Goal: Task Accomplishment & Management: Manage account settings

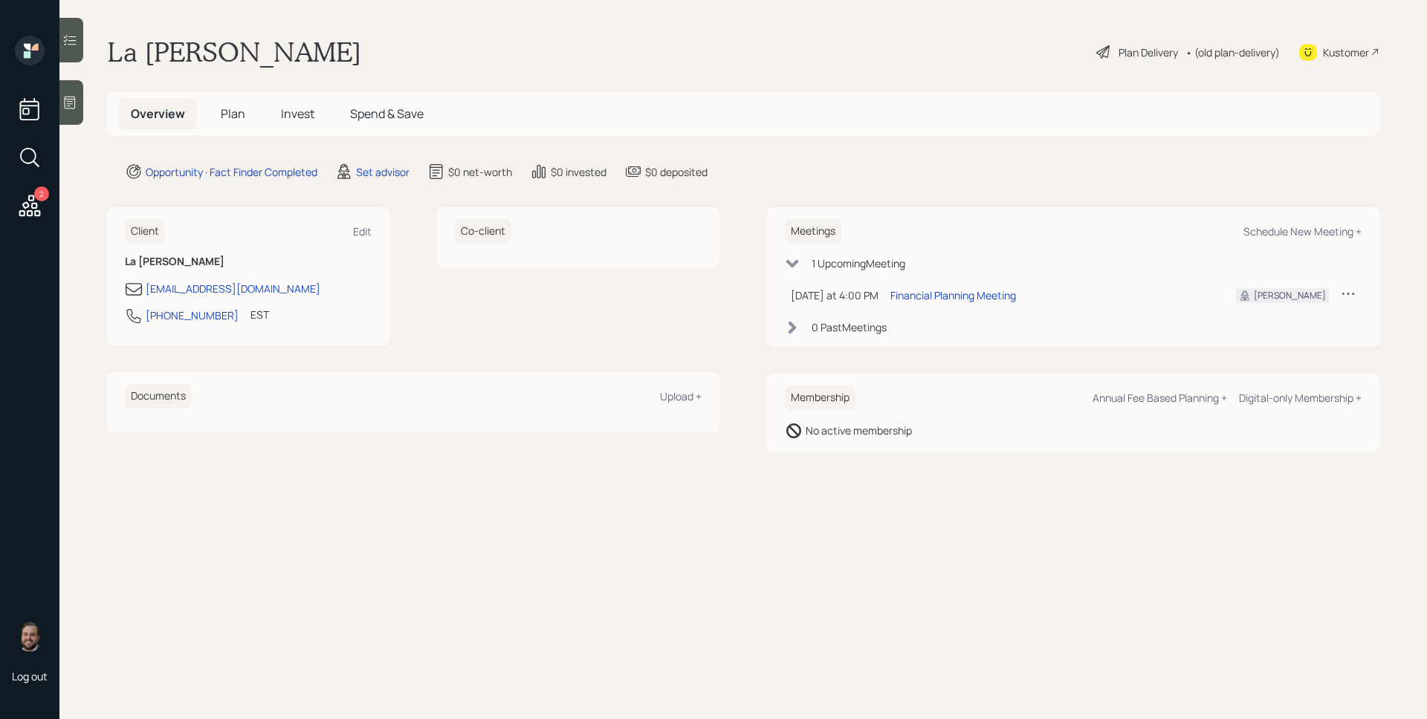
click at [997, 177] on div "Opportunity · Fact Finder Completed Set advisor $0 net-worth $0 invested $0 dep…" at bounding box center [752, 172] width 1255 height 18
click at [249, 107] on h5 "Plan" at bounding box center [233, 114] width 48 height 32
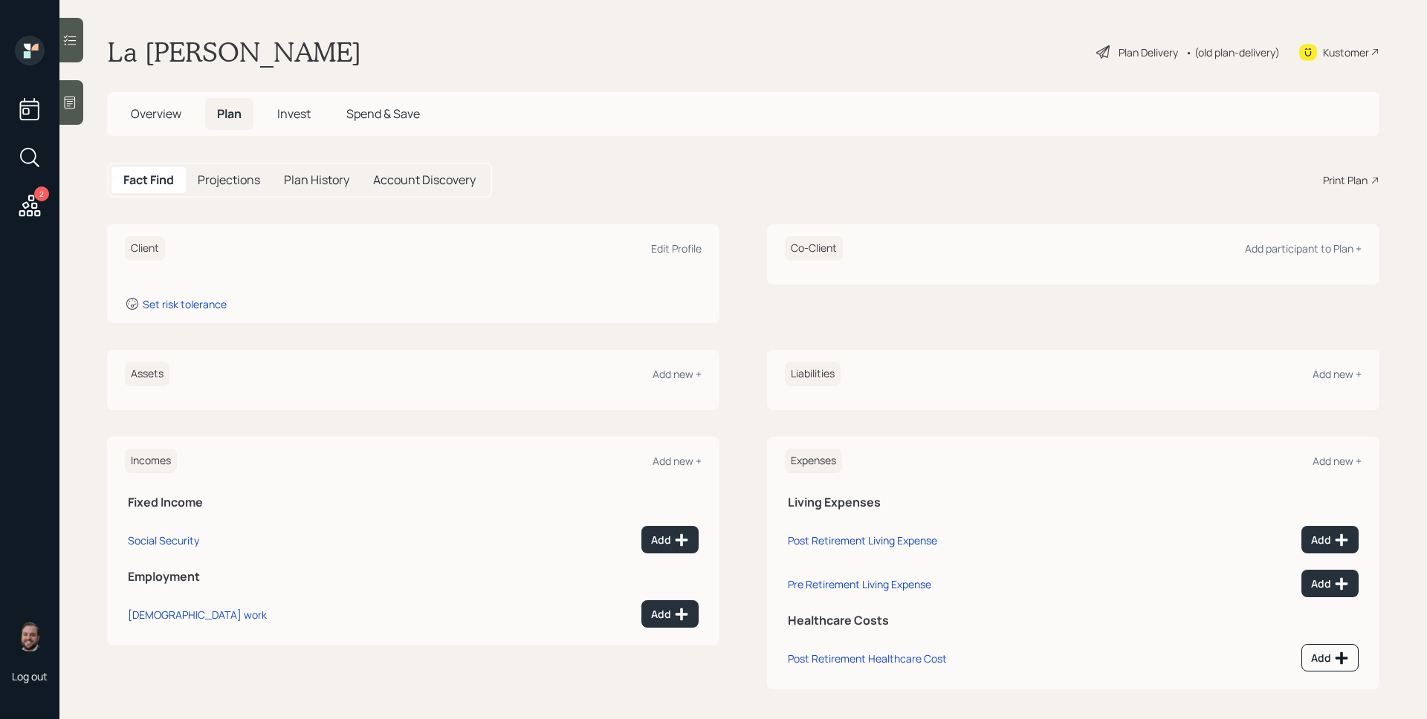
click at [73, 104] on icon at bounding box center [69, 102] width 15 height 15
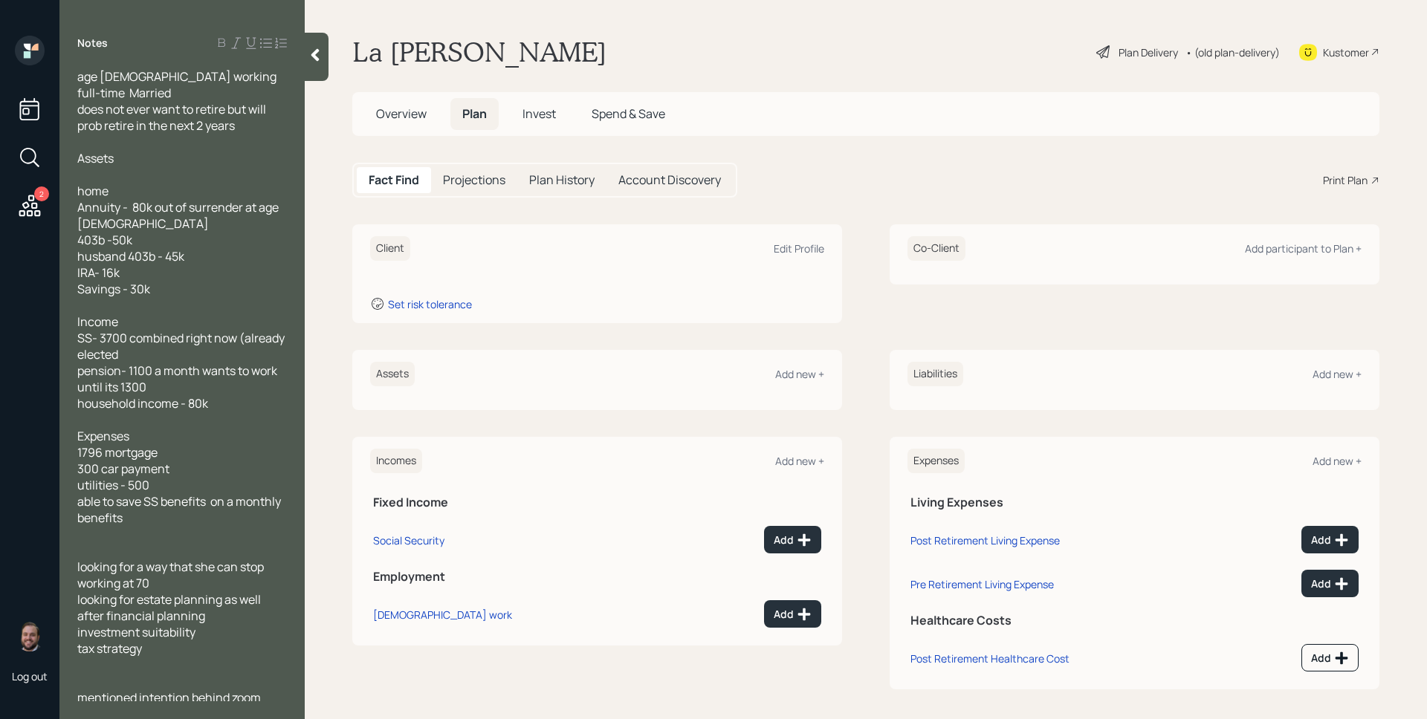
scroll to position [37, 0]
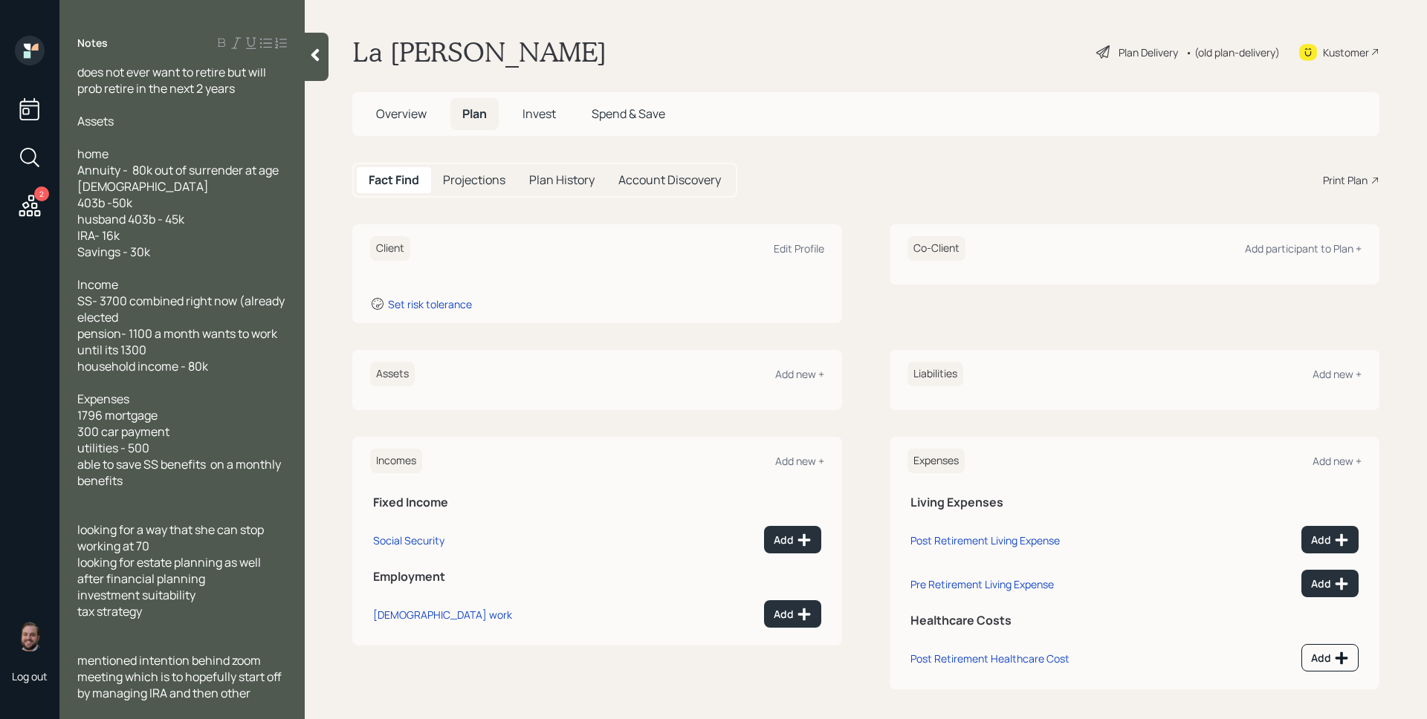
click at [864, 361] on div "Assets Add new + Liabilities Add new +" at bounding box center [865, 380] width 1027 height 60
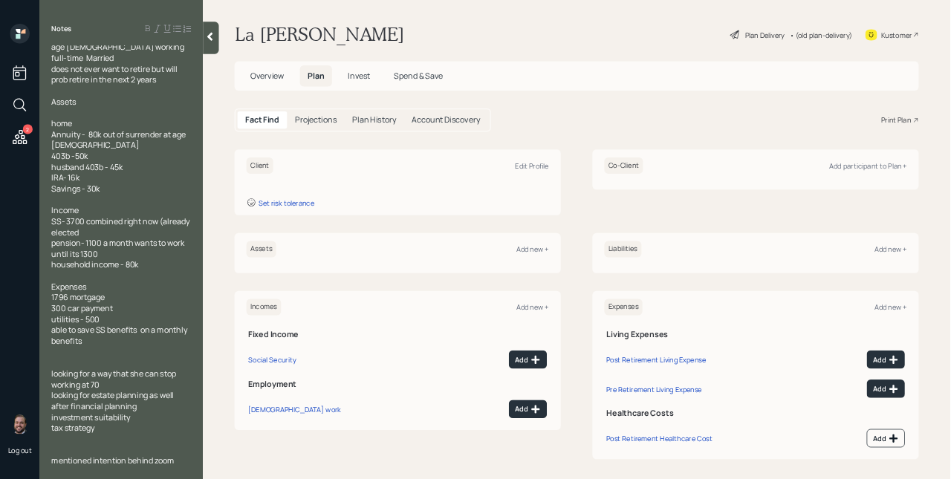
scroll to position [0, 0]
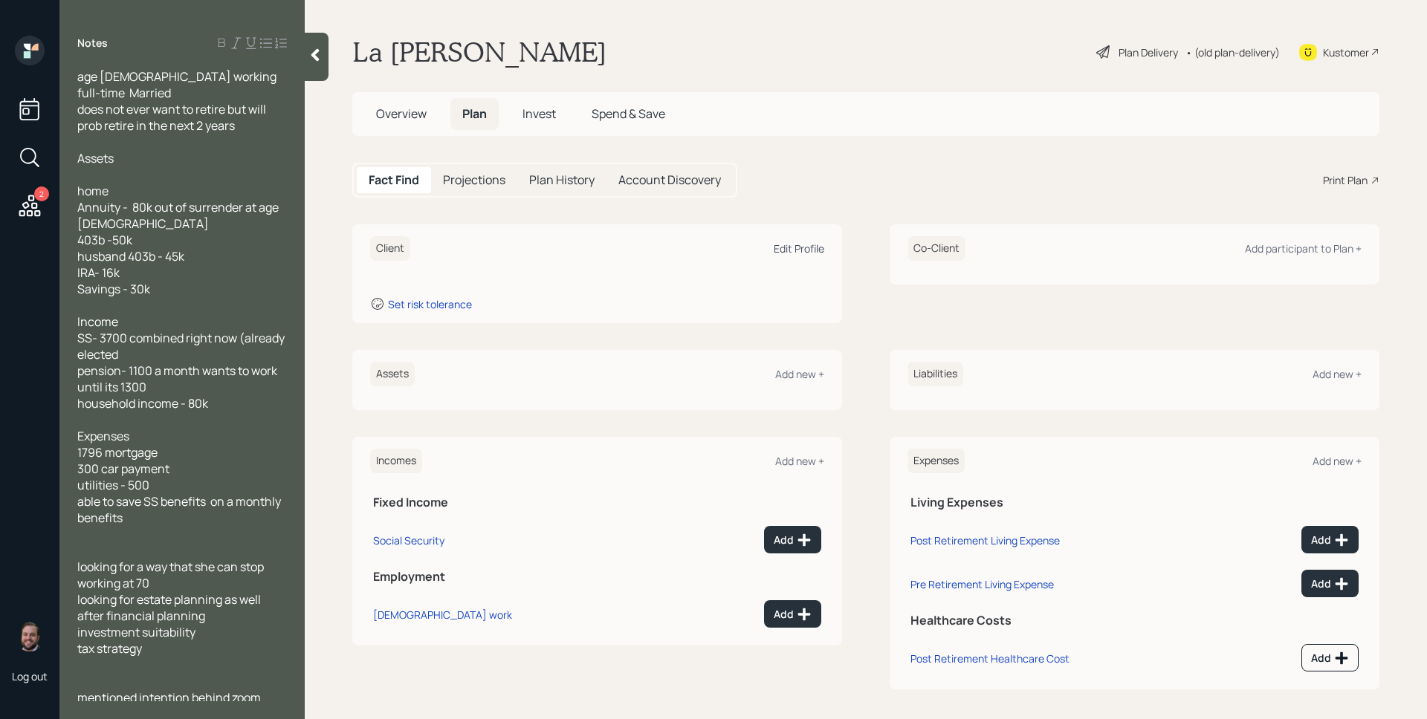
click at [810, 244] on div "Edit Profile" at bounding box center [799, 249] width 51 height 14
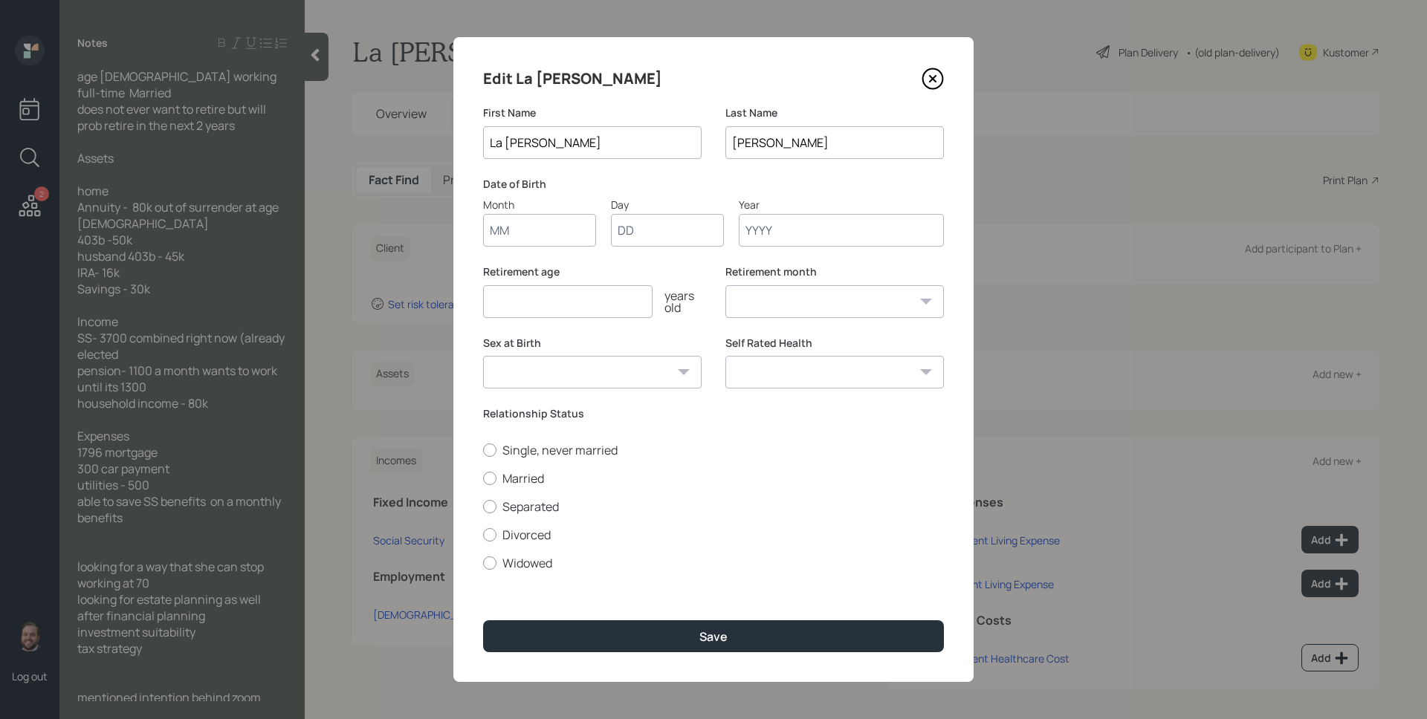
click at [543, 237] on input "Month" at bounding box center [539, 230] width 113 height 33
drag, startPoint x: 935, startPoint y: 79, endPoint x: 940, endPoint y: 118, distance: 39.6
click at [935, 78] on icon at bounding box center [933, 79] width 22 height 22
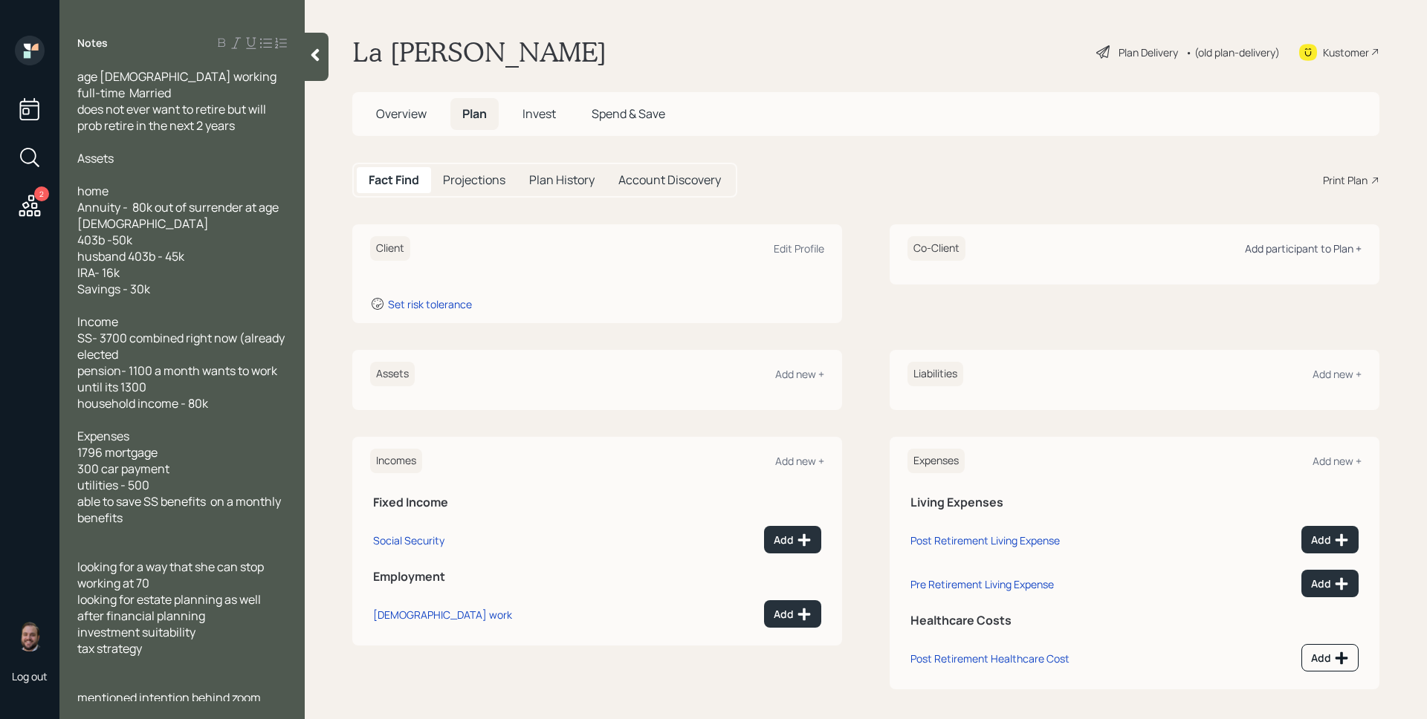
click at [1325, 250] on div "Add participant to Plan +" at bounding box center [1303, 249] width 117 height 14
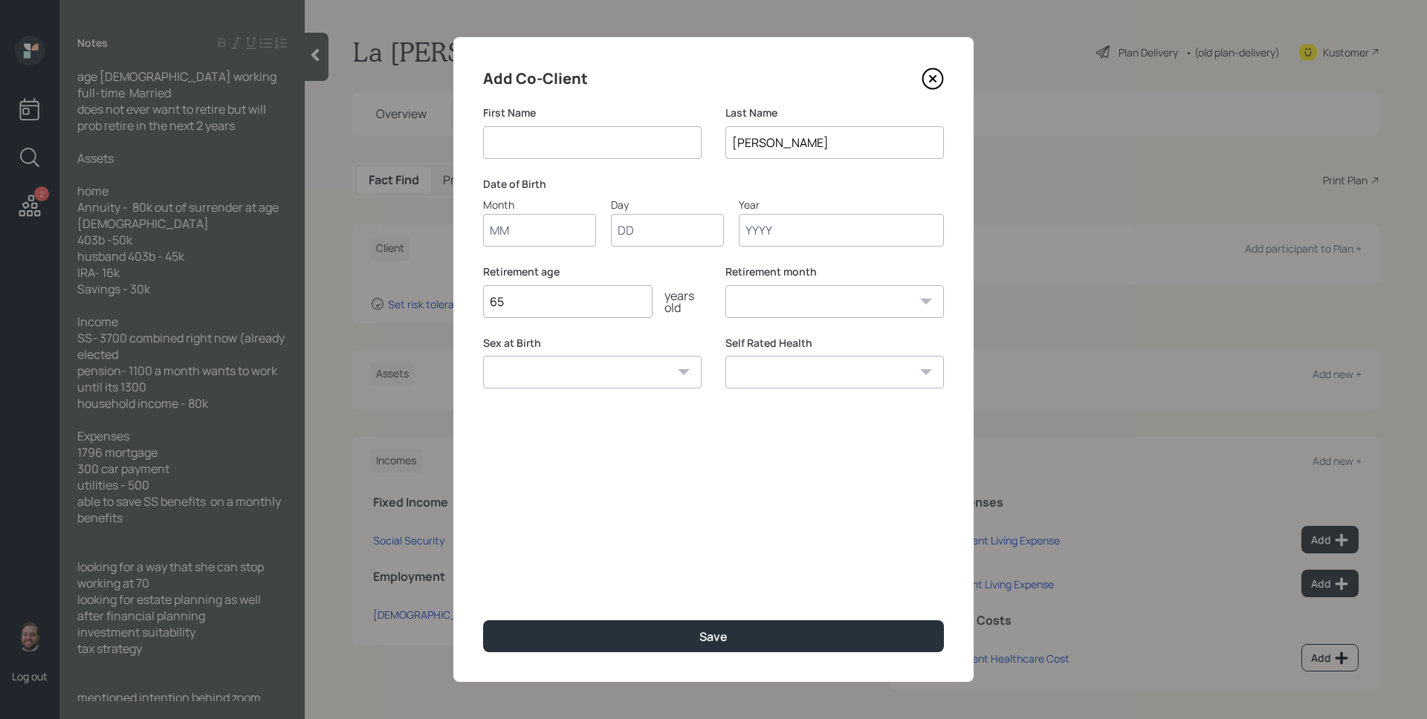
click at [509, 236] on input "Month" at bounding box center [539, 230] width 113 height 33
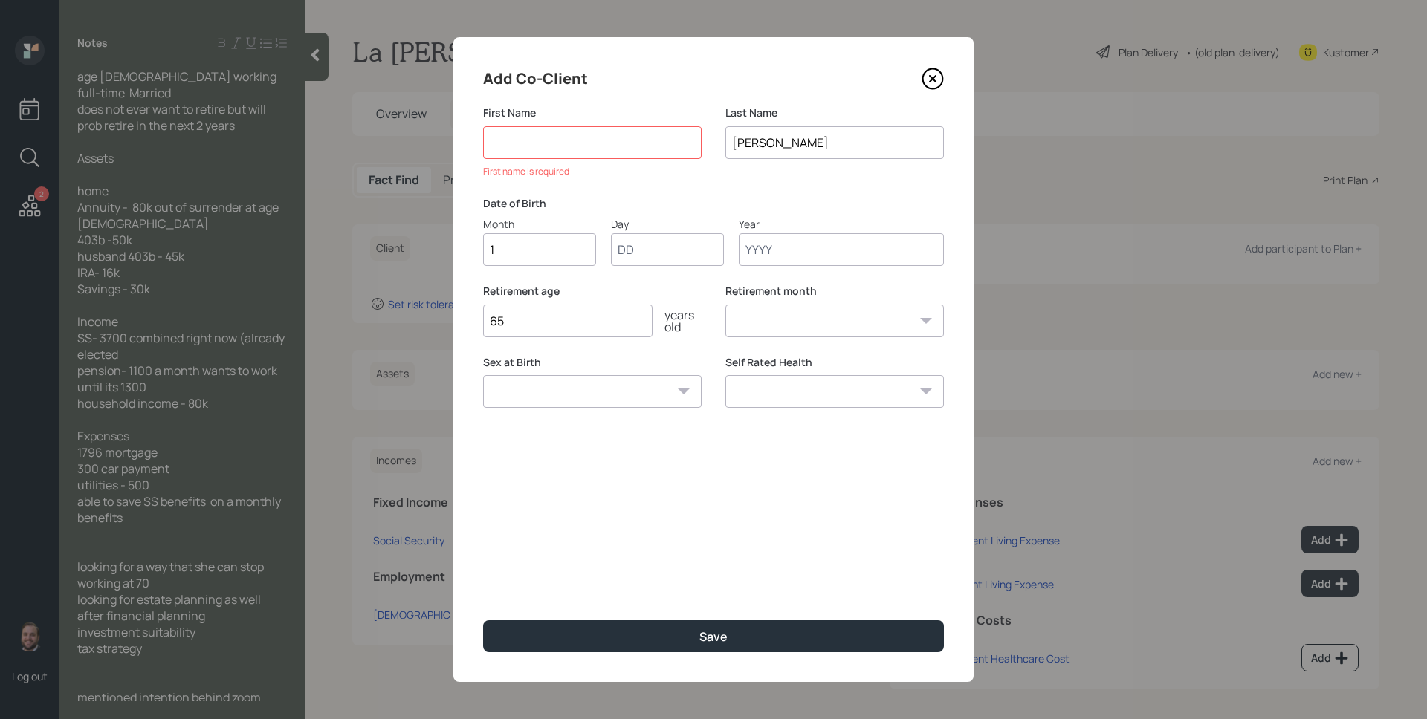
type input "10"
click at [641, 259] on input "Day" at bounding box center [667, 249] width 113 height 33
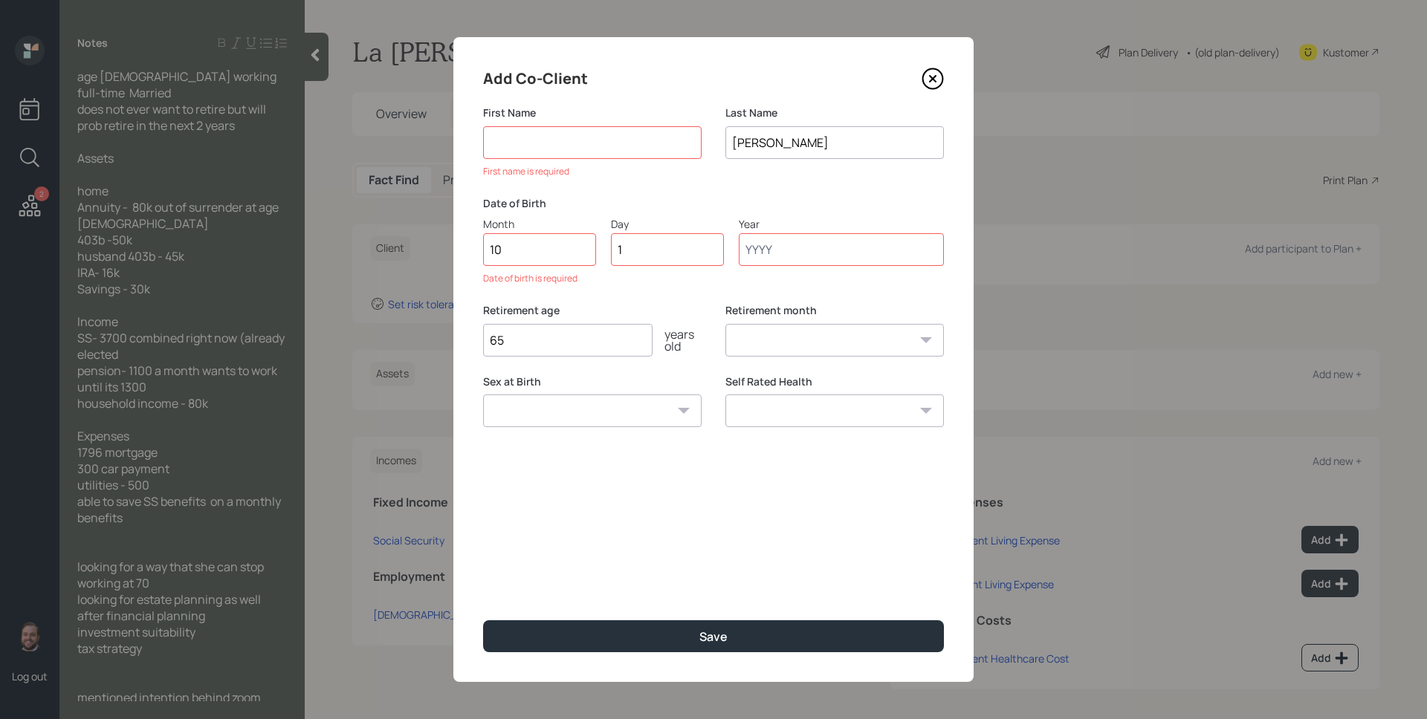
type input "12"
type input "3"
type input "1959"
select select "10"
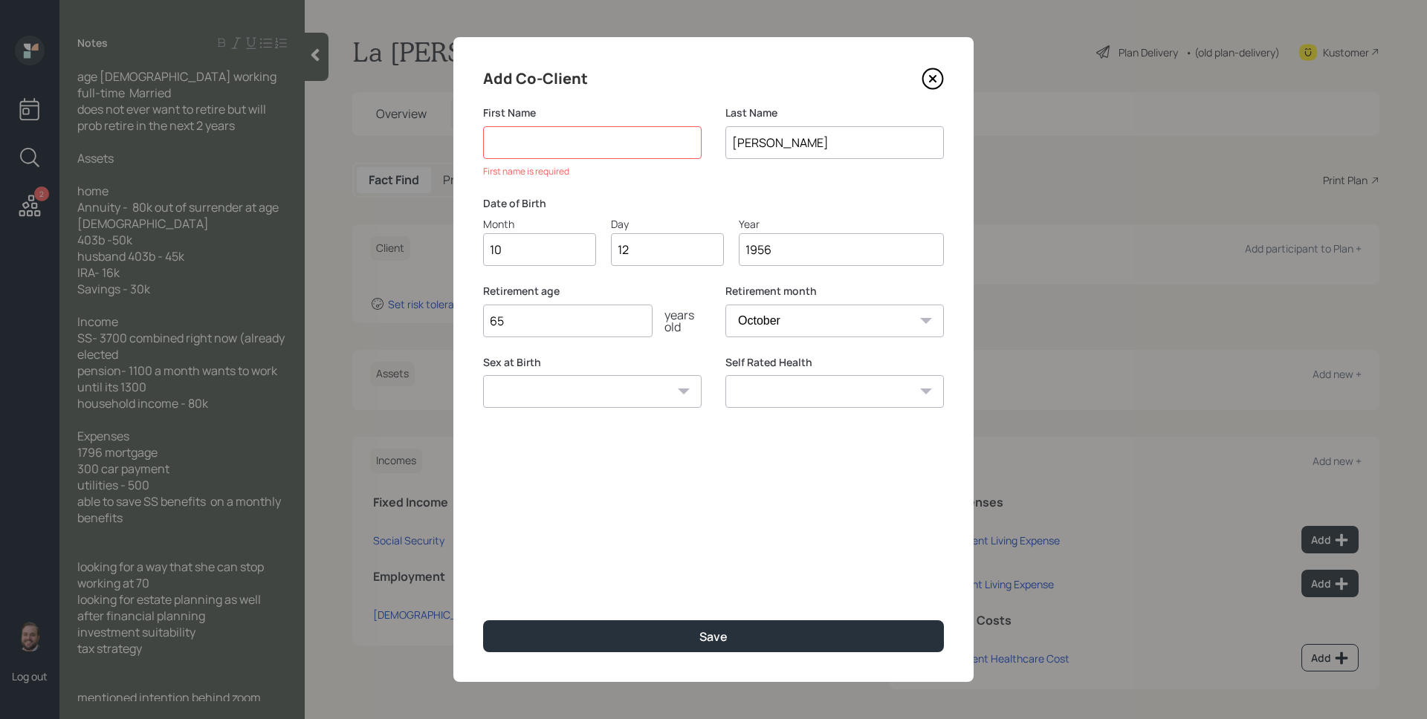
type input "1956"
click at [572, 138] on input at bounding box center [592, 142] width 219 height 33
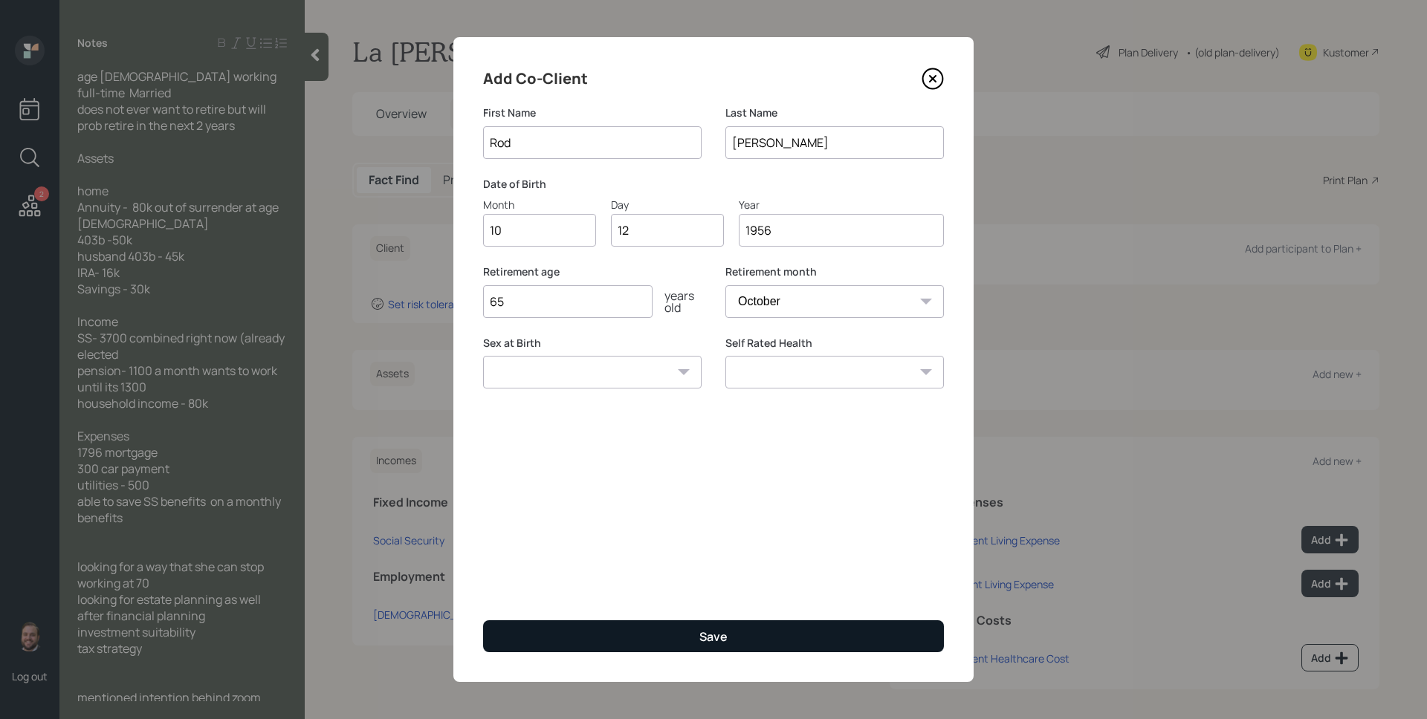
type input "Rod"
click at [741, 642] on button "Save" at bounding box center [713, 637] width 461 height 32
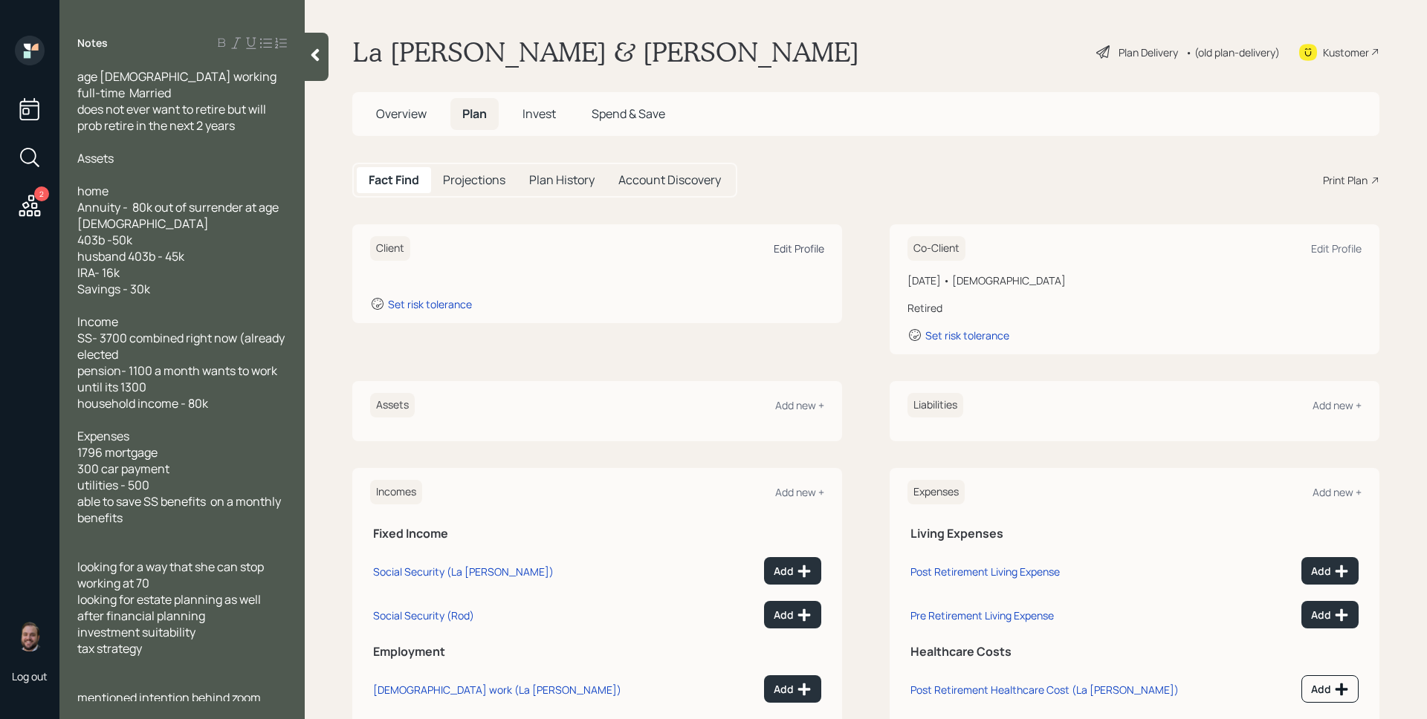
click at [810, 244] on div "Edit Profile" at bounding box center [799, 249] width 51 height 14
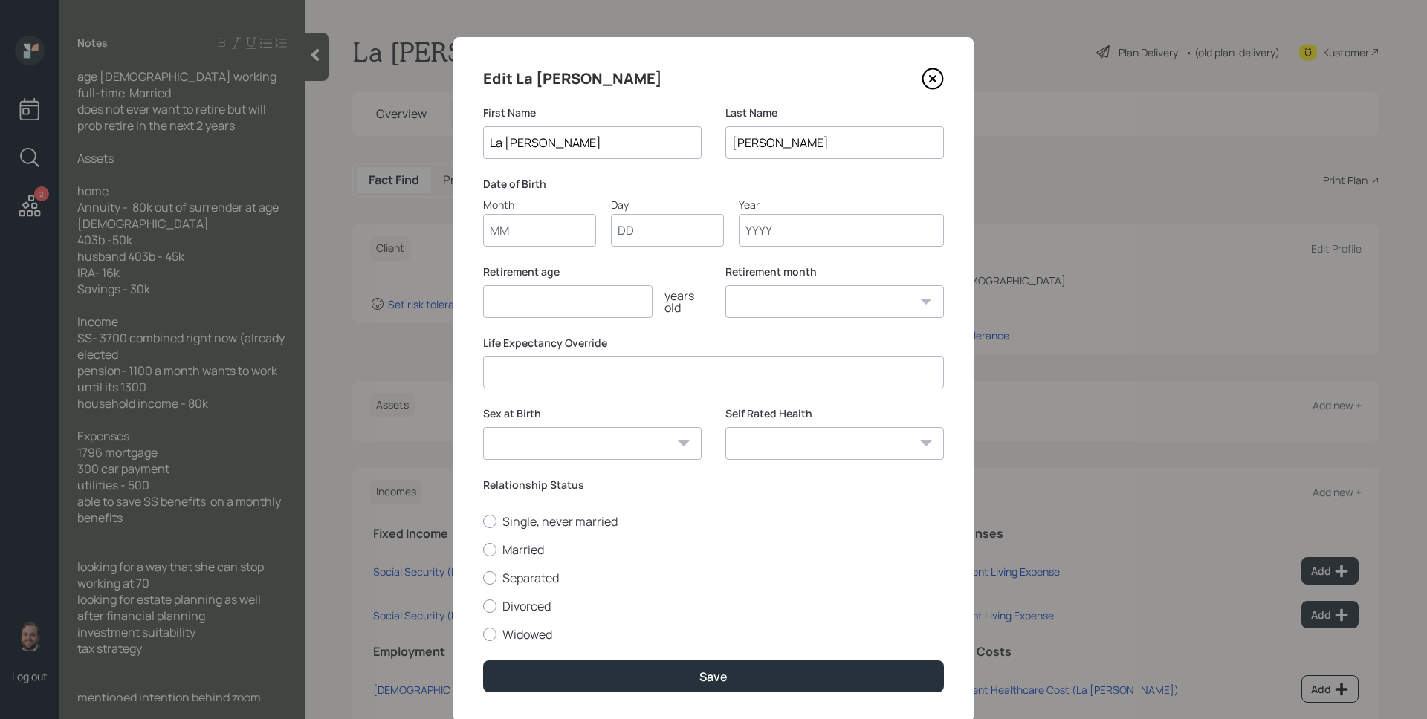
click at [513, 242] on input "Month" at bounding box center [539, 230] width 113 height 33
type input "12"
type input "10"
type input "1956"
select select "12"
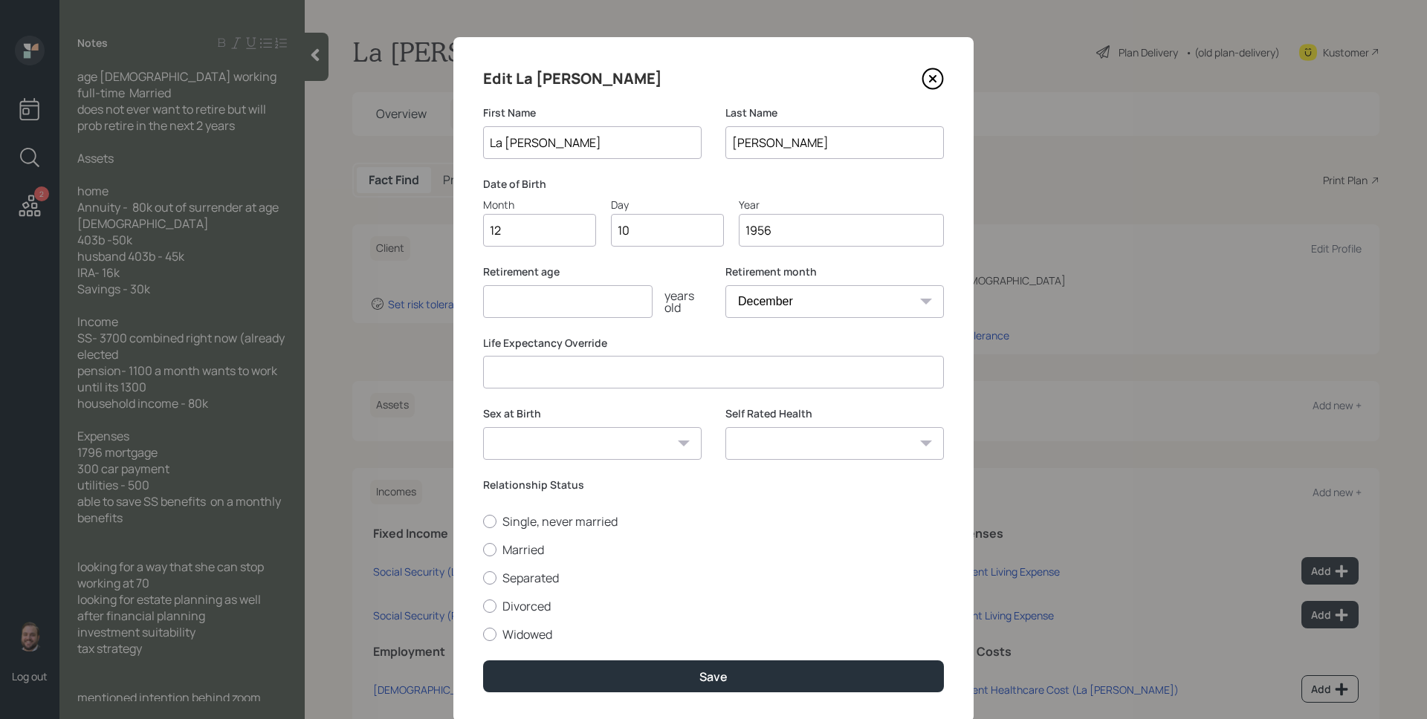
type input "1956"
click at [529, 298] on input "number" at bounding box center [567, 301] width 169 height 33
type input "70"
click at [505, 142] on input "La [PERSON_NAME]" at bounding box center [592, 142] width 219 height 33
type input "[PERSON_NAME]"
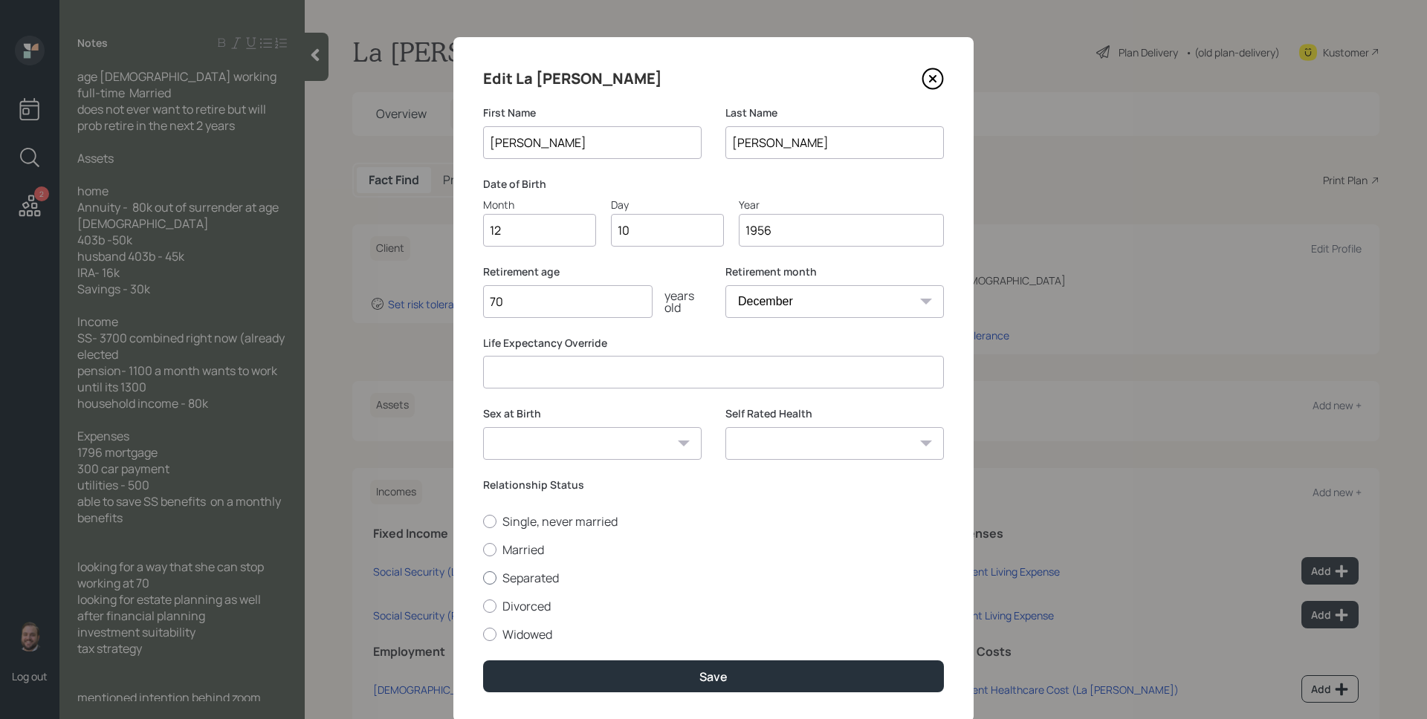
drag, startPoint x: 496, startPoint y: 554, endPoint x: 540, endPoint y: 578, distance: 50.5
click at [497, 554] on label "Married" at bounding box center [713, 550] width 461 height 16
click at [483, 550] on input "Married" at bounding box center [482, 549] width 1 height 1
radio input "true"
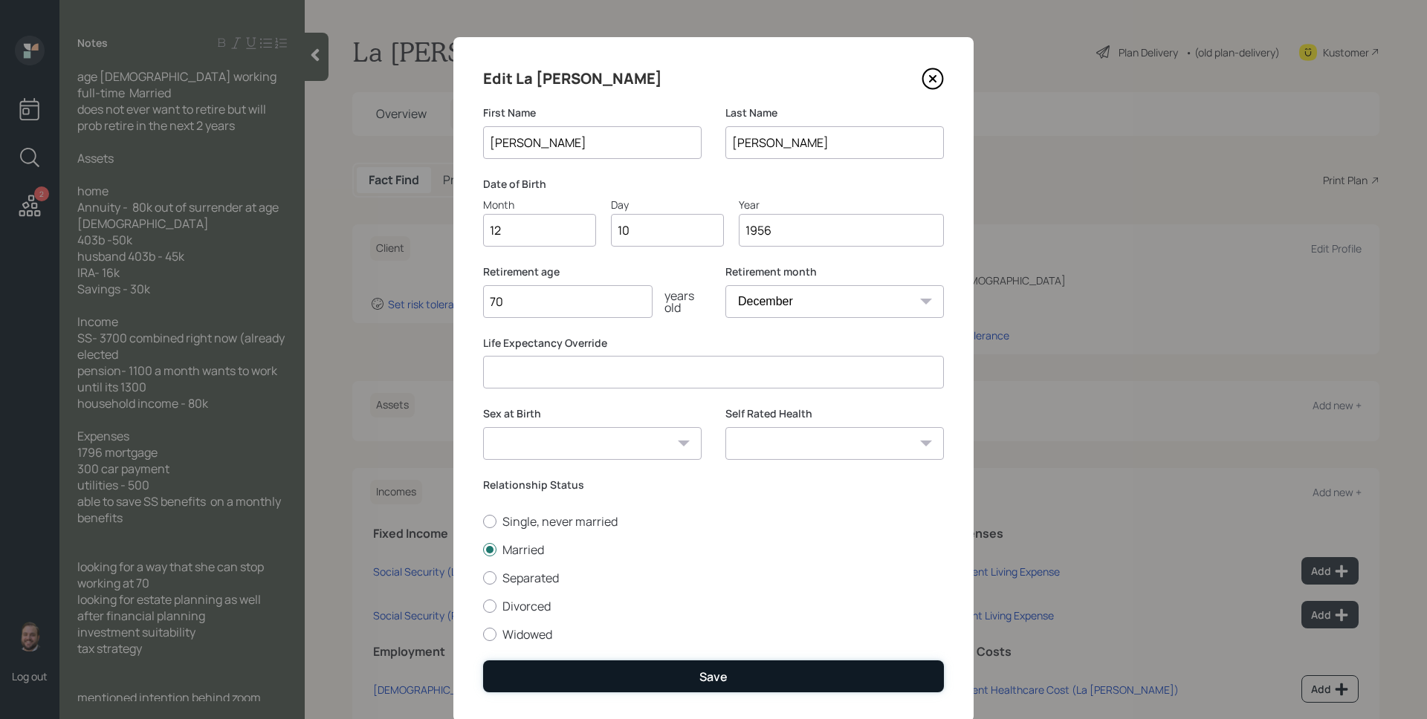
click at [684, 677] on button "Save" at bounding box center [713, 677] width 461 height 32
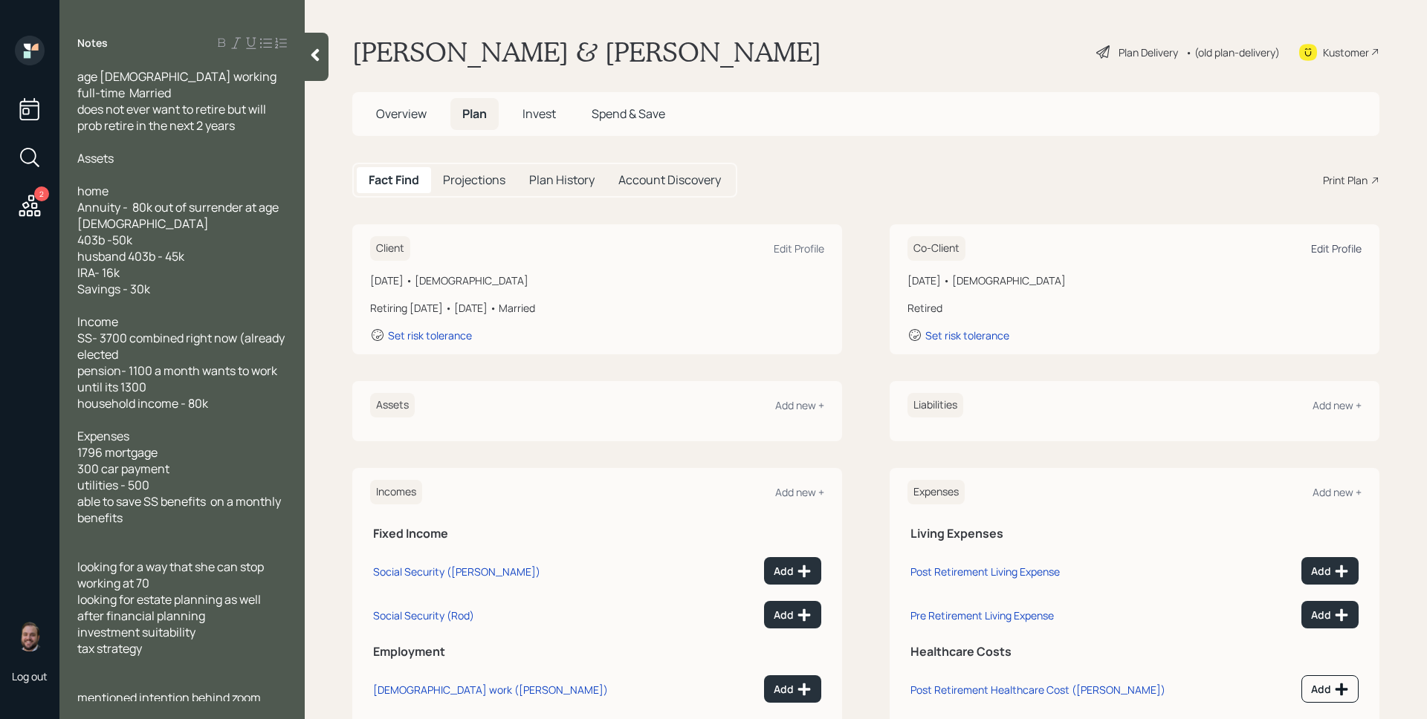
click at [1326, 248] on div "Edit Profile" at bounding box center [1336, 249] width 51 height 14
select select "10"
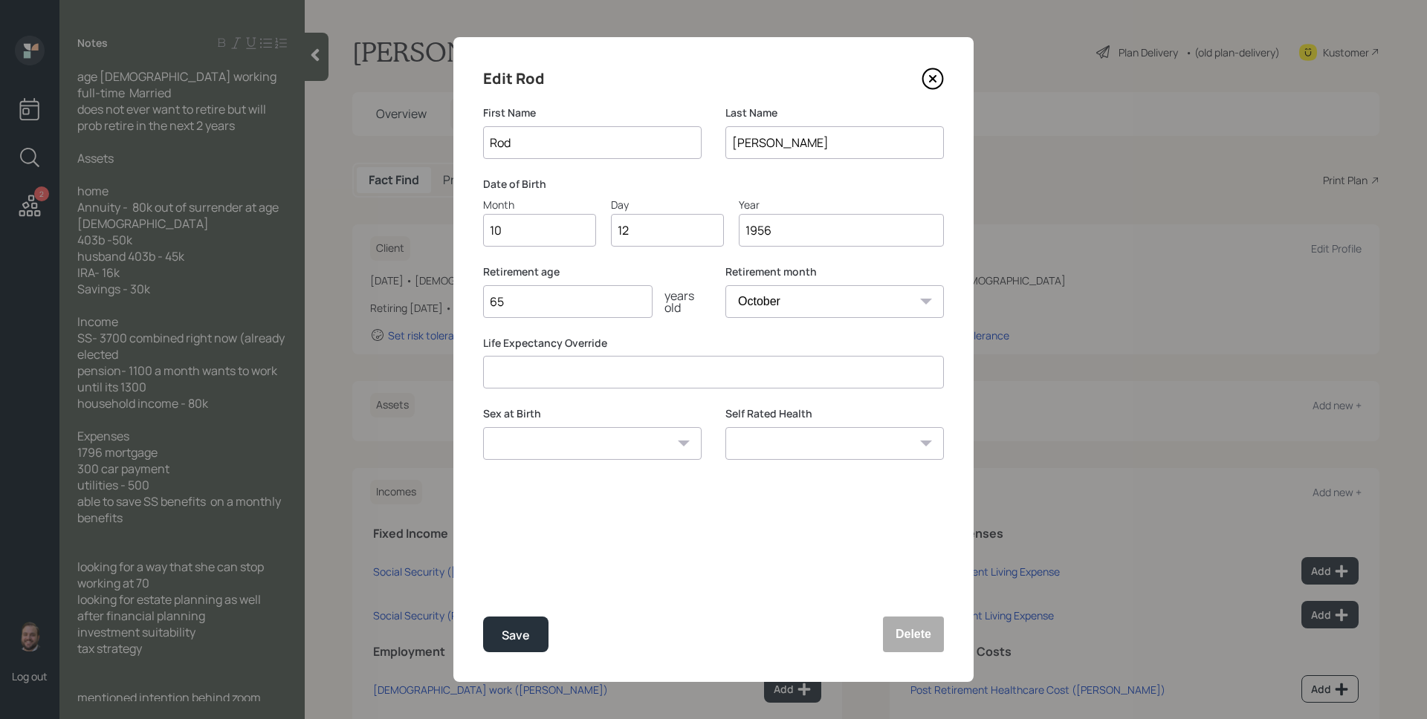
click at [556, 297] on input "65" at bounding box center [567, 301] width 169 height 33
click at [557, 297] on input "65" at bounding box center [567, 301] width 169 height 33
type input "70"
click at [522, 630] on div "Save" at bounding box center [516, 636] width 28 height 20
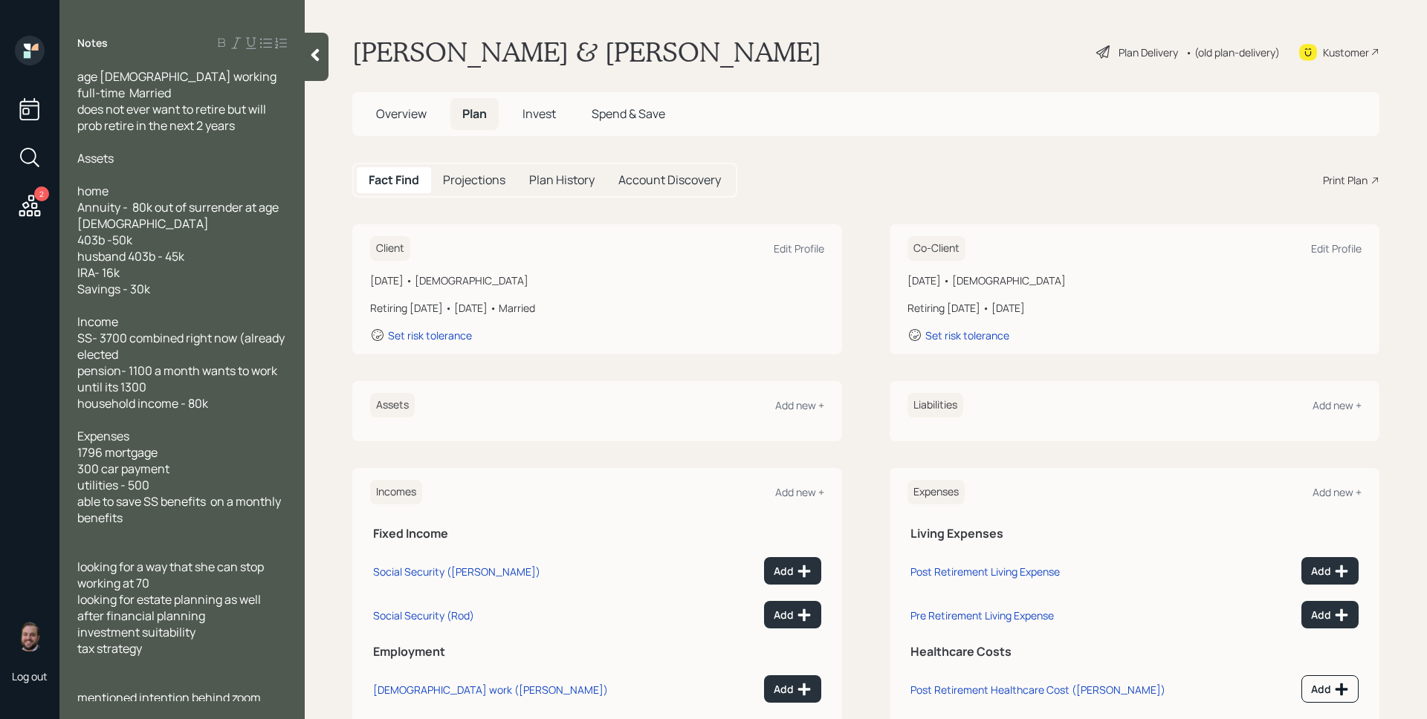
click at [1136, 53] on div "Plan Delivery" at bounding box center [1148, 53] width 59 height 16
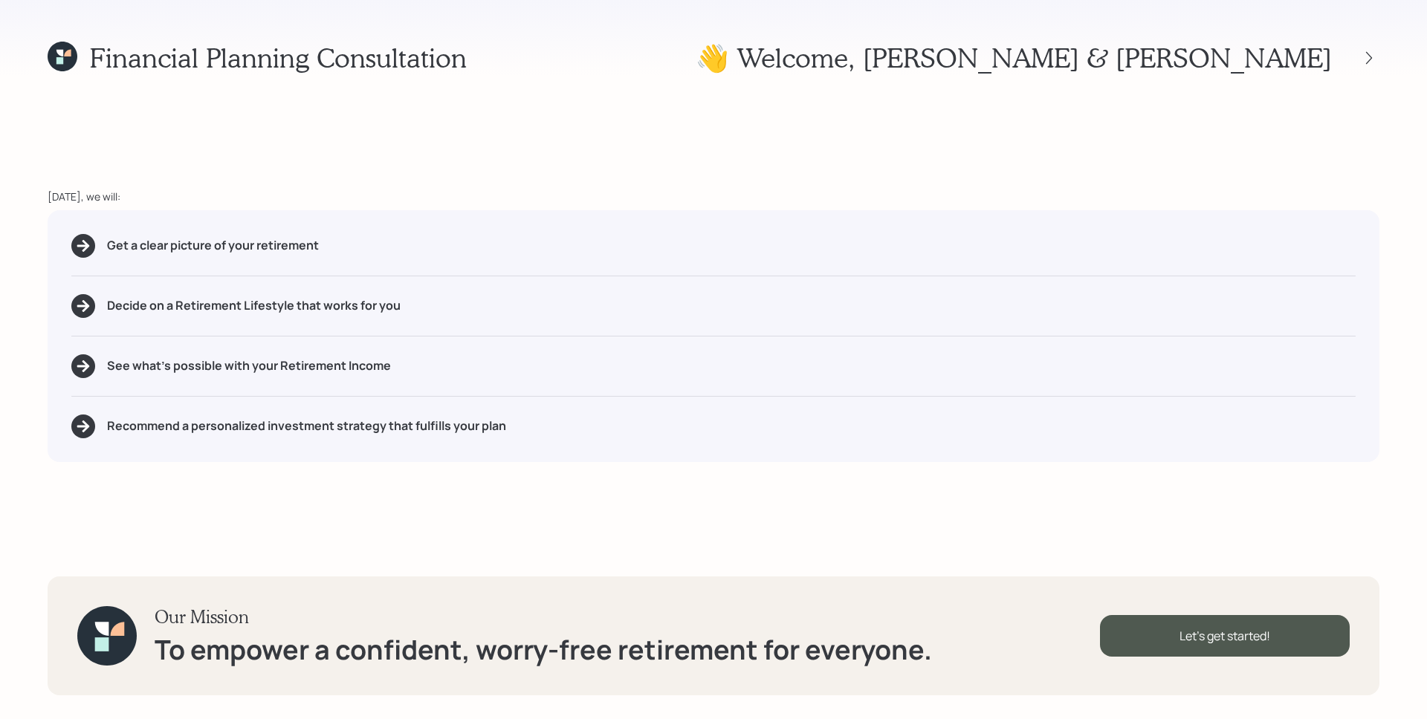
click at [1052, 265] on div "Get a clear picture of your retirement Decide on a Retirement Lifestyle that wo…" at bounding box center [714, 336] width 1332 height 252
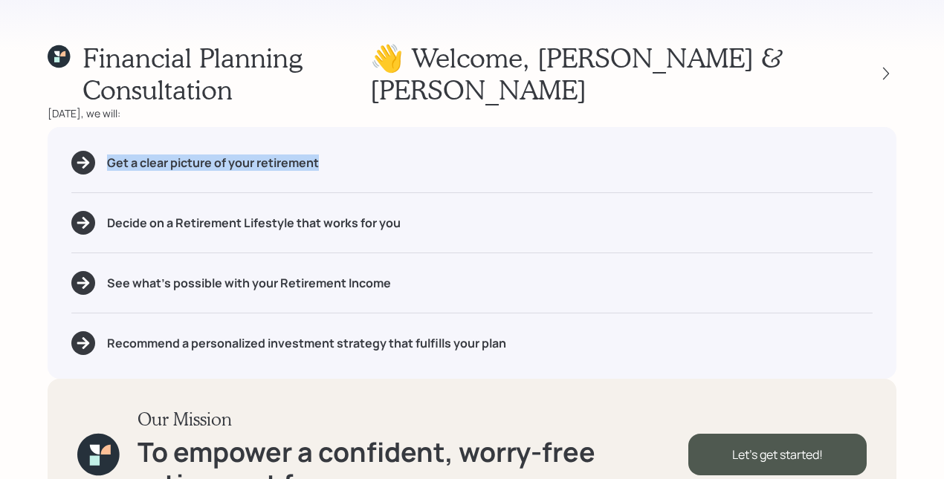
drag, startPoint x: 106, startPoint y: 131, endPoint x: 375, endPoint y: 146, distance: 269.5
click at [375, 146] on div "Get a clear picture of your retirement Decide on a Retirement Lifestyle that wo…" at bounding box center [472, 253] width 849 height 252
click at [573, 211] on div "Decide on a Retirement Lifestyle that works for you" at bounding box center [471, 223] width 801 height 24
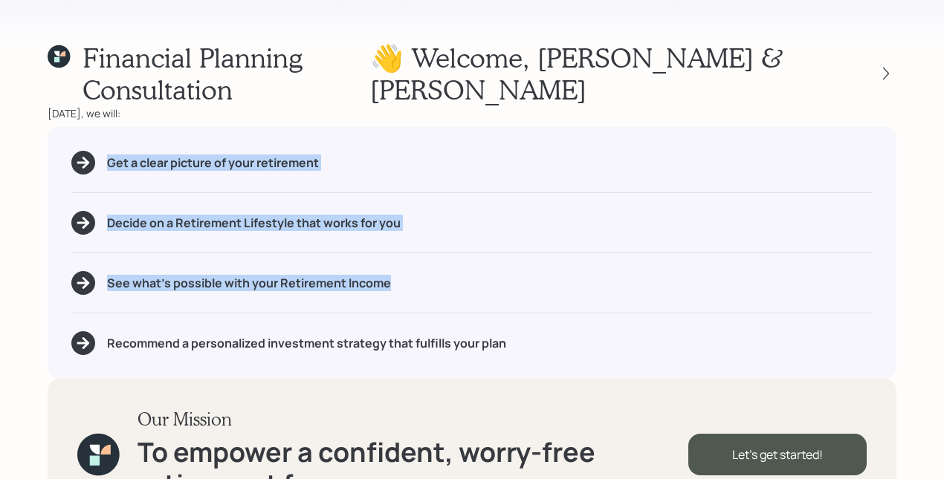
drag, startPoint x: 400, startPoint y: 253, endPoint x: 111, endPoint y: 120, distance: 318.3
click at [111, 127] on div "Get a clear picture of your retirement Decide on a Retirement Lifestyle that wo…" at bounding box center [472, 253] width 849 height 252
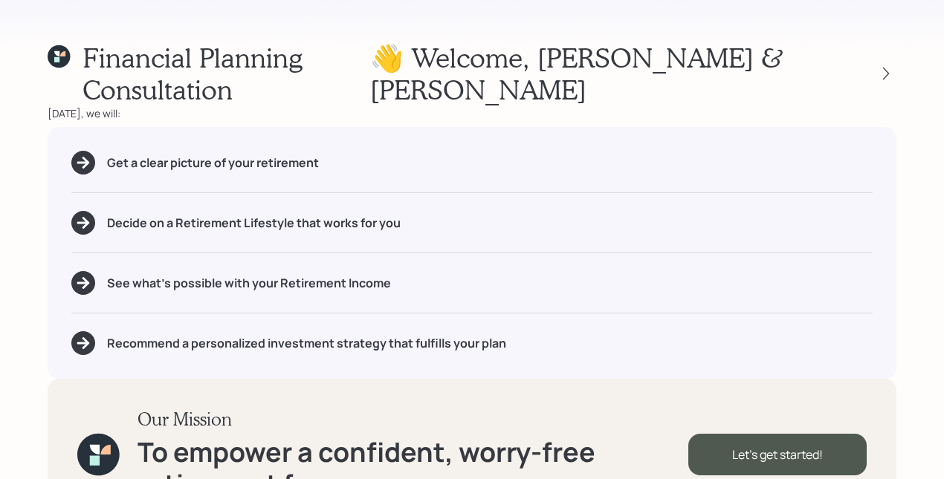
click at [593, 332] on div "Recommend a personalized investment strategy that fulfills your plan" at bounding box center [471, 344] width 801 height 24
click at [553, 379] on div "Our Mission To empower a confident, worry-free retirement for everyone. Let's g…" at bounding box center [472, 454] width 849 height 151
click at [780, 379] on div "Our Mission To empower a confident, worry-free retirement for everyone. Let's g…" at bounding box center [472, 454] width 849 height 151
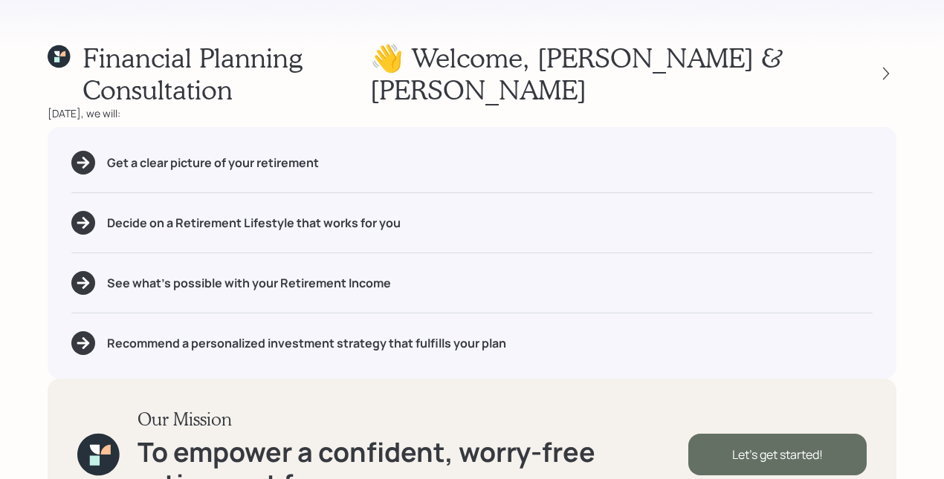
click at [786, 434] on div "Let's get started!" at bounding box center [777, 455] width 178 height 42
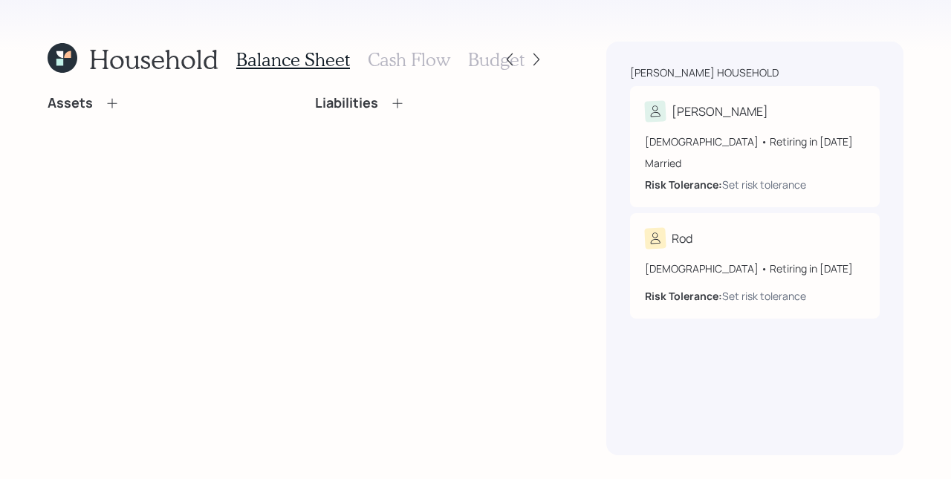
click at [198, 190] on div "Assets Liabilities" at bounding box center [297, 275] width 499 height 360
click at [113, 103] on icon at bounding box center [112, 103] width 15 height 15
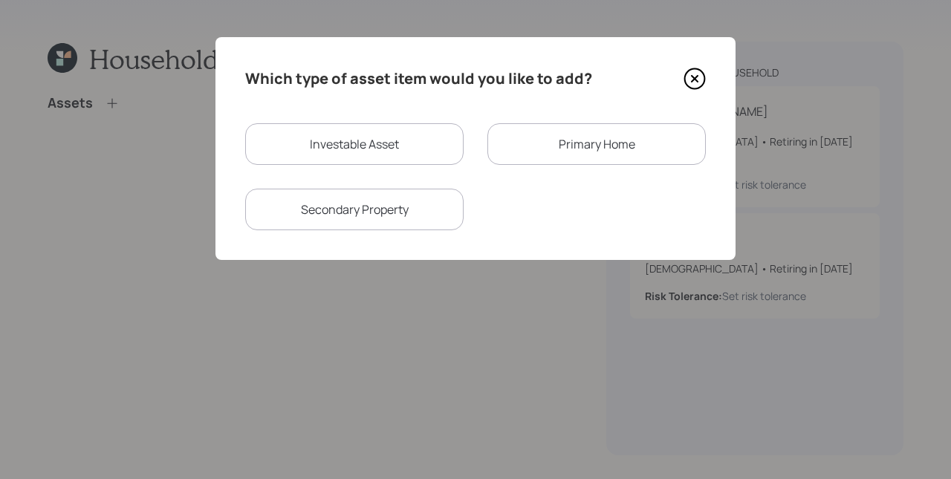
click at [402, 134] on div "Investable Asset" at bounding box center [354, 144] width 219 height 42
select select "taxable"
select select "balanced"
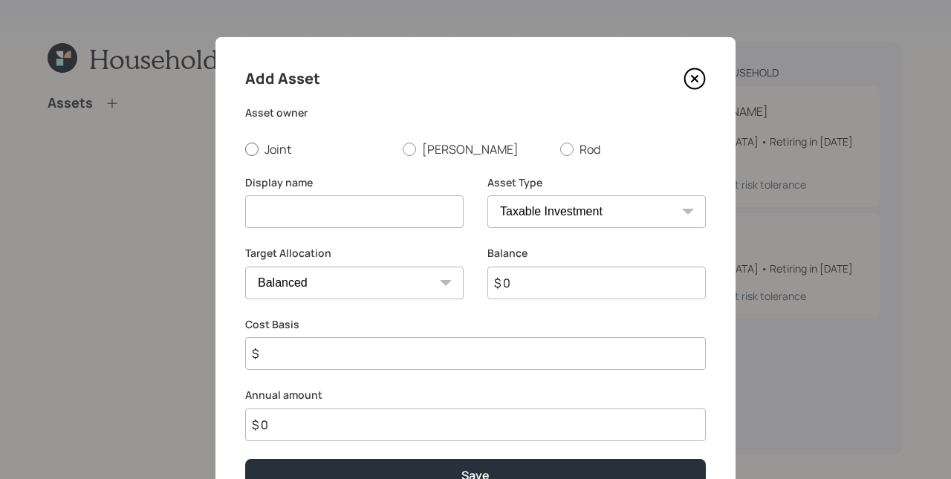
click at [271, 147] on label "Joint" at bounding box center [318, 149] width 146 height 16
click at [245, 149] on input "Joint" at bounding box center [245, 149] width 1 height 1
radio input "true"
click at [302, 207] on input at bounding box center [354, 211] width 219 height 33
type input "Savings"
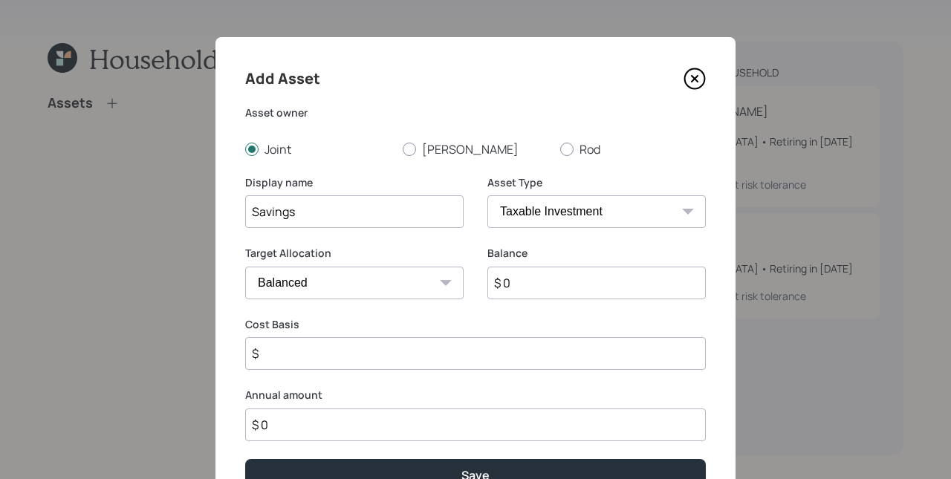
click at [601, 212] on select "SEP [PERSON_NAME] IRA 401(k) [PERSON_NAME] 401(k) 403(b) [PERSON_NAME] 403(b) 4…" at bounding box center [597, 211] width 219 height 33
select select "cash"
click at [488, 195] on select "SEP [PERSON_NAME] IRA 401(k) [PERSON_NAME] 401(k) 403(b) [PERSON_NAME] 403(b) 4…" at bounding box center [597, 211] width 219 height 33
type input "$"
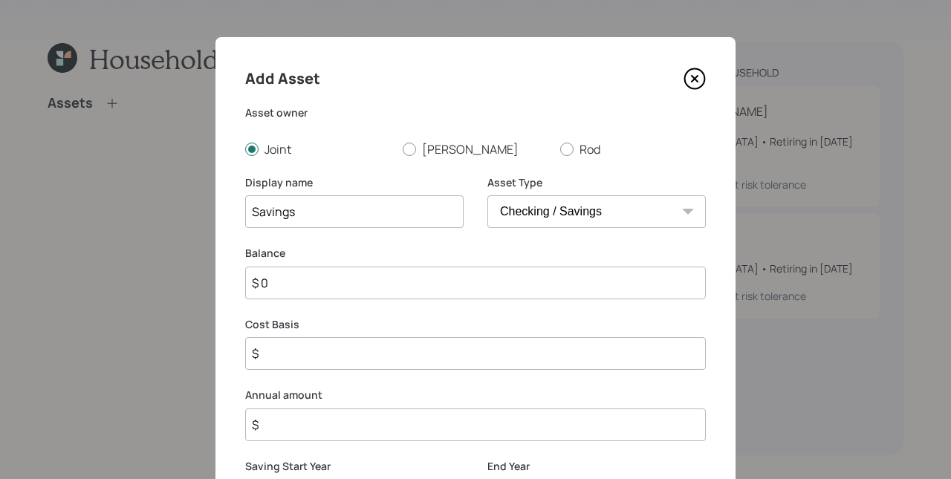
click at [540, 274] on input "$ 0" at bounding box center [475, 283] width 461 height 33
click at [538, 276] on input "$ 0" at bounding box center [475, 283] width 461 height 33
type input "$ 3"
type input "$ 30"
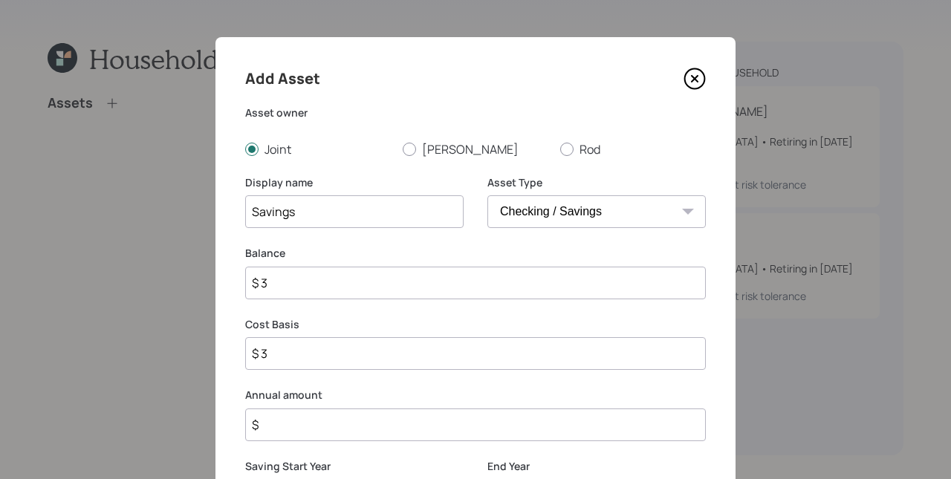
type input "$ 30"
type input "$ 300"
type input "$ 3,000"
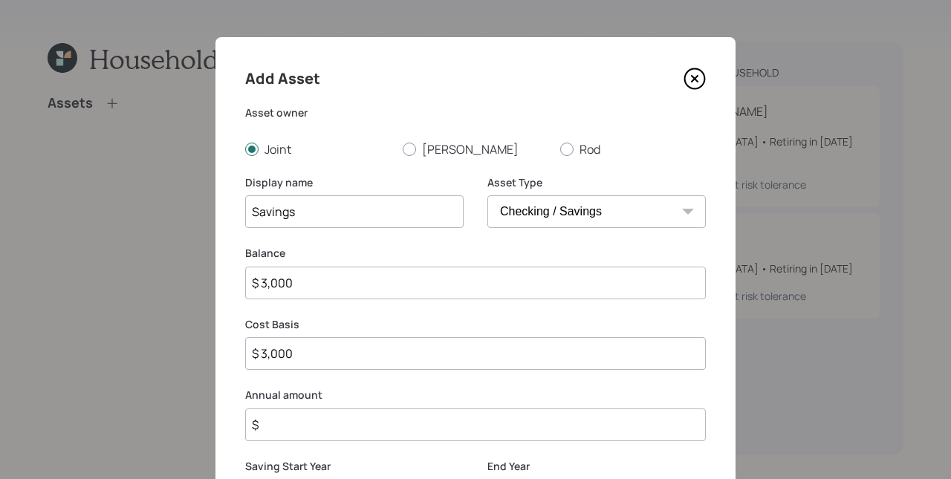
type input "$ 30,000"
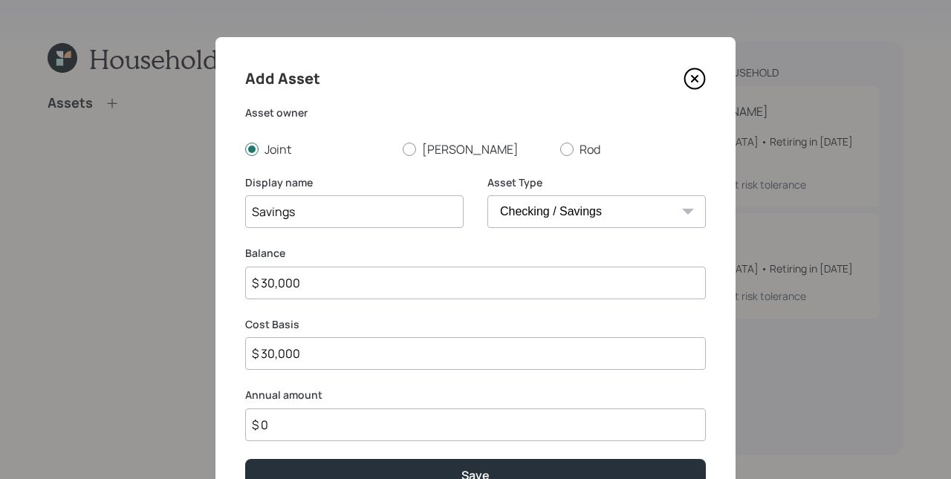
type input "$ 0"
click at [245, 459] on button "Save" at bounding box center [475, 475] width 461 height 32
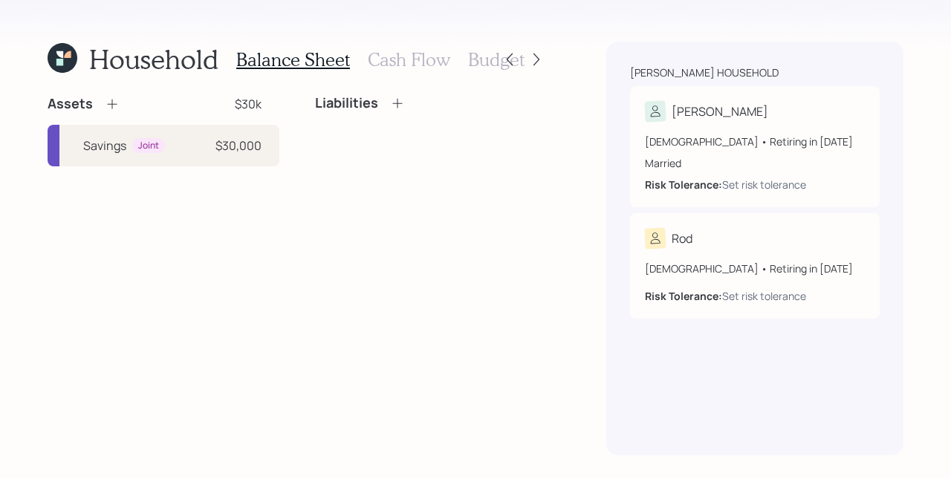
click at [109, 104] on icon at bounding box center [112, 104] width 15 height 15
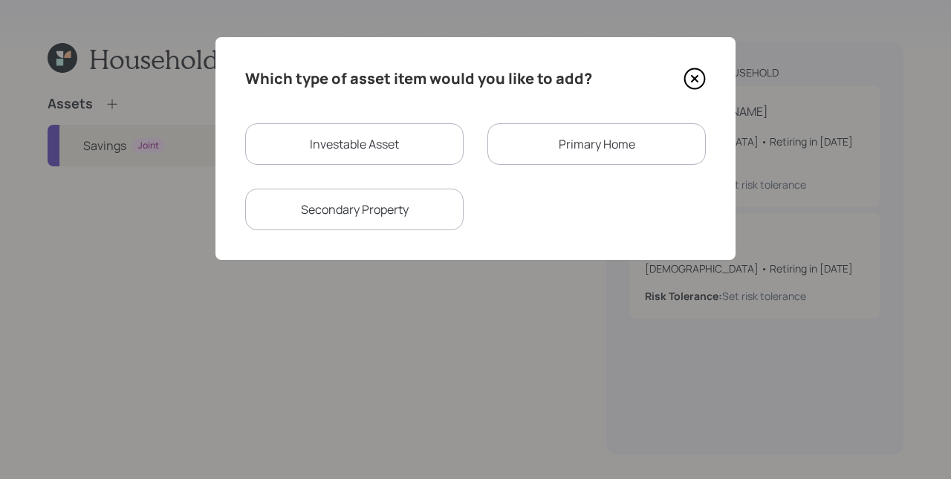
click at [374, 158] on div "Investable Asset" at bounding box center [354, 144] width 219 height 42
select select "taxable"
select select "balanced"
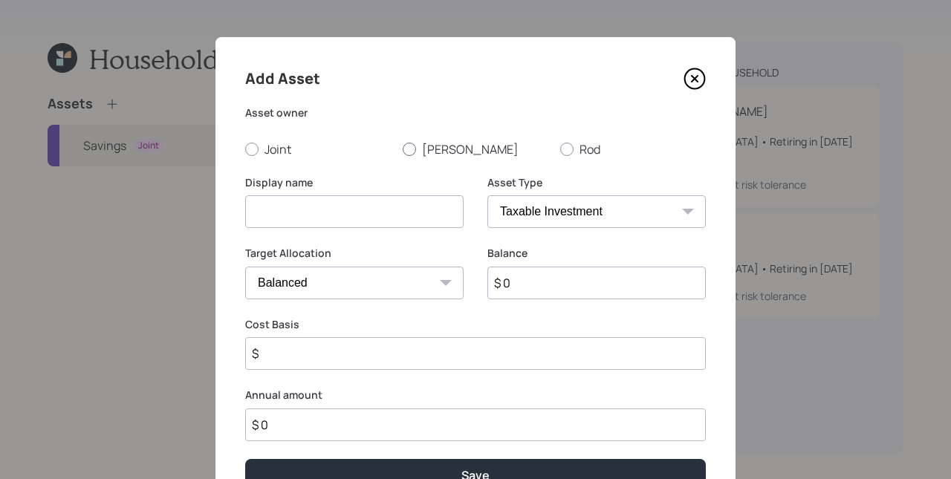
click at [433, 145] on label "[PERSON_NAME]" at bounding box center [476, 149] width 146 height 16
click at [403, 149] on input "[PERSON_NAME]" at bounding box center [402, 149] width 1 height 1
radio input "true"
click at [673, 169] on div "Add Asset Asset owner Joint Latanya Rod Display name Asset Type SEP [PERSON_NAM…" at bounding box center [476, 279] width 520 height 484
click at [337, 215] on input at bounding box center [354, 211] width 219 height 33
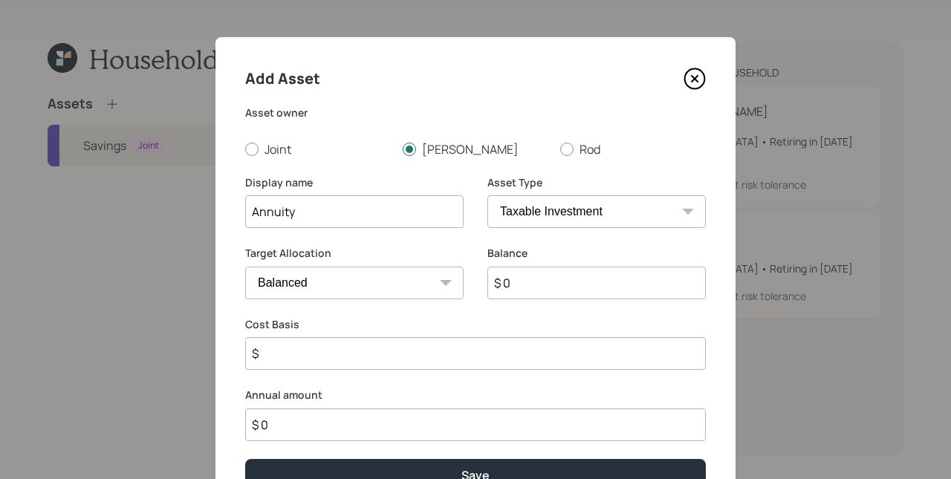
type input "Annuity"
click at [549, 289] on input "$ 0" at bounding box center [597, 283] width 219 height 33
type input "$ 80,000"
type input "$ 50,000"
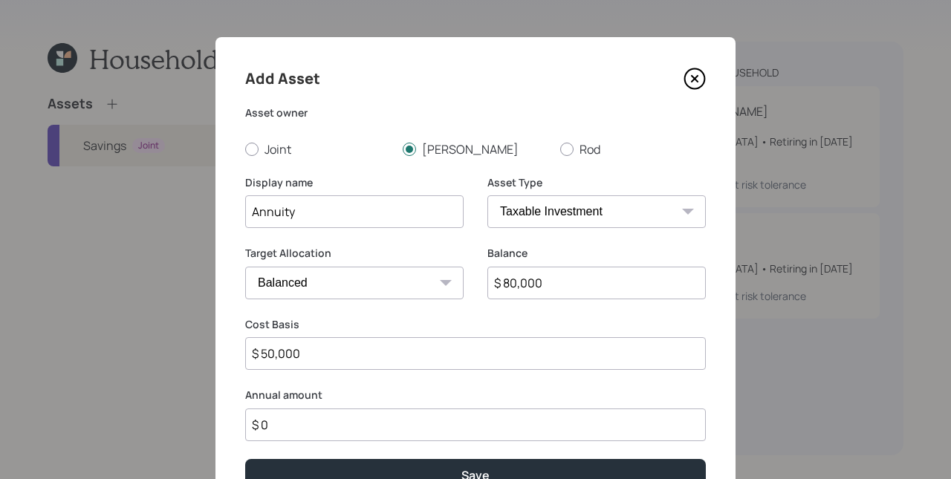
click at [245, 459] on button "Save" at bounding box center [475, 475] width 461 height 32
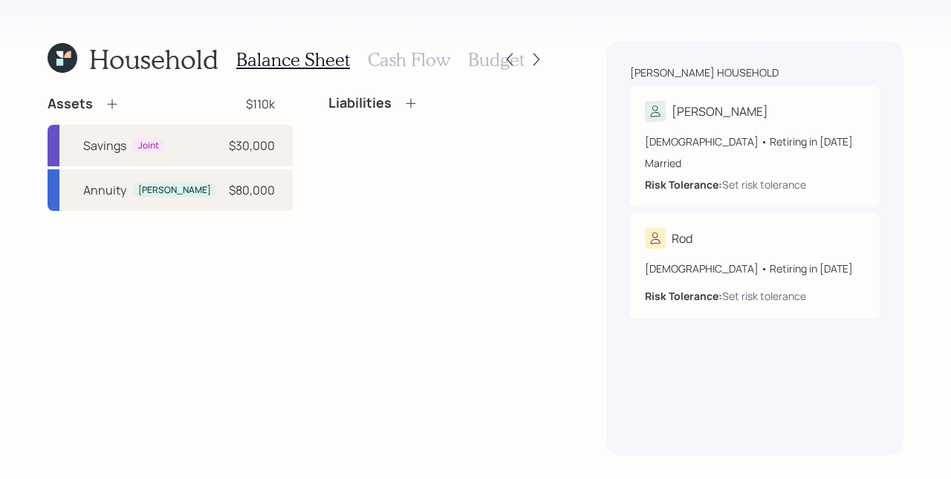
click at [110, 105] on icon at bounding box center [112, 104] width 15 height 15
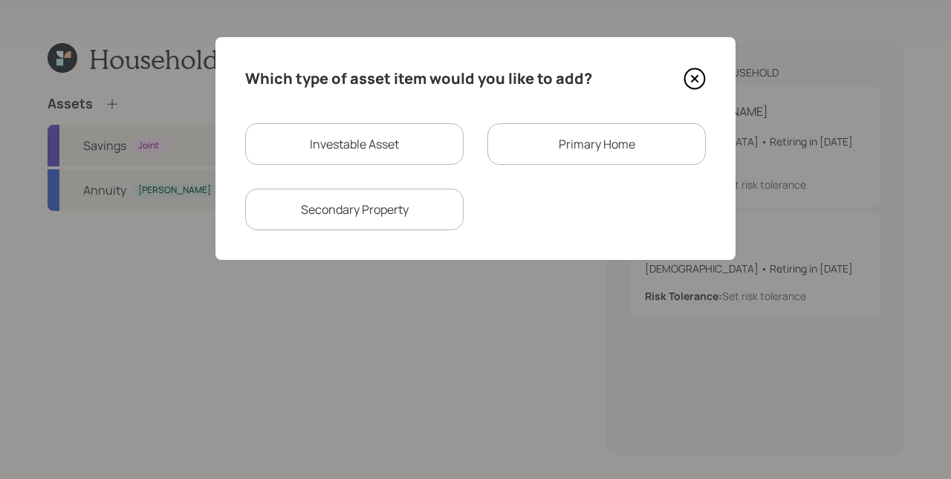
click at [308, 150] on div "Investable Asset" at bounding box center [354, 144] width 219 height 42
select select "taxable"
select select "balanced"
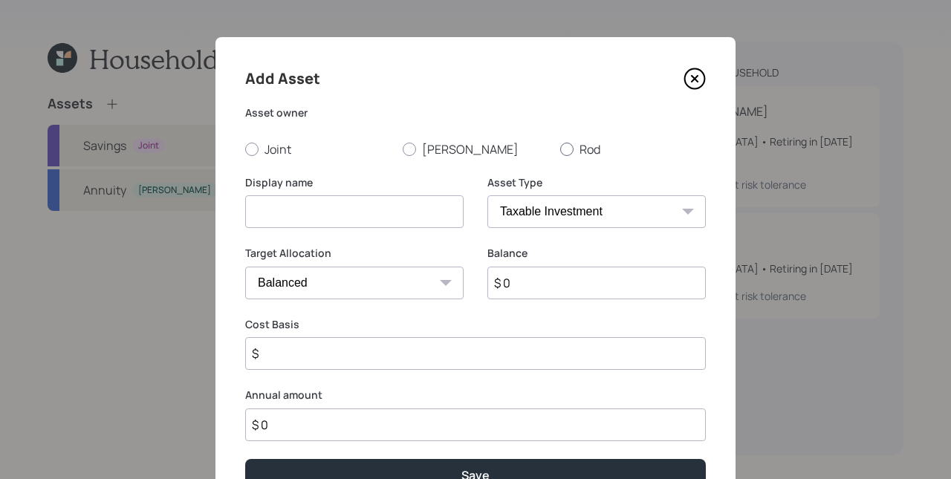
click at [578, 152] on label "Rod" at bounding box center [633, 149] width 146 height 16
click at [560, 149] on input "Rod" at bounding box center [560, 149] width 1 height 1
radio input "true"
click at [590, 215] on select "SEP [PERSON_NAME] IRA 401(k) [PERSON_NAME] 401(k) 403(b) [PERSON_NAME] 403(b) 4…" at bounding box center [597, 211] width 219 height 33
select select "public_school_sponsored"
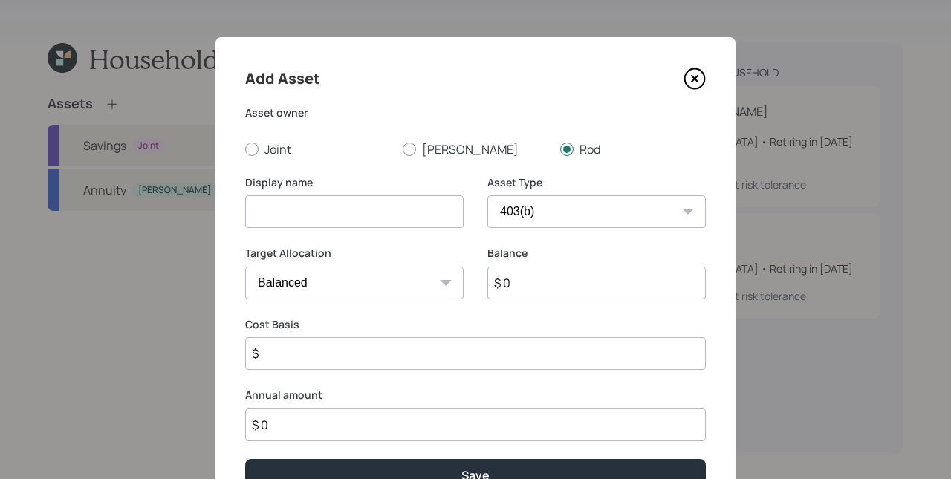
click at [488, 195] on select "SEP [PERSON_NAME] IRA 401(k) [PERSON_NAME] 401(k) 403(b) [PERSON_NAME] 403(b) 4…" at bounding box center [597, 211] width 219 height 33
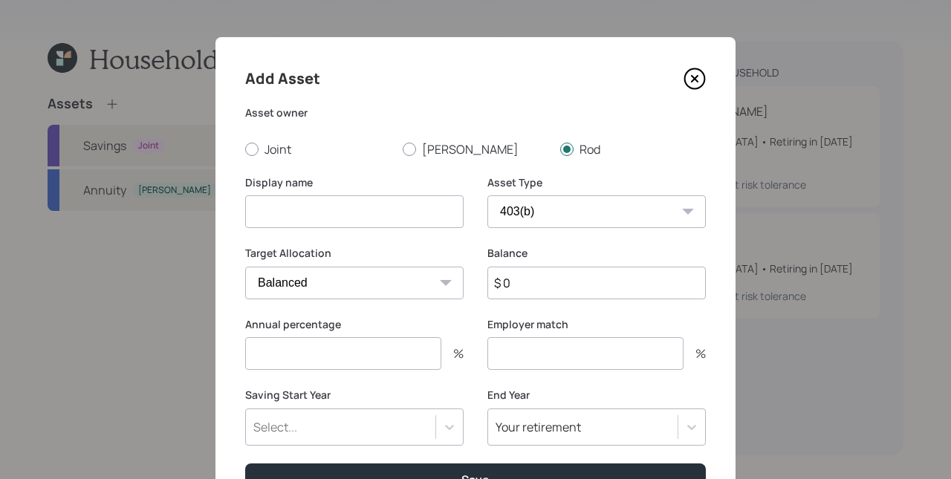
click at [369, 216] on input at bounding box center [354, 211] width 219 height 33
type input "Rod's 403b"
click at [472, 254] on div "Target Allocation Cash Conservative Balanced Aggressive Balance $ 0" at bounding box center [475, 281] width 461 height 71
click at [570, 288] on input "$ 0" at bounding box center [597, 283] width 219 height 33
click at [586, 284] on input "$ 0" at bounding box center [597, 283] width 219 height 33
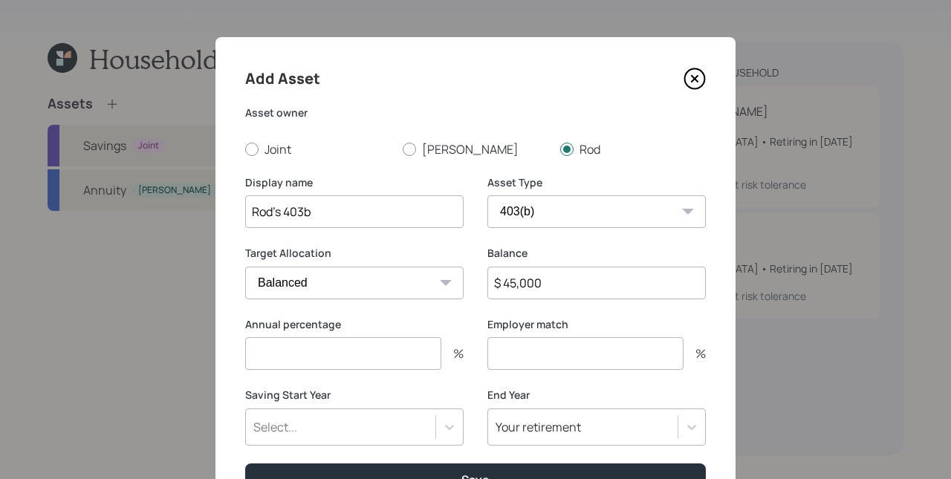
click at [586, 284] on input "$ 45,000" at bounding box center [597, 283] width 219 height 33
click at [586, 283] on input "$ 45,000" at bounding box center [597, 283] width 219 height 33
click at [599, 285] on input "$ 45,000" at bounding box center [597, 283] width 219 height 33
click at [598, 285] on input "$ 45,000" at bounding box center [597, 283] width 219 height 33
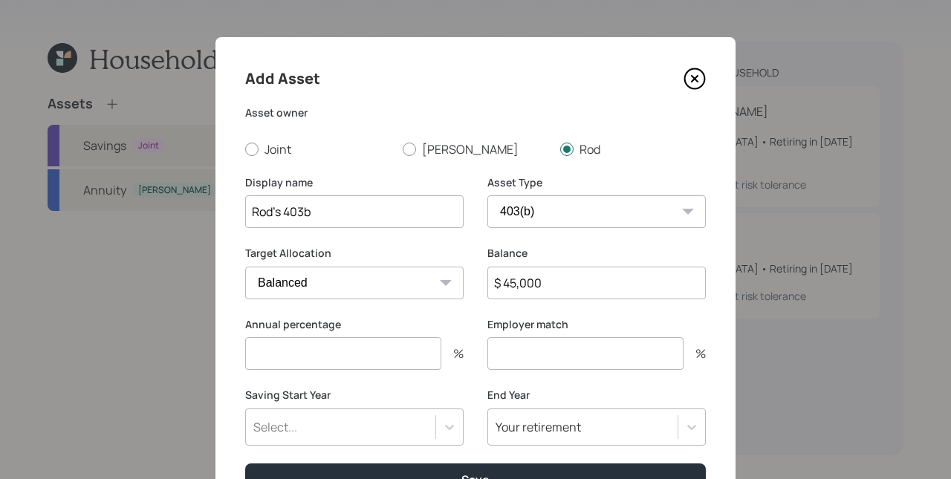
click at [600, 282] on input "$ 45,000" at bounding box center [597, 283] width 219 height 33
click at [597, 285] on input "$ 45,000" at bounding box center [597, 283] width 219 height 33
click at [598, 282] on input "$ 45,000" at bounding box center [597, 283] width 219 height 33
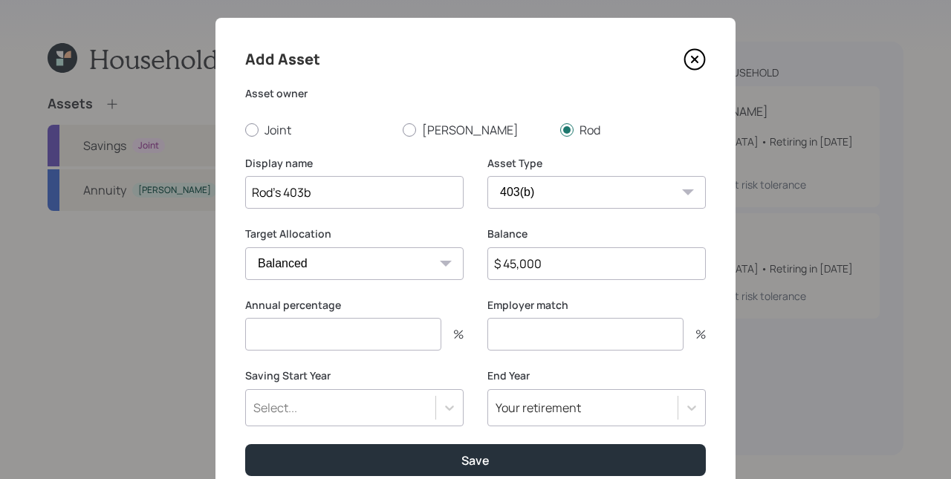
scroll to position [20, 0]
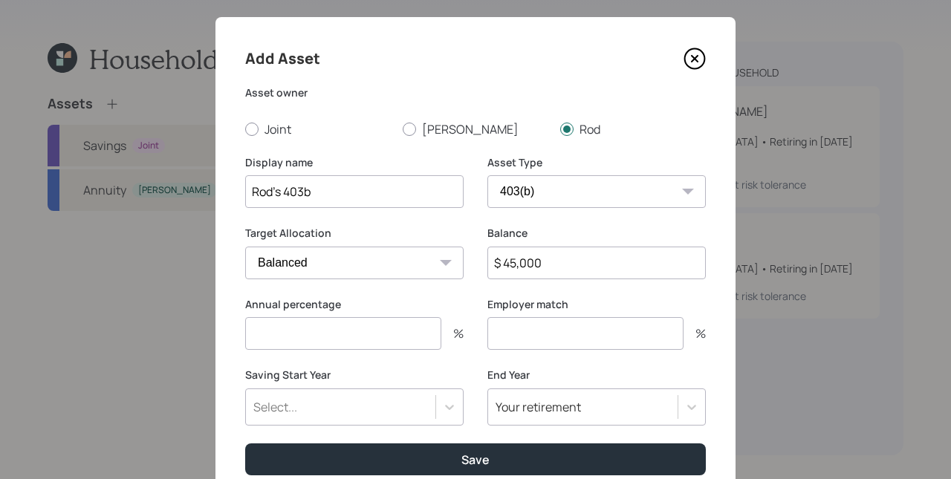
drag, startPoint x: 569, startPoint y: 265, endPoint x: 493, endPoint y: 253, distance: 77.4
click at [493, 253] on input "$ 45,000" at bounding box center [597, 263] width 219 height 33
type input "$ 50,000"
click at [482, 246] on div "Target Allocation Cash Conservative Balanced Aggressive Balance $ 50,000" at bounding box center [475, 261] width 461 height 71
click at [468, 304] on div "Annual percentage % Employer match %" at bounding box center [475, 332] width 461 height 71
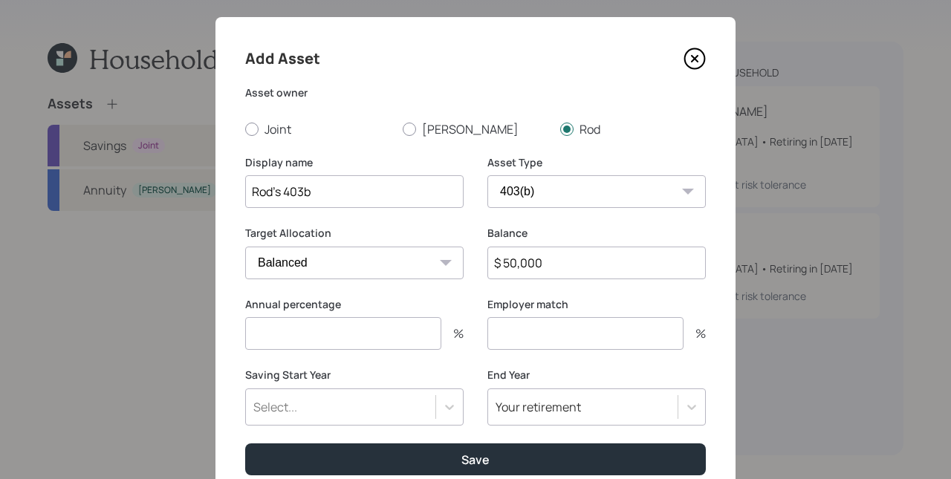
click at [374, 325] on input "number" at bounding box center [343, 333] width 196 height 33
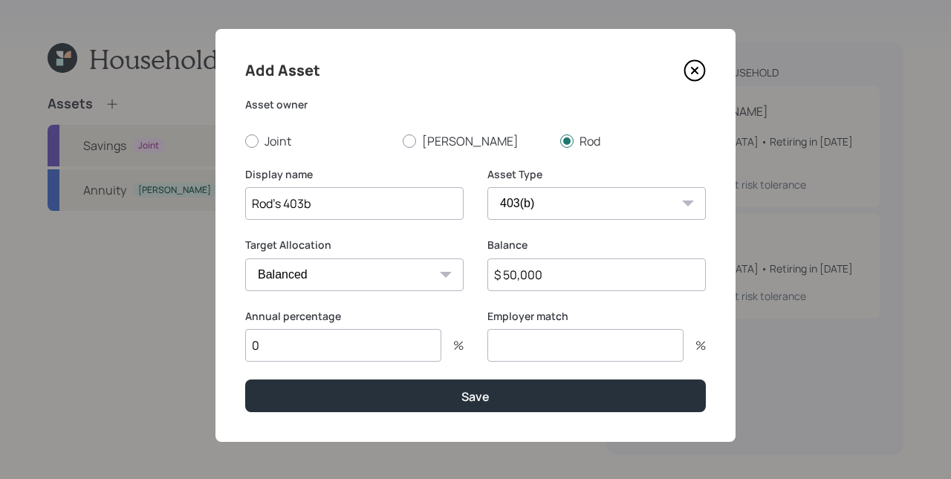
scroll to position [8, 0]
type input "0"
click at [245, 380] on button "Save" at bounding box center [475, 396] width 461 height 32
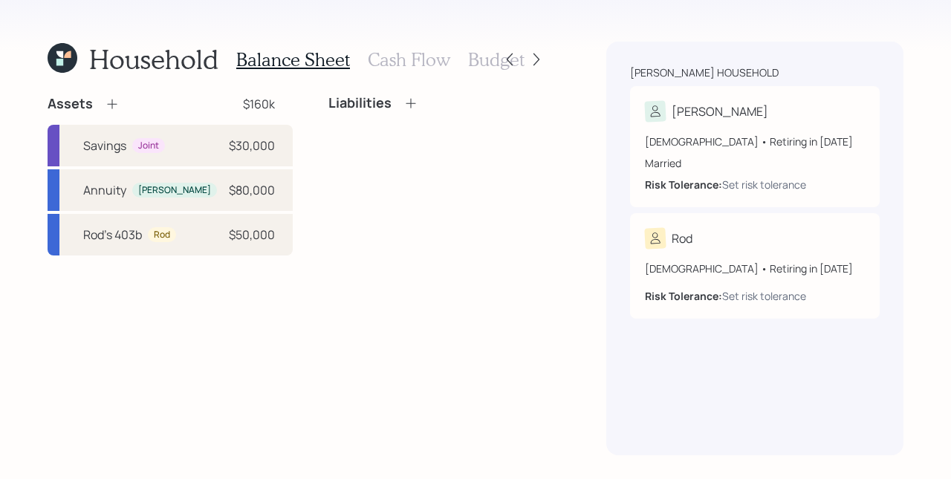
click at [370, 216] on div "Liabilities" at bounding box center [438, 175] width 219 height 161
click at [348, 233] on div "Liabilities" at bounding box center [438, 175] width 219 height 161
click at [229, 243] on div "$50,000" at bounding box center [252, 235] width 46 height 18
select select "public_school_sponsored"
select select "balanced"
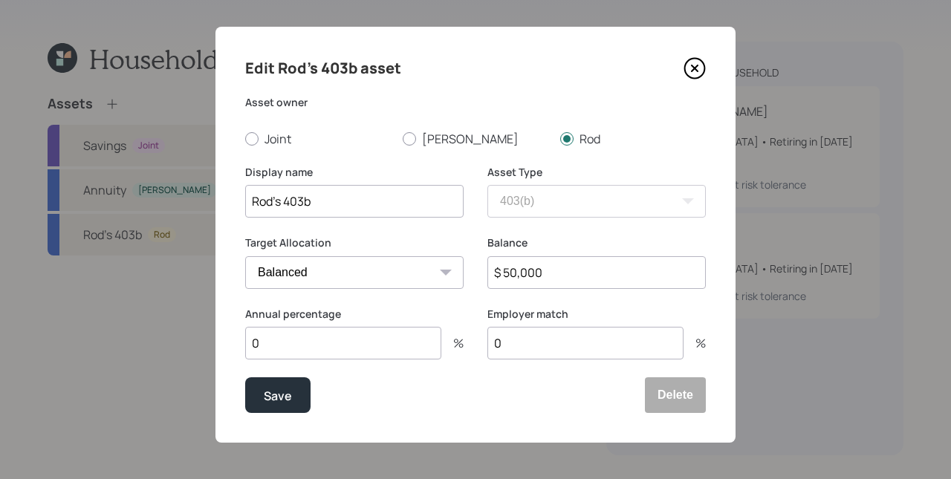
scroll to position [11, 0]
drag, startPoint x: 688, startPoint y: 68, endPoint x: 626, endPoint y: 83, distance: 64.0
click at [688, 68] on icon at bounding box center [695, 67] width 22 height 22
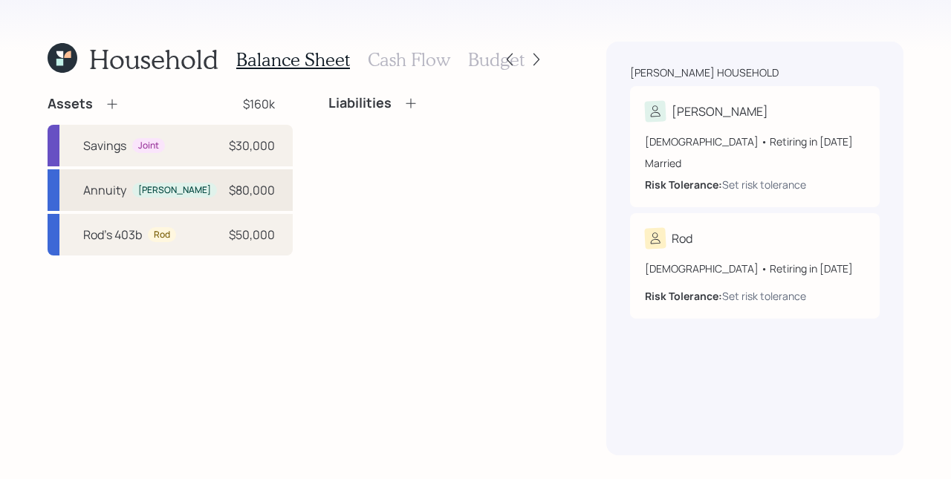
drag, startPoint x: 118, startPoint y: 198, endPoint x: 243, endPoint y: 172, distance: 127.4
click at [118, 198] on div "Annuity" at bounding box center [104, 190] width 43 height 18
select select "taxable"
select select "balanced"
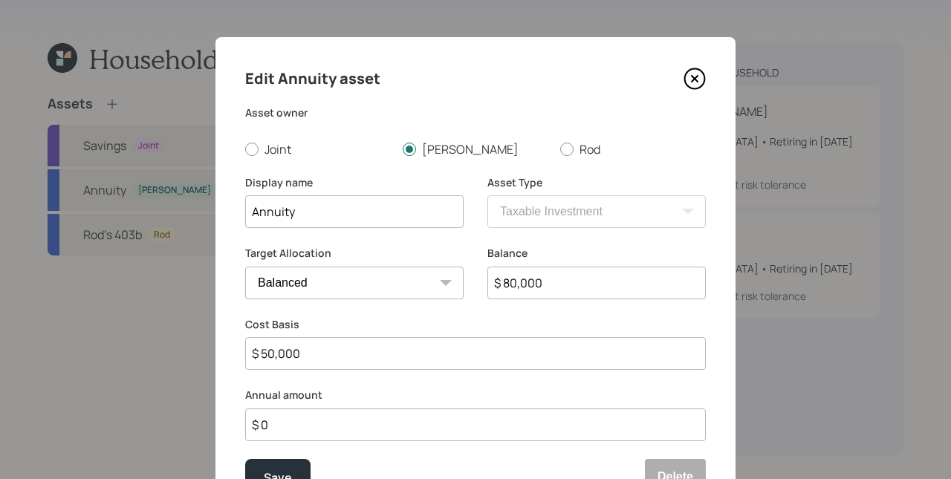
click at [250, 204] on input "Annuity" at bounding box center [354, 211] width 219 height 33
type input "[PERSON_NAME]'s Annuity"
click at [278, 477] on div "Save" at bounding box center [278, 478] width 28 height 20
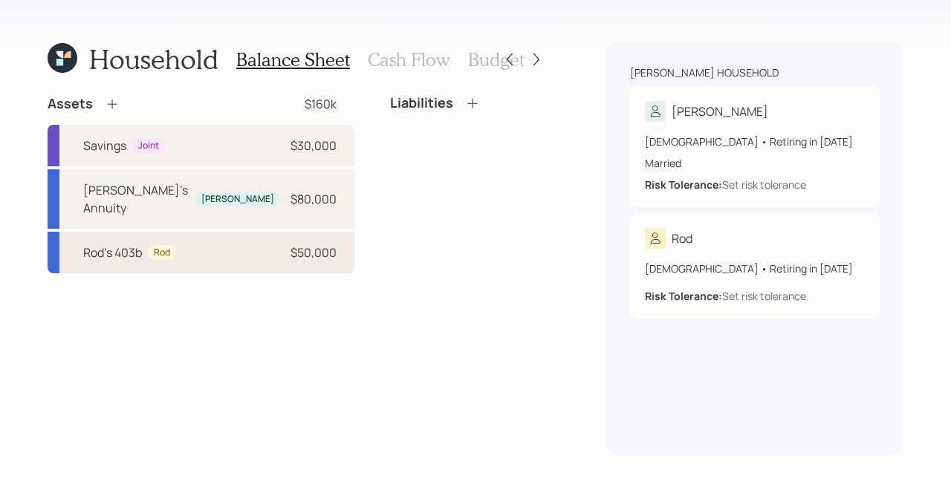
click at [213, 256] on div "Rod's 403b Rod $50,000" at bounding box center [201, 253] width 307 height 42
select select "public_school_sponsored"
select select "balanced"
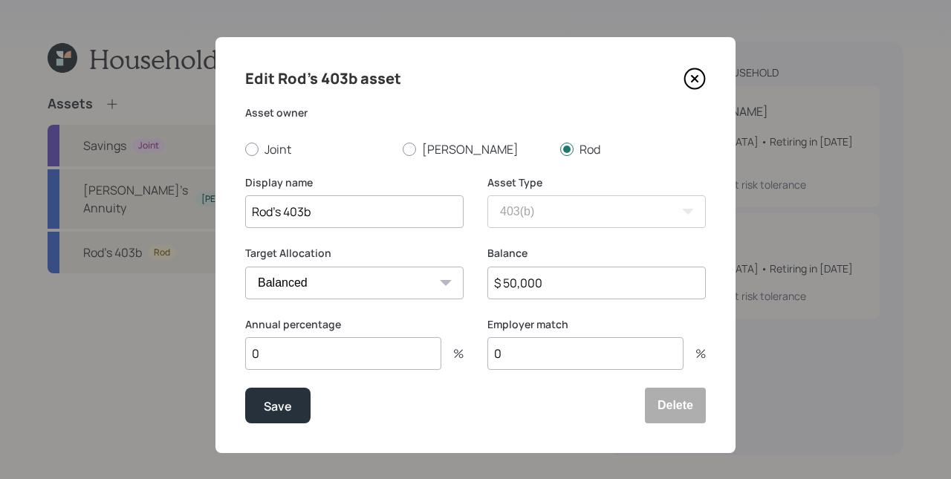
click at [372, 349] on input "0" at bounding box center [343, 353] width 196 height 33
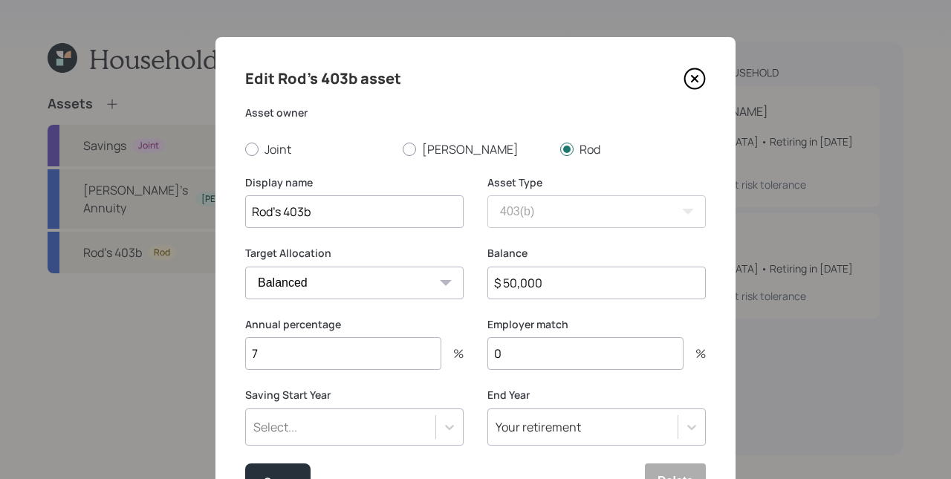
type input "7"
click at [549, 352] on input "0" at bounding box center [586, 353] width 196 height 33
click at [549, 351] on input "0" at bounding box center [586, 353] width 196 height 33
click at [520, 346] on input "0" at bounding box center [586, 353] width 196 height 33
type input "5"
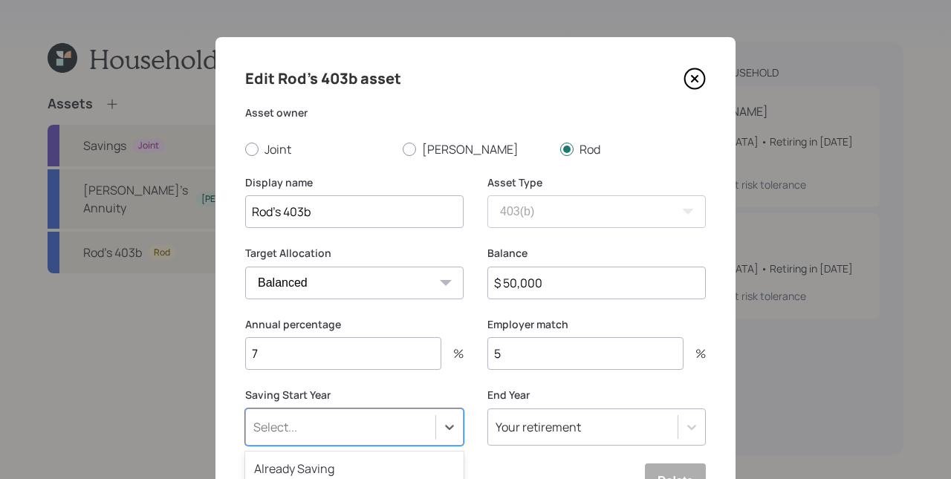
click at [412, 414] on div "option 2026 (Age [DEMOGRAPHIC_DATA]) focused, 6 of 79. 79 results available. Us…" at bounding box center [354, 427] width 219 height 37
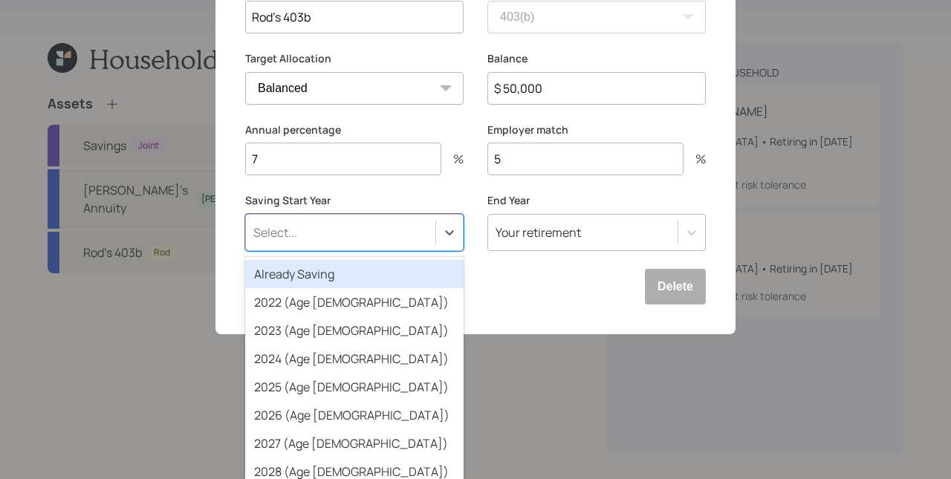
click at [308, 268] on div "Already Saving" at bounding box center [354, 274] width 219 height 28
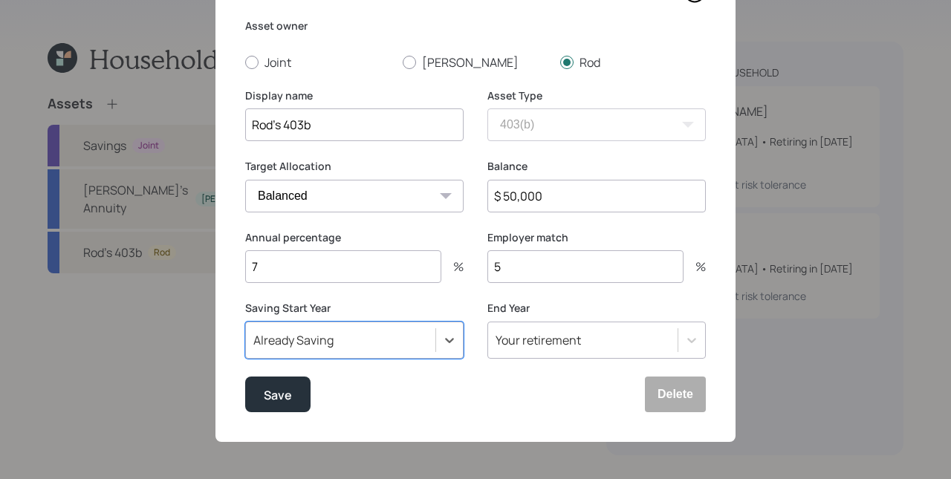
scroll to position [86, 0]
click at [474, 302] on div "Saving Start Year Already Saving End Year Your retirement" at bounding box center [475, 340] width 461 height 76
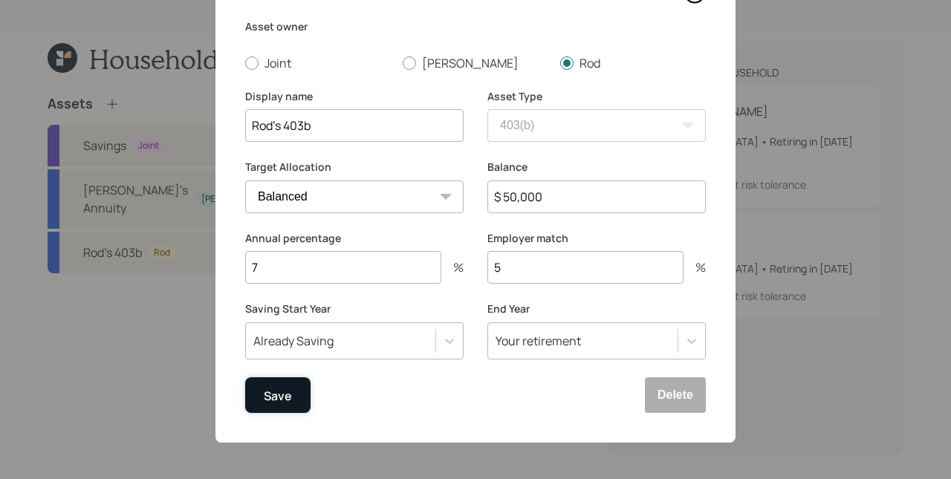
click at [269, 392] on div "Save" at bounding box center [278, 396] width 28 height 20
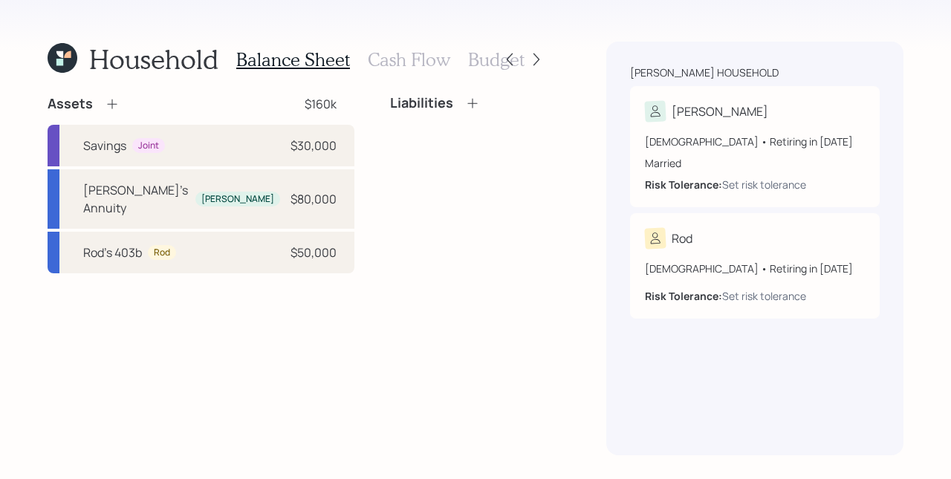
click at [103, 104] on div "Assets" at bounding box center [84, 104] width 72 height 18
click at [111, 103] on icon at bounding box center [112, 105] width 10 height 10
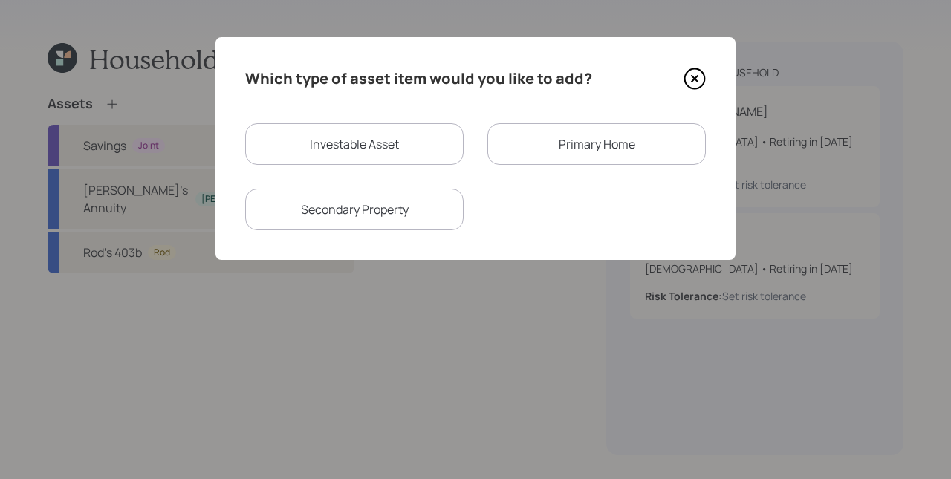
click at [422, 160] on div "Investable Asset" at bounding box center [354, 144] width 219 height 42
select select "taxable"
select select "balanced"
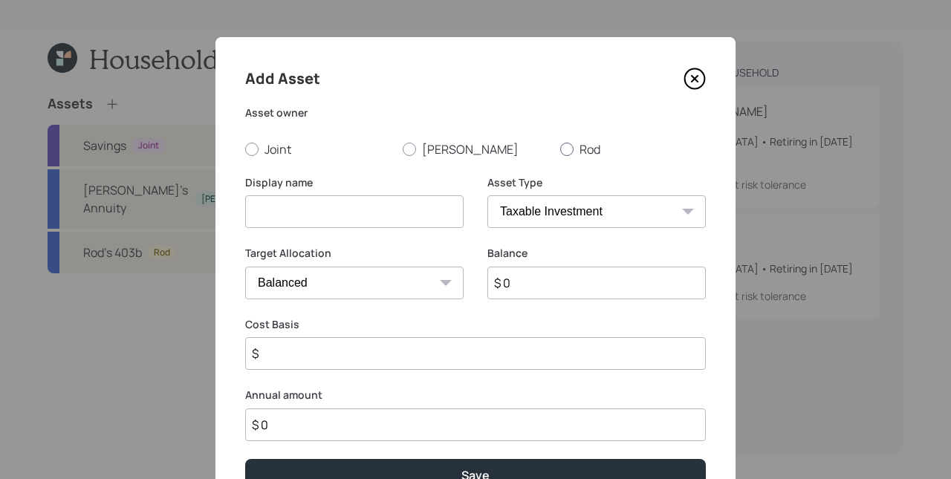
click at [581, 151] on label "Rod" at bounding box center [633, 149] width 146 height 16
click at [560, 149] on input "Rod" at bounding box center [560, 149] width 1 height 1
radio input "true"
click at [360, 213] on input at bounding box center [354, 211] width 219 height 33
type input "F"
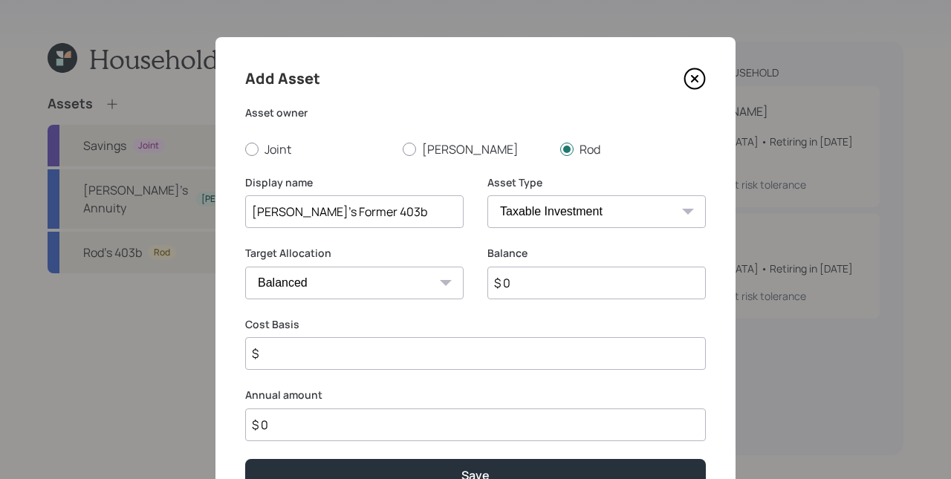
type input "[PERSON_NAME]'s Former 403b"
click at [579, 216] on select "SEP [PERSON_NAME] IRA 401(k) [PERSON_NAME] 401(k) 403(b) [PERSON_NAME] 403(b) 4…" at bounding box center [597, 211] width 219 height 33
select select "ira"
click at [488, 195] on select "SEP [PERSON_NAME] IRA 401(k) [PERSON_NAME] 401(k) 403(b) [PERSON_NAME] 403(b) 4…" at bounding box center [597, 211] width 219 height 33
type input "$"
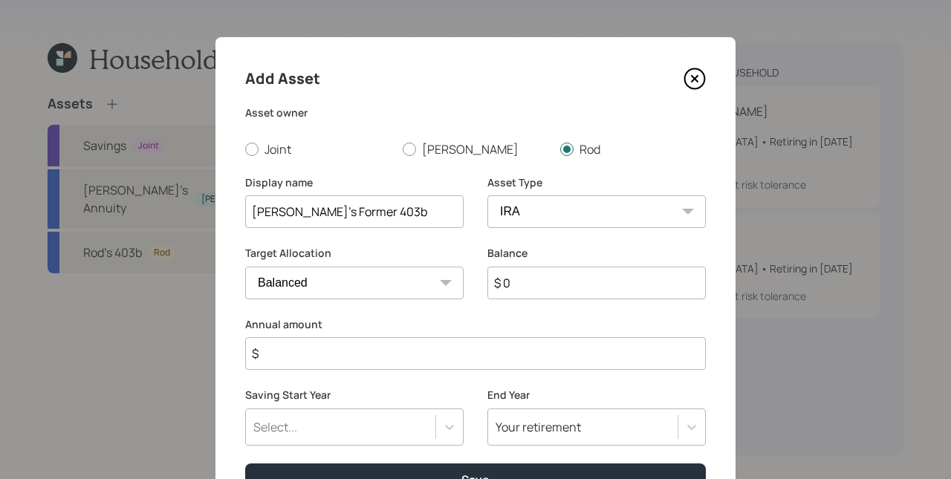
click at [528, 282] on input "$ 0" at bounding box center [597, 283] width 219 height 33
type input "$ 5,000"
click at [496, 363] on input "$" at bounding box center [475, 353] width 461 height 33
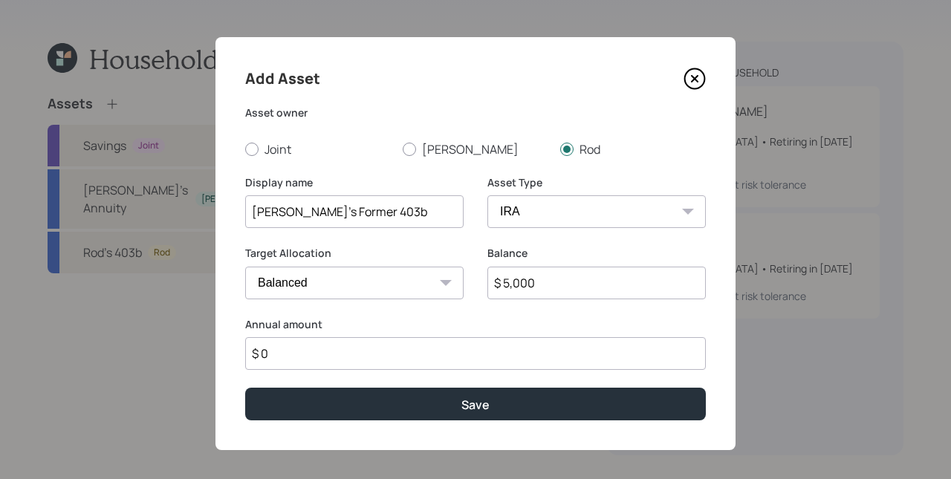
type input "$ 0"
click at [245, 388] on button "Save" at bounding box center [475, 404] width 461 height 32
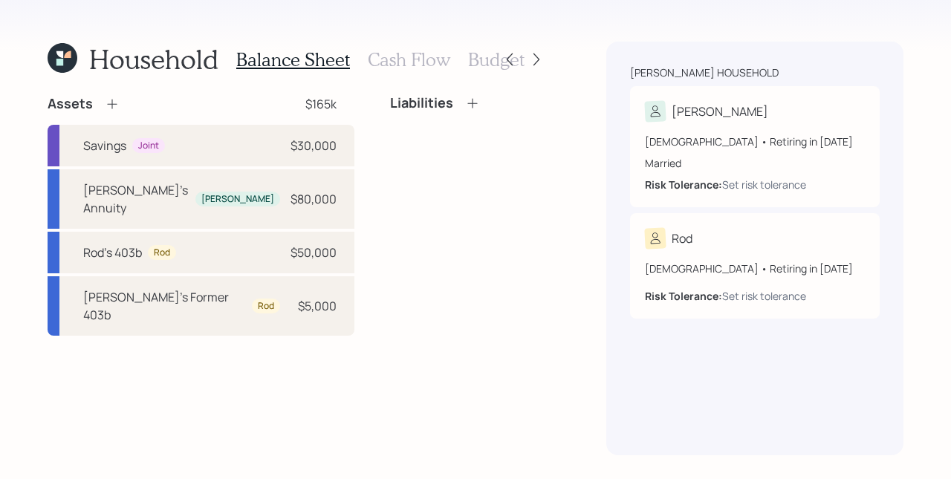
click at [109, 108] on icon at bounding box center [112, 104] width 15 height 15
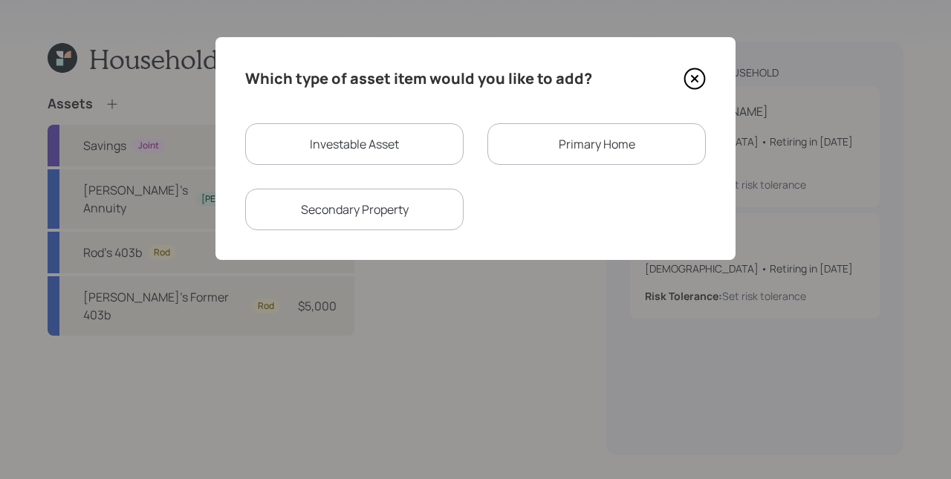
click at [339, 153] on div "Investable Asset" at bounding box center [354, 144] width 219 height 42
select select "taxable"
select select "balanced"
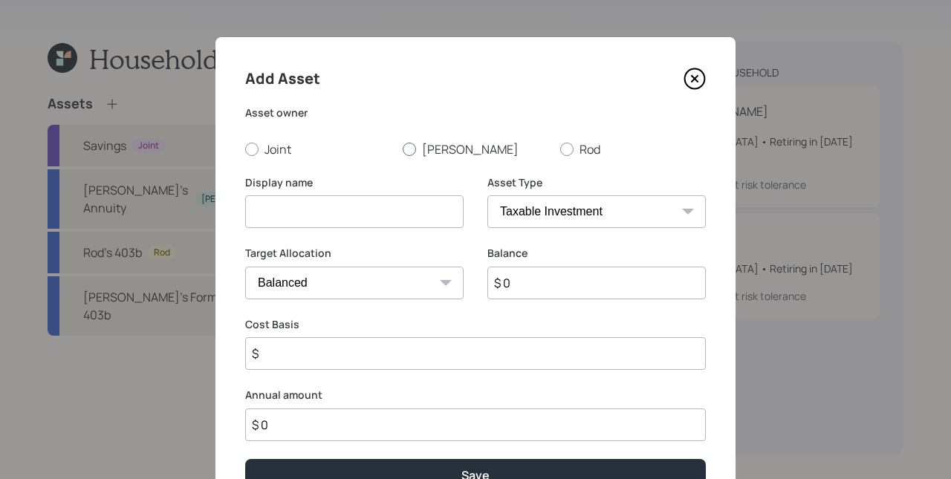
click at [452, 148] on label "[PERSON_NAME]" at bounding box center [476, 149] width 146 height 16
click at [403, 149] on input "[PERSON_NAME]" at bounding box center [402, 149] width 1 height 1
radio input "true"
click at [354, 209] on input at bounding box center [354, 211] width 219 height 33
type input "[PERSON_NAME]'s"
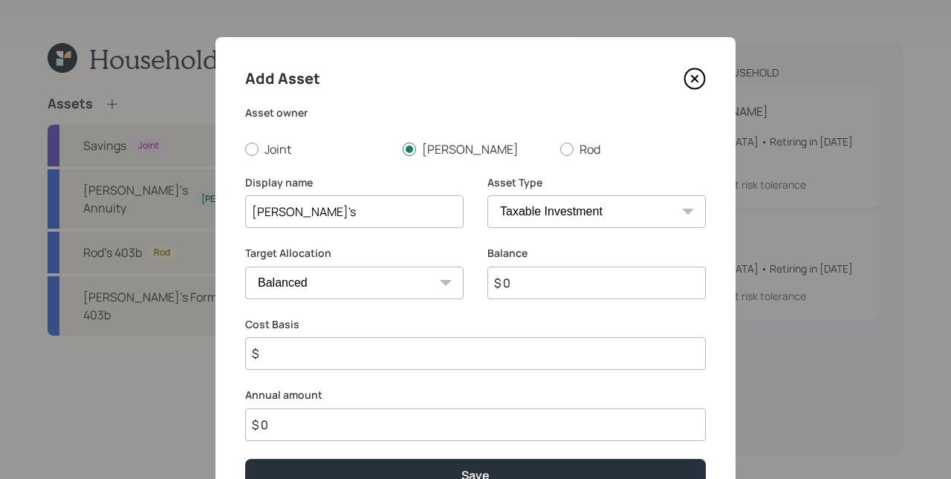
click at [563, 292] on input "$ 0" at bounding box center [597, 283] width 219 height 33
type input "$ 16,000"
click at [539, 342] on input "$" at bounding box center [475, 353] width 461 height 33
click at [566, 201] on select "SEP [PERSON_NAME] IRA 401(k) [PERSON_NAME] 401(k) 403(b) [PERSON_NAME] 403(b) 4…" at bounding box center [597, 211] width 219 height 33
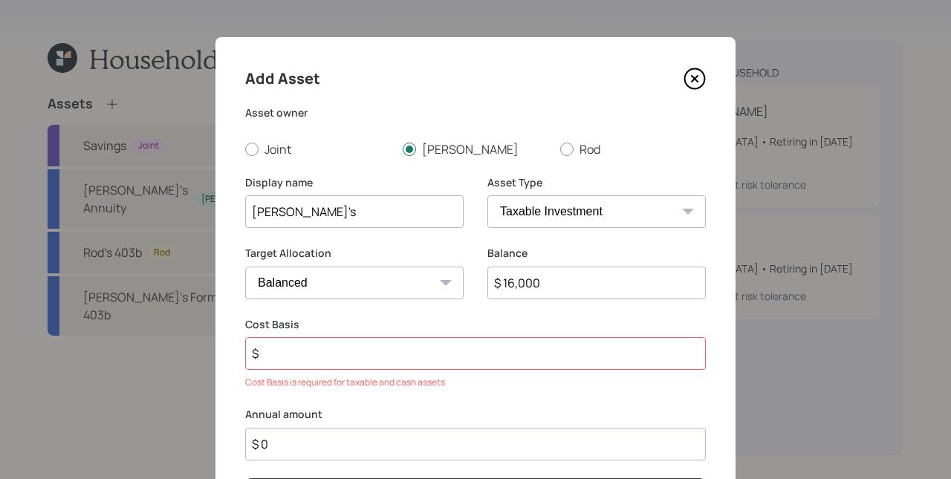
select select "ira"
click at [488, 195] on select "SEP [PERSON_NAME] IRA 401(k) [PERSON_NAME] 401(k) 403(b) [PERSON_NAME] 403(b) 4…" at bounding box center [597, 211] width 219 height 33
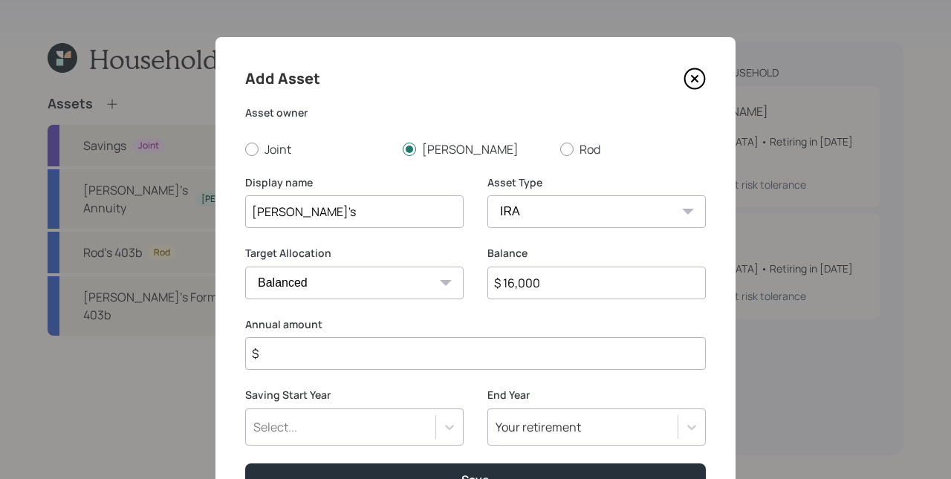
click at [465, 352] on input "$" at bounding box center [475, 353] width 461 height 33
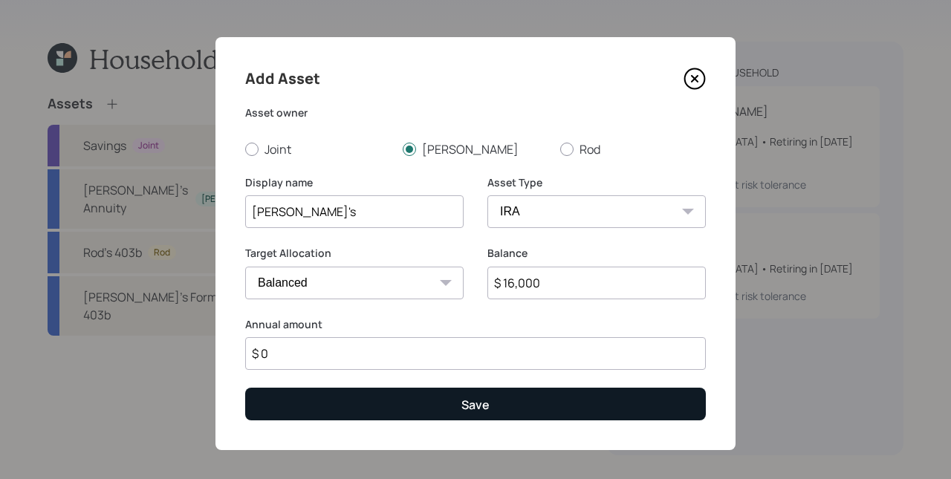
type input "$ 0"
click at [465, 404] on div "Save" at bounding box center [476, 405] width 28 height 16
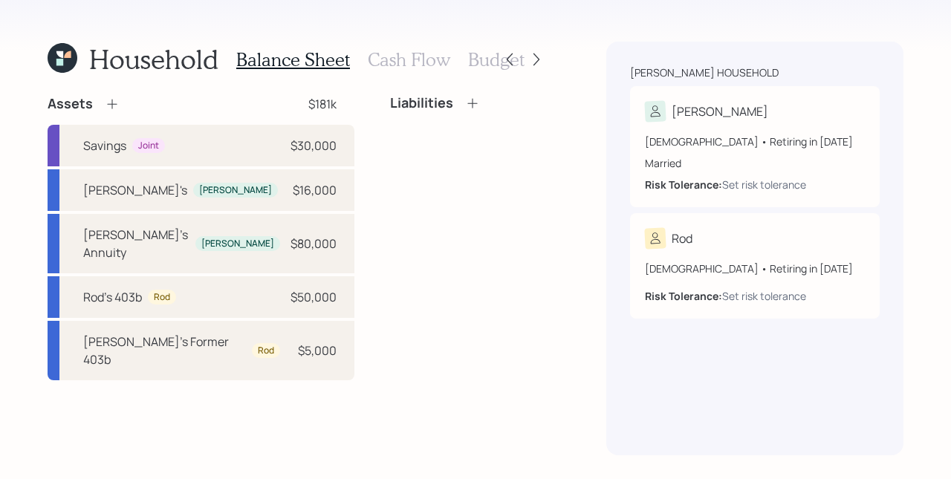
click at [118, 103] on icon at bounding box center [112, 104] width 15 height 15
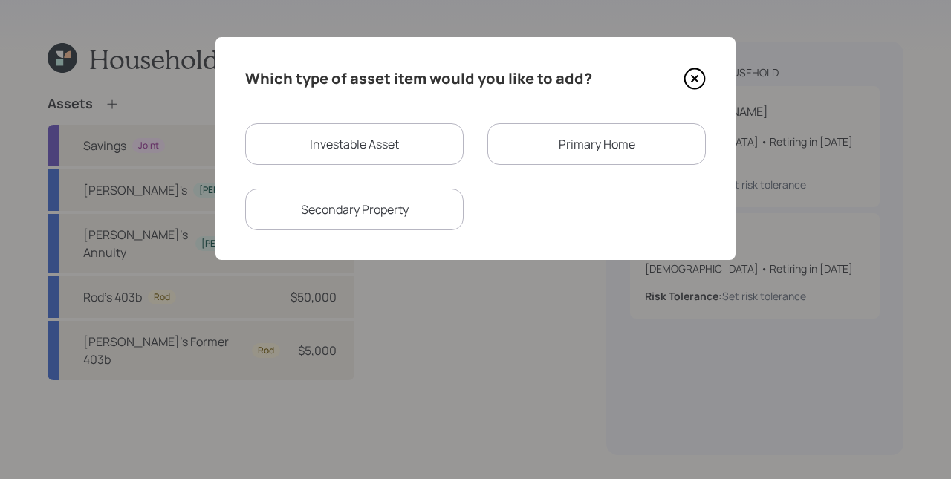
click at [377, 149] on div "Investable Asset" at bounding box center [354, 144] width 219 height 42
select select "taxable"
select select "balanced"
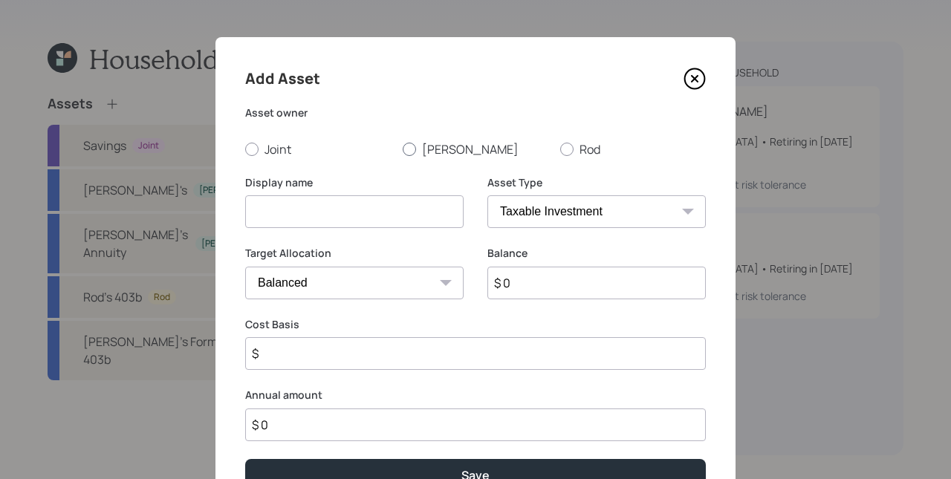
drag, startPoint x: 450, startPoint y: 144, endPoint x: 404, endPoint y: 182, distance: 59.7
click at [450, 144] on label "[PERSON_NAME]" at bounding box center [476, 149] width 146 height 16
click at [403, 149] on input "[PERSON_NAME]" at bounding box center [402, 149] width 1 height 1
radio input "true"
click at [384, 196] on input at bounding box center [354, 211] width 219 height 33
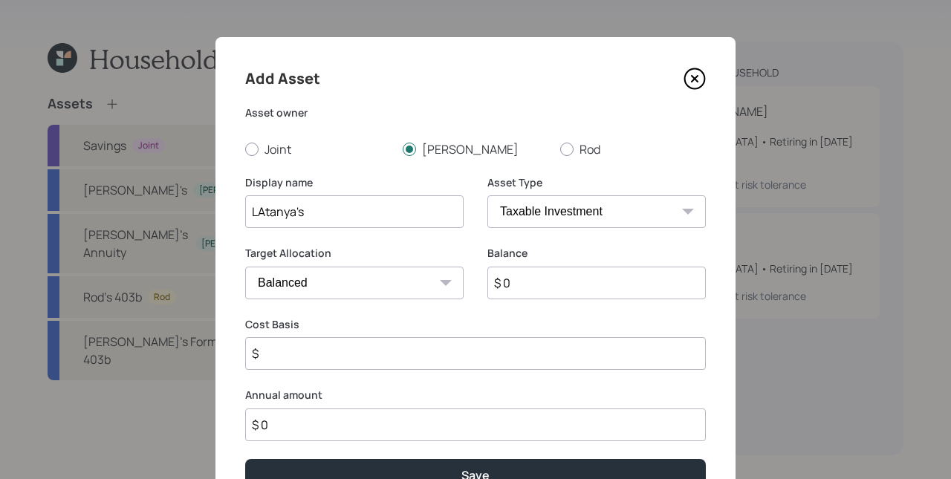
click at [260, 210] on input "LAtanya's" at bounding box center [354, 211] width 219 height 33
type input "[PERSON_NAME]'s"
click at [508, 212] on select "SEP [PERSON_NAME] IRA 401(k) [PERSON_NAME] 401(k) 403(b) [PERSON_NAME] 403(b) 4…" at bounding box center [597, 211] width 219 height 33
select select "roth_ira"
click at [488, 195] on select "SEP [PERSON_NAME] IRA 401(k) [PERSON_NAME] 401(k) 403(b) [PERSON_NAME] 403(b) 4…" at bounding box center [597, 211] width 219 height 33
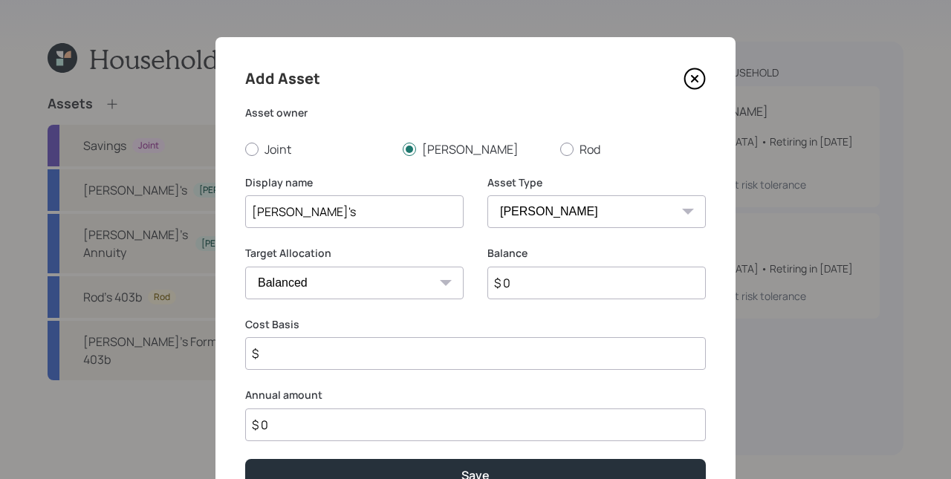
type input "$"
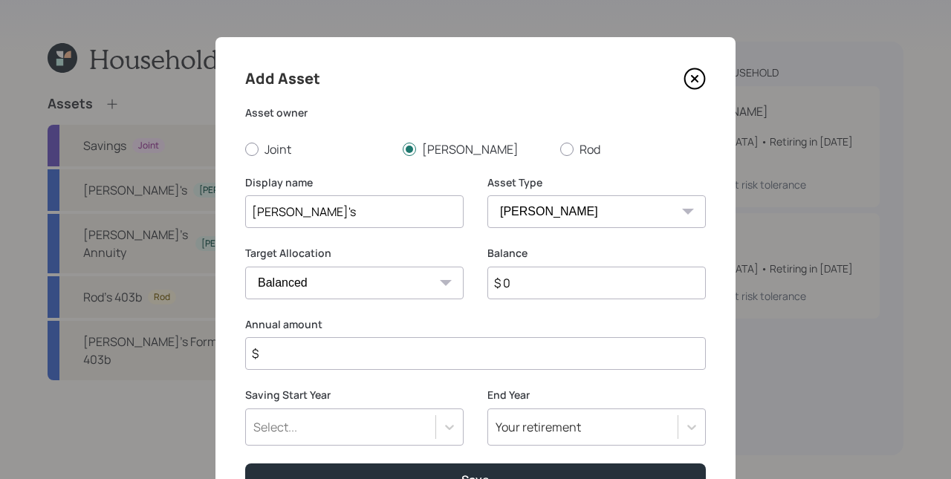
click at [574, 245] on div "Asset Type SEP [PERSON_NAME] IRA 401(k) [PERSON_NAME] 401(k) 403(b) [PERSON_NAM…" at bounding box center [597, 210] width 219 height 71
click at [570, 284] on input "$ 0" at bounding box center [597, 283] width 219 height 33
type input "$ 5,000"
click at [416, 357] on input "$" at bounding box center [475, 353] width 461 height 33
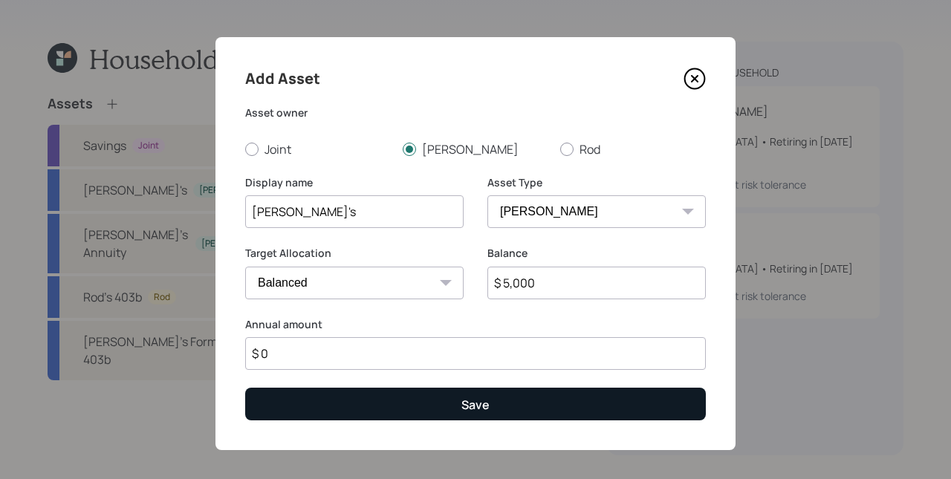
type input "$ 0"
click at [488, 412] on button "Save" at bounding box center [475, 404] width 461 height 32
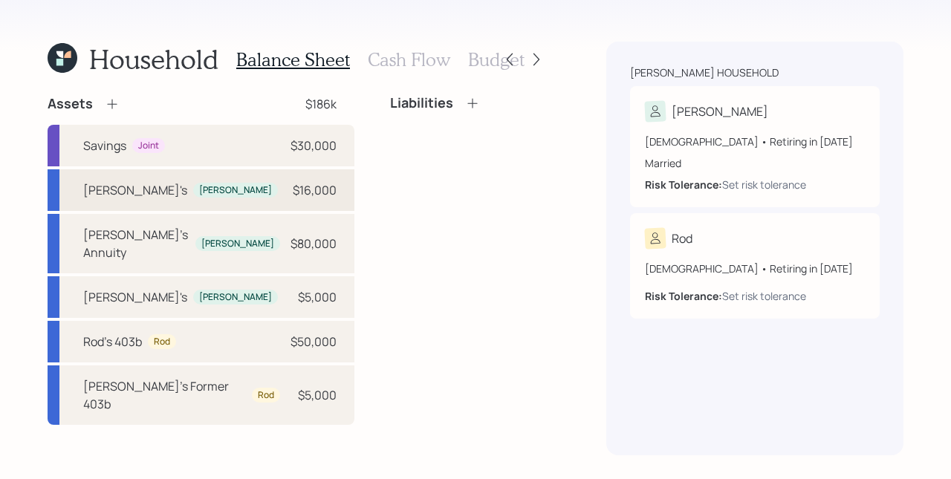
click at [198, 190] on div "[PERSON_NAME] $16,000" at bounding box center [201, 190] width 307 height 42
select select "ira"
select select "balanced"
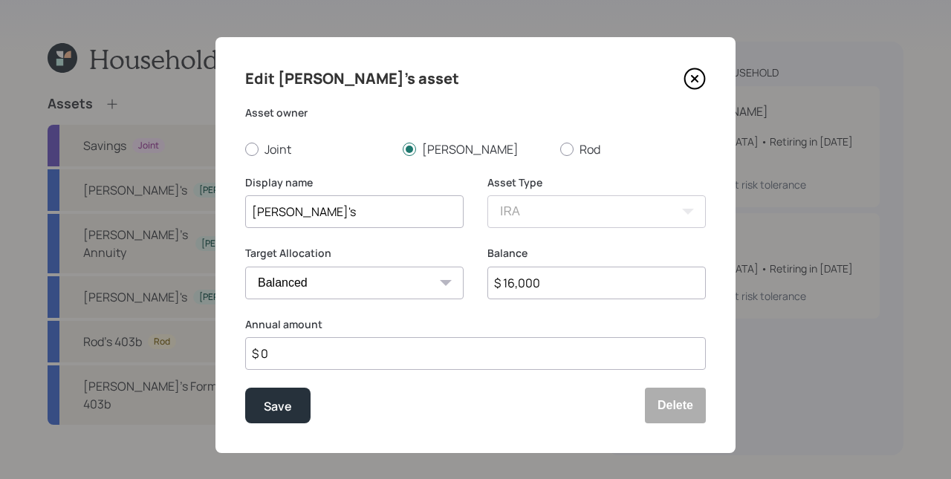
click at [338, 218] on input "[PERSON_NAME]'s" at bounding box center [354, 211] width 219 height 33
type input "[PERSON_NAME]"
click at [269, 410] on div "Save" at bounding box center [278, 407] width 28 height 20
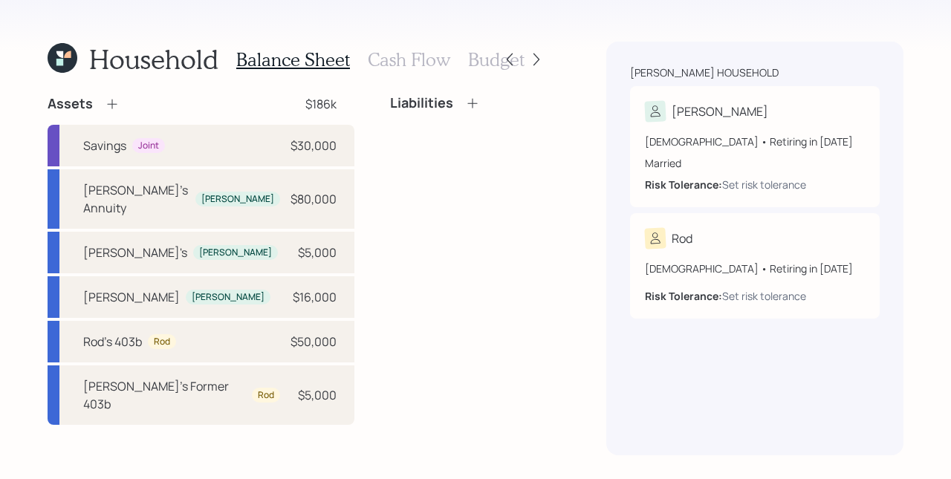
click at [528, 216] on div "Liabilities" at bounding box center [468, 260] width 157 height 330
click at [106, 103] on icon at bounding box center [112, 104] width 15 height 15
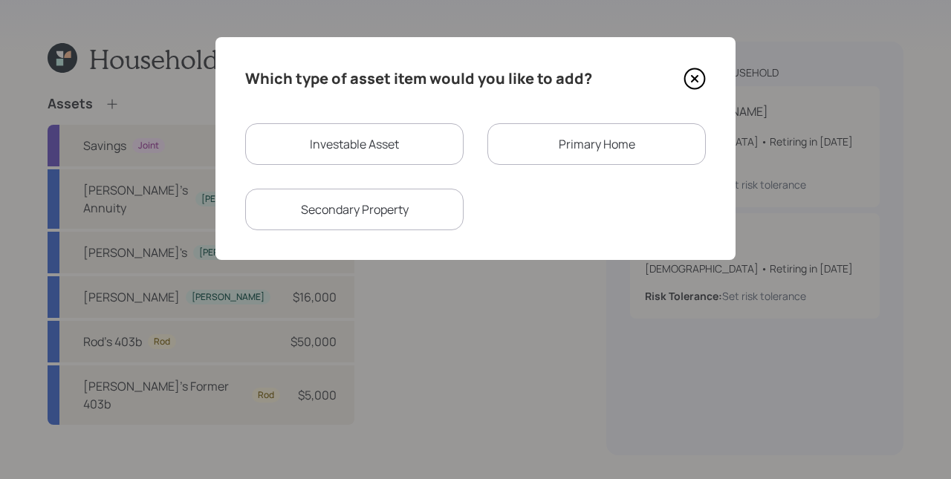
click at [599, 147] on div "Primary Home" at bounding box center [597, 144] width 219 height 42
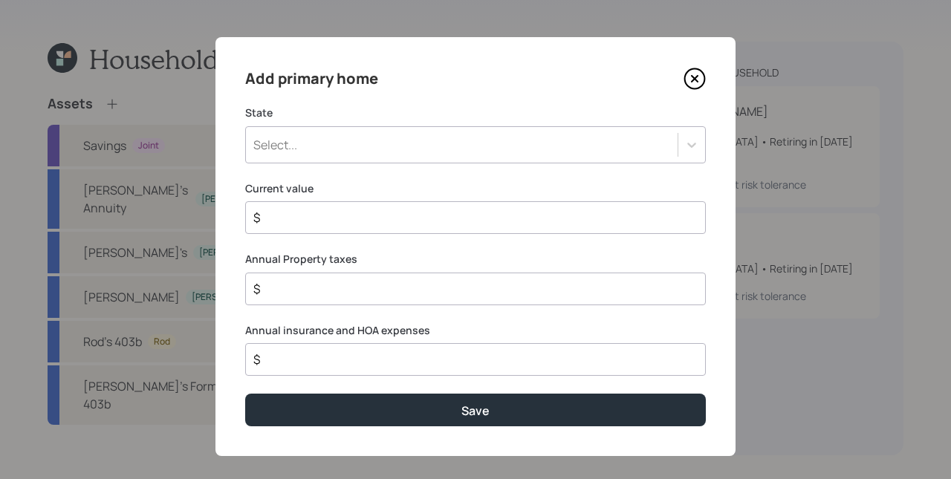
click at [514, 144] on div "Select..." at bounding box center [462, 144] width 432 height 25
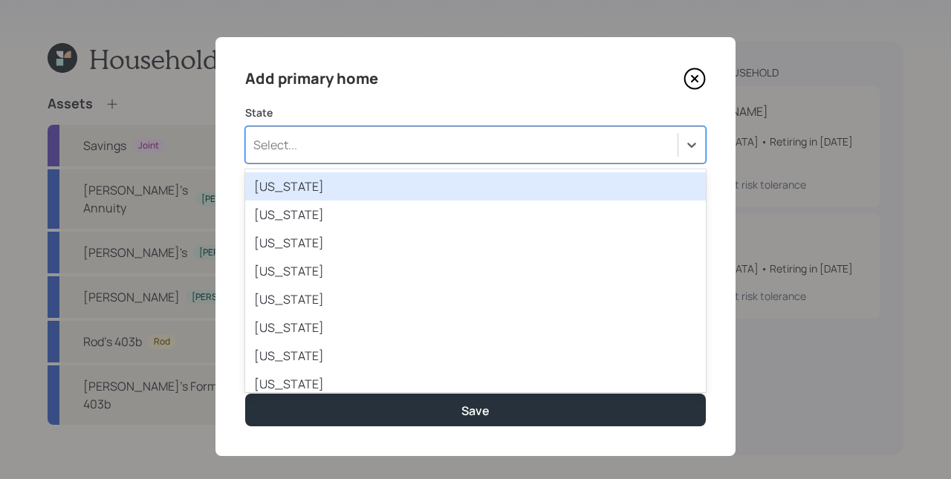
click at [340, 143] on div "Select..." at bounding box center [462, 144] width 432 height 25
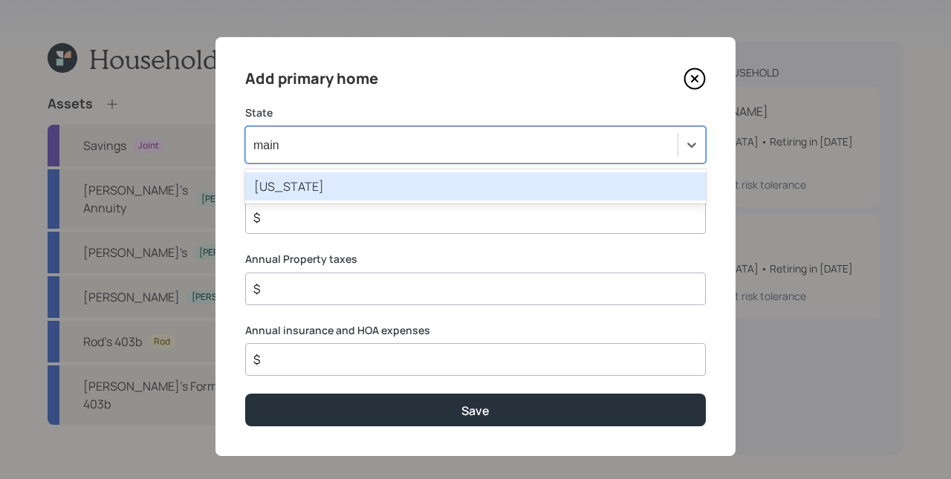
type input "[US_STATE]"
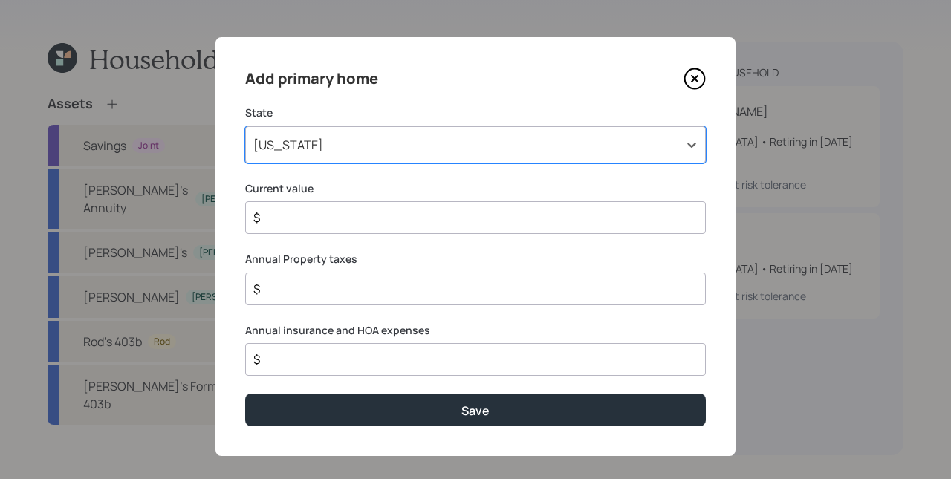
click at [410, 193] on label "Current value" at bounding box center [475, 188] width 461 height 15
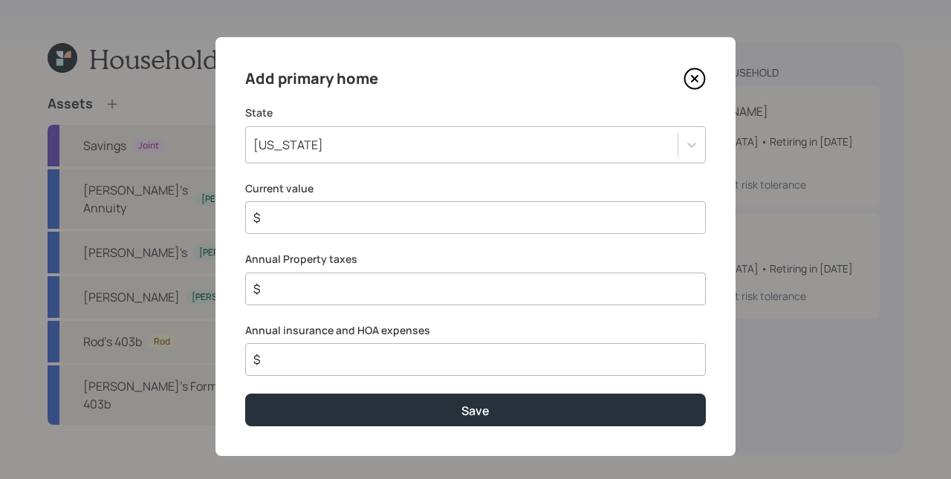
click at [346, 217] on input "$" at bounding box center [470, 218] width 436 height 18
click at [422, 213] on input "$" at bounding box center [470, 218] width 436 height 18
type input "$ 825,000"
click at [496, 256] on label "Annual Property taxes" at bounding box center [475, 259] width 461 height 15
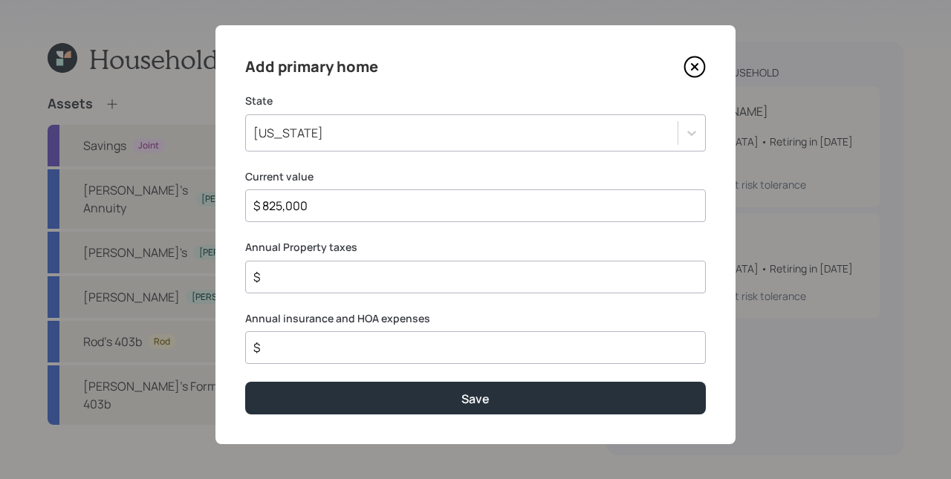
scroll to position [14, 0]
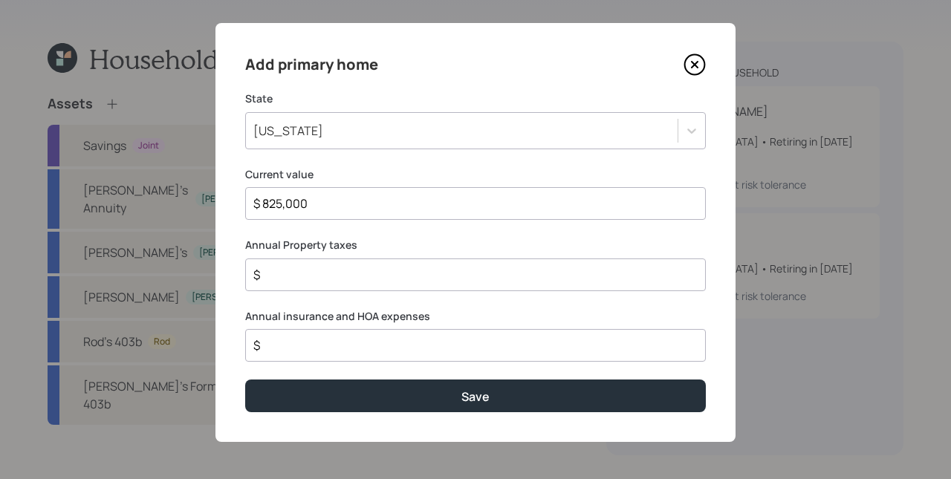
click at [363, 276] on input "$" at bounding box center [470, 275] width 436 height 18
click at [361, 272] on input "$" at bounding box center [470, 275] width 436 height 18
click at [392, 316] on label "Annual insurance and HOA expenses" at bounding box center [475, 316] width 461 height 15
click at [358, 274] on input "$ 11,000" at bounding box center [470, 275] width 436 height 18
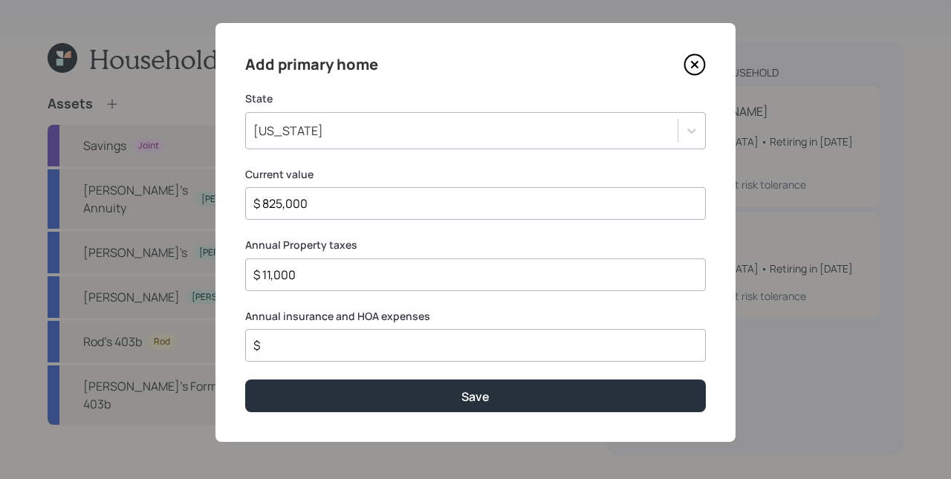
click at [358, 274] on input "$ 11,000" at bounding box center [470, 275] width 436 height 18
type input "$ 11,500"
click at [399, 318] on label "Annual insurance and HOA expenses" at bounding box center [475, 316] width 461 height 15
click at [320, 346] on input "$" at bounding box center [470, 346] width 436 height 18
drag, startPoint x: 297, startPoint y: 348, endPoint x: 274, endPoint y: 345, distance: 22.5
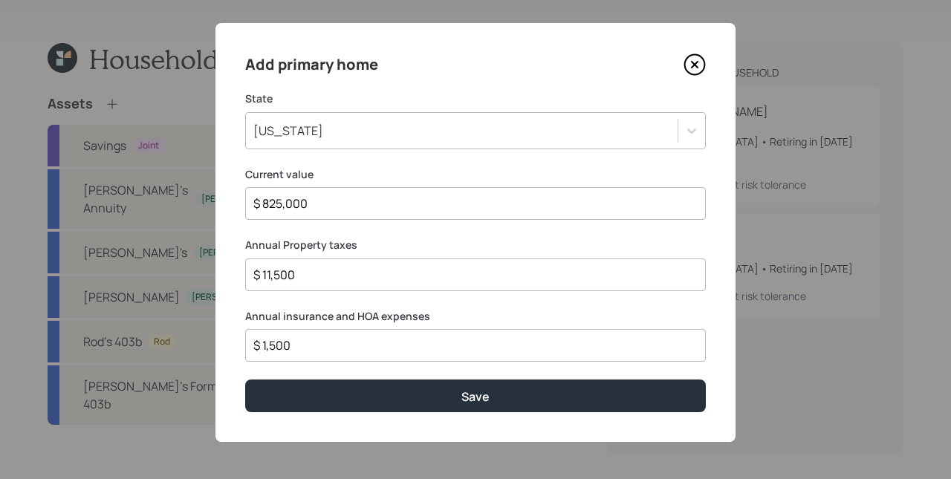
click at [274, 345] on input "$ 1,500" at bounding box center [470, 346] width 436 height 18
drag, startPoint x: 305, startPoint y: 352, endPoint x: 245, endPoint y: 340, distance: 60.5
click at [245, 340] on div "$ 1,563" at bounding box center [475, 345] width 461 height 33
type input "$ 1,563"
click at [308, 307] on div "Add primary home State [US_STATE] Current value $ 825,000 Annual Property taxes…" at bounding box center [476, 232] width 520 height 419
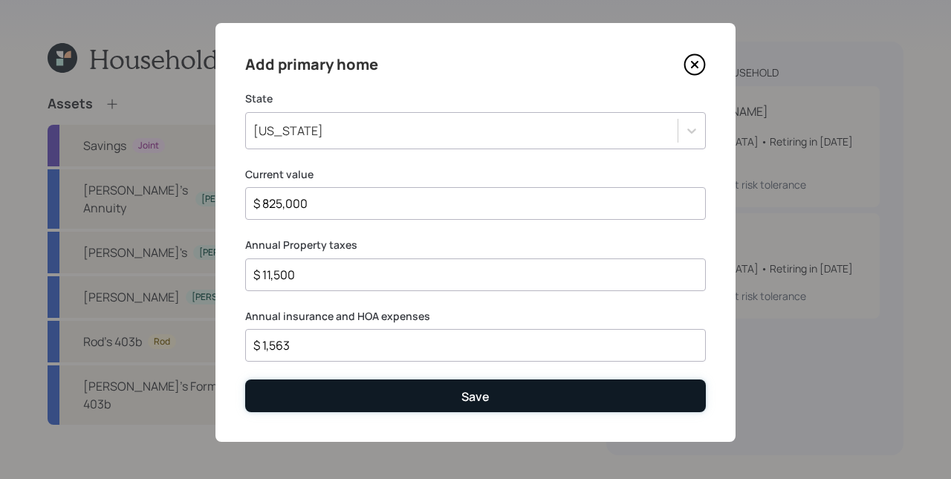
click at [436, 394] on button "Save" at bounding box center [475, 396] width 461 height 32
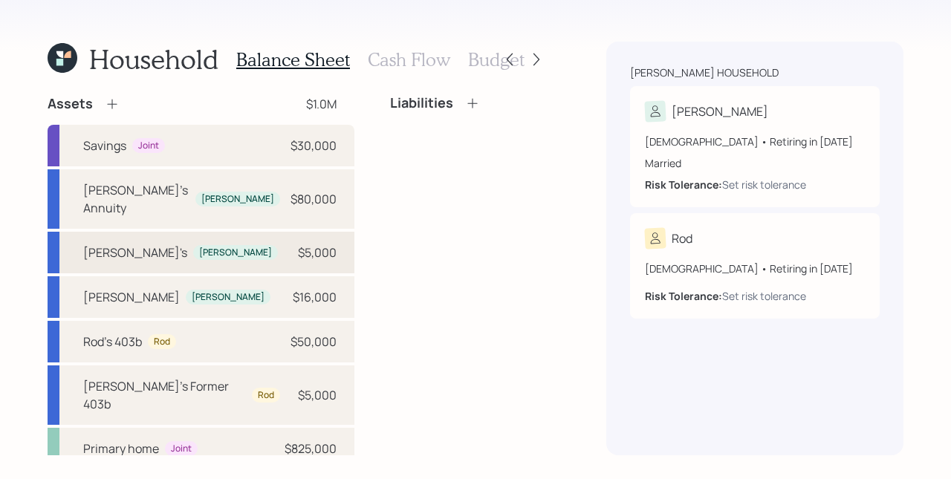
click at [199, 247] on div "[PERSON_NAME]" at bounding box center [235, 253] width 73 height 13
select select "roth_ira"
select select "balanced"
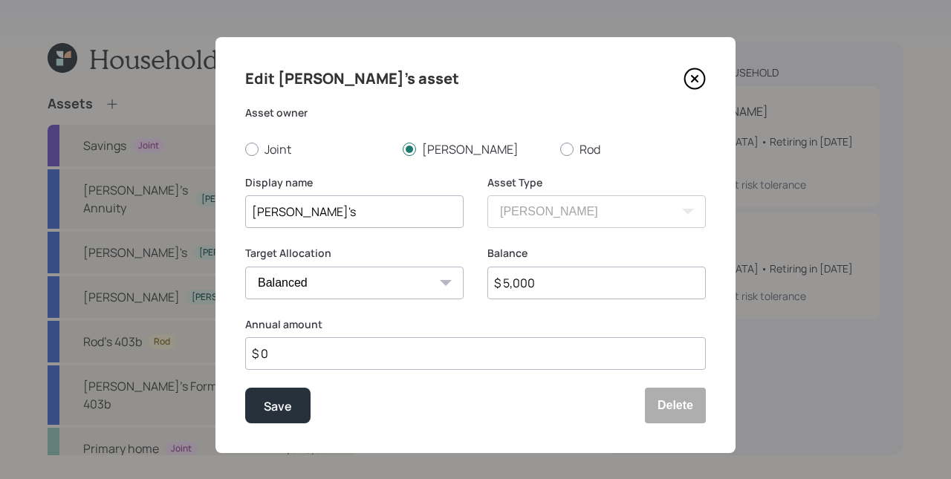
click at [343, 220] on input "[PERSON_NAME]'s" at bounding box center [354, 211] width 219 height 33
type input "[PERSON_NAME]'s [PERSON_NAME]"
click at [245, 388] on button "Save" at bounding box center [277, 406] width 65 height 36
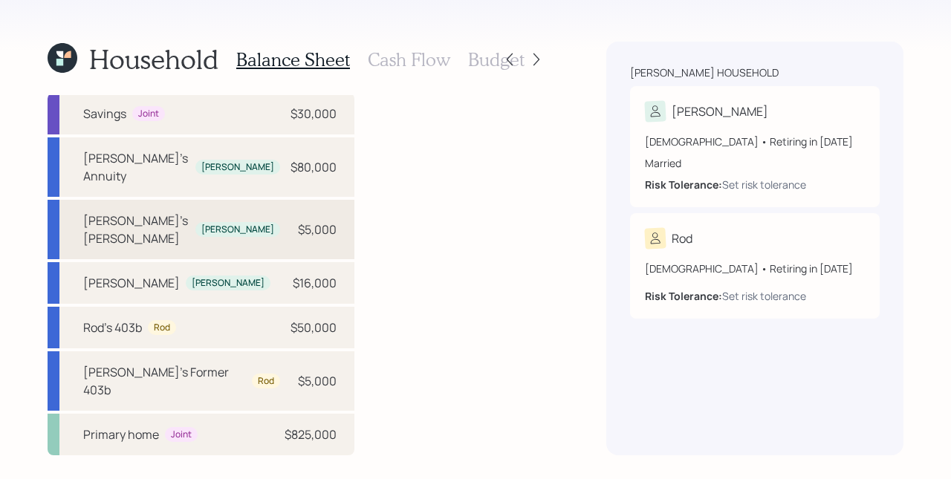
scroll to position [67, 0]
click at [170, 442] on div "Primary home Joint $825,000" at bounding box center [201, 435] width 307 height 42
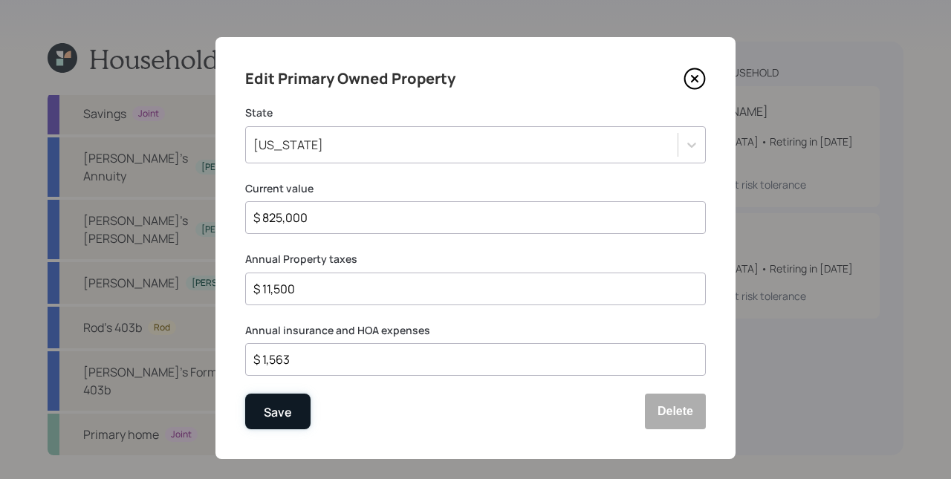
click at [279, 405] on div "Save" at bounding box center [278, 413] width 28 height 20
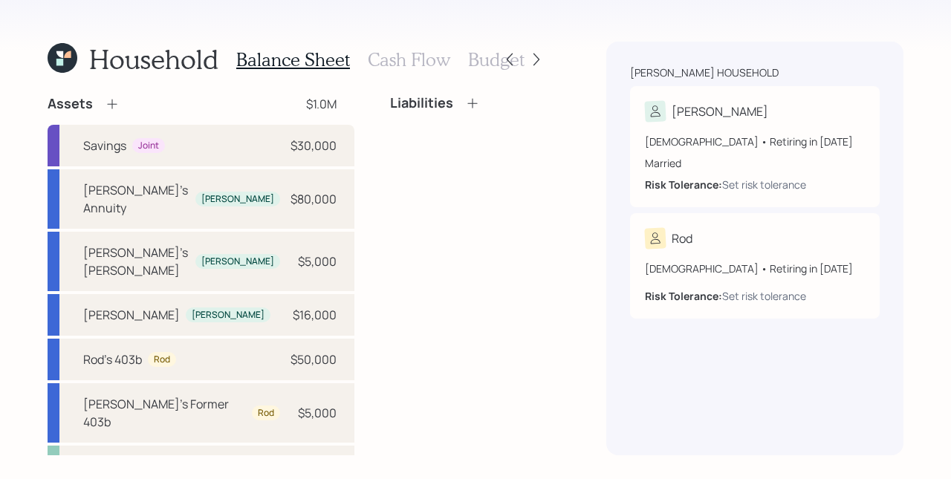
click at [468, 103] on icon at bounding box center [473, 103] width 10 height 10
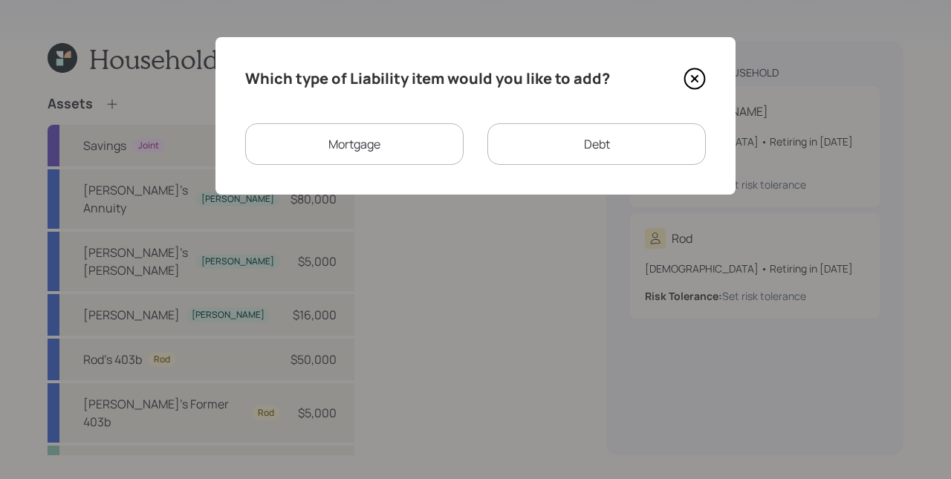
click at [392, 143] on div "Mortgage" at bounding box center [354, 144] width 219 height 42
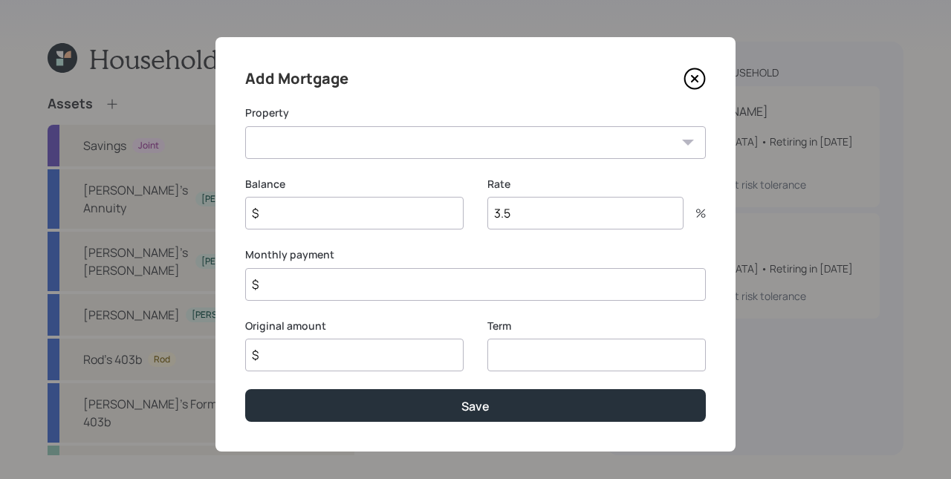
click at [338, 146] on select "ME Primary home" at bounding box center [475, 142] width 461 height 33
select select "df5f32aa-e6d8-4698-980b-5160550f6f33"
click at [245, 126] on select "ME Primary home" at bounding box center [475, 142] width 461 height 33
click at [349, 214] on input "$" at bounding box center [354, 213] width 219 height 33
click at [366, 208] on input "$ 353,132" at bounding box center [354, 213] width 219 height 33
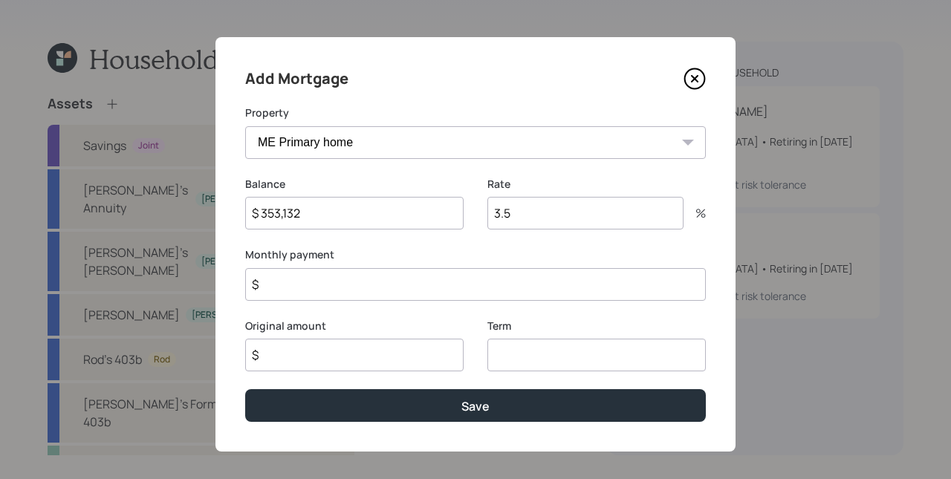
click at [370, 228] on input "$ 353,132" at bounding box center [354, 213] width 219 height 33
type input "$ 353,132"
click at [370, 242] on div "Balance $ 353,132" at bounding box center [354, 212] width 219 height 71
click at [363, 220] on input "$ 353,132" at bounding box center [354, 213] width 219 height 33
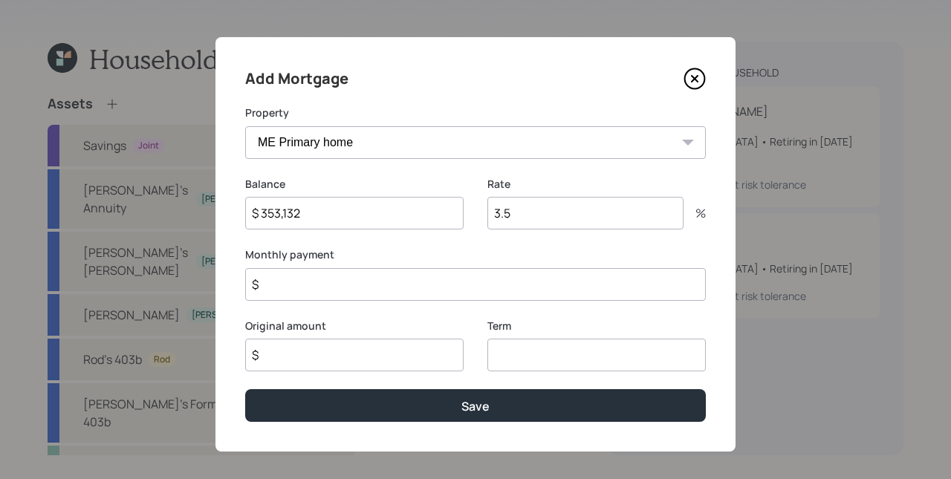
click at [363, 220] on input "$ 353,132" at bounding box center [354, 213] width 219 height 33
click at [552, 234] on div "Rate 3.5 %" at bounding box center [597, 212] width 219 height 71
click at [551, 225] on input "3.5" at bounding box center [586, 213] width 196 height 33
click at [550, 225] on input "3.5" at bounding box center [586, 213] width 196 height 33
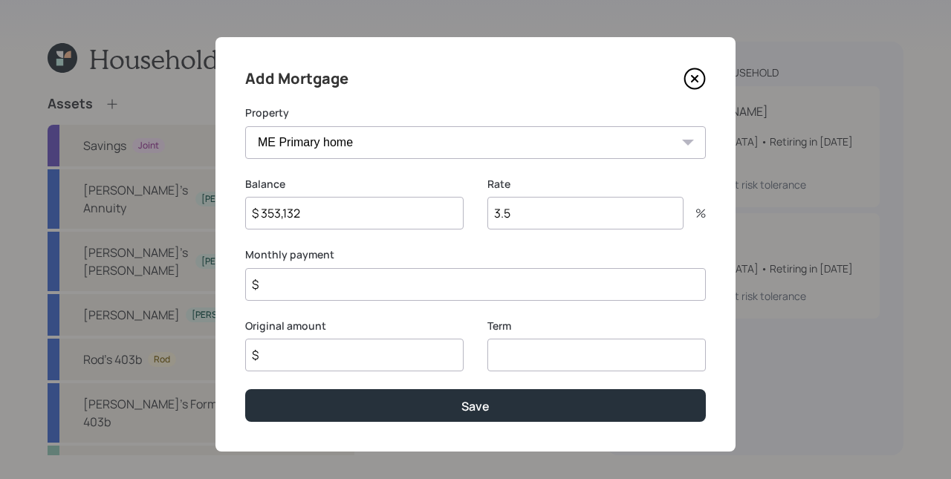
click at [476, 248] on label "Monthly payment" at bounding box center [475, 255] width 461 height 15
click at [502, 287] on input "$" at bounding box center [475, 284] width 461 height 33
type input "$ 1,796"
click at [415, 355] on input "$" at bounding box center [354, 355] width 219 height 33
click at [569, 363] on input "number" at bounding box center [597, 355] width 219 height 33
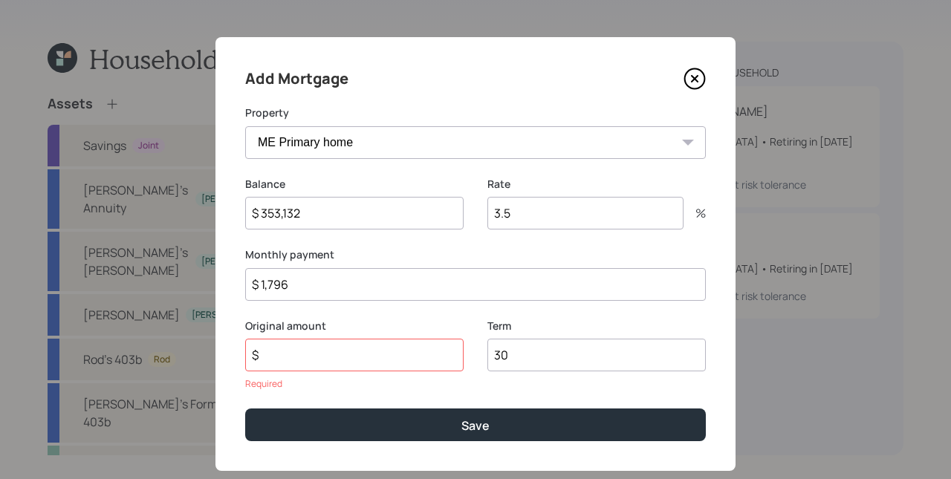
type input "30"
click at [320, 359] on input "$" at bounding box center [354, 355] width 219 height 33
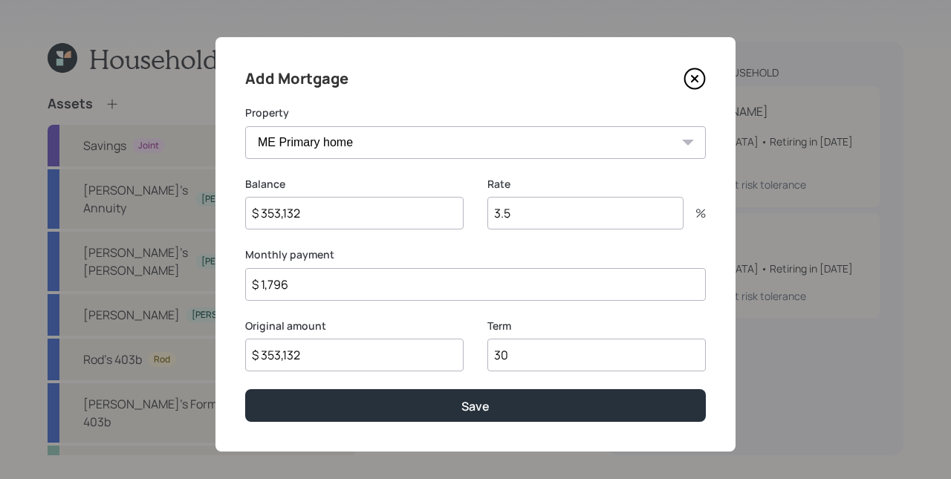
click at [290, 352] on input "$ 353,132" at bounding box center [354, 355] width 219 height 33
type input "$ 353,132"
click at [300, 203] on input "$ 353,132" at bounding box center [354, 213] width 219 height 33
click at [329, 360] on input "$ 353,132" at bounding box center [354, 355] width 219 height 33
click at [300, 222] on input "$ 353,132" at bounding box center [354, 213] width 219 height 33
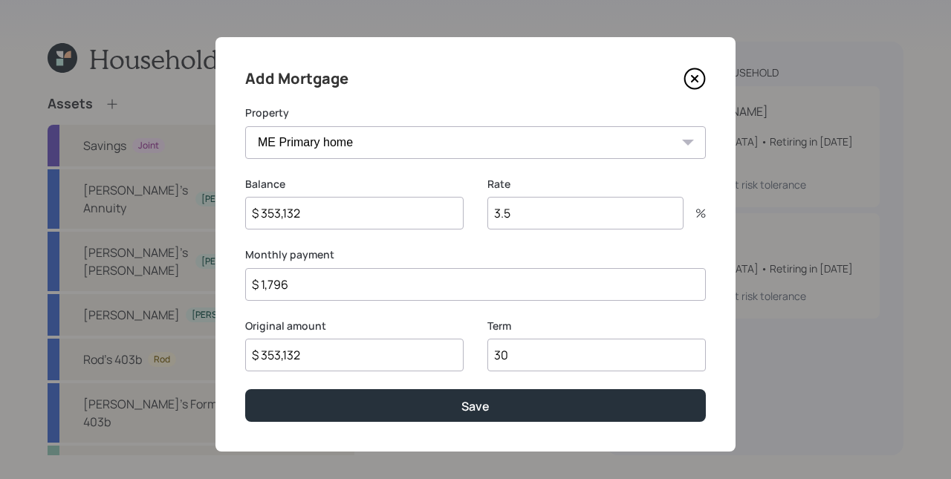
click at [298, 363] on input "$ 353,132" at bounding box center [354, 355] width 219 height 33
click at [314, 218] on input "$ 353,132" at bounding box center [354, 213] width 219 height 33
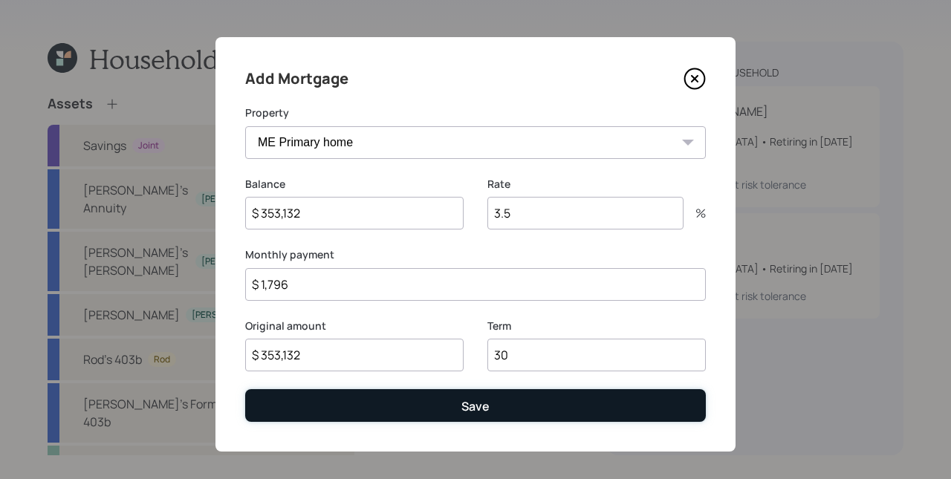
click at [472, 401] on div "Save" at bounding box center [476, 406] width 28 height 16
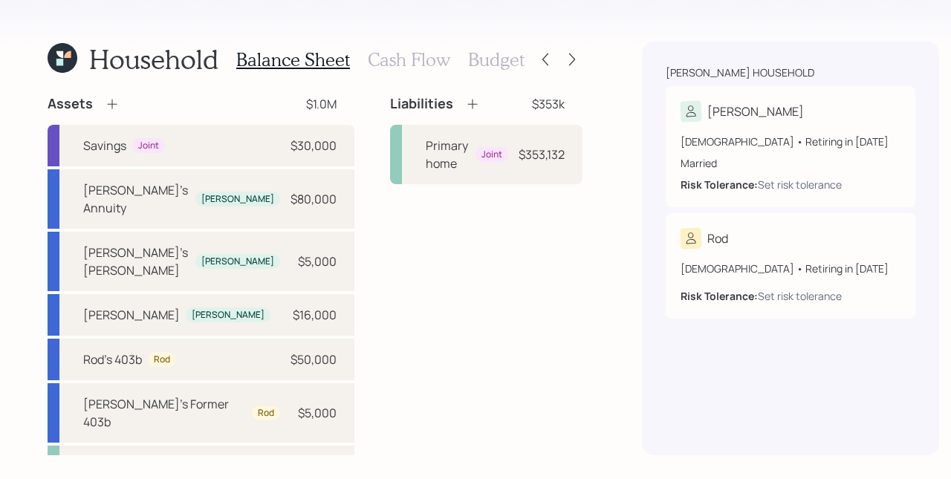
click at [465, 103] on icon at bounding box center [472, 104] width 15 height 15
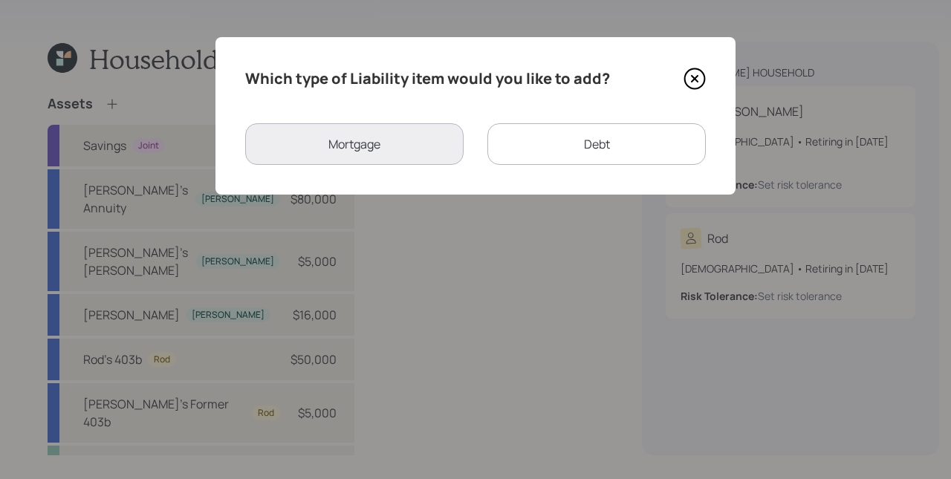
click at [595, 142] on div "Debt" at bounding box center [597, 144] width 219 height 42
select select "credit_card"
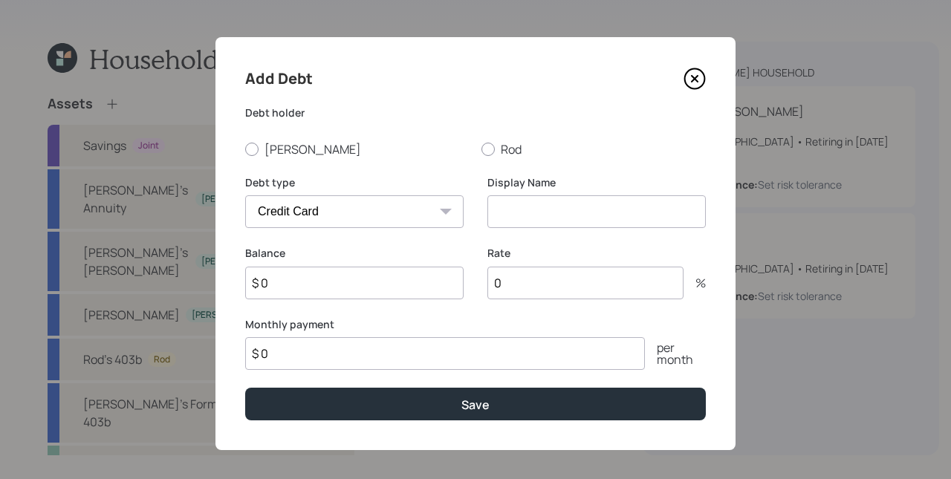
click at [341, 295] on input "$ 0" at bounding box center [354, 283] width 219 height 33
type input "$ 17,908"
click at [546, 211] on input at bounding box center [597, 211] width 219 height 33
type input "Credit Card"
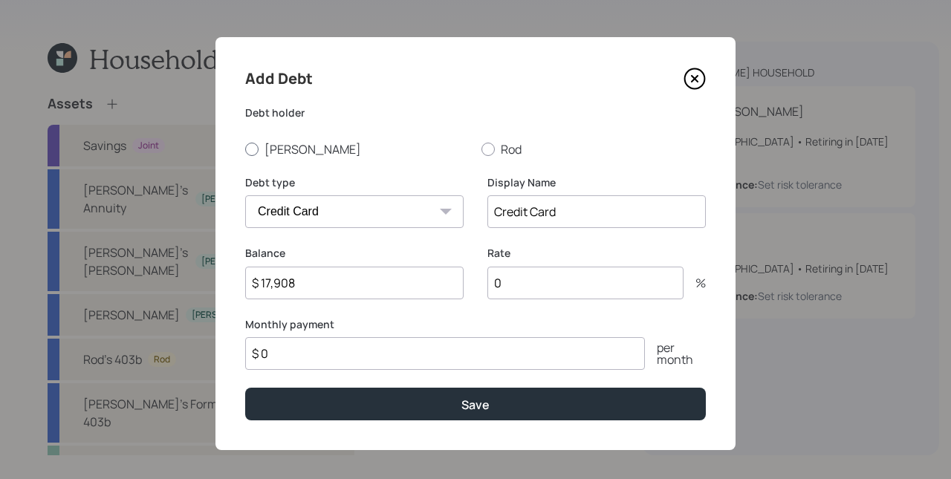
click at [298, 148] on label "[PERSON_NAME]" at bounding box center [357, 149] width 224 height 16
click at [245, 149] on input "[PERSON_NAME]" at bounding box center [245, 149] width 1 height 1
radio input "true"
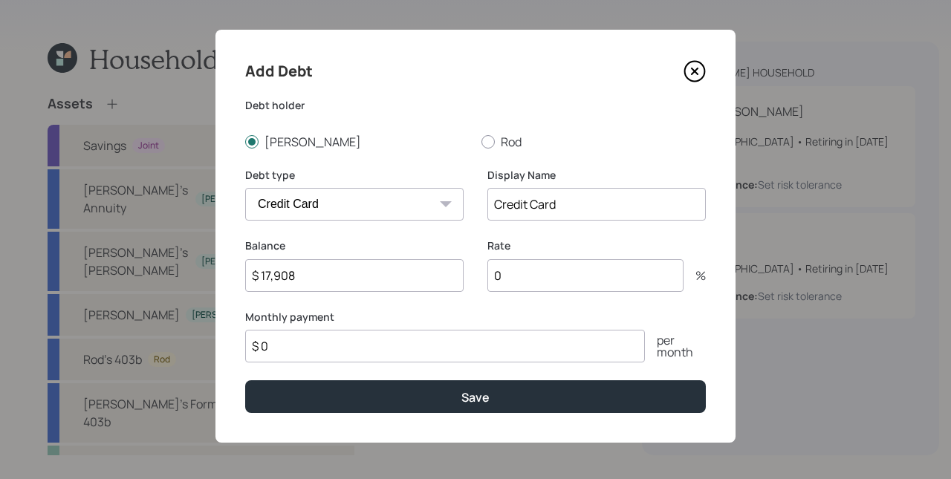
scroll to position [8, 0]
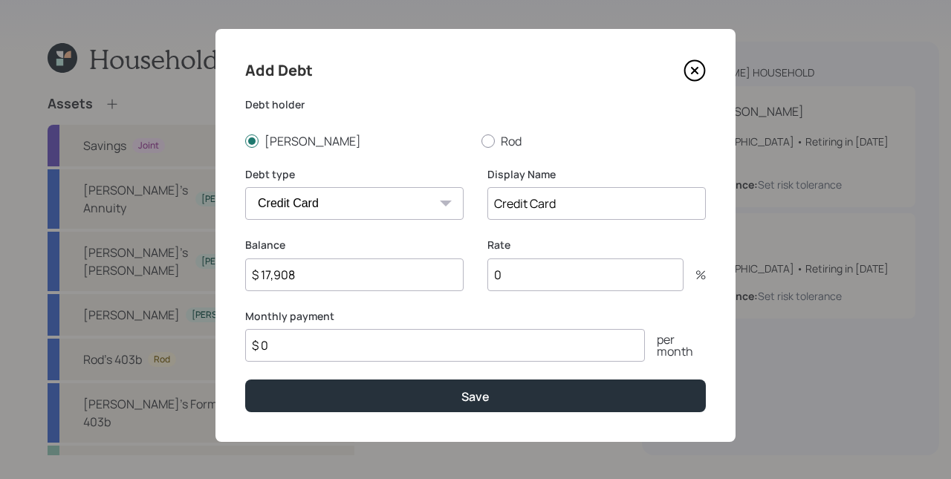
click at [543, 278] on input "0" at bounding box center [586, 275] width 196 height 33
click at [557, 280] on input "0" at bounding box center [586, 275] width 196 height 33
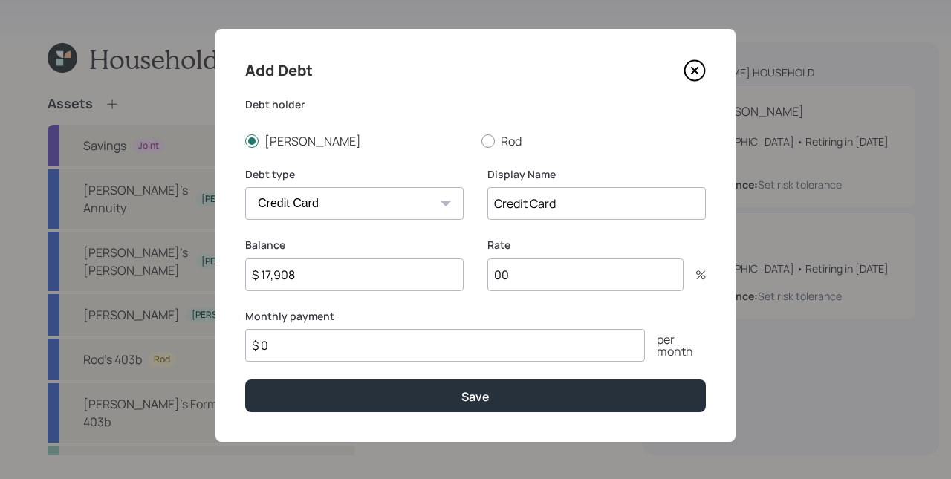
type input "0"
click at [403, 317] on label "Monthly payment" at bounding box center [475, 316] width 461 height 15
click at [396, 345] on input "$ 0" at bounding box center [445, 345] width 400 height 33
click at [397, 346] on input "$ 0" at bounding box center [445, 345] width 400 height 33
click at [398, 346] on input "$ 0" at bounding box center [445, 345] width 400 height 33
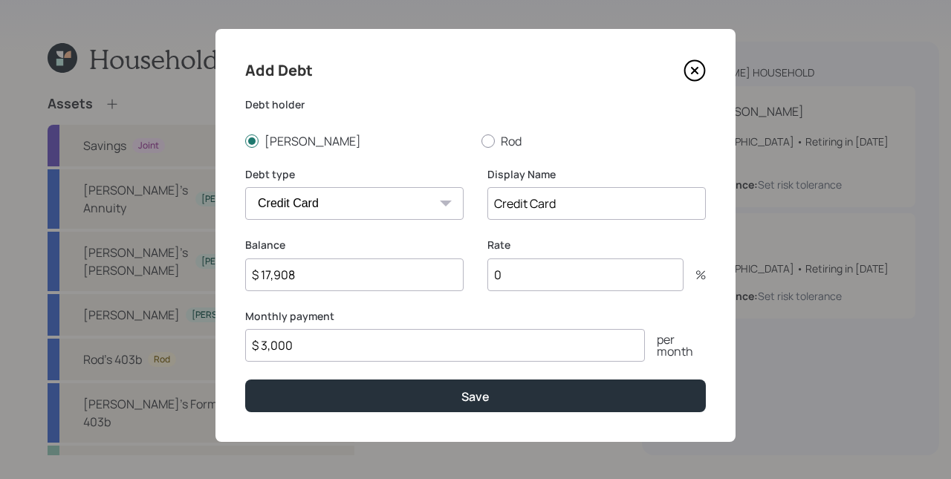
type input "$ 3,000"
click at [401, 318] on label "Monthly payment" at bounding box center [475, 316] width 461 height 15
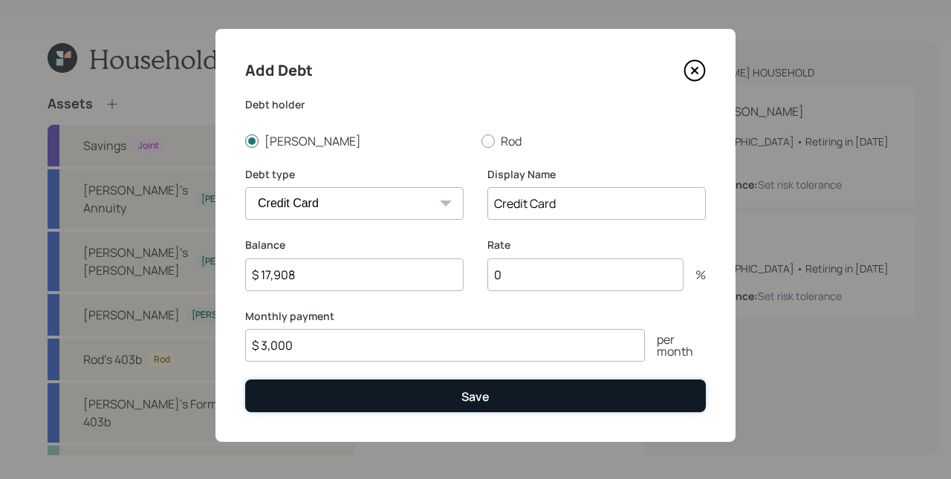
click at [462, 404] on div "Save" at bounding box center [476, 397] width 28 height 16
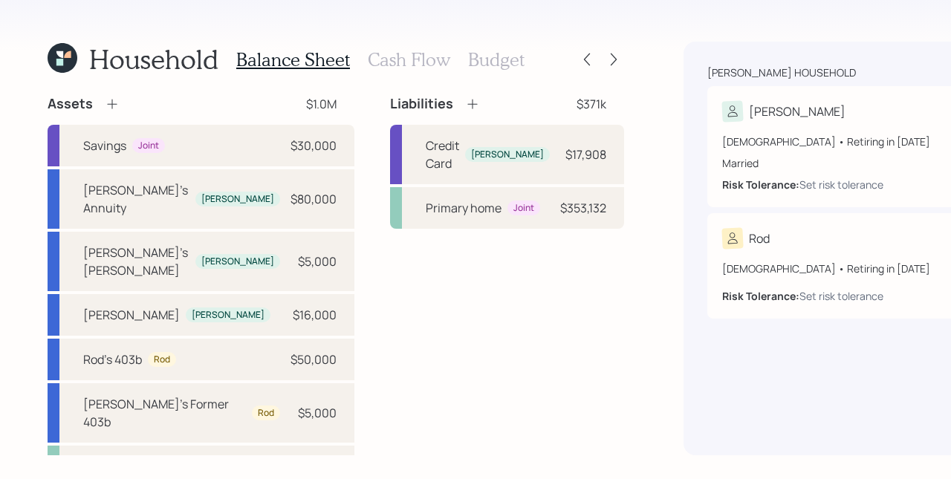
click at [422, 330] on div "Liabilities $371k Credit Card [PERSON_NAME] $17,908 Primary home Joint $353,132" at bounding box center [507, 291] width 234 height 392
click at [427, 59] on h3 "Cash Flow" at bounding box center [409, 60] width 83 height 22
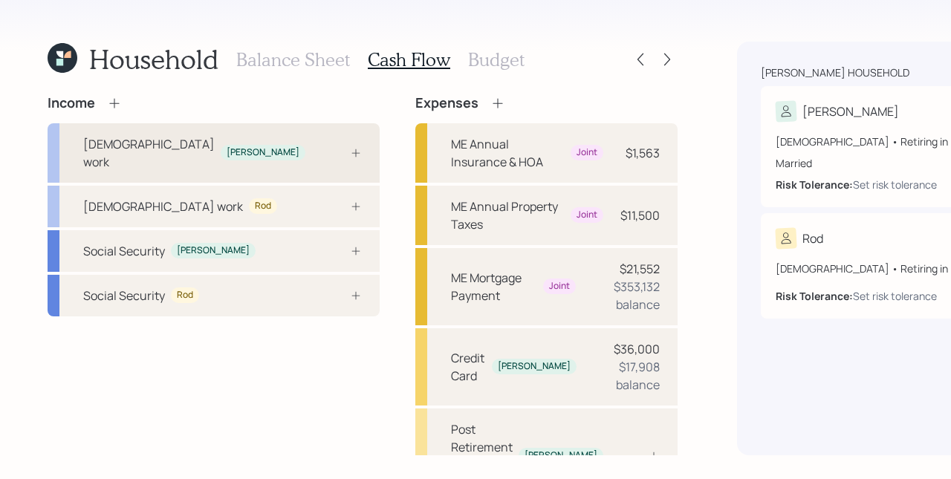
click at [236, 165] on div "[DEMOGRAPHIC_DATA] work [PERSON_NAME]" at bounding box center [214, 152] width 332 height 59
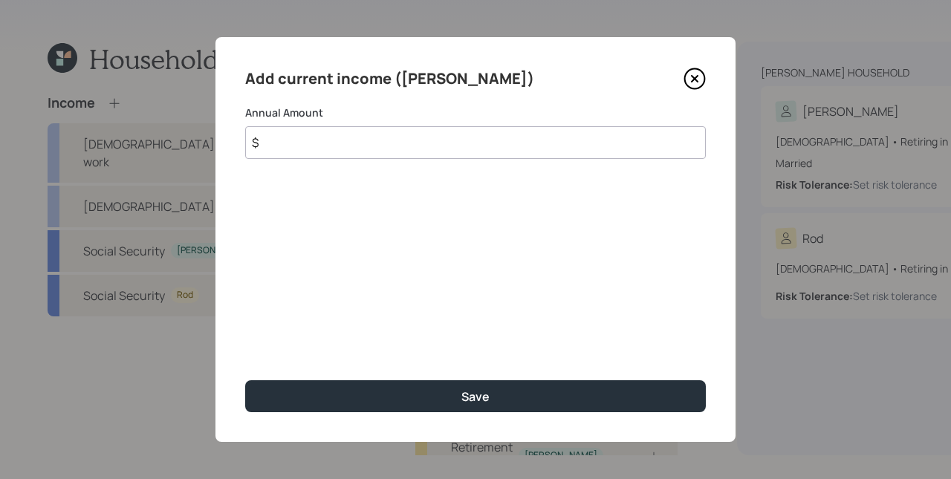
click at [404, 143] on input "$" at bounding box center [475, 142] width 461 height 33
drag, startPoint x: 268, startPoint y: 141, endPoint x: 323, endPoint y: 141, distance: 55.7
click at [323, 141] on input "$ 30,000" at bounding box center [475, 142] width 461 height 33
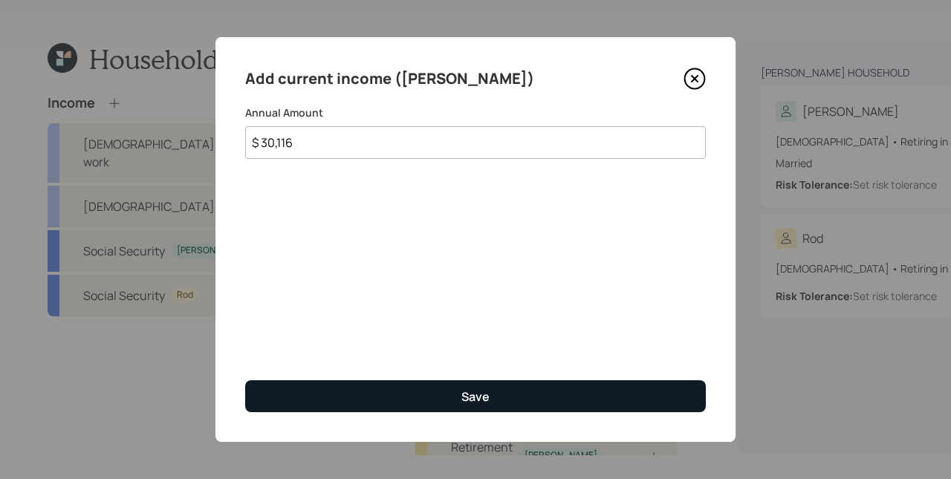
type input "$ 30,116"
click at [465, 392] on div "Save" at bounding box center [476, 397] width 28 height 16
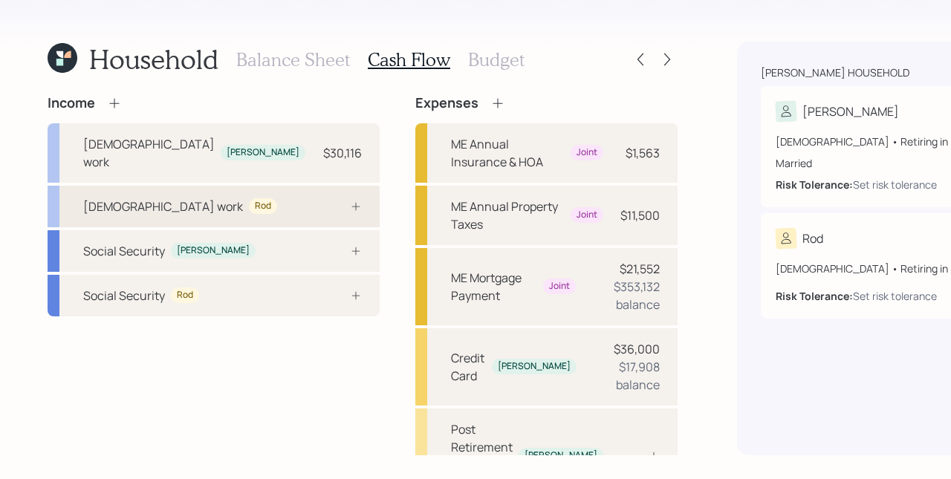
click at [317, 210] on div at bounding box center [339, 207] width 45 height 12
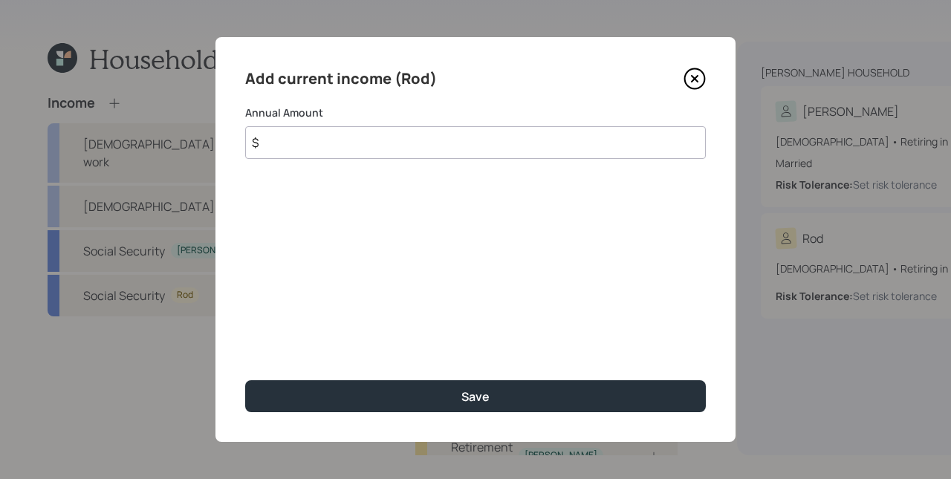
click at [416, 142] on input "$" at bounding box center [475, 142] width 461 height 33
type input "$ 50,000"
click at [485, 324] on div "Add current income (Rod) Annual Amount $ 50,000 Save" at bounding box center [476, 239] width 520 height 405
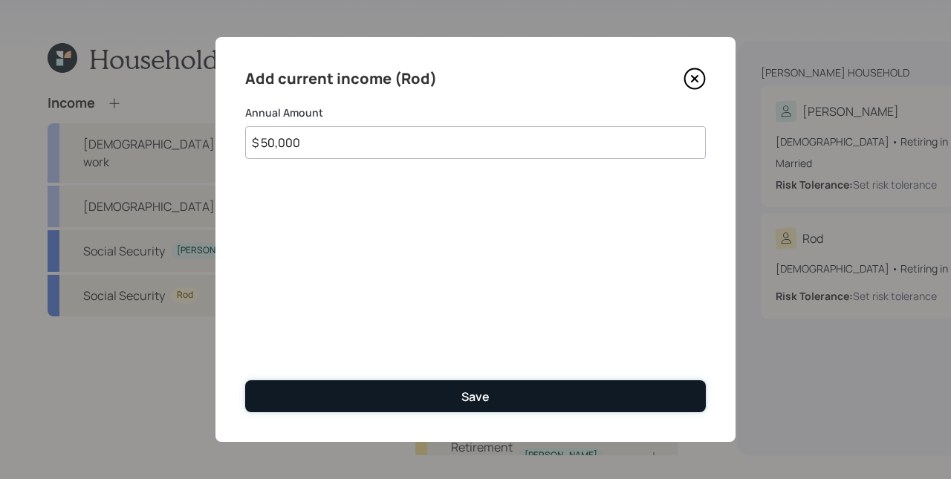
click at [513, 392] on button "Save" at bounding box center [475, 397] width 461 height 32
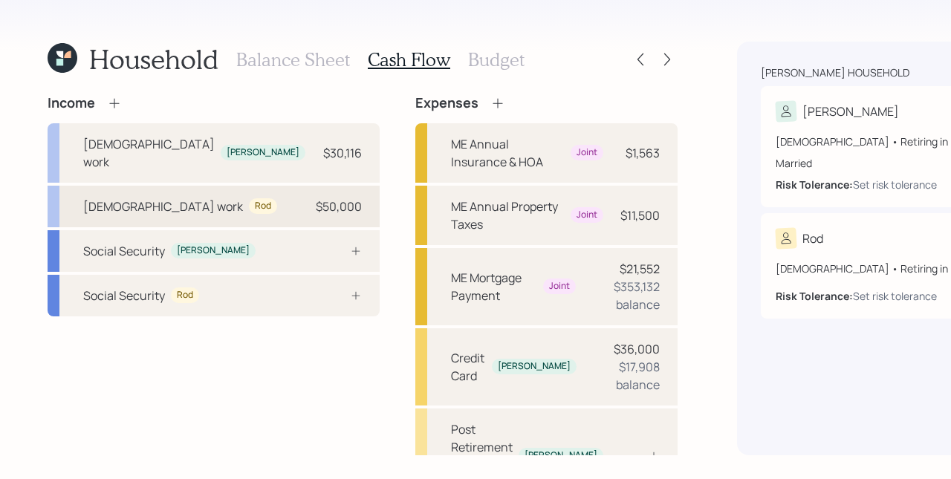
click at [260, 207] on div "[DEMOGRAPHIC_DATA] work Rod $50,000" at bounding box center [214, 207] width 332 height 42
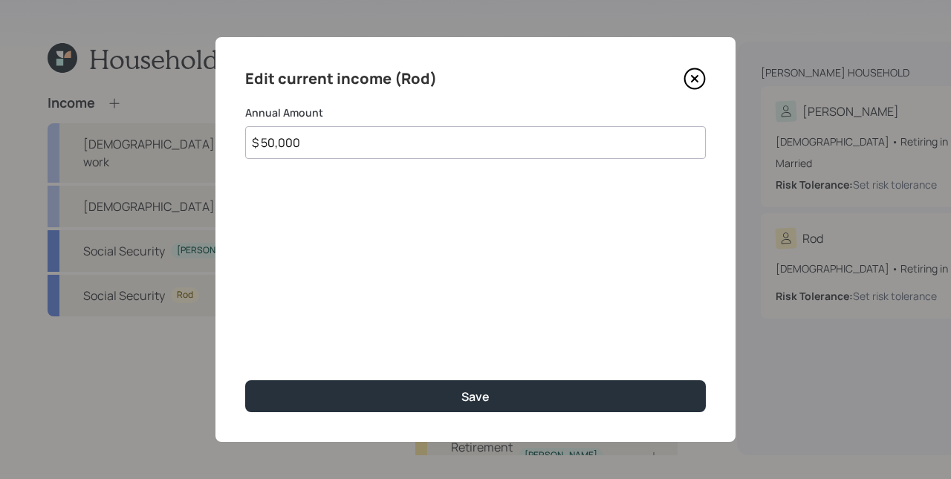
click at [384, 151] on input "$ 50,000" at bounding box center [475, 142] width 461 height 33
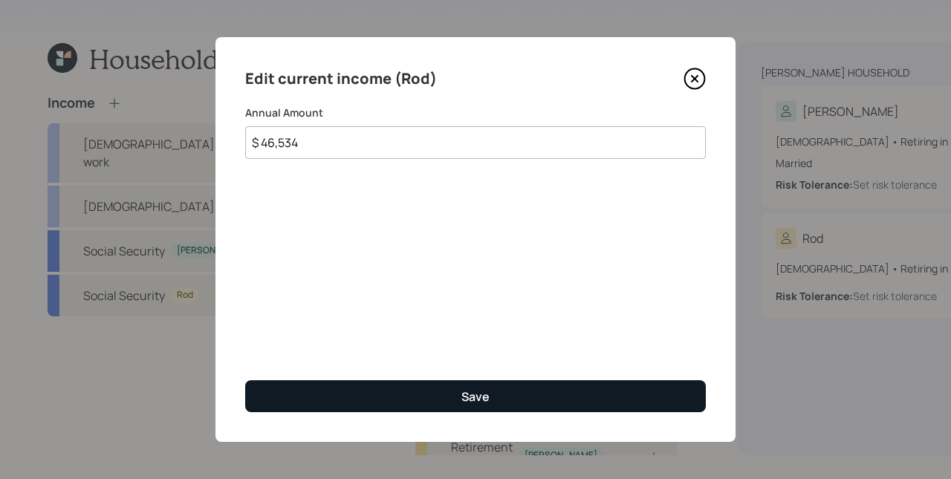
type input "$ 46,534"
click at [444, 394] on button "Save" at bounding box center [475, 397] width 461 height 32
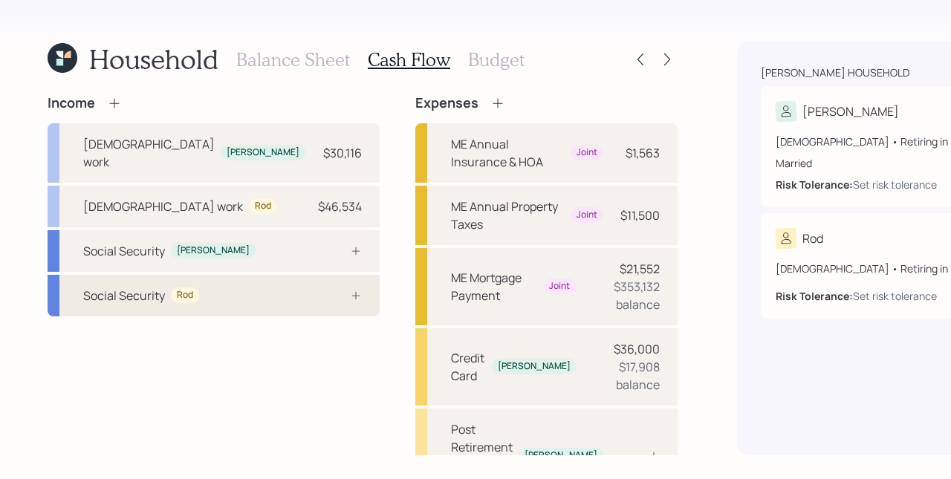
click at [350, 302] on icon at bounding box center [356, 296] width 12 height 12
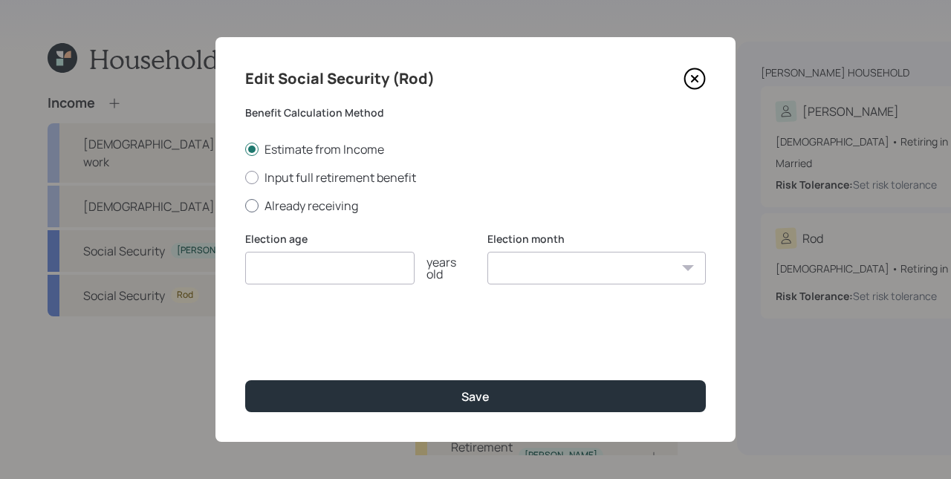
click at [314, 198] on label "Already receiving" at bounding box center [475, 206] width 461 height 16
click at [245, 205] on input "Already receiving" at bounding box center [245, 205] width 1 height 1
radio input "true"
click at [318, 253] on input "number" at bounding box center [329, 268] width 169 height 33
click at [341, 339] on input "$" at bounding box center [475, 339] width 461 height 33
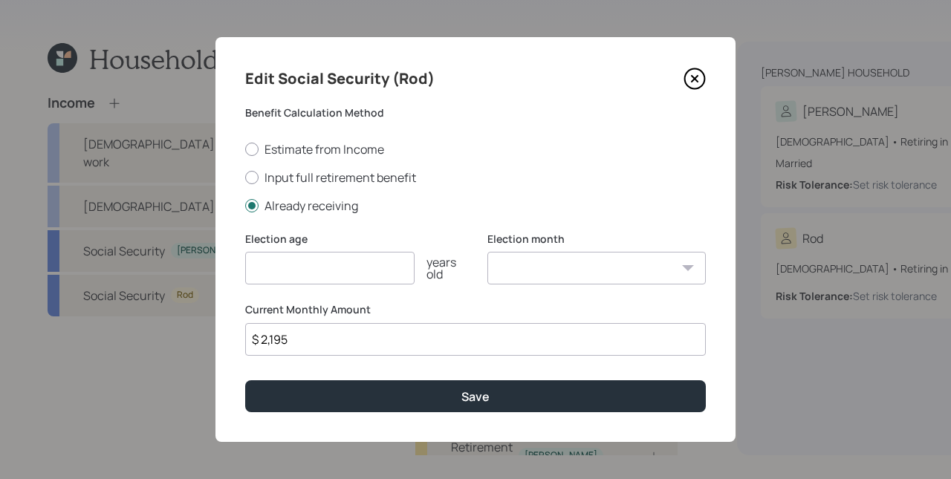
type input "$ 2,195"
click at [318, 270] on input "number" at bounding box center [329, 268] width 169 height 33
type input "67"
click at [574, 271] on select "January February March April May June July August September October November De…" at bounding box center [597, 268] width 219 height 33
select select "10"
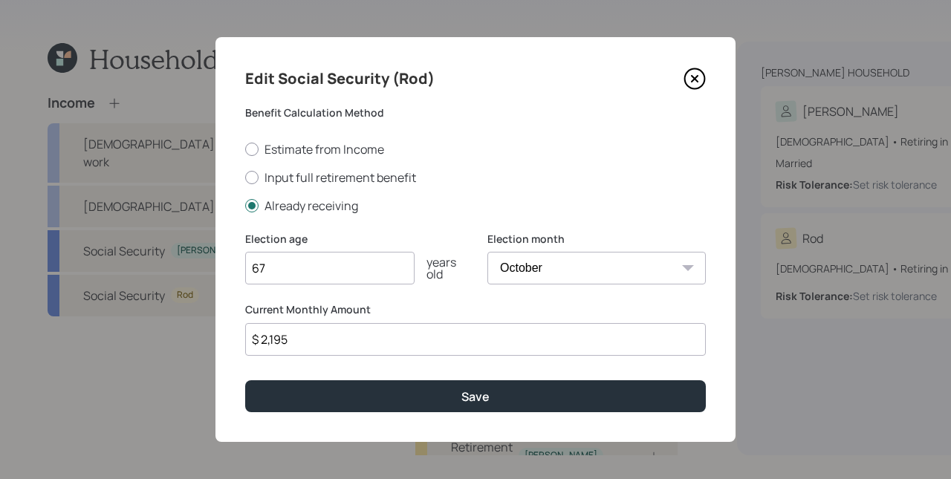
click at [488, 252] on select "January February March April May June July August September October November De…" at bounding box center [597, 268] width 219 height 33
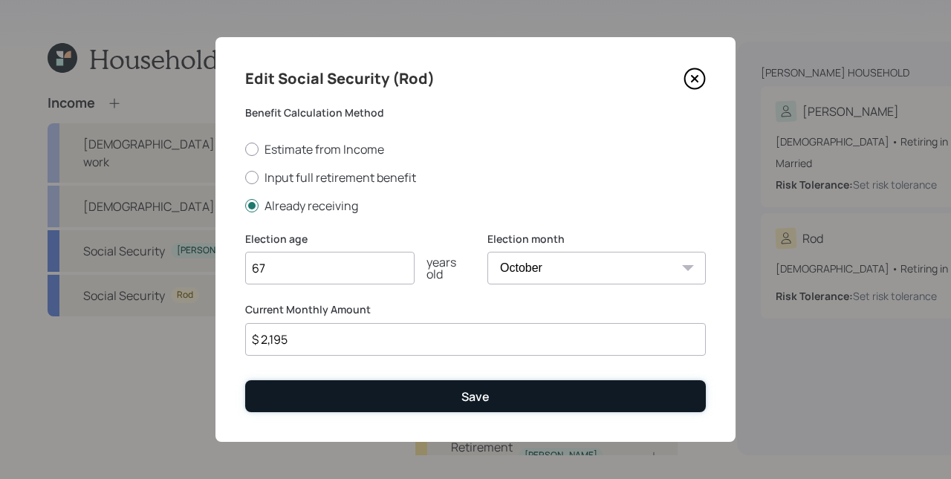
click at [463, 406] on button "Save" at bounding box center [475, 397] width 461 height 32
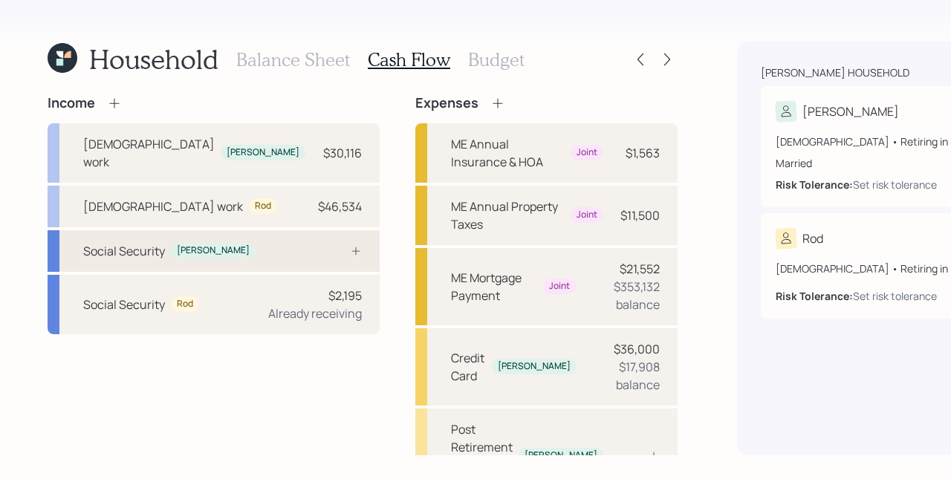
click at [350, 255] on icon at bounding box center [356, 251] width 12 height 12
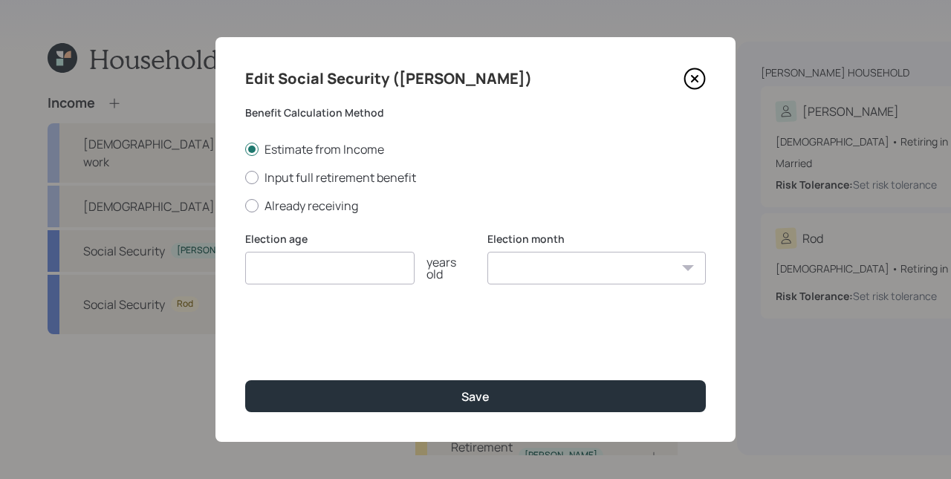
click at [286, 196] on div "Estimate from Income Input full retirement benefit Already receiving" at bounding box center [475, 177] width 461 height 73
click at [286, 205] on label "Already receiving" at bounding box center [475, 206] width 461 height 16
click at [245, 205] on input "Already receiving" at bounding box center [245, 205] width 1 height 1
radio input "true"
click at [698, 76] on icon at bounding box center [695, 79] width 6 height 6
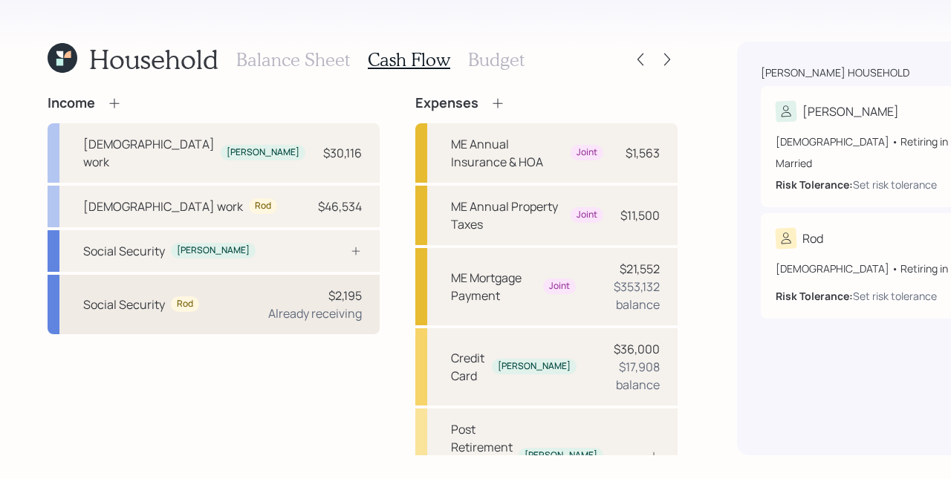
click at [268, 323] on div "Already receiving" at bounding box center [315, 314] width 94 height 18
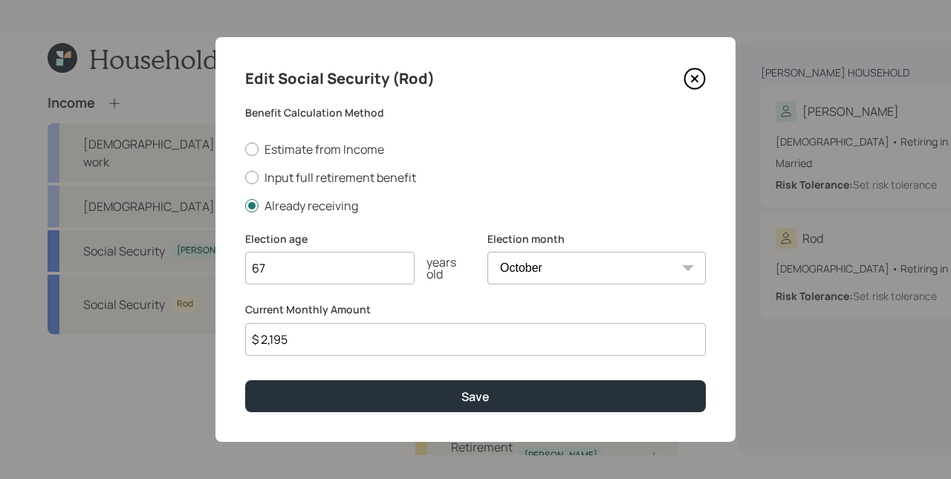
click at [556, 278] on select "January February March April May June July August September October November De…" at bounding box center [597, 268] width 219 height 33
select select "1"
click at [488, 252] on select "January February March April May June July August September October November De…" at bounding box center [597, 268] width 219 height 33
click at [508, 415] on div "Edit Social Security (Rod) Benefit Calculation Method Estimate from Income Inpu…" at bounding box center [476, 239] width 520 height 405
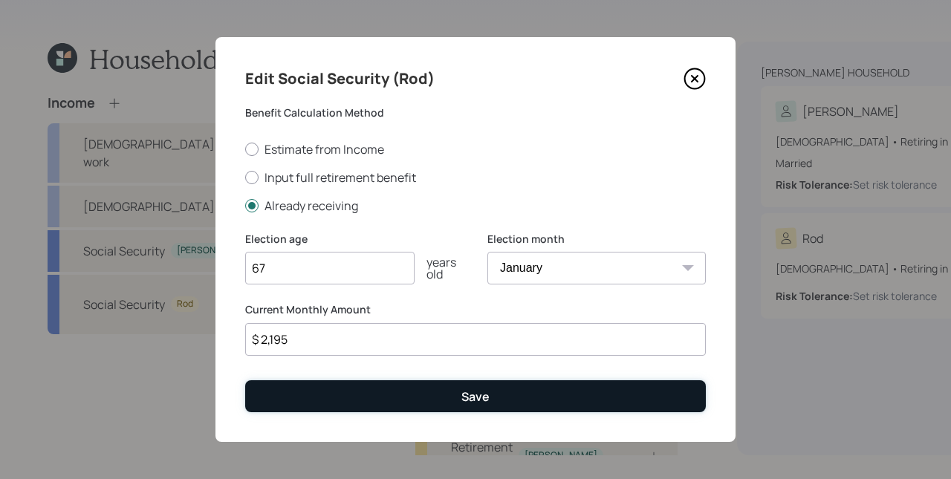
click at [510, 403] on button "Save" at bounding box center [475, 397] width 461 height 32
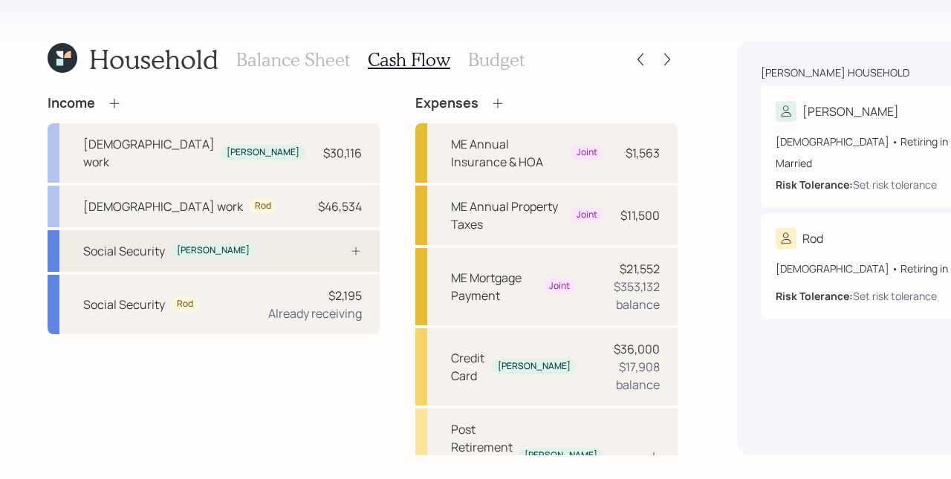
click at [242, 252] on div "Social Security [PERSON_NAME]" at bounding box center [214, 251] width 332 height 42
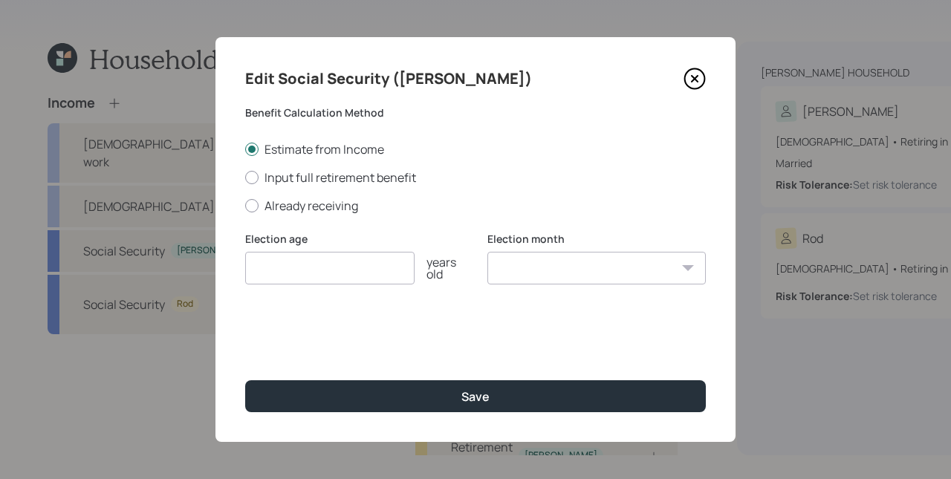
click at [285, 216] on div "Edit Social Security ([PERSON_NAME]) Benefit Calculation Method Estimate from I…" at bounding box center [476, 239] width 520 height 405
click at [286, 206] on label "Already receiving" at bounding box center [475, 206] width 461 height 16
click at [245, 206] on input "Already receiving" at bounding box center [245, 205] width 1 height 1
radio input "true"
click at [325, 262] on input "number" at bounding box center [329, 268] width 169 height 33
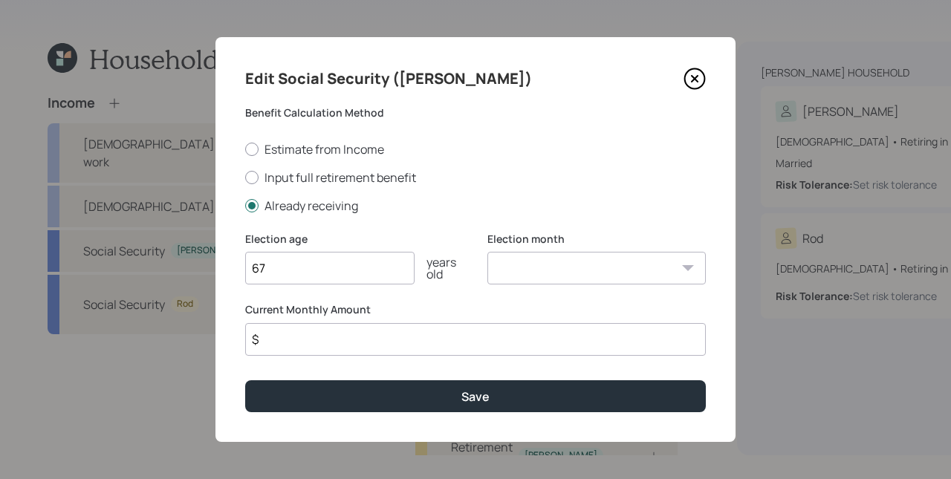
type input "67"
select select "1"
click at [488, 252] on select "January February March April May June July August September October November De…" at bounding box center [597, 268] width 219 height 33
click at [351, 342] on input "$" at bounding box center [475, 339] width 461 height 33
type input "$ 1,642"
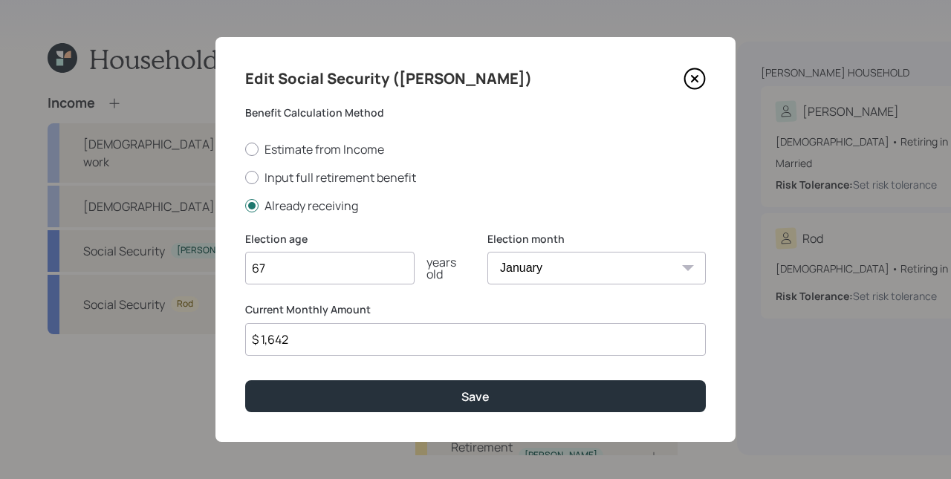
click at [245, 381] on button "Save" at bounding box center [475, 397] width 461 height 32
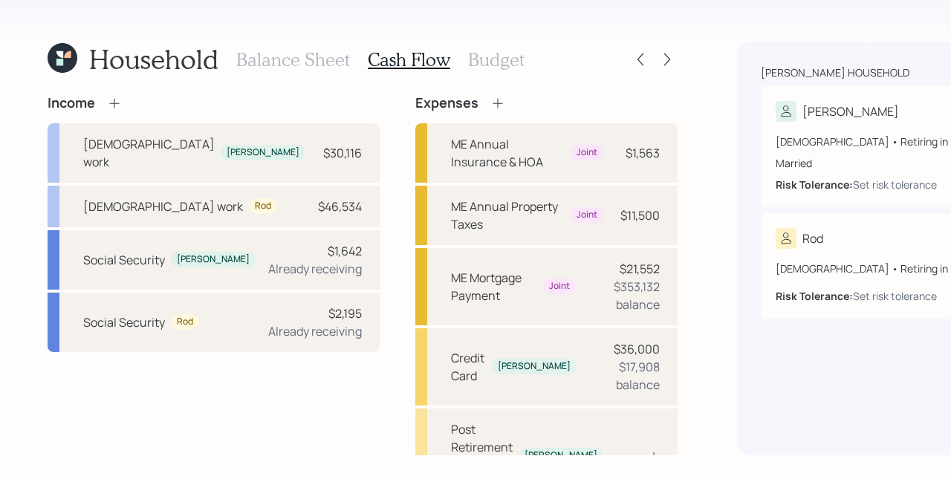
click at [117, 110] on icon at bounding box center [114, 103] width 15 height 15
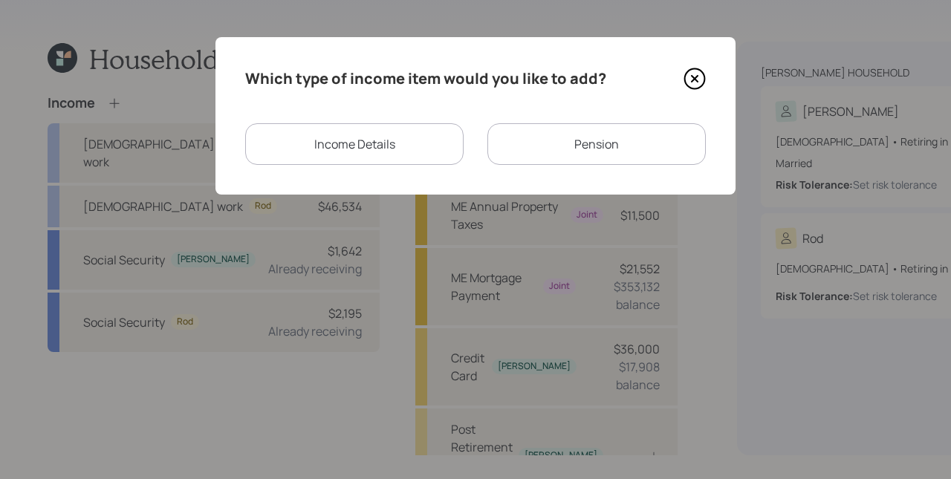
click at [578, 152] on div "Pension" at bounding box center [597, 144] width 219 height 42
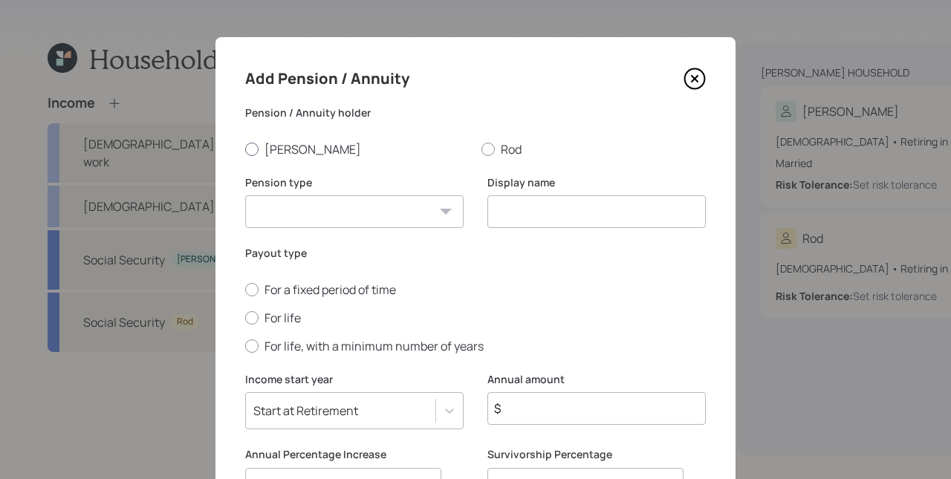
click at [281, 152] on label "[PERSON_NAME]" at bounding box center [357, 149] width 224 height 16
click at [245, 149] on input "[PERSON_NAME]" at bounding box center [245, 149] width 1 height 1
radio input "true"
click at [306, 229] on div "Pension type Pension Annuity" at bounding box center [354, 210] width 219 height 71
click at [301, 216] on select "Pension Annuity" at bounding box center [354, 211] width 219 height 33
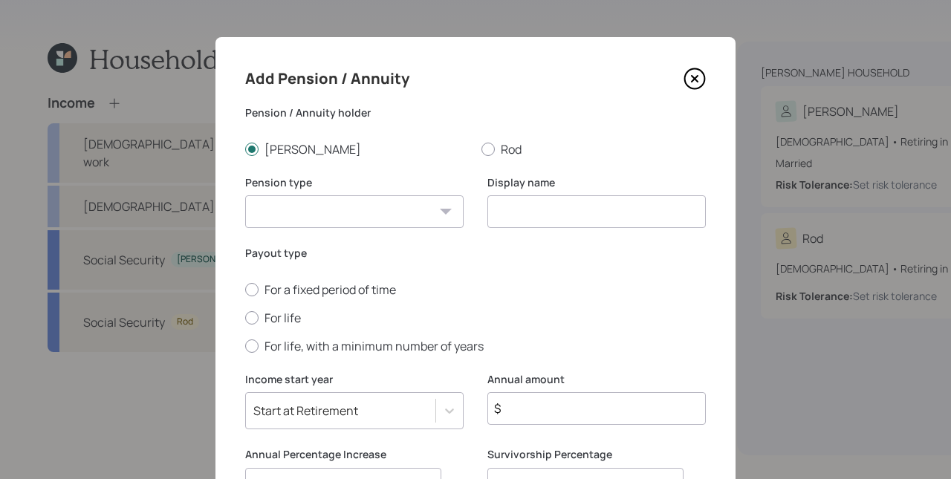
select select "pension"
click at [245, 195] on select "Pension Annuity" at bounding box center [354, 211] width 219 height 33
click at [609, 209] on input at bounding box center [597, 211] width 219 height 33
type input "[PERSON_NAME]'s Pension"
click at [278, 312] on label "For life" at bounding box center [475, 318] width 461 height 16
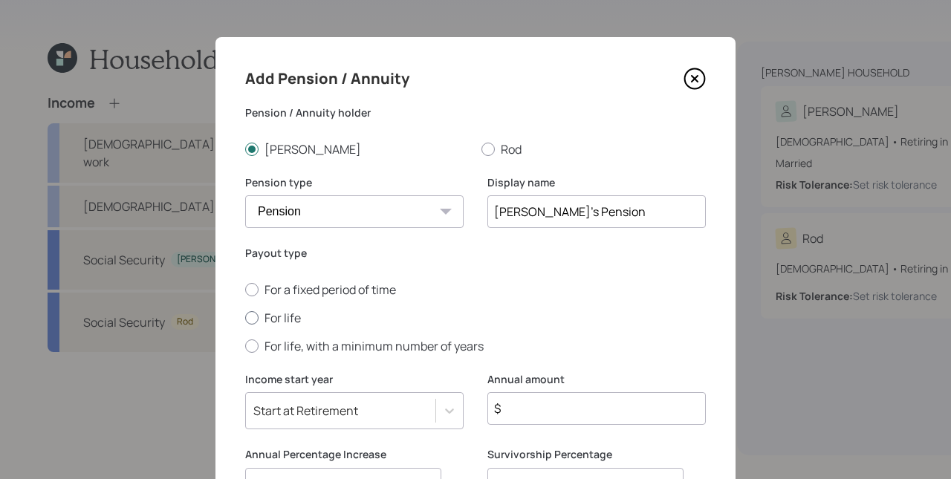
click at [245, 317] on input "For life" at bounding box center [245, 317] width 1 height 1
radio input "true"
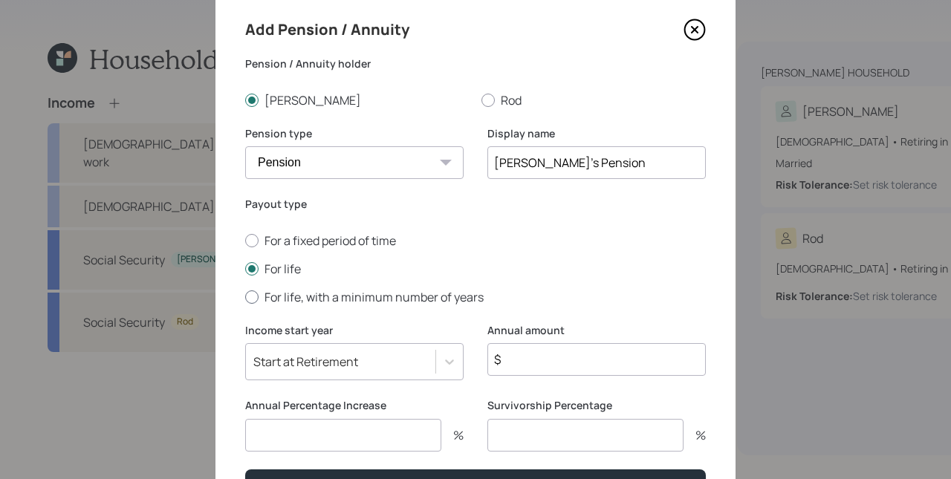
scroll to position [77, 0]
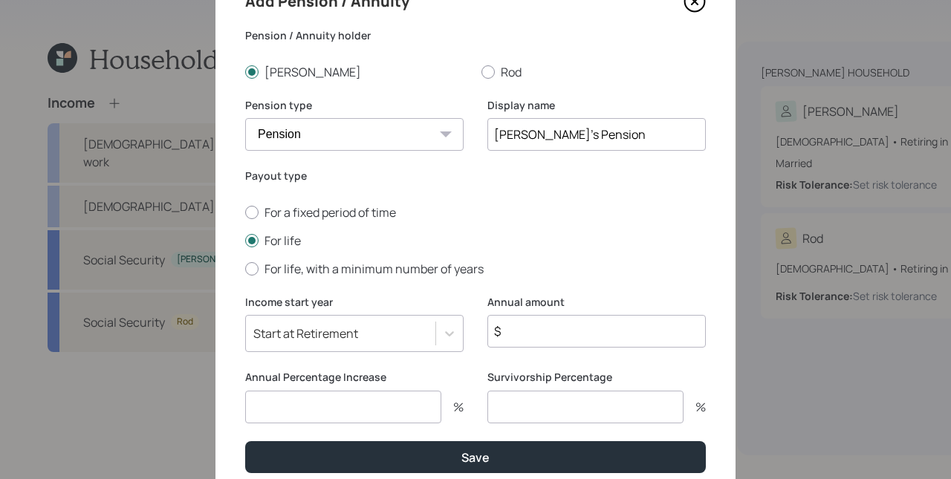
click at [537, 324] on input "$" at bounding box center [597, 331] width 219 height 33
type input "$ 15,000"
click at [479, 286] on div "Payout type For a fixed period of time For life For life, with a minimum number…" at bounding box center [475, 232] width 461 height 126
click at [357, 415] on input "number" at bounding box center [343, 407] width 196 height 33
type input "0"
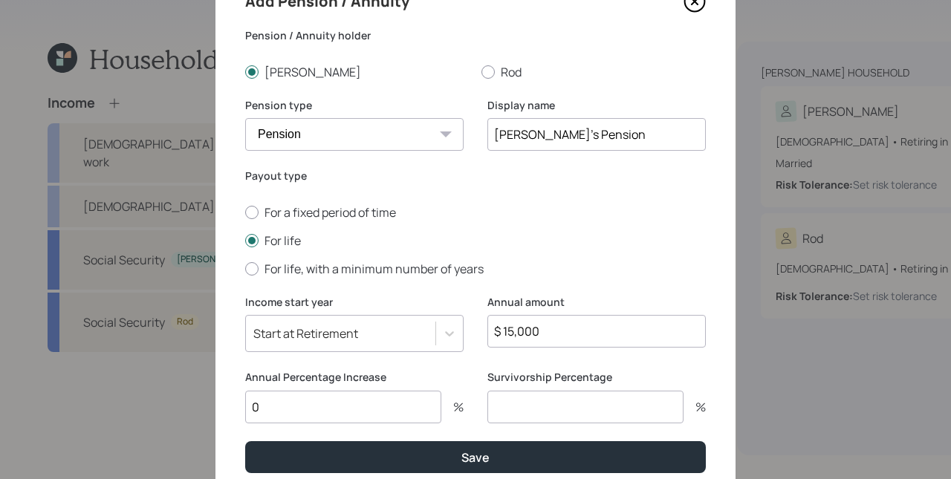
click at [473, 378] on div "Annual Percentage Increase 0 % Survivorship Percentage %" at bounding box center [475, 405] width 461 height 71
click at [527, 416] on input "number" at bounding box center [586, 407] width 196 height 33
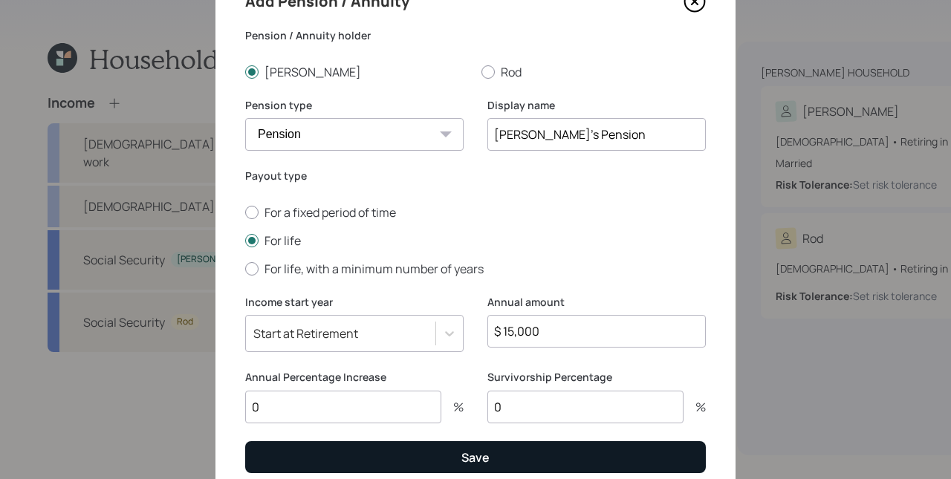
type input "0"
click at [526, 454] on button "Save" at bounding box center [475, 458] width 461 height 32
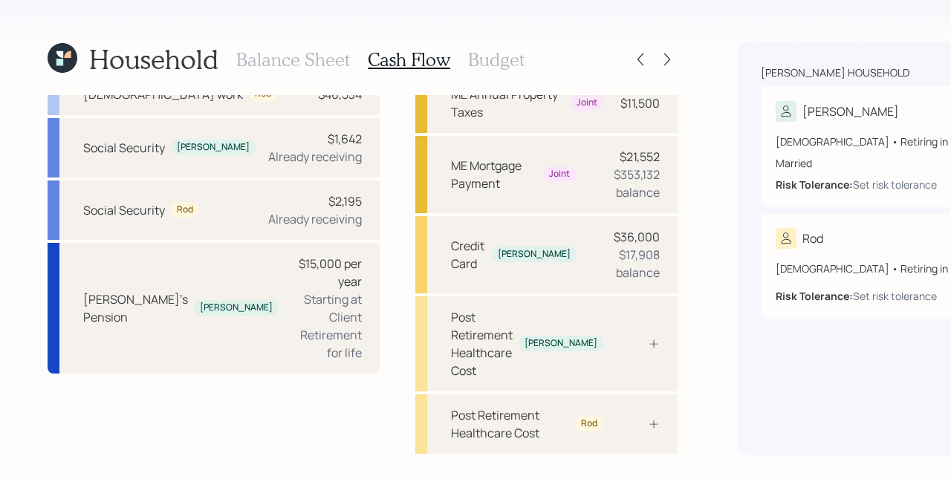
scroll to position [127, 0]
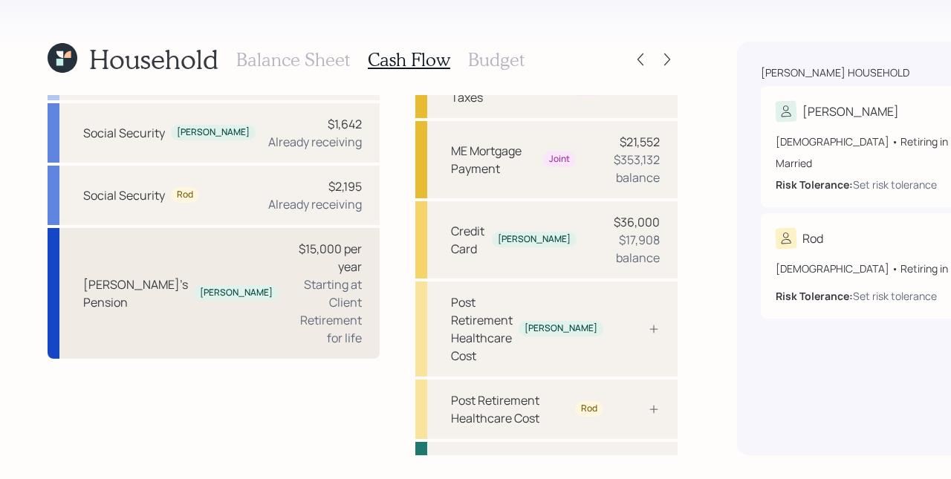
click at [195, 334] on div "[PERSON_NAME]'s Pension [PERSON_NAME] $15,000 per year Starting at Client Retir…" at bounding box center [214, 293] width 332 height 131
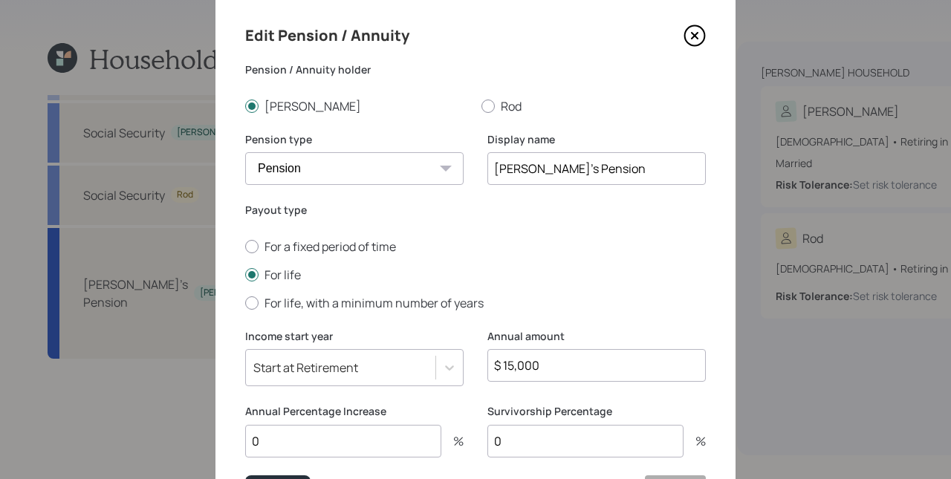
scroll to position [141, 0]
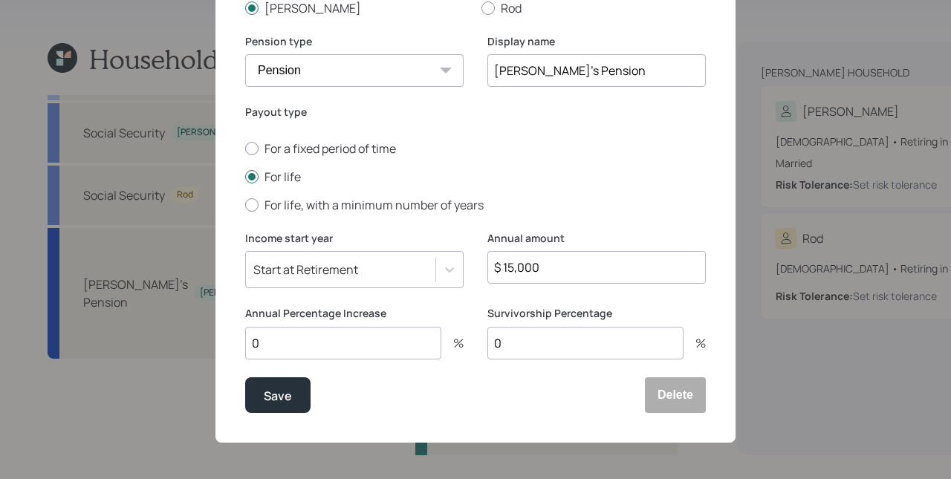
click at [279, 335] on input "0" at bounding box center [343, 343] width 196 height 33
click at [279, 336] on input "0" at bounding box center [343, 343] width 196 height 33
type input "2.7"
click at [368, 398] on div "Save Delete" at bounding box center [475, 396] width 461 height 36
drag, startPoint x: 289, startPoint y: 395, endPoint x: 324, endPoint y: 346, distance: 60.8
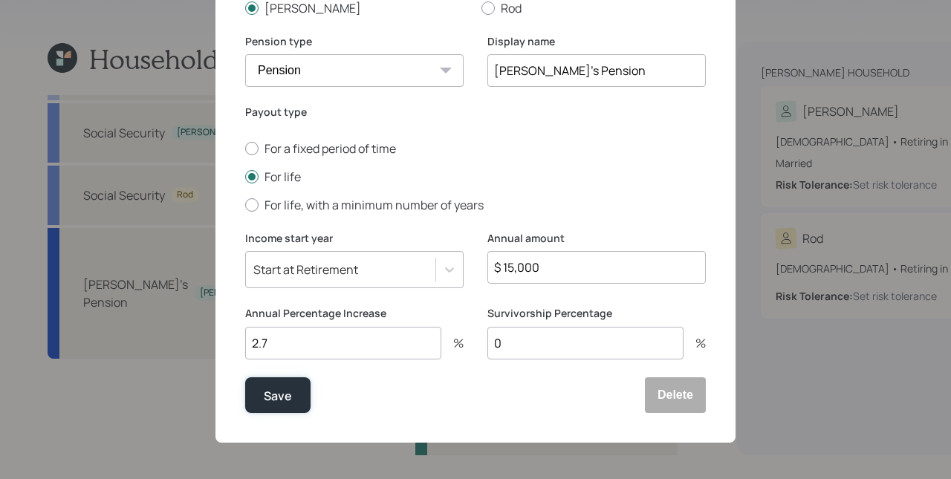
click at [290, 395] on button "Save" at bounding box center [277, 396] width 65 height 36
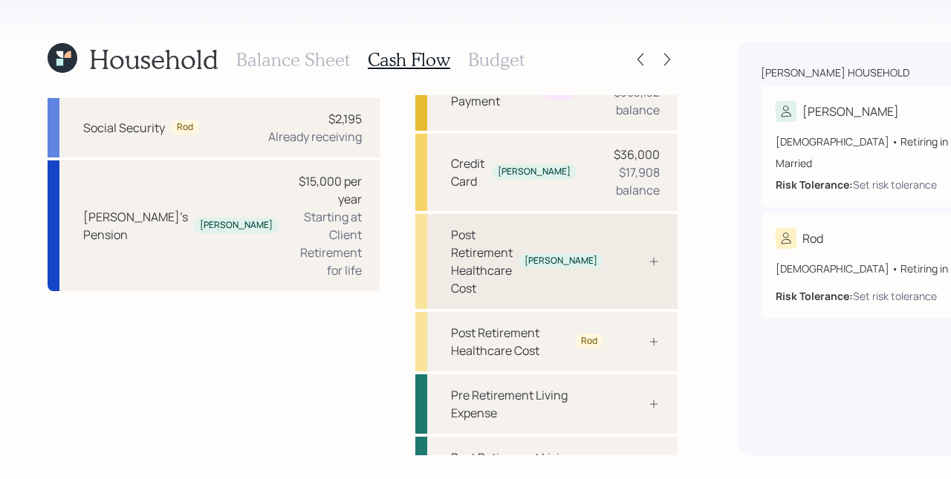
scroll to position [196, 0]
click at [505, 303] on div "Post Retirement Healthcare Cost [PERSON_NAME]" at bounding box center [546, 260] width 262 height 95
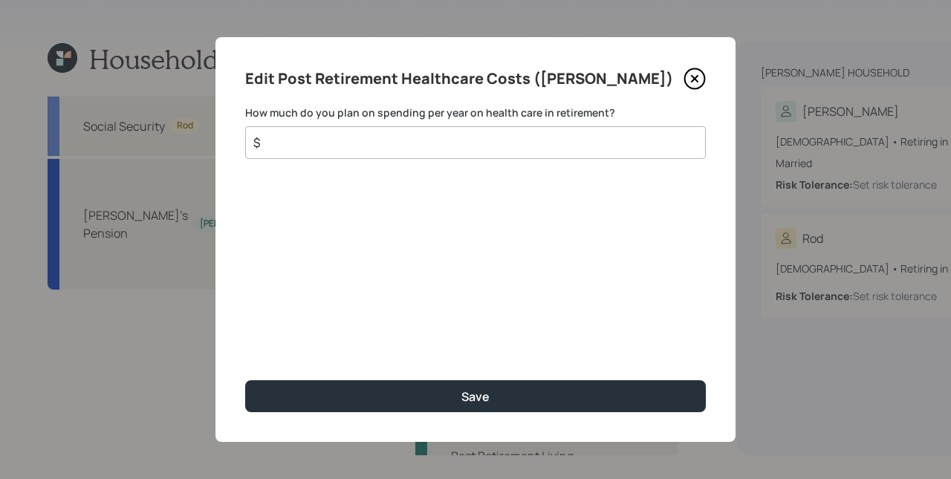
click at [597, 143] on input "$" at bounding box center [470, 143] width 436 height 18
type input "$ 4,020"
click at [245, 381] on button "Save" at bounding box center [475, 397] width 461 height 32
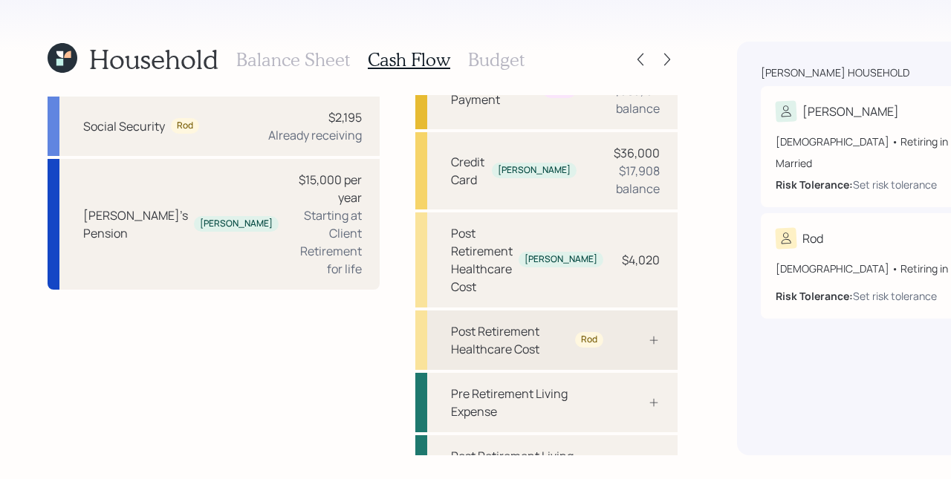
click at [472, 369] on div "Post Retirement Healthcare Cost Rod" at bounding box center [546, 340] width 262 height 59
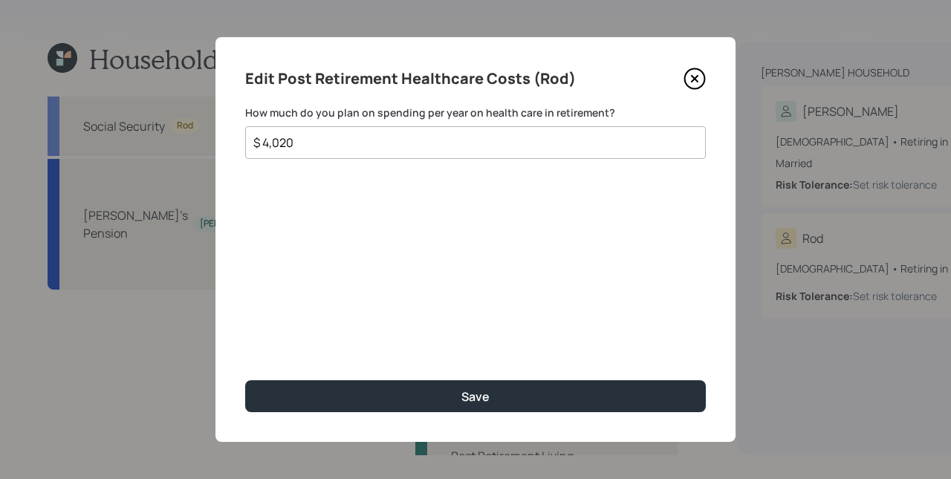
type input "$ 4,020"
click at [245, 381] on button "Save" at bounding box center [475, 397] width 461 height 32
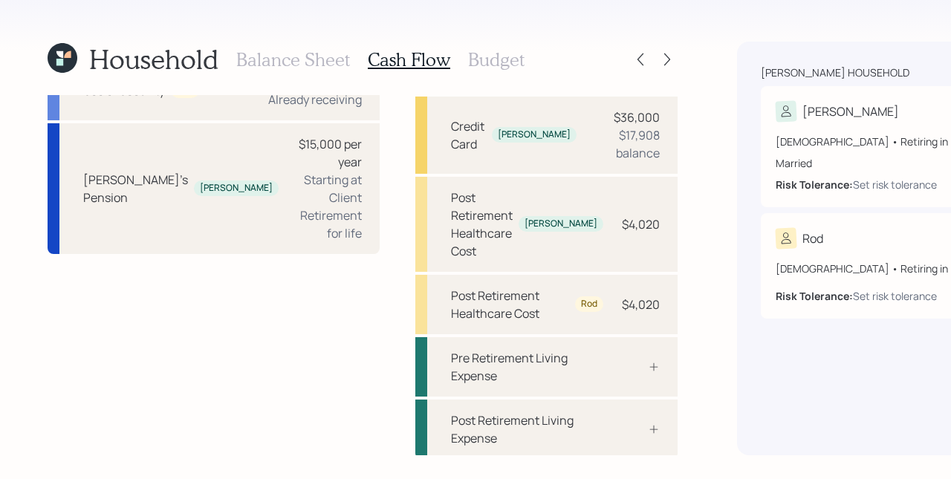
scroll to position [306, 0]
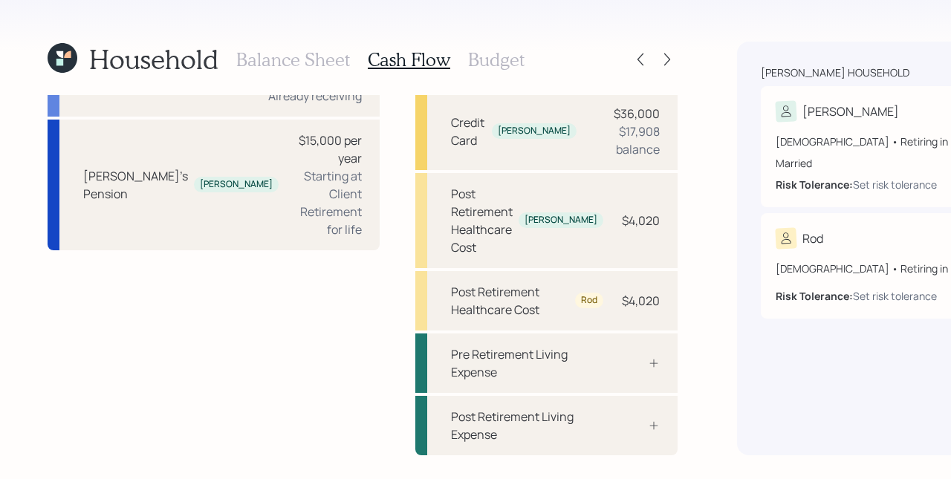
click at [482, 62] on h3 "Budget" at bounding box center [496, 60] width 56 height 22
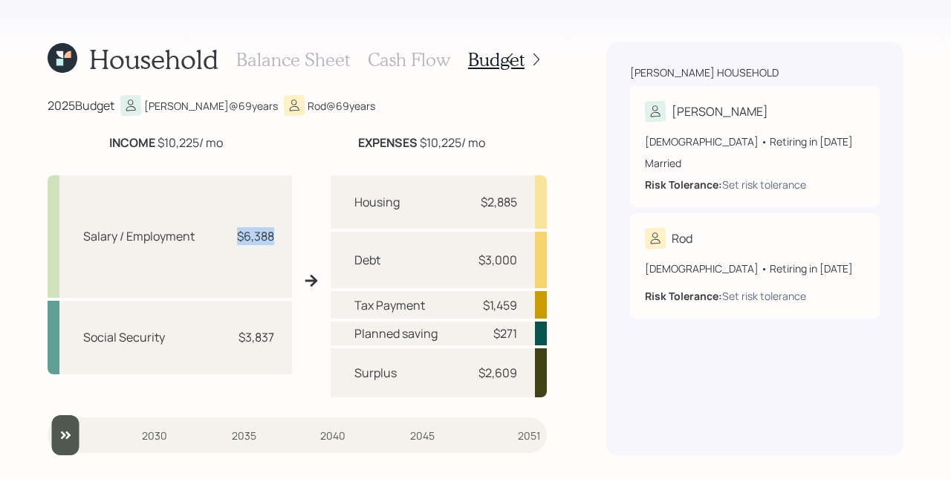
drag, startPoint x: 243, startPoint y: 237, endPoint x: 279, endPoint y: 241, distance: 35.9
click at [279, 241] on div "Salary / Employment $6,388" at bounding box center [170, 236] width 245 height 123
drag, startPoint x: 243, startPoint y: 337, endPoint x: 293, endPoint y: 344, distance: 50.4
click at [293, 344] on div "Salary / Employment $6,388 Social Security $3,837 Housing $2,885 Debt $3,000 Ta…" at bounding box center [297, 281] width 499 height 234
drag, startPoint x: 250, startPoint y: 236, endPoint x: 288, endPoint y: 237, distance: 37.2
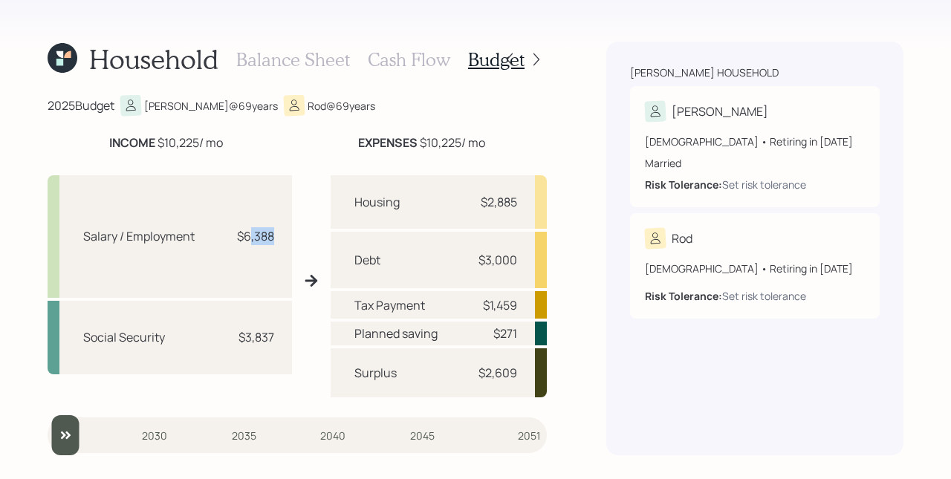
click at [288, 237] on div "Salary / Employment $6,388" at bounding box center [170, 236] width 245 height 123
click at [241, 237] on div "$6,388" at bounding box center [255, 236] width 37 height 18
drag, startPoint x: 242, startPoint y: 340, endPoint x: 285, endPoint y: 342, distance: 42.4
click at [285, 342] on div "Social Security $3,837" at bounding box center [170, 338] width 245 height 74
click at [281, 337] on div "Social Security $3,837" at bounding box center [170, 338] width 245 height 74
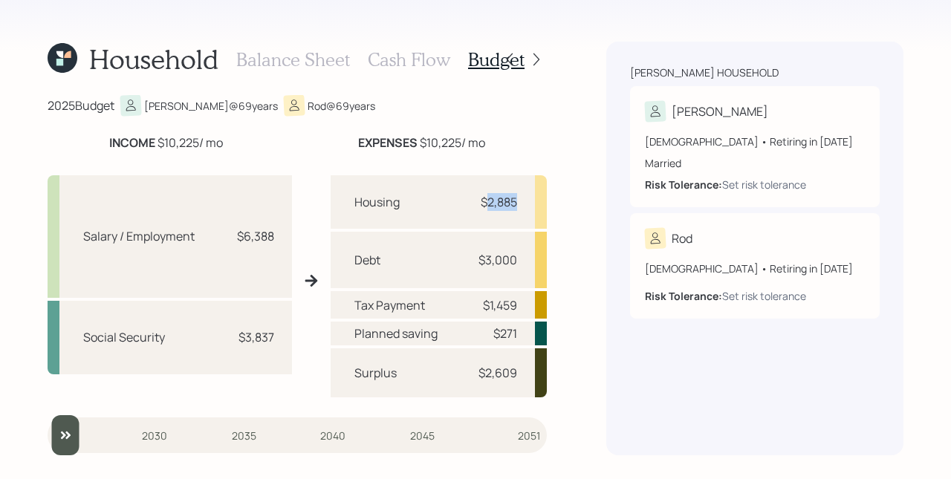
drag, startPoint x: 487, startPoint y: 205, endPoint x: 522, endPoint y: 209, distance: 35.1
click at [522, 209] on div "Housing $2,885" at bounding box center [439, 202] width 216 height 54
click at [517, 268] on div "$3,000" at bounding box center [498, 260] width 39 height 18
drag, startPoint x: 520, startPoint y: 259, endPoint x: 476, endPoint y: 256, distance: 43.3
click at [476, 256] on div "Debt $3,000" at bounding box center [439, 260] width 216 height 56
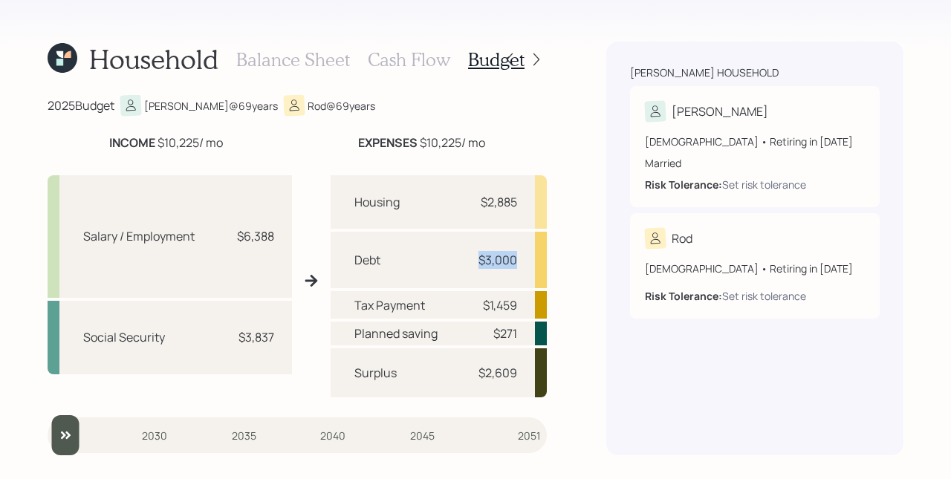
click at [492, 253] on div "$3,000" at bounding box center [498, 260] width 39 height 18
drag, startPoint x: 519, startPoint y: 307, endPoint x: 488, endPoint y: 302, distance: 31.6
click at [488, 302] on div "Tax Payment $1,459" at bounding box center [439, 305] width 216 height 28
drag, startPoint x: 498, startPoint y: 343, endPoint x: 511, endPoint y: 342, distance: 13.5
click at [498, 343] on div "Planned saving $271" at bounding box center [439, 334] width 216 height 24
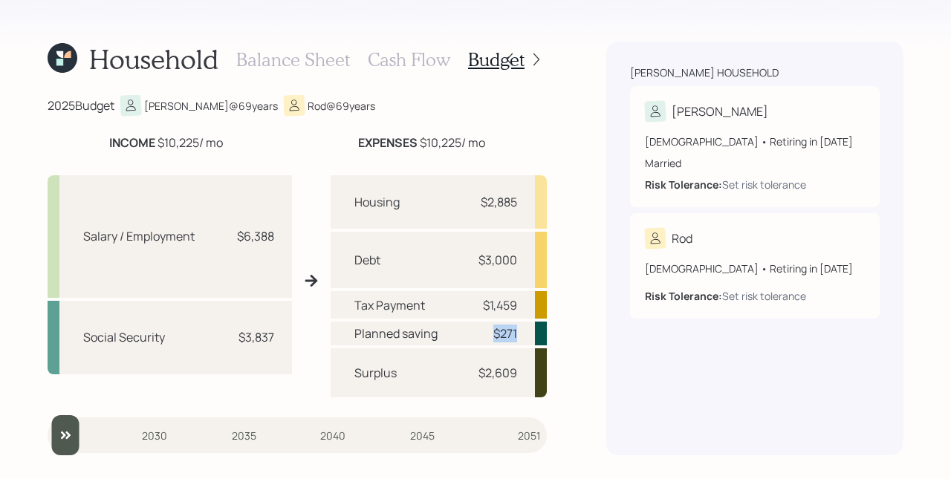
drag, startPoint x: 519, startPoint y: 336, endPoint x: 478, endPoint y: 332, distance: 41.0
click at [478, 332] on div "Planned saving $271" at bounding box center [439, 334] width 216 height 24
click at [461, 326] on div "Planned saving $271" at bounding box center [439, 334] width 216 height 24
drag, startPoint x: 488, startPoint y: 378, endPoint x: 522, endPoint y: 382, distance: 34.5
click at [522, 382] on div "Surplus $2,609" at bounding box center [439, 373] width 216 height 49
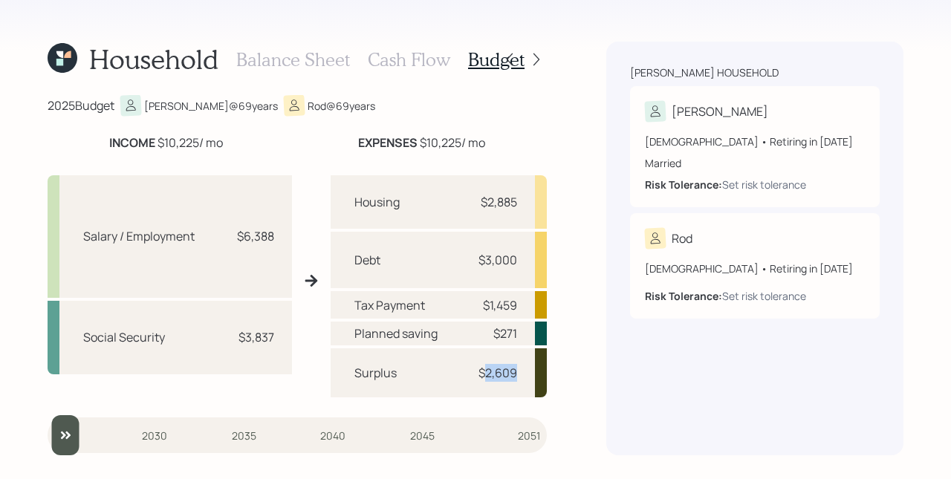
click at [517, 369] on div "$2,609" at bounding box center [498, 373] width 39 height 18
click at [518, 371] on div "Surplus $2,609" at bounding box center [439, 373] width 216 height 49
drag, startPoint x: 198, startPoint y: 145, endPoint x: 156, endPoint y: 140, distance: 41.9
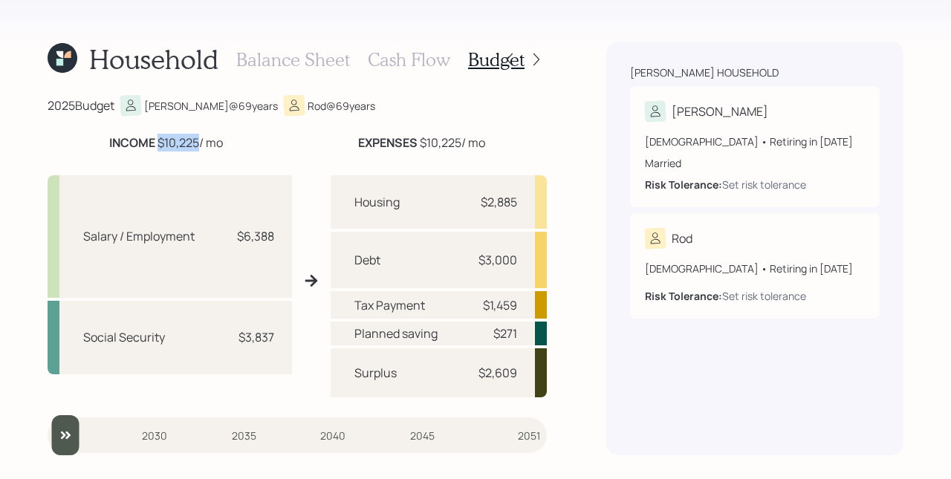
click at [156, 140] on div "INCOME $10,225 / mo" at bounding box center [166, 143] width 114 height 18
click at [175, 147] on div "INCOME $10,225 / mo" at bounding box center [166, 143] width 114 height 18
drag, startPoint x: 421, startPoint y: 140, endPoint x: 459, endPoint y: 142, distance: 37.2
click at [459, 142] on div "EXPENSES $10,225 / mo" at bounding box center [421, 143] width 127 height 18
click at [456, 141] on div "EXPENSES $10,225 / mo" at bounding box center [421, 143] width 127 height 18
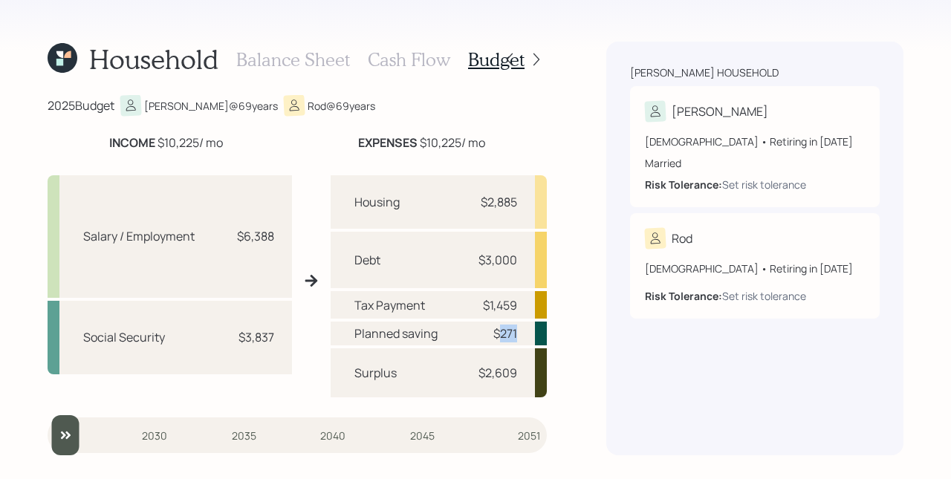
drag, startPoint x: 497, startPoint y: 333, endPoint x: 537, endPoint y: 337, distance: 39.6
click at [537, 337] on div "Planned saving $271" at bounding box center [439, 334] width 216 height 24
click at [522, 330] on div "Planned saving $271" at bounding box center [439, 334] width 216 height 24
drag, startPoint x: 490, startPoint y: 376, endPoint x: 519, endPoint y: 376, distance: 29.0
click at [519, 376] on div "Surplus $2,609" at bounding box center [439, 373] width 216 height 49
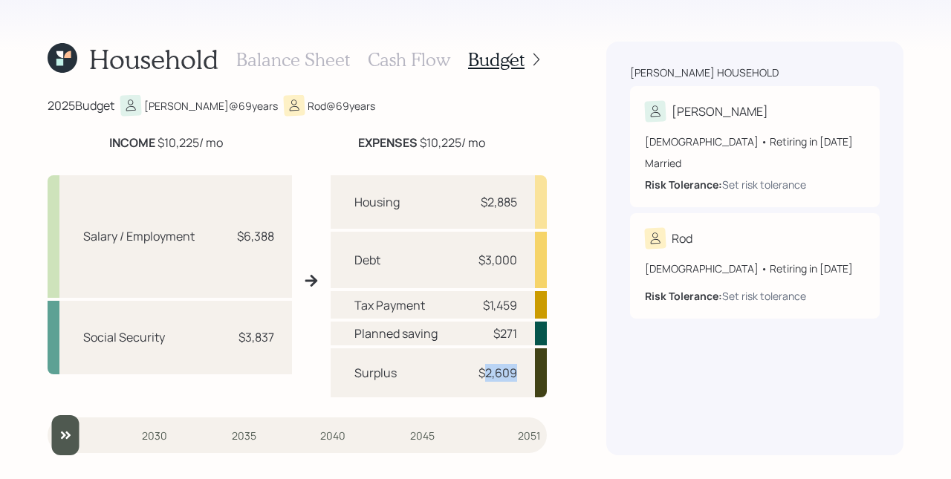
click at [519, 375] on div "Surplus $2,609" at bounding box center [439, 373] width 216 height 49
drag, startPoint x: 282, startPoint y: 233, endPoint x: 243, endPoint y: 229, distance: 38.8
click at [243, 229] on div "Salary / Employment $6,388" at bounding box center [170, 236] width 245 height 123
drag, startPoint x: 277, startPoint y: 335, endPoint x: 239, endPoint y: 334, distance: 37.9
click at [239, 334] on div "Social Security $3,837" at bounding box center [170, 338] width 245 height 74
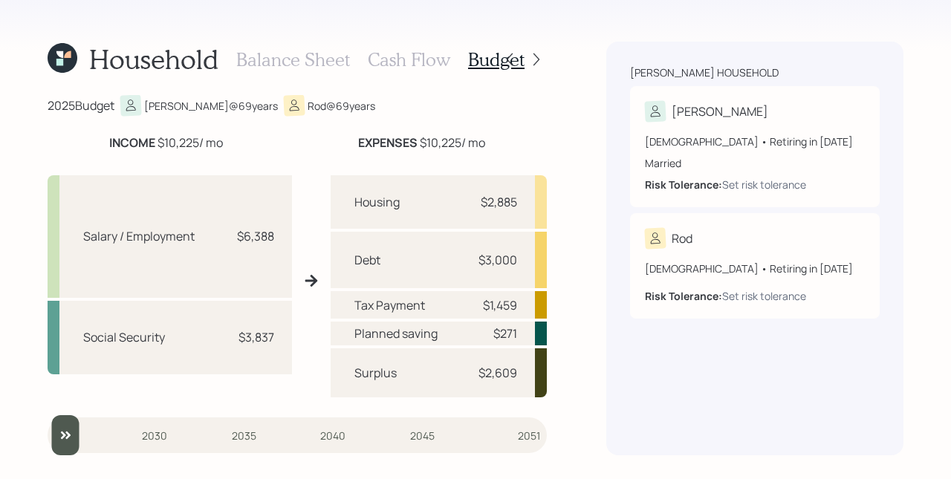
click at [199, 188] on div "Salary / Employment $6,388" at bounding box center [170, 236] width 245 height 123
drag, startPoint x: 511, startPoint y: 199, endPoint x: 481, endPoint y: 195, distance: 30.0
click at [481, 195] on div "Housing $2,885" at bounding box center [439, 202] width 216 height 54
drag, startPoint x: 521, startPoint y: 263, endPoint x: 468, endPoint y: 259, distance: 53.6
click at [468, 259] on div "Debt $3,000" at bounding box center [439, 260] width 216 height 56
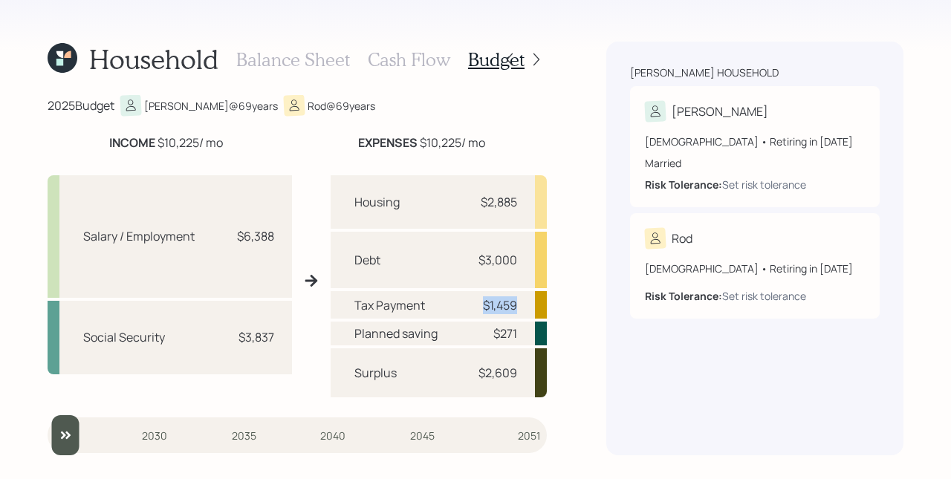
drag, startPoint x: 520, startPoint y: 305, endPoint x: 467, endPoint y: 300, distance: 53.0
click at [467, 300] on div "Tax Payment $1,459" at bounding box center [439, 305] width 216 height 28
drag, startPoint x: 520, startPoint y: 334, endPoint x: 488, endPoint y: 329, distance: 32.4
click at [488, 329] on div "Planned saving $271" at bounding box center [439, 334] width 216 height 24
drag, startPoint x: 517, startPoint y: 355, endPoint x: 520, endPoint y: 361, distance: 7.7
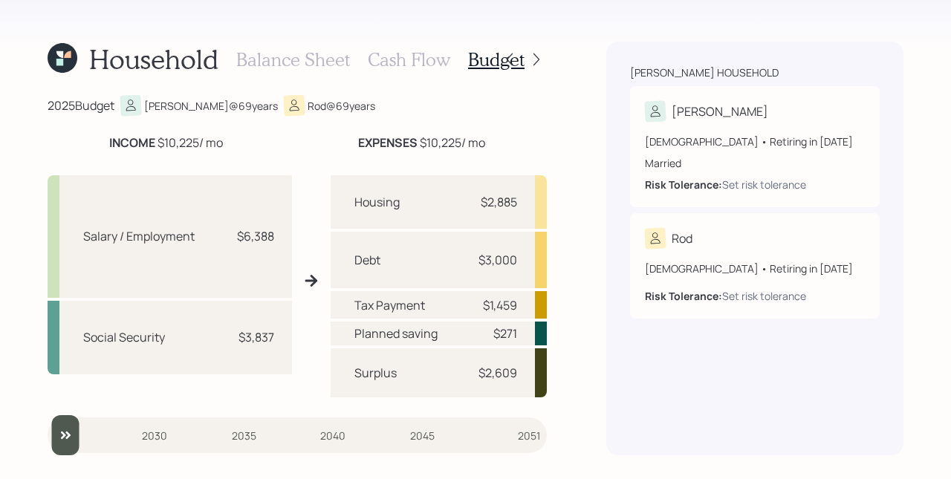
click at [517, 355] on div "Surplus $2,609" at bounding box center [439, 373] width 216 height 49
drag, startPoint x: 488, startPoint y: 377, endPoint x: 516, endPoint y: 378, distance: 28.3
click at [516, 378] on div "$2,609" at bounding box center [498, 373] width 39 height 18
drag, startPoint x: 519, startPoint y: 372, endPoint x: 488, endPoint y: 366, distance: 31.0
click at [488, 366] on div "Surplus $2,609" at bounding box center [439, 373] width 216 height 49
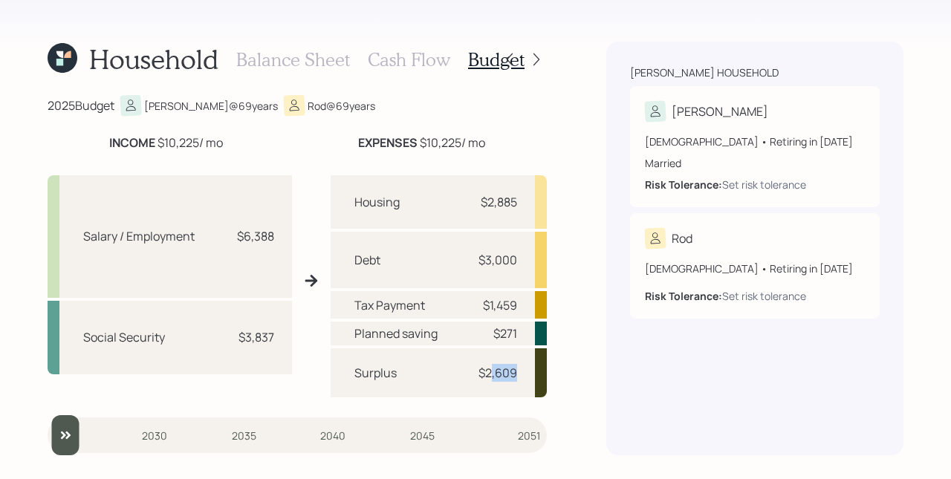
click at [499, 375] on div "$2,609" at bounding box center [498, 373] width 39 height 18
drag, startPoint x: 487, startPoint y: 372, endPoint x: 514, endPoint y: 373, distance: 27.5
click at [514, 373] on div "$2,609" at bounding box center [498, 373] width 39 height 18
click at [515, 373] on div "$2,609" at bounding box center [498, 373] width 39 height 18
click at [421, 66] on h3 "Cash Flow" at bounding box center [409, 60] width 83 height 22
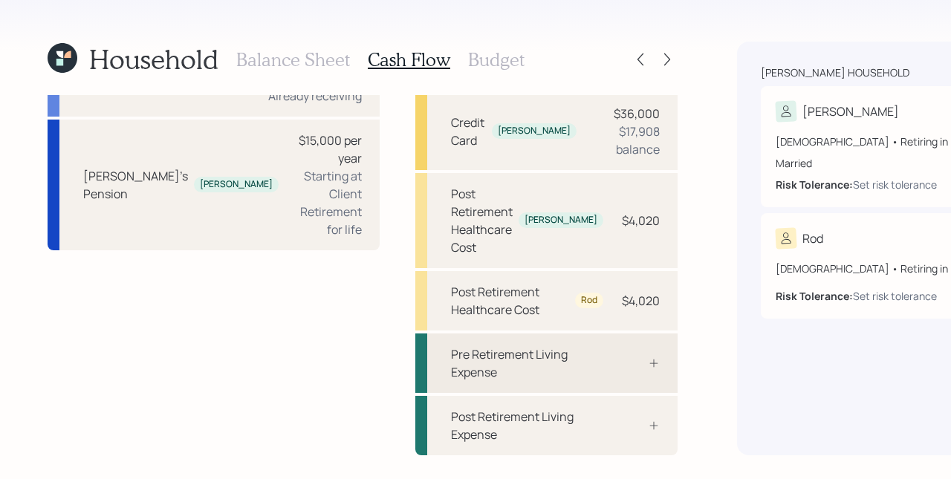
scroll to position [306, 0]
click at [482, 56] on h3 "Budget" at bounding box center [496, 60] width 56 height 22
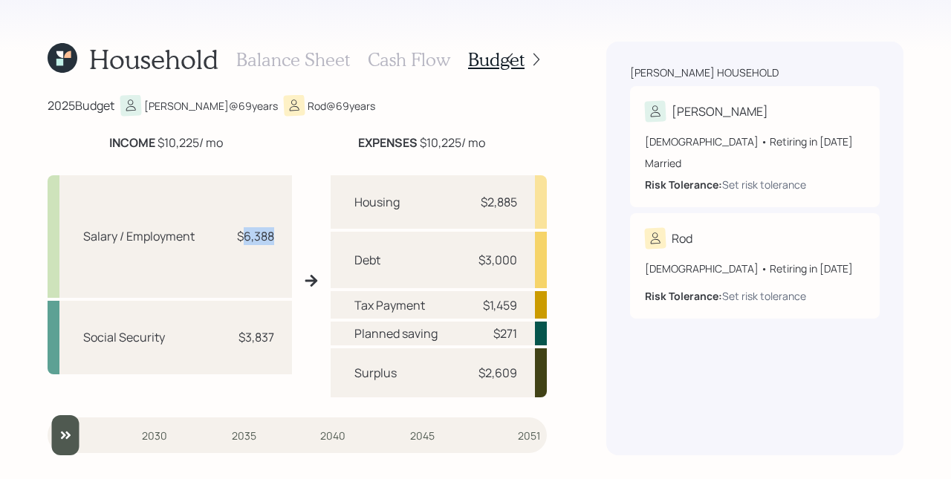
drag, startPoint x: 245, startPoint y: 238, endPoint x: 274, endPoint y: 239, distance: 28.3
click at [274, 239] on div "$6,388" at bounding box center [255, 236] width 37 height 18
drag, startPoint x: 245, startPoint y: 335, endPoint x: 273, endPoint y: 338, distance: 27.7
click at [273, 338] on div "$3,837" at bounding box center [257, 338] width 36 height 18
click at [273, 233] on div "$6,388" at bounding box center [255, 236] width 37 height 18
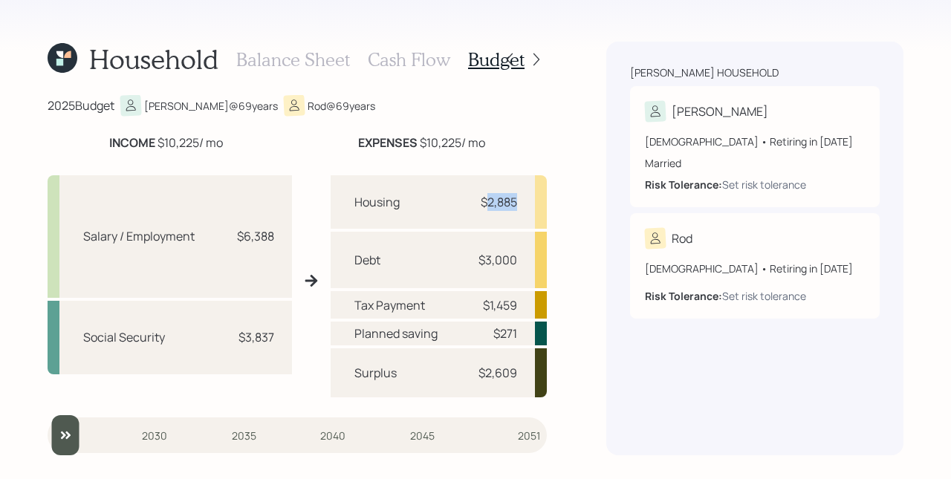
drag, startPoint x: 487, startPoint y: 202, endPoint x: 517, endPoint y: 202, distance: 30.5
click at [517, 202] on div "Housing $2,885" at bounding box center [439, 202] width 216 height 54
drag, startPoint x: 493, startPoint y: 259, endPoint x: 520, endPoint y: 260, distance: 27.5
click at [521, 260] on div "Debt $3,000" at bounding box center [439, 260] width 216 height 56
drag, startPoint x: 488, startPoint y: 304, endPoint x: 511, endPoint y: 319, distance: 26.8
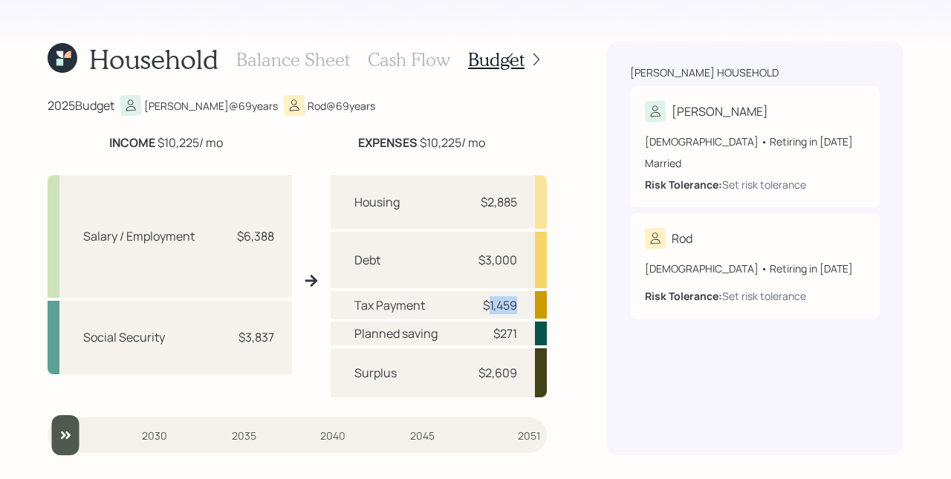
click at [522, 307] on div "Tax Payment $1,459" at bounding box center [439, 305] width 216 height 28
drag, startPoint x: 498, startPoint y: 338, endPoint x: 524, endPoint y: 338, distance: 26.0
click at [524, 338] on div "Planned saving $271" at bounding box center [439, 334] width 216 height 24
click at [524, 330] on div "Planned saving $271" at bounding box center [439, 334] width 216 height 24
drag, startPoint x: 483, startPoint y: 379, endPoint x: 540, endPoint y: 380, distance: 56.5
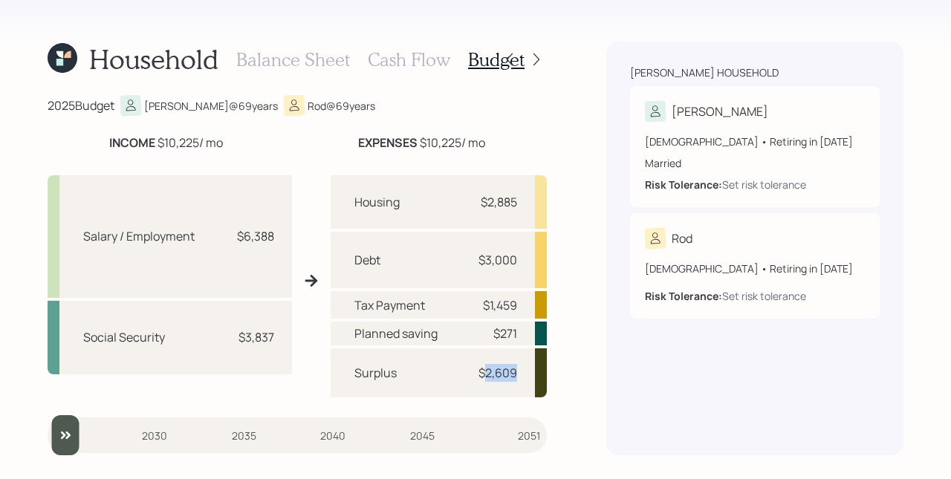
click at [540, 380] on div "Surplus $2,609" at bounding box center [439, 373] width 216 height 49
click at [514, 374] on div "$2,609" at bounding box center [498, 373] width 39 height 18
drag, startPoint x: 482, startPoint y: 202, endPoint x: 520, endPoint y: 204, distance: 38.0
click at [521, 204] on div "Housing $2,885" at bounding box center [439, 202] width 216 height 54
drag, startPoint x: 504, startPoint y: 260, endPoint x: 520, endPoint y: 261, distance: 15.6
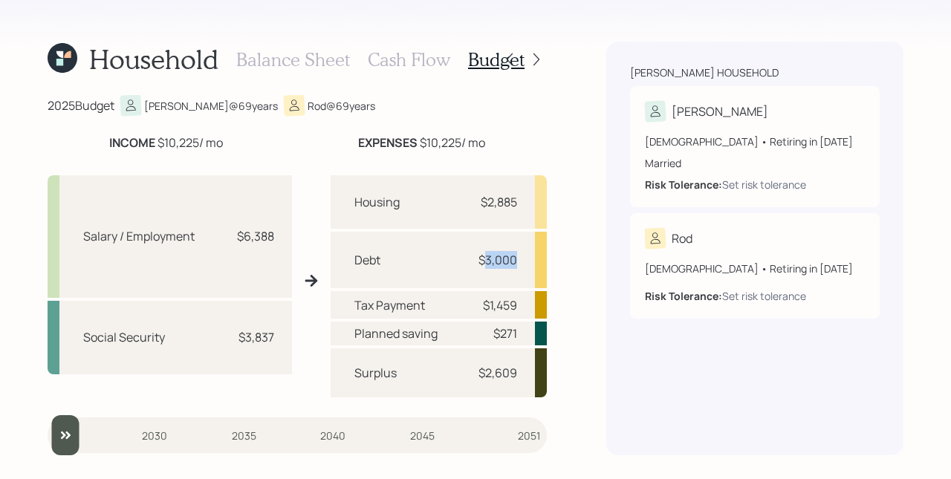
click at [520, 261] on div "Debt $3,000" at bounding box center [439, 260] width 216 height 56
click at [419, 60] on h3 "Cash Flow" at bounding box center [409, 60] width 83 height 22
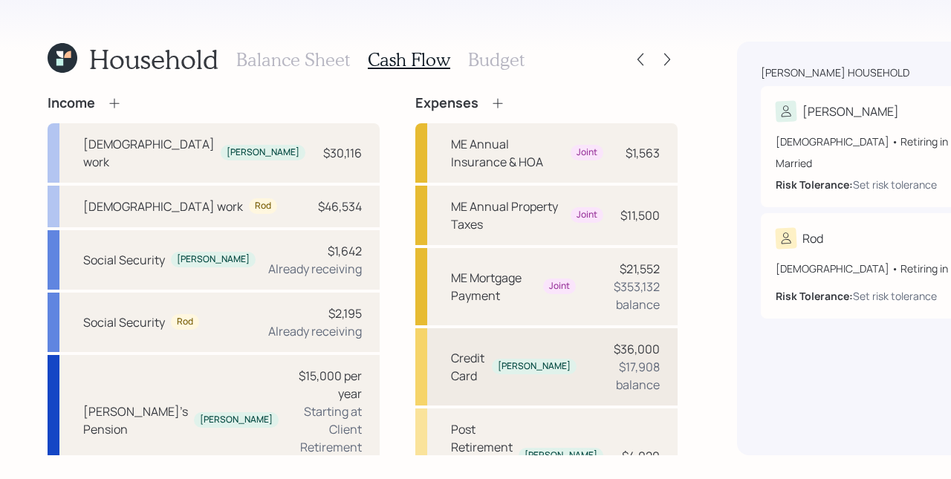
scroll to position [306, 0]
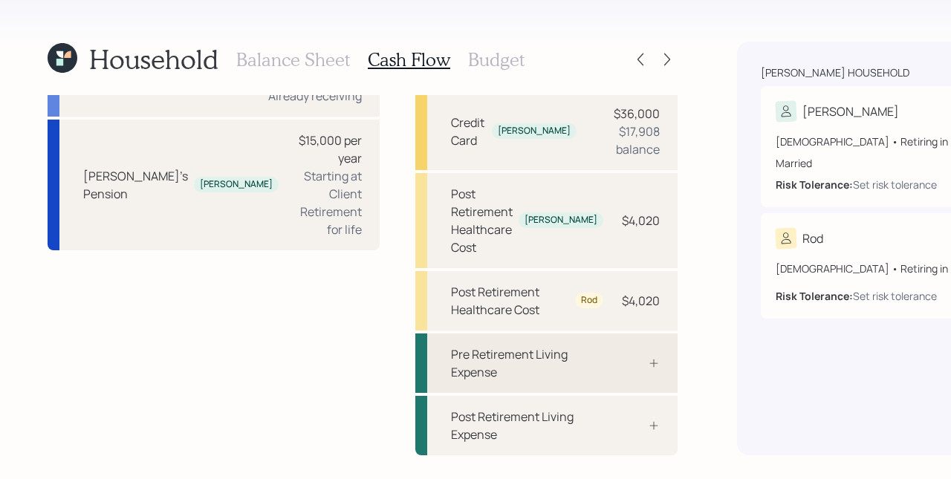
click at [451, 366] on div "Pre Retirement Living Expense" at bounding box center [527, 364] width 152 height 36
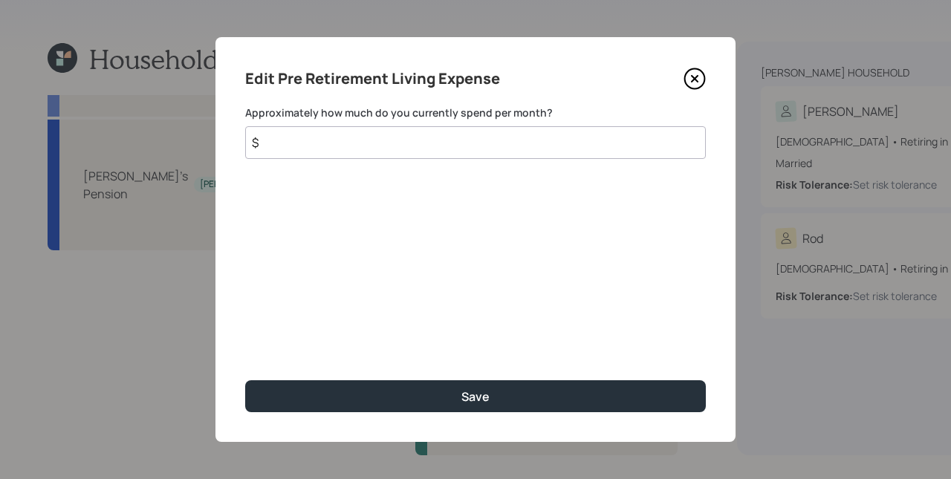
click at [351, 149] on input "$" at bounding box center [475, 142] width 461 height 33
drag, startPoint x: 309, startPoint y: 143, endPoint x: 252, endPoint y: 140, distance: 57.3
click at [252, 140] on input "$ 800" at bounding box center [475, 142] width 461 height 33
click at [340, 175] on div "Edit Pre Retirement Living Expense Approximately how much do you currently spen…" at bounding box center [476, 239] width 520 height 405
drag, startPoint x: 308, startPoint y: 140, endPoint x: 262, endPoint y: 140, distance: 46.1
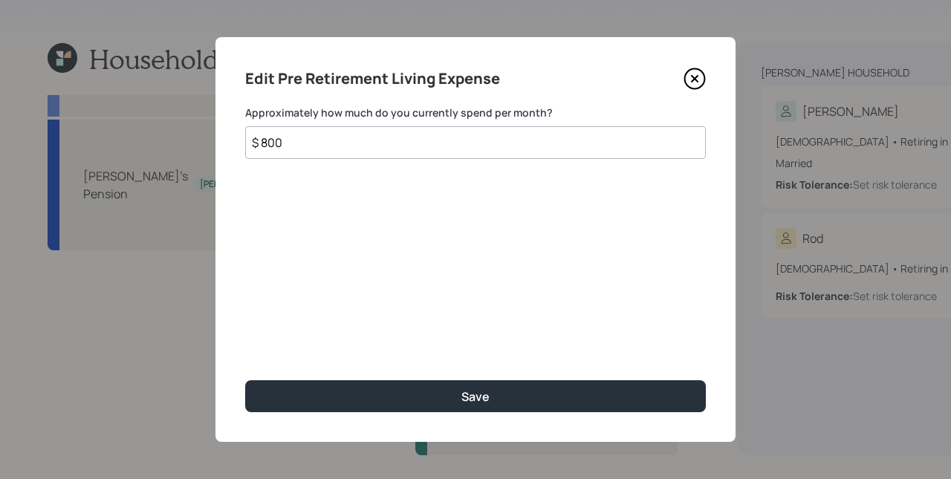
click at [262, 140] on input "$ 800" at bounding box center [475, 142] width 461 height 33
type input "$ 1,000"
click at [245, 381] on button "Save" at bounding box center [475, 397] width 461 height 32
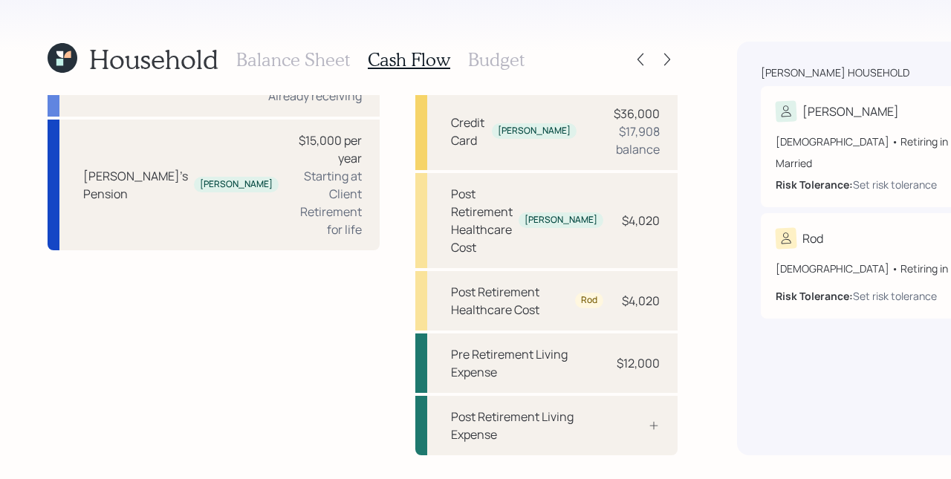
click at [487, 59] on h3 "Budget" at bounding box center [496, 60] width 56 height 22
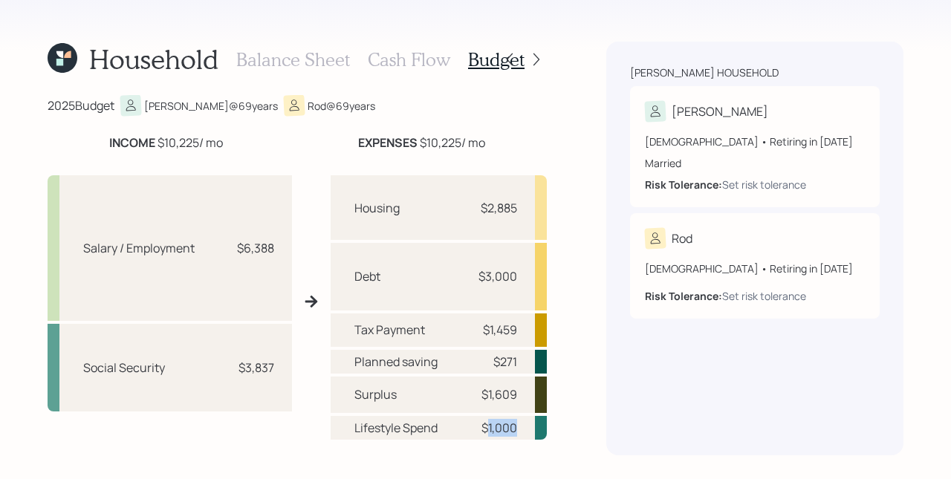
drag, startPoint x: 482, startPoint y: 428, endPoint x: 514, endPoint y: 431, distance: 32.8
click at [514, 431] on div "Lifestyle Spend $1,000" at bounding box center [439, 428] width 216 height 24
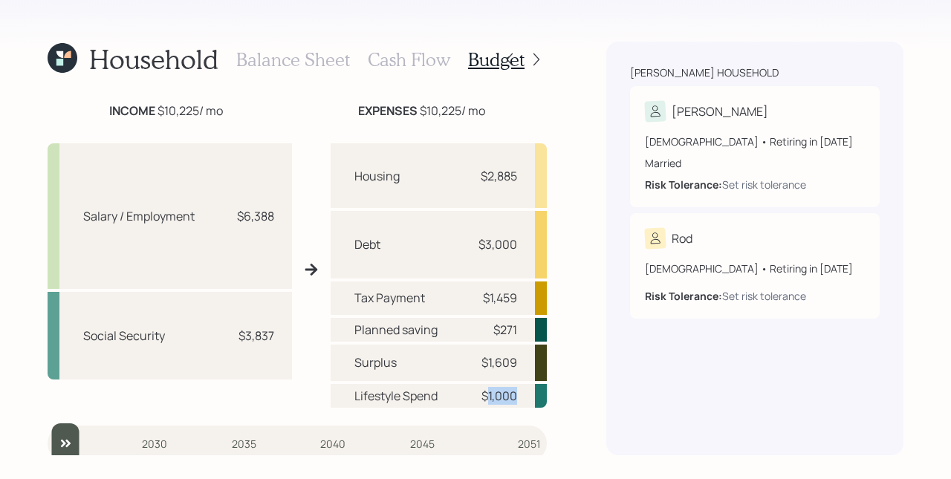
scroll to position [40, 0]
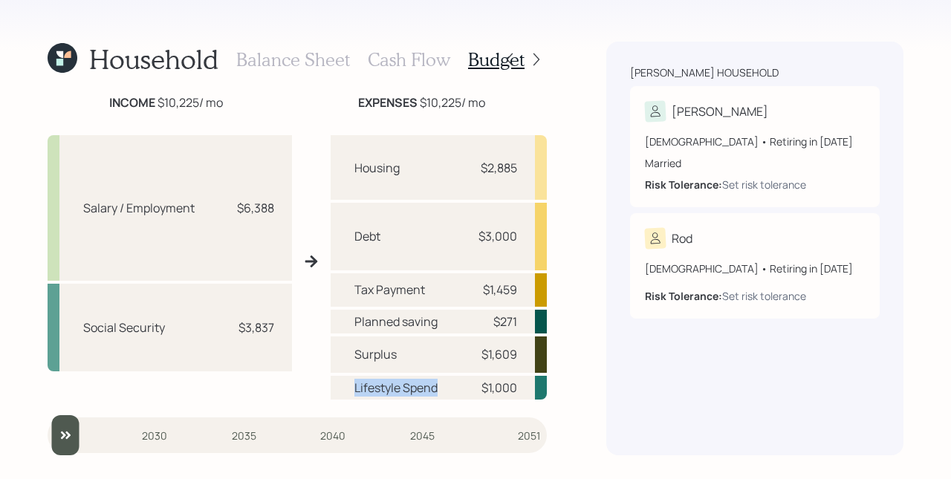
drag, startPoint x: 352, startPoint y: 387, endPoint x: 436, endPoint y: 393, distance: 84.2
click at [436, 393] on div "Lifestyle Spend $1,000" at bounding box center [439, 388] width 216 height 24
drag, startPoint x: 476, startPoint y: 355, endPoint x: 516, endPoint y: 358, distance: 39.5
click at [520, 358] on div "Surplus $1,609" at bounding box center [439, 355] width 216 height 36
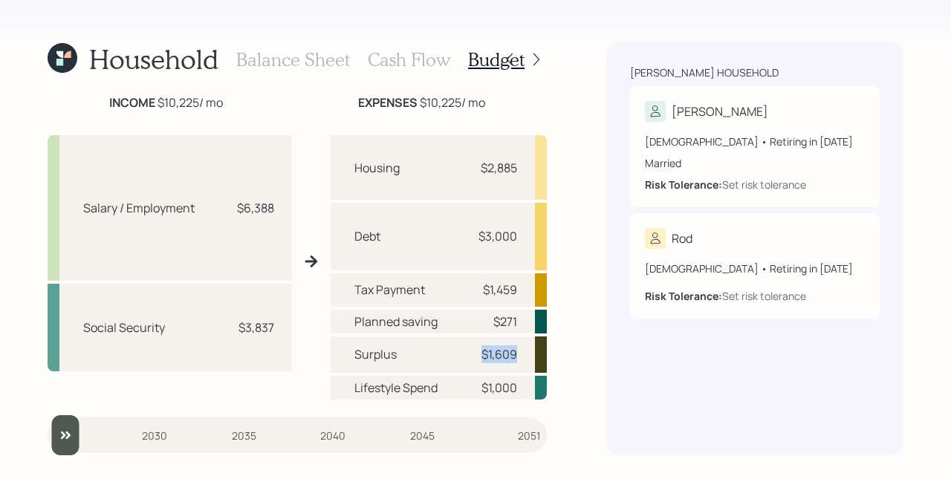
drag, startPoint x: 515, startPoint y: 358, endPoint x: 476, endPoint y: 358, distance: 38.7
click at [476, 358] on div "Surplus $1,609" at bounding box center [439, 355] width 216 height 36
click at [482, 358] on div "$1,609" at bounding box center [500, 355] width 36 height 18
drag, startPoint x: 511, startPoint y: 356, endPoint x: 475, endPoint y: 355, distance: 36.5
click at [475, 355] on div "Surplus $1,609" at bounding box center [439, 355] width 216 height 36
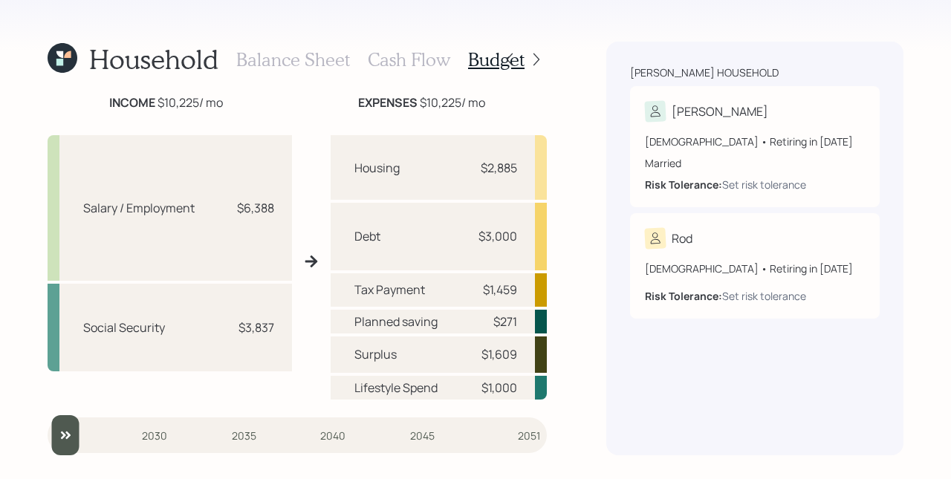
click at [427, 61] on h3 "Cash Flow" at bounding box center [409, 60] width 83 height 22
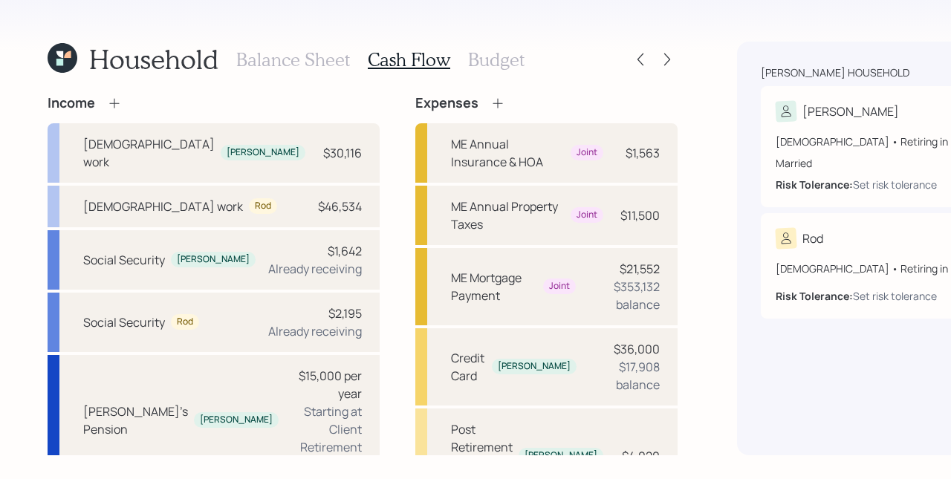
click at [120, 103] on icon at bounding box center [114, 103] width 15 height 15
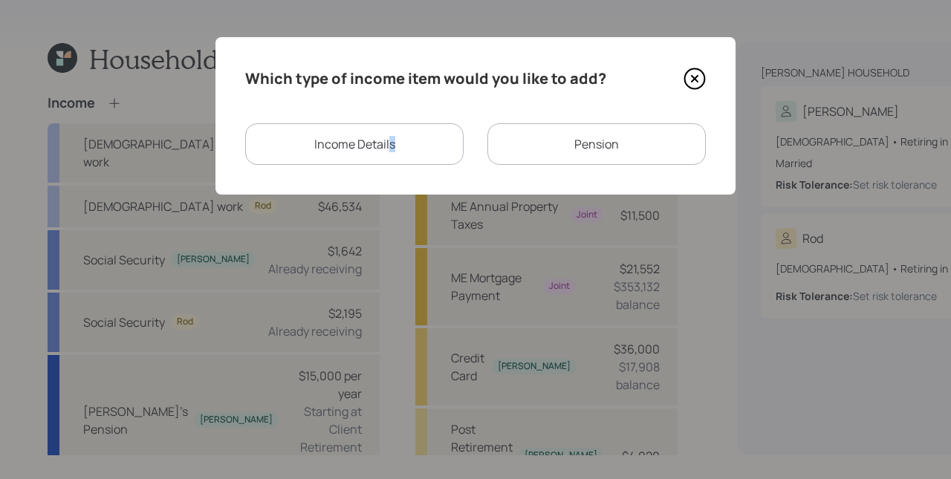
click at [391, 144] on div "Income Details" at bounding box center [354, 144] width 219 height 42
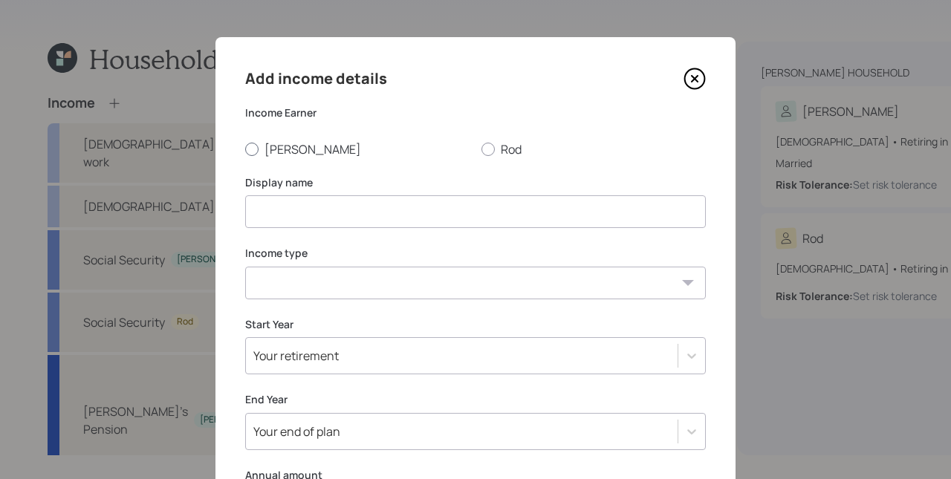
click at [278, 146] on label "[PERSON_NAME]" at bounding box center [357, 149] width 224 height 16
click at [245, 149] on input "[PERSON_NAME]" at bounding box center [245, 149] width 1 height 1
radio input "true"
click at [404, 207] on input at bounding box center [475, 211] width 461 height 33
type input "Rent"
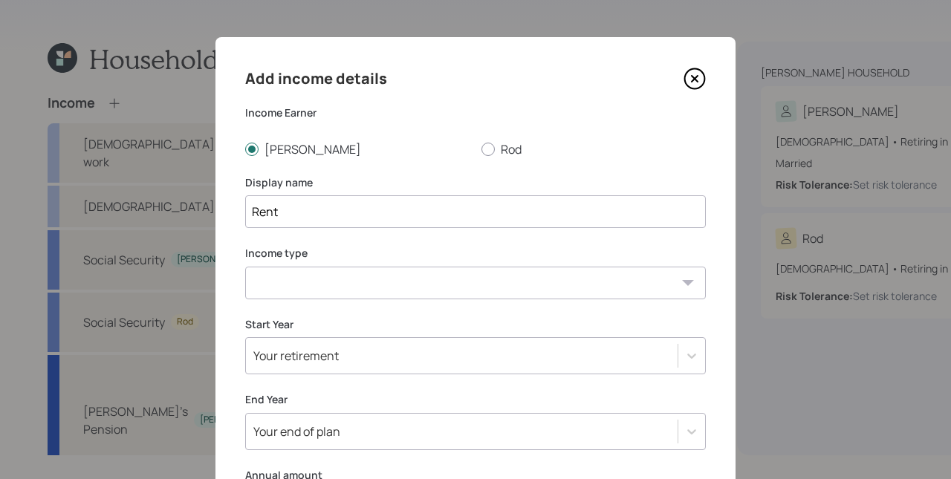
click at [375, 285] on select "[DEMOGRAPHIC_DATA] work [DEMOGRAPHIC_DATA] work Self employment Other" at bounding box center [475, 283] width 461 height 33
select select "other"
click at [245, 267] on select "[DEMOGRAPHIC_DATA] work [DEMOGRAPHIC_DATA] work Self employment Other" at bounding box center [475, 283] width 461 height 33
click at [324, 353] on select "Tax-free Earned Self Employment Alimony Royalties Pension / Annuity Interest Di…" at bounding box center [475, 353] width 461 height 33
select select "tax_free"
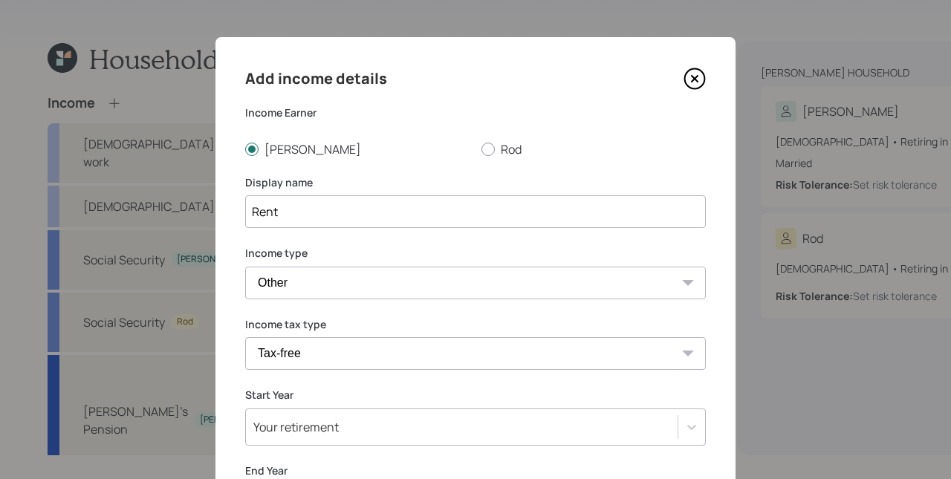
click at [245, 337] on select "Tax-free Earned Self Employment Alimony Royalties Pension / Annuity Interest Di…" at bounding box center [475, 353] width 461 height 33
click at [382, 324] on label "Income tax type" at bounding box center [475, 324] width 461 height 15
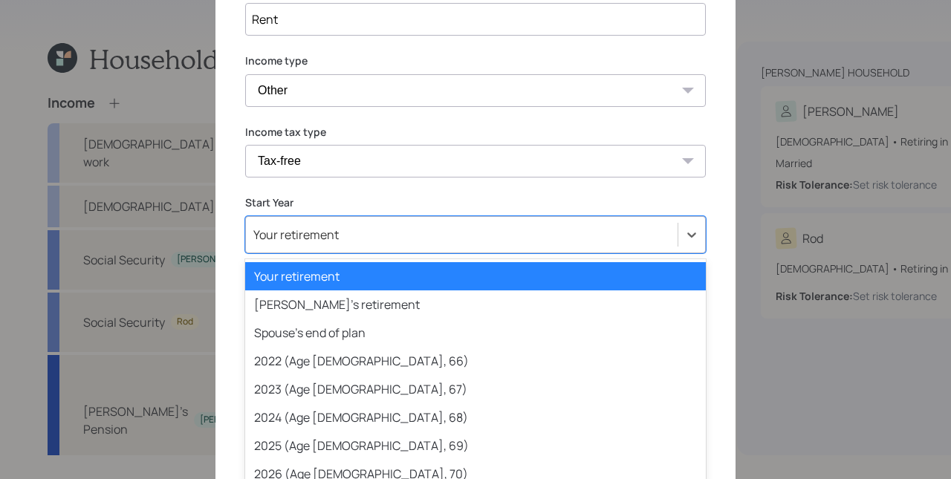
click at [315, 236] on div "Your retirement" at bounding box center [462, 234] width 432 height 25
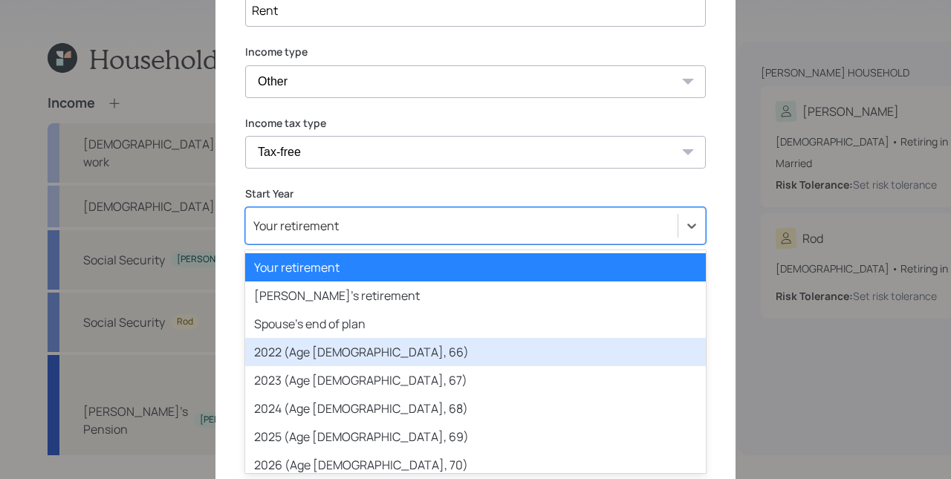
click at [334, 350] on div "2022 (Age [DEMOGRAPHIC_DATA], 66)" at bounding box center [475, 352] width 461 height 28
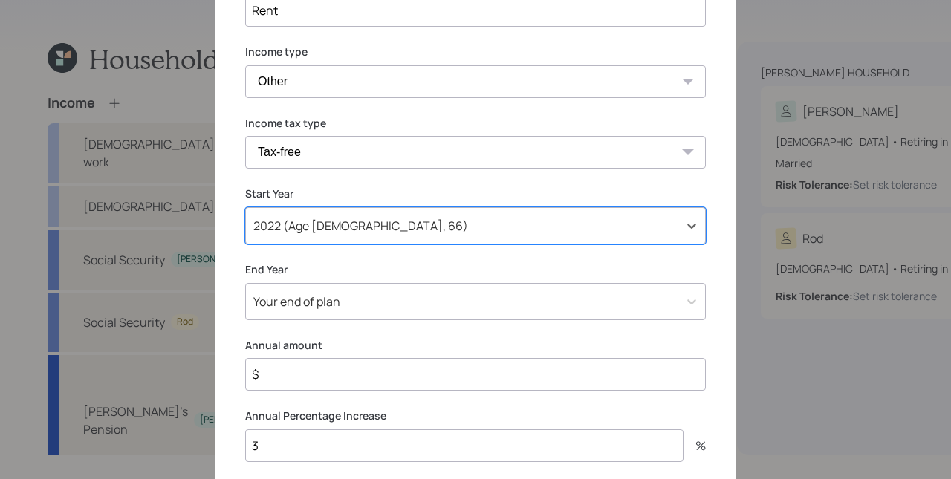
click at [315, 375] on input "$" at bounding box center [475, 374] width 461 height 33
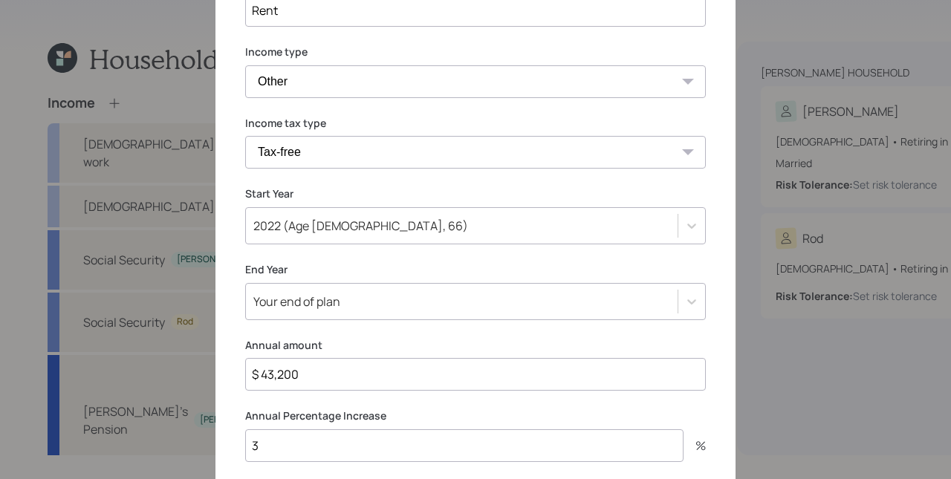
type input "$ 43,200"
click at [340, 450] on input "3" at bounding box center [464, 446] width 439 height 33
type input "0"
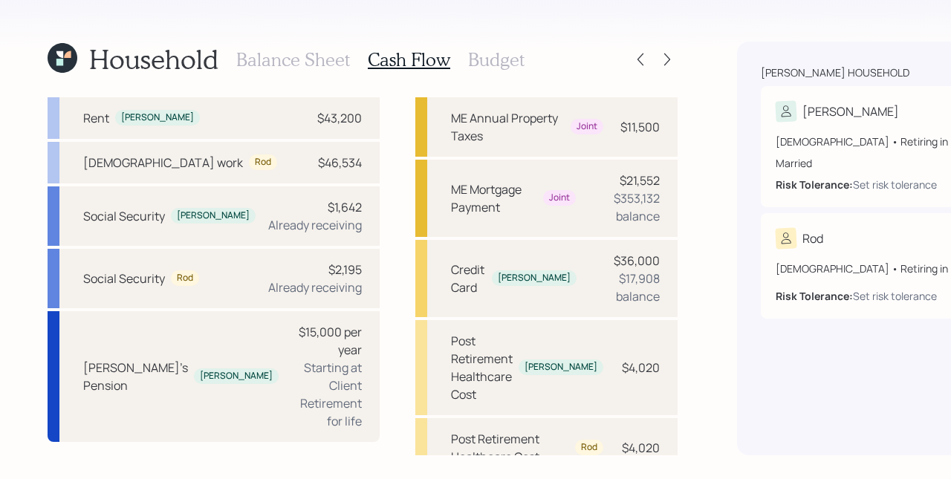
scroll to position [306, 0]
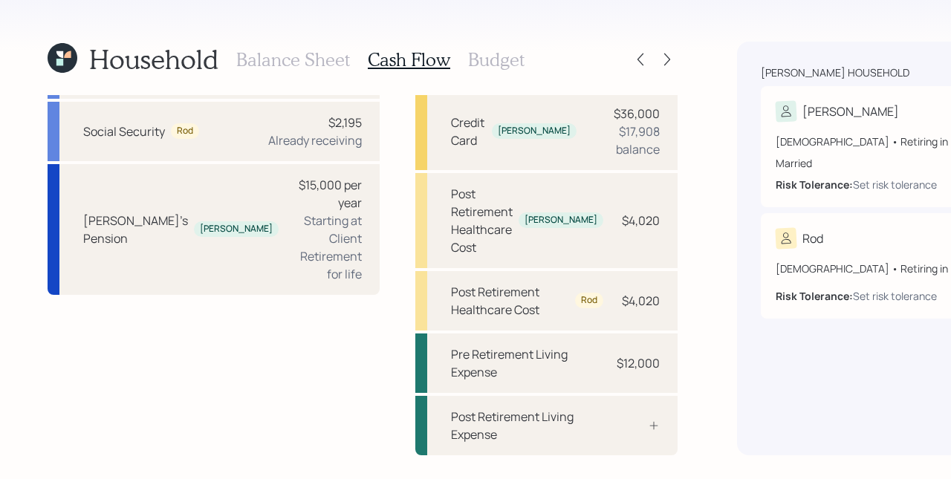
click at [484, 62] on h3 "Budget" at bounding box center [496, 60] width 56 height 22
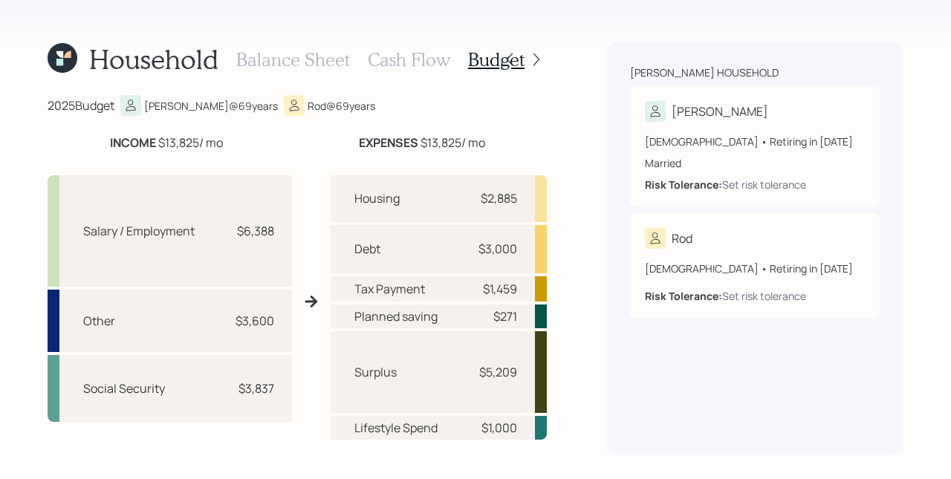
click at [408, 56] on h3 "Cash Flow" at bounding box center [409, 60] width 83 height 22
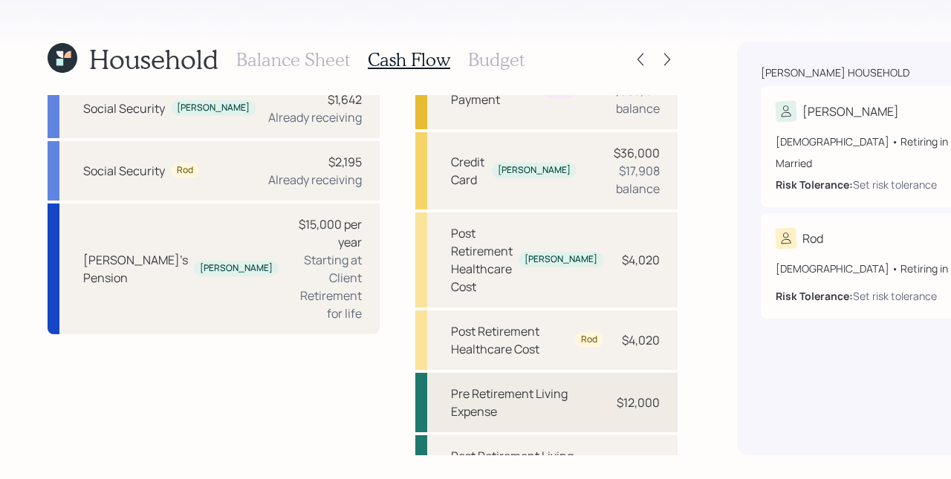
scroll to position [306, 0]
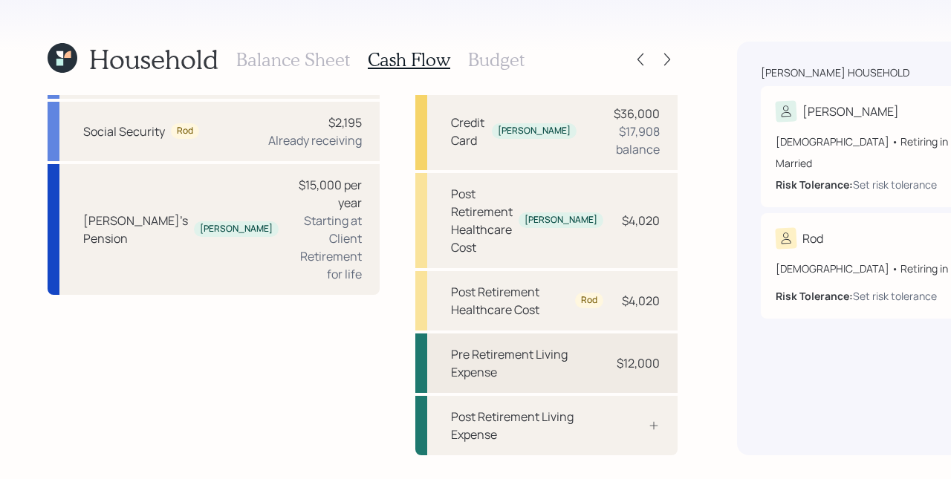
click at [464, 360] on div "Pre Retirement Living Expense" at bounding box center [527, 364] width 152 height 36
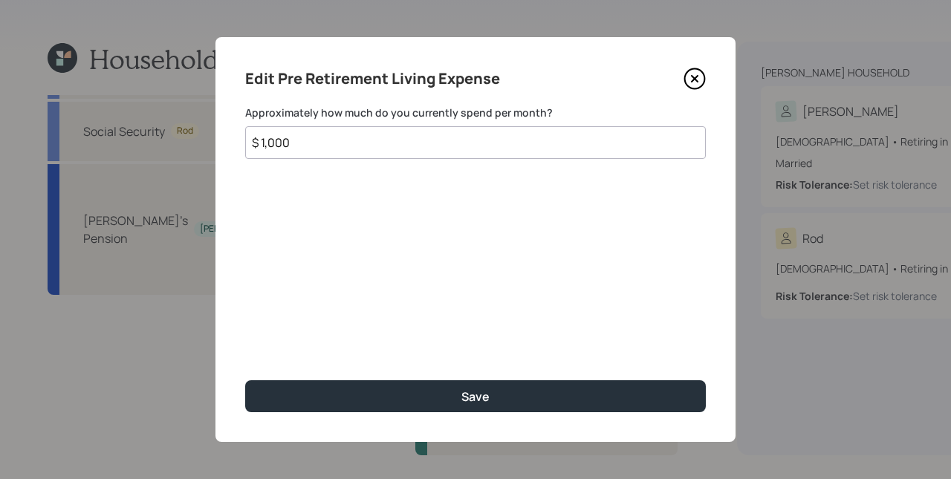
click at [601, 166] on div "Edit Pre Retirement Living Expense Approximately how much do you currently spen…" at bounding box center [476, 239] width 520 height 405
click at [600, 160] on div "Edit Pre Retirement Living Expense Approximately how much do you currently spen…" at bounding box center [476, 239] width 520 height 405
click at [601, 155] on input "$ 1,000" at bounding box center [475, 142] width 461 height 33
click at [600, 153] on input "$ 1,000" at bounding box center [475, 142] width 461 height 33
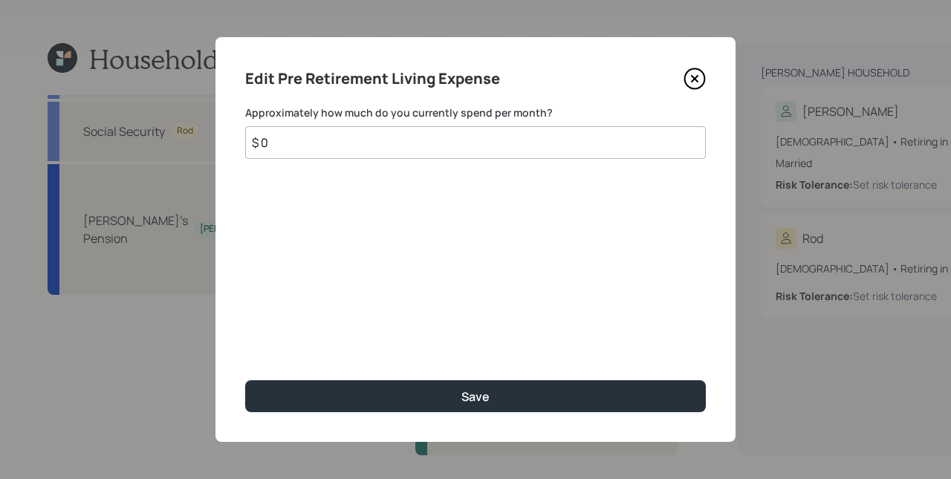
click at [245, 381] on button "Save" at bounding box center [475, 397] width 461 height 32
type input "$ 1"
click at [245, 381] on button "Save" at bounding box center [475, 397] width 461 height 32
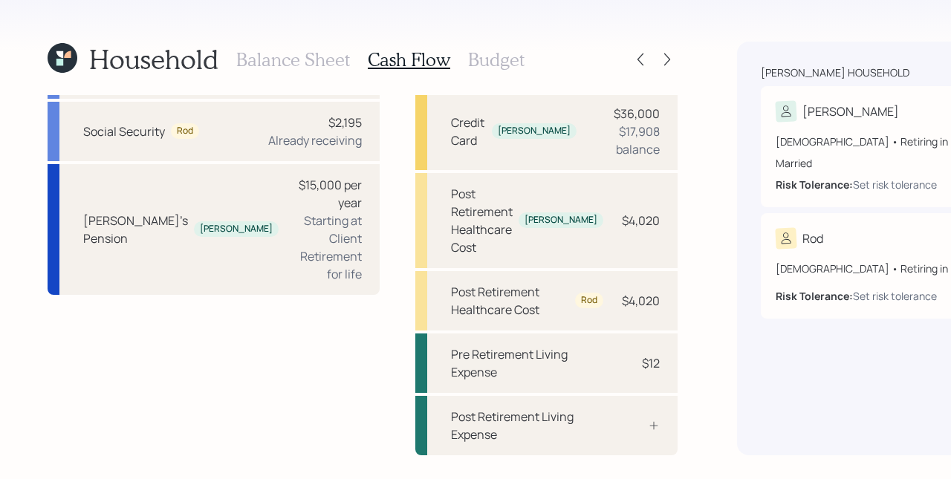
click at [488, 57] on h3 "Budget" at bounding box center [496, 60] width 56 height 22
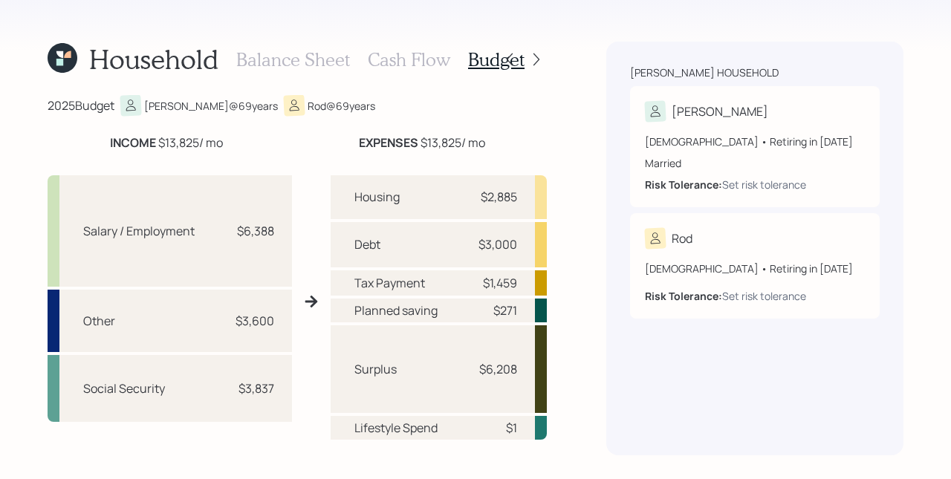
click at [430, 58] on h3 "Cash Flow" at bounding box center [409, 60] width 83 height 22
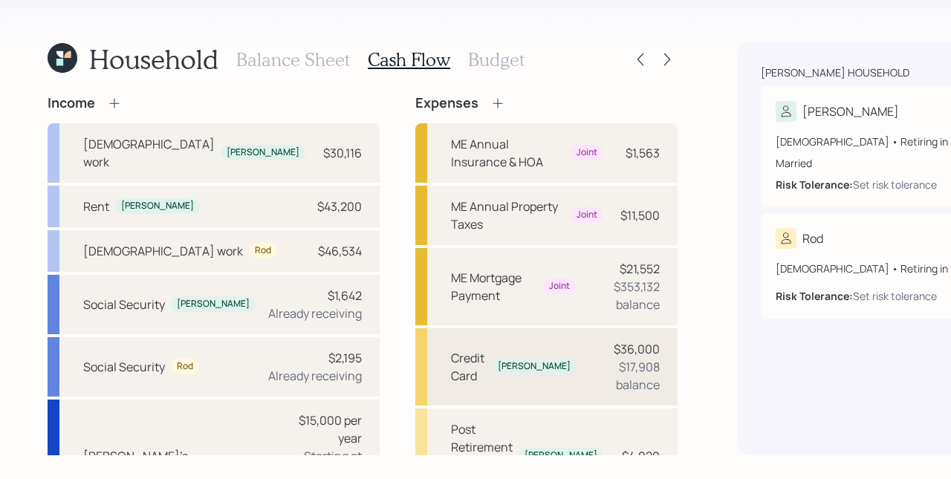
scroll to position [306, 0]
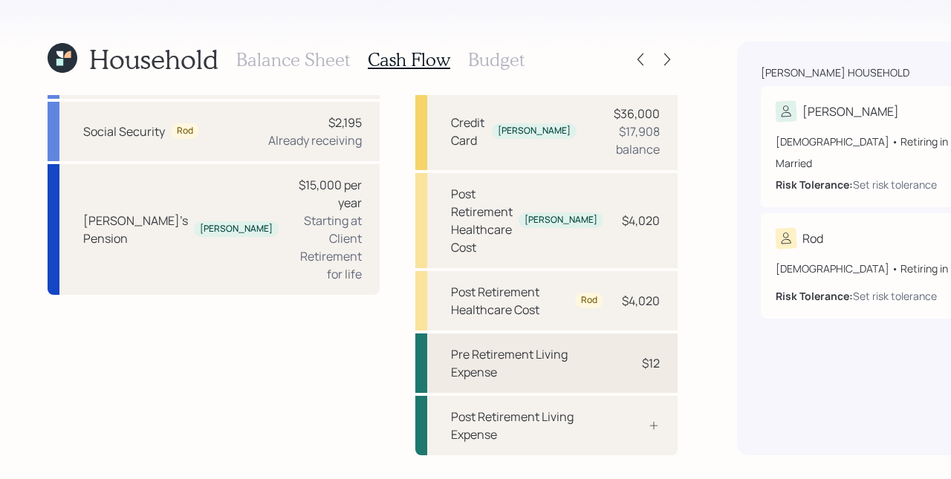
click at [615, 368] on div "$12" at bounding box center [637, 364] width 45 height 18
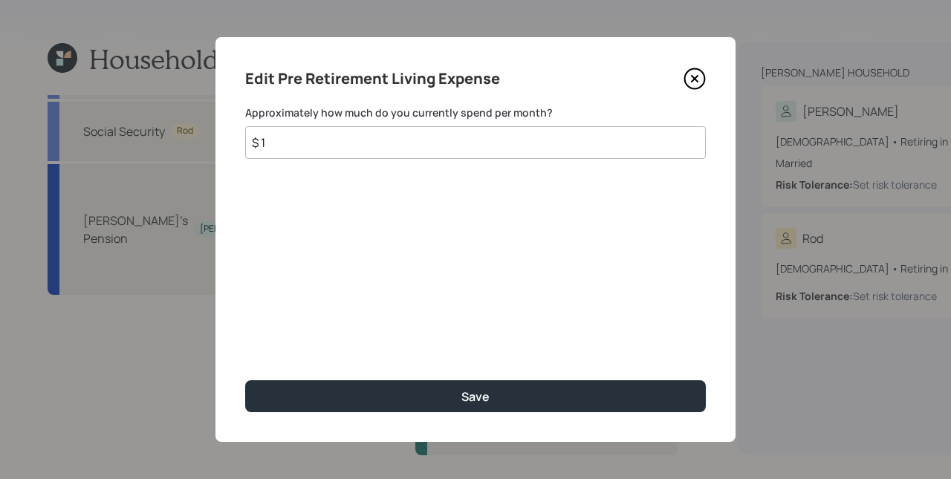
click at [435, 146] on input "$ 1" at bounding box center [475, 142] width 461 height 33
type input "$ 2,372"
click at [245, 381] on button "Save" at bounding box center [475, 397] width 461 height 32
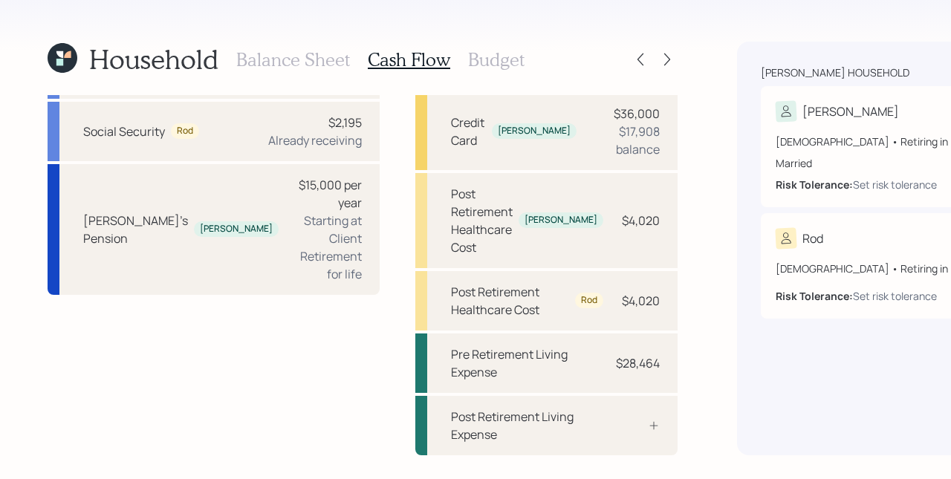
drag, startPoint x: 271, startPoint y: 41, endPoint x: 279, endPoint y: 53, distance: 14.0
click at [271, 42] on div "Balance Sheet Cash Flow Budget" at bounding box center [380, 60] width 288 height 36
click at [281, 55] on h3 "Balance Sheet" at bounding box center [293, 60] width 114 height 22
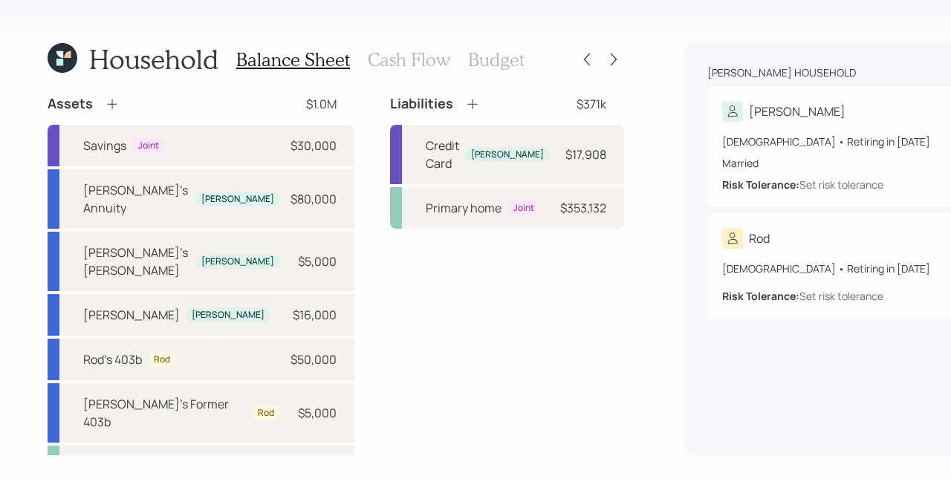
click at [198, 168] on div "Savings Joint $30,000 Latanya's Annuity [PERSON_NAME] $80,000 Latanya's [PERSON…" at bounding box center [201, 306] width 307 height 363
click at [204, 155] on div "Savings Joint $30,000" at bounding box center [201, 146] width 307 height 42
select select "cash"
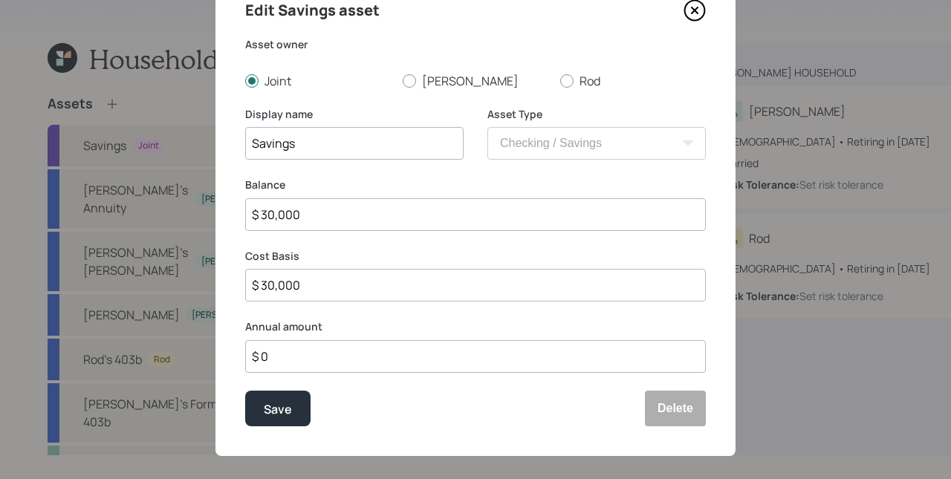
scroll to position [82, 0]
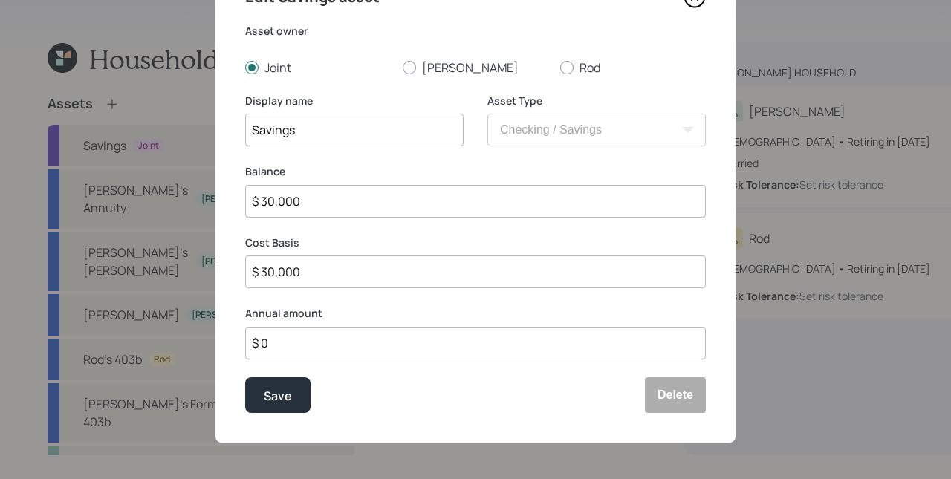
click at [335, 341] on input "$ 0" at bounding box center [475, 343] width 461 height 33
click at [334, 346] on input "$ 0" at bounding box center [475, 343] width 461 height 33
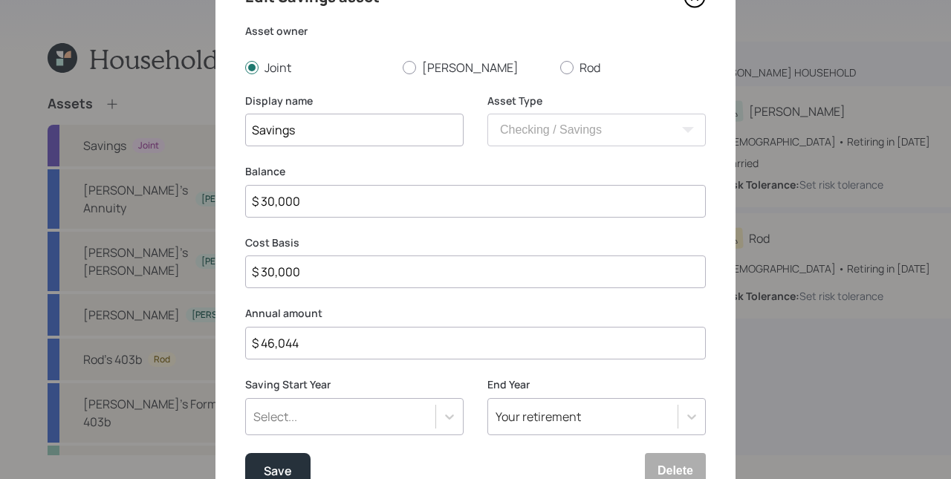
type input "$ 46,044"
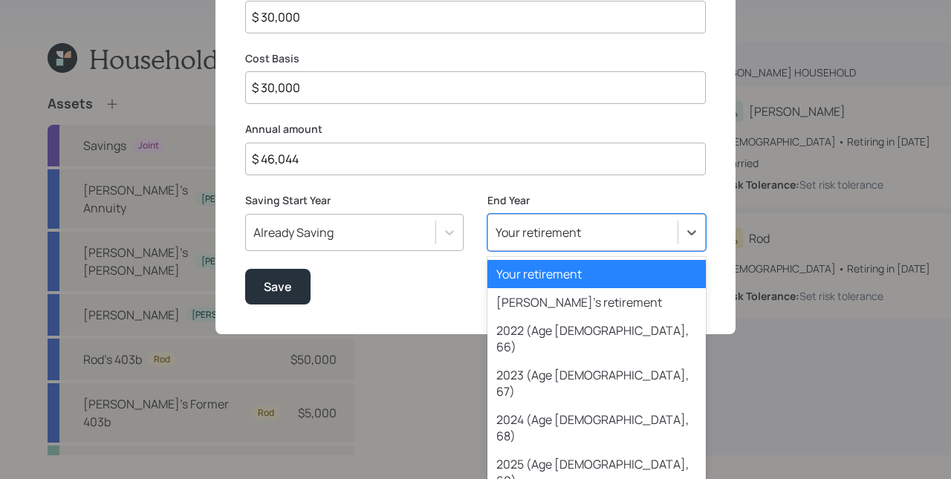
scroll to position [158, 0]
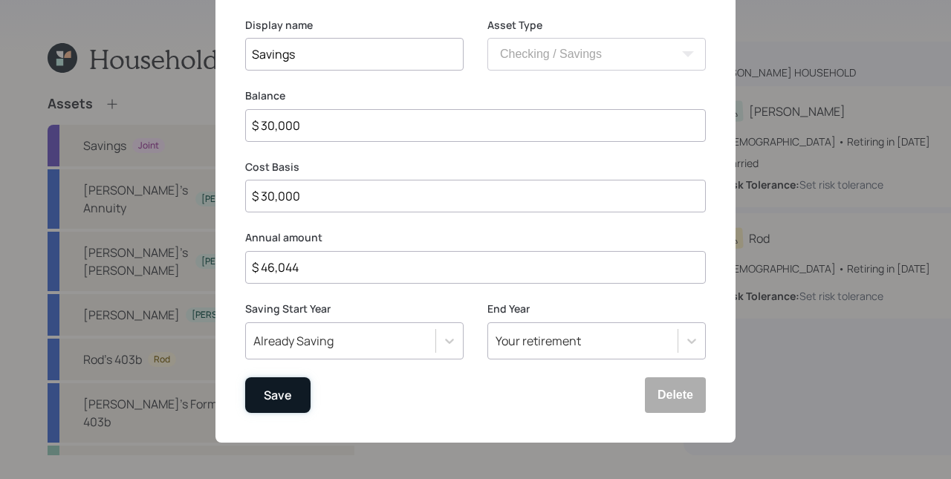
click at [266, 399] on div "Save" at bounding box center [278, 396] width 28 height 20
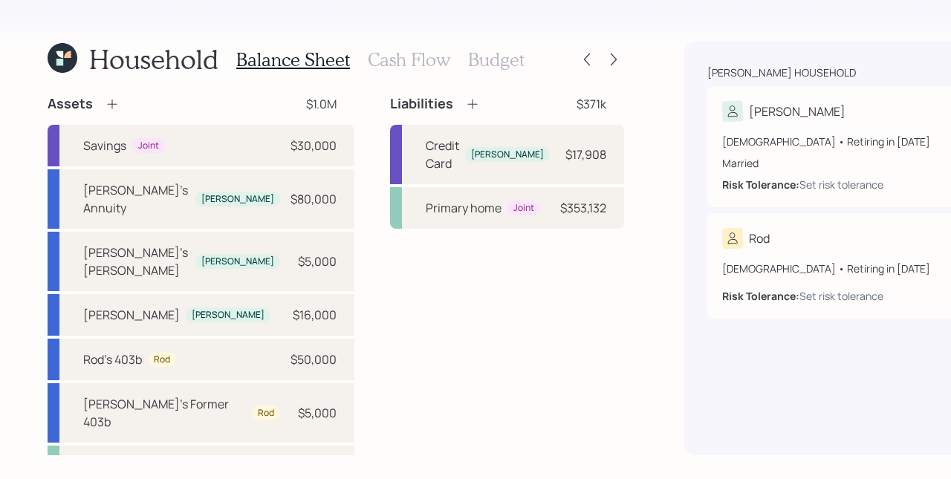
click at [476, 64] on h3 "Budget" at bounding box center [496, 60] width 56 height 22
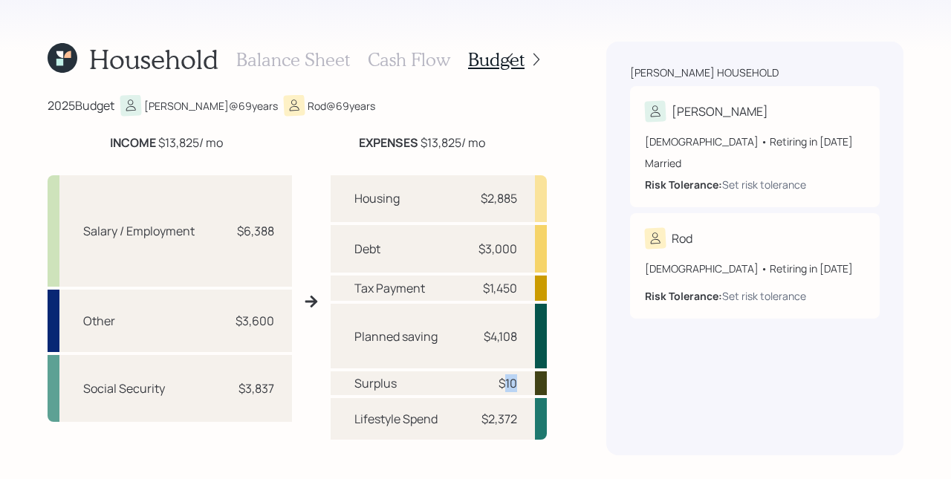
drag, startPoint x: 511, startPoint y: 388, endPoint x: 496, endPoint y: 386, distance: 15.8
click at [496, 386] on div "Surplus $10" at bounding box center [439, 384] width 216 height 24
click at [498, 357] on div "Planned saving $4,108" at bounding box center [439, 336] width 216 height 65
click at [412, 57] on h3 "Cash Flow" at bounding box center [409, 60] width 83 height 22
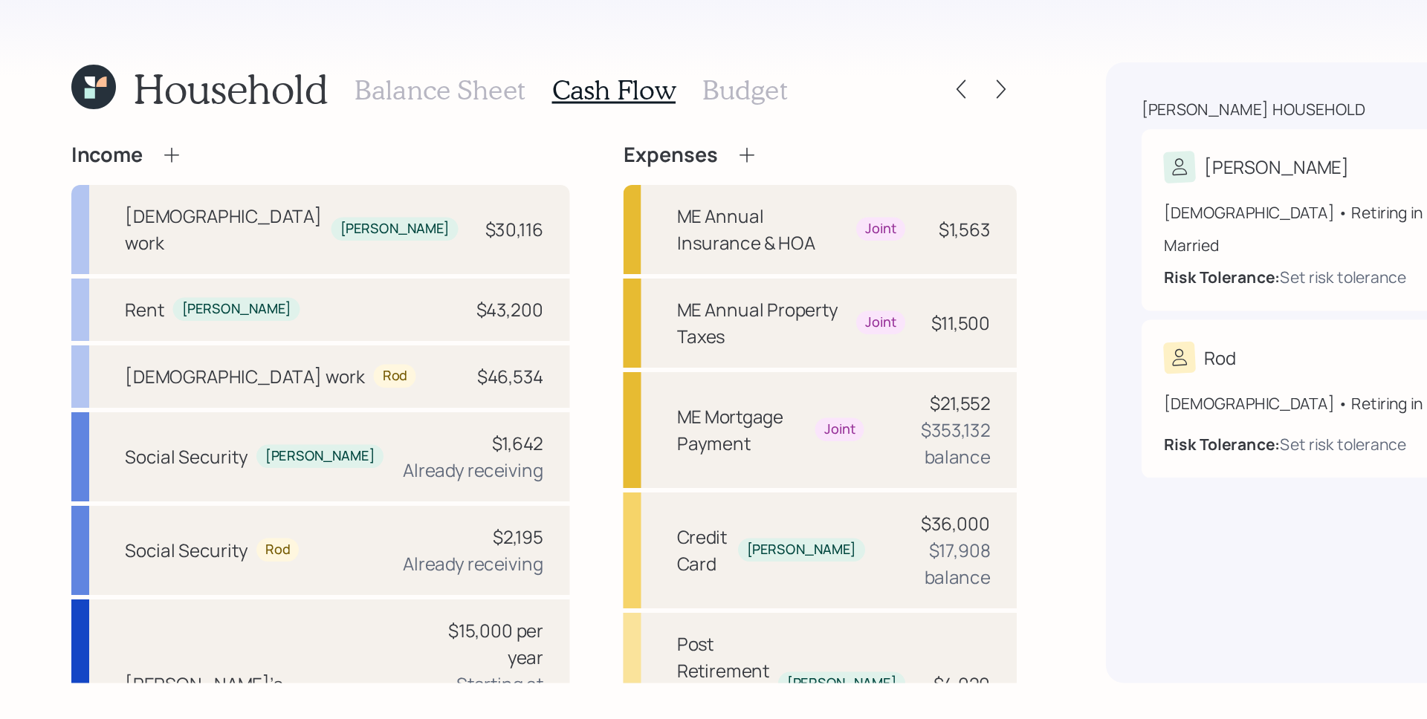
scroll to position [306, 0]
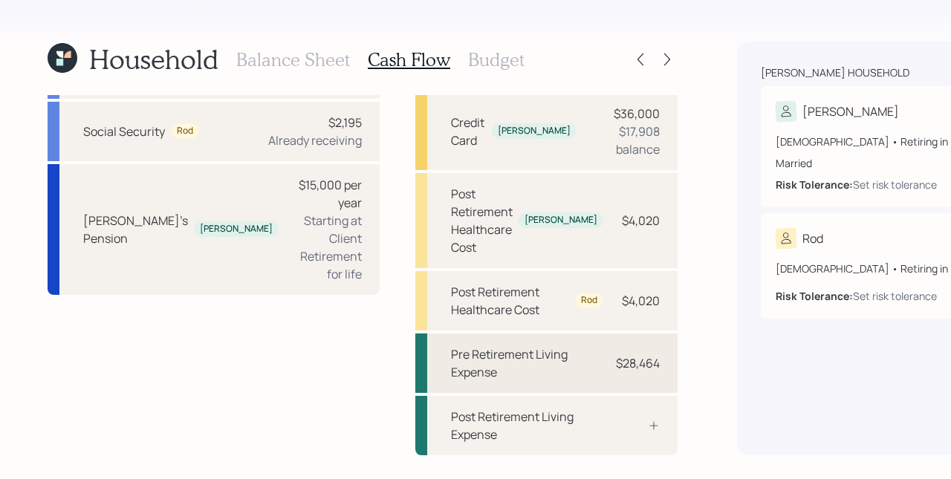
click at [616, 360] on div "$28,464" at bounding box center [638, 364] width 44 height 18
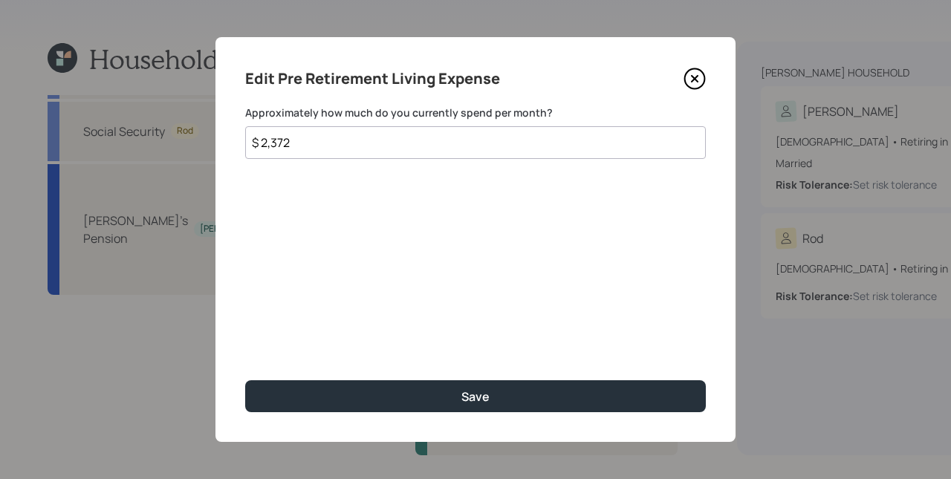
click at [297, 153] on input "$ 2,372" at bounding box center [475, 142] width 461 height 33
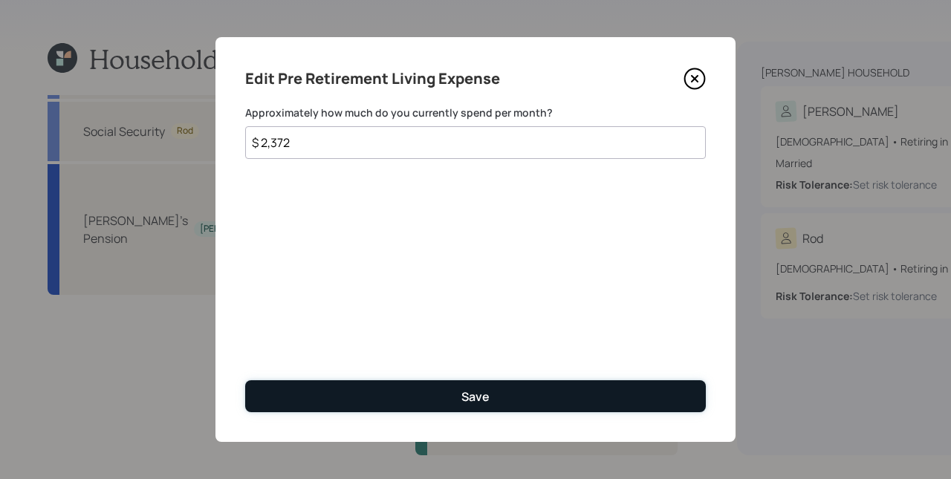
click at [425, 395] on button "Save" at bounding box center [475, 397] width 461 height 32
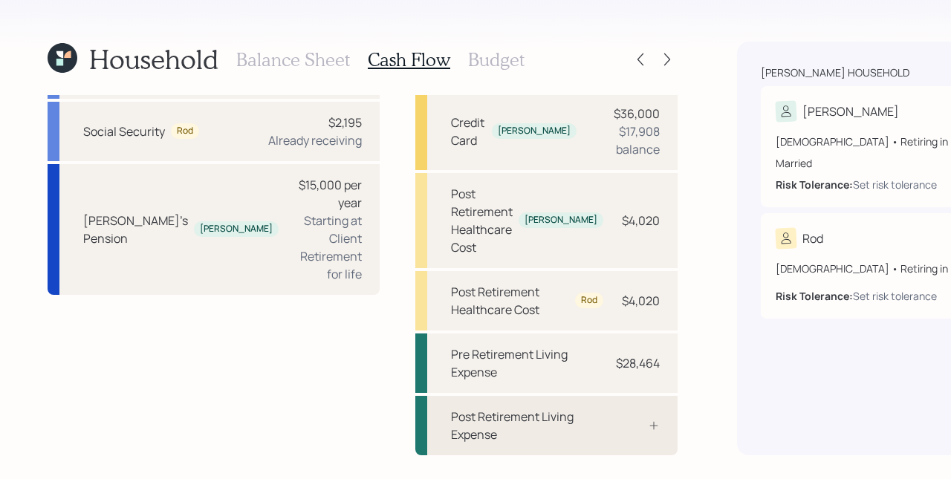
click at [615, 427] on div at bounding box center [637, 426] width 45 height 12
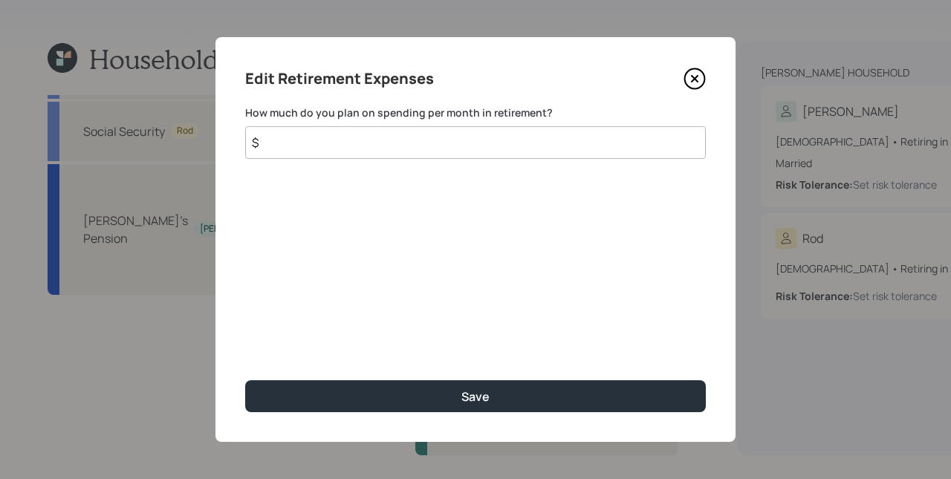
click at [462, 158] on input "$" at bounding box center [475, 142] width 461 height 33
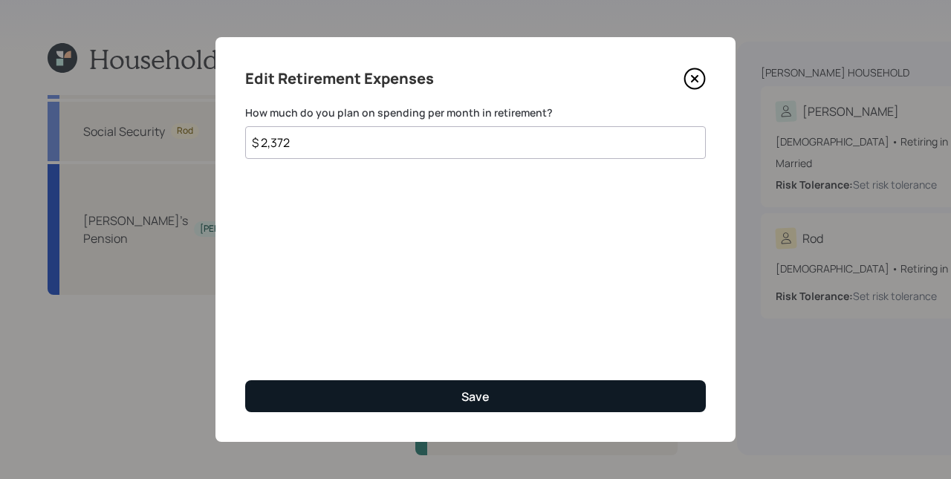
type input "$ 2,372"
click at [541, 381] on button "Save" at bounding box center [475, 397] width 461 height 32
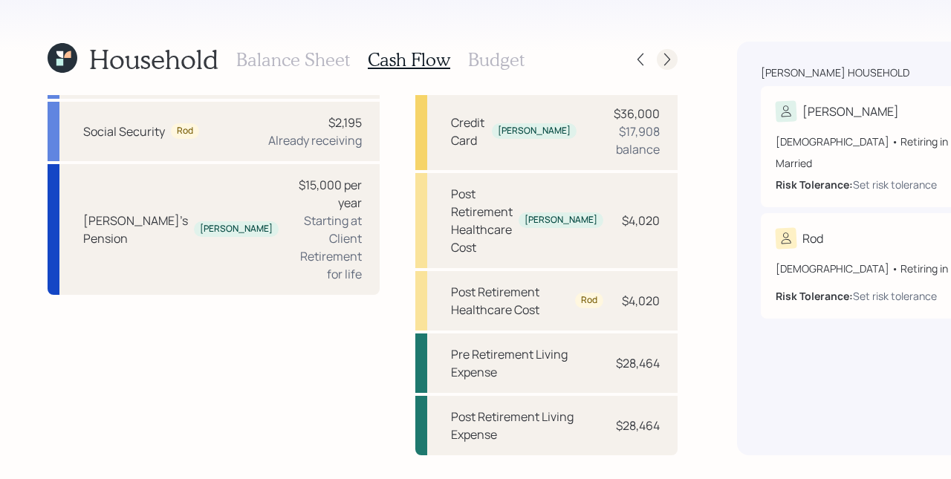
click at [660, 62] on icon at bounding box center [667, 59] width 15 height 15
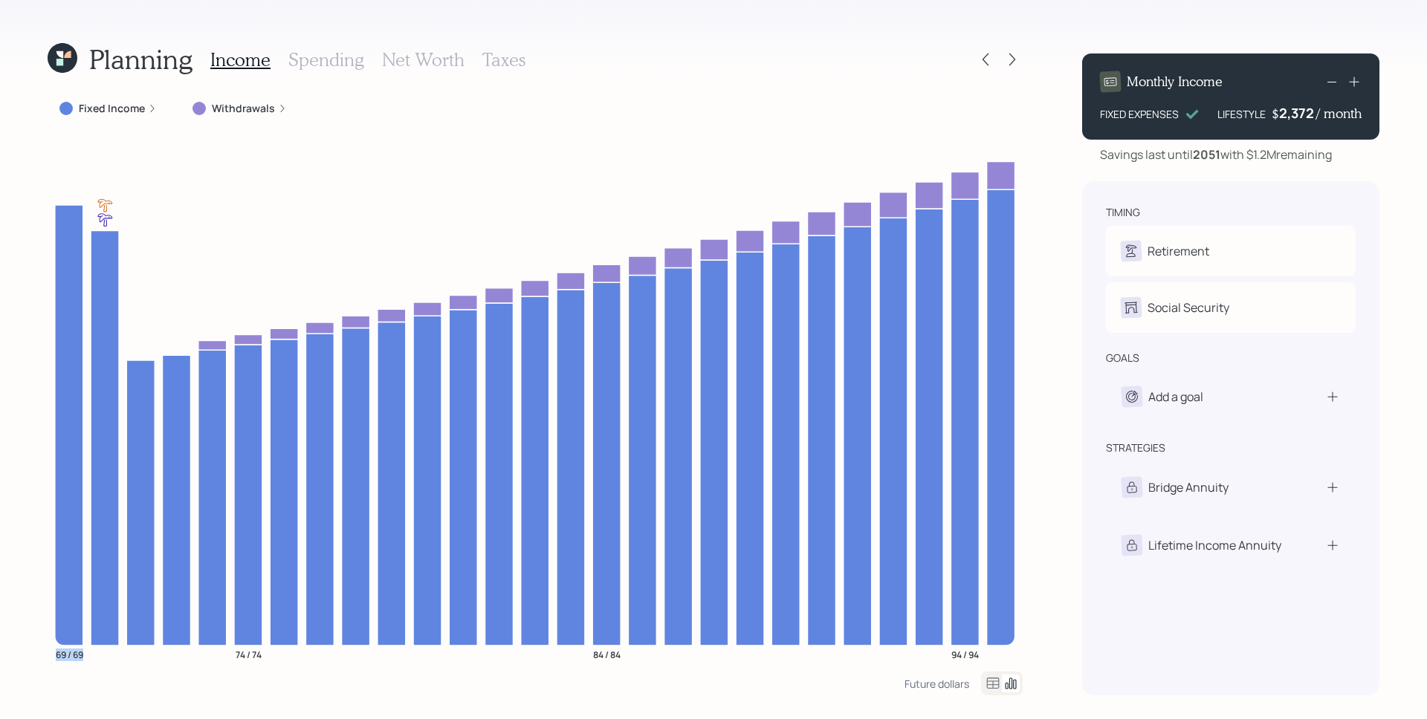
drag, startPoint x: 55, startPoint y: 659, endPoint x: 85, endPoint y: 662, distance: 30.6
click at [85, 662] on icon "69 / 69 74 / 74 84 / 84 94 / 94" at bounding box center [535, 403] width 975 height 538
click at [140, 668] on icon "69 / 69 74 / 74 84 / 84 94 / 94" at bounding box center [535, 403] width 975 height 538
drag, startPoint x: 235, startPoint y: 660, endPoint x: 268, endPoint y: 660, distance: 33.4
click at [268, 660] on icon "69 / 69 74 / 74 84 / 84 94 / 94" at bounding box center [535, 403] width 975 height 538
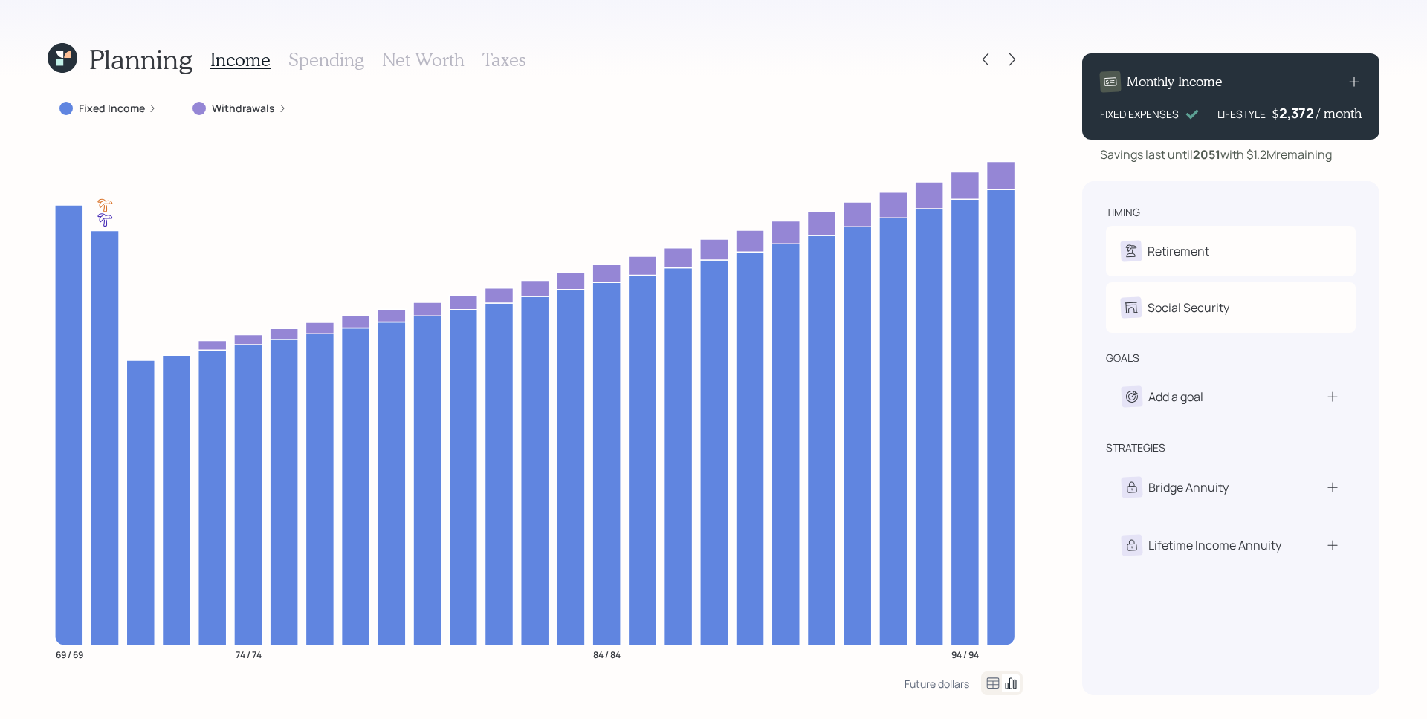
click at [670, 655] on icon "69 / 69 74 / 74 84 / 84 94 / 94" at bounding box center [535, 403] width 975 height 538
drag, startPoint x: 633, startPoint y: 659, endPoint x: 587, endPoint y: 658, distance: 45.4
click at [587, 658] on icon "69 / 69 74 / 74 84 / 84 94 / 94" at bounding box center [535, 403] width 975 height 538
drag, startPoint x: 980, startPoint y: 655, endPoint x: 951, endPoint y: 656, distance: 29.8
click at [951, 656] on icon "69 / 69 74 / 74 84 / 84 94 / 94" at bounding box center [535, 403] width 975 height 538
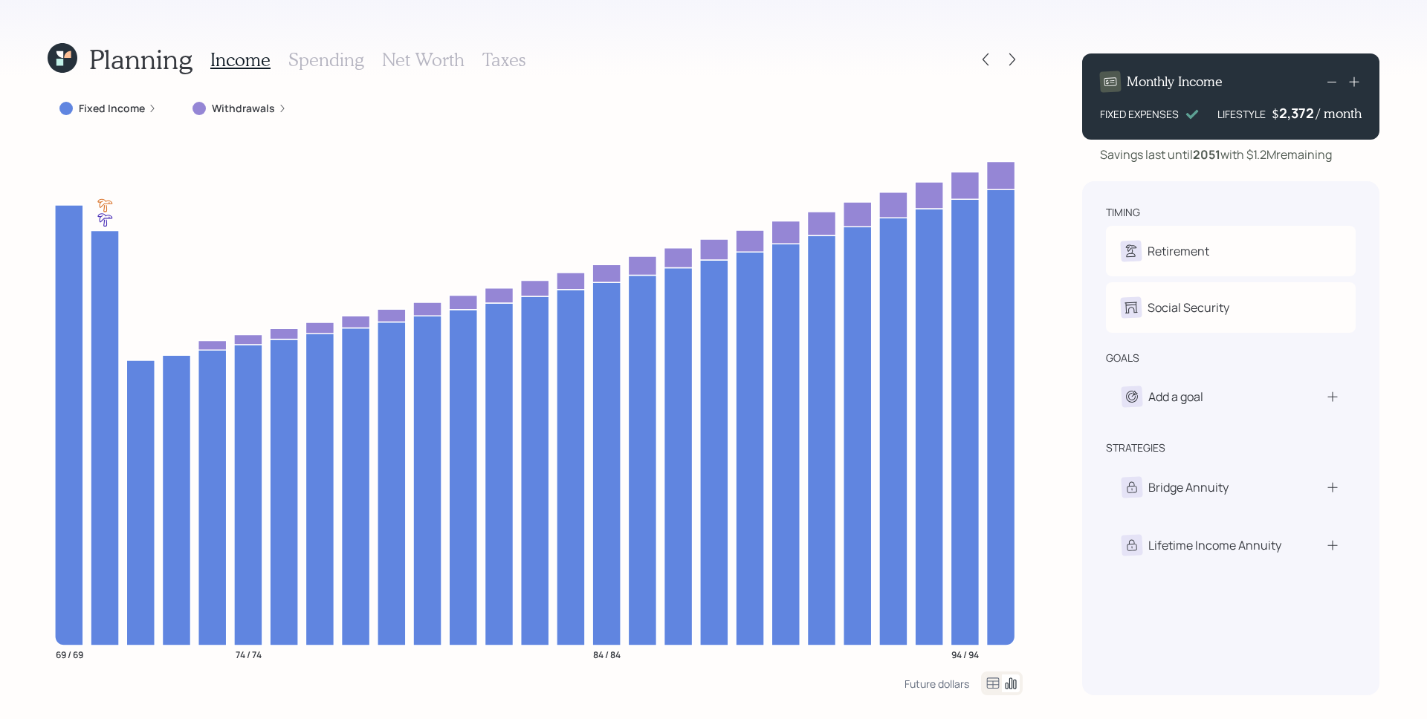
click at [885, 678] on div "Future dollars" at bounding box center [535, 684] width 975 height 24
click at [149, 107] on icon at bounding box center [152, 108] width 9 height 9
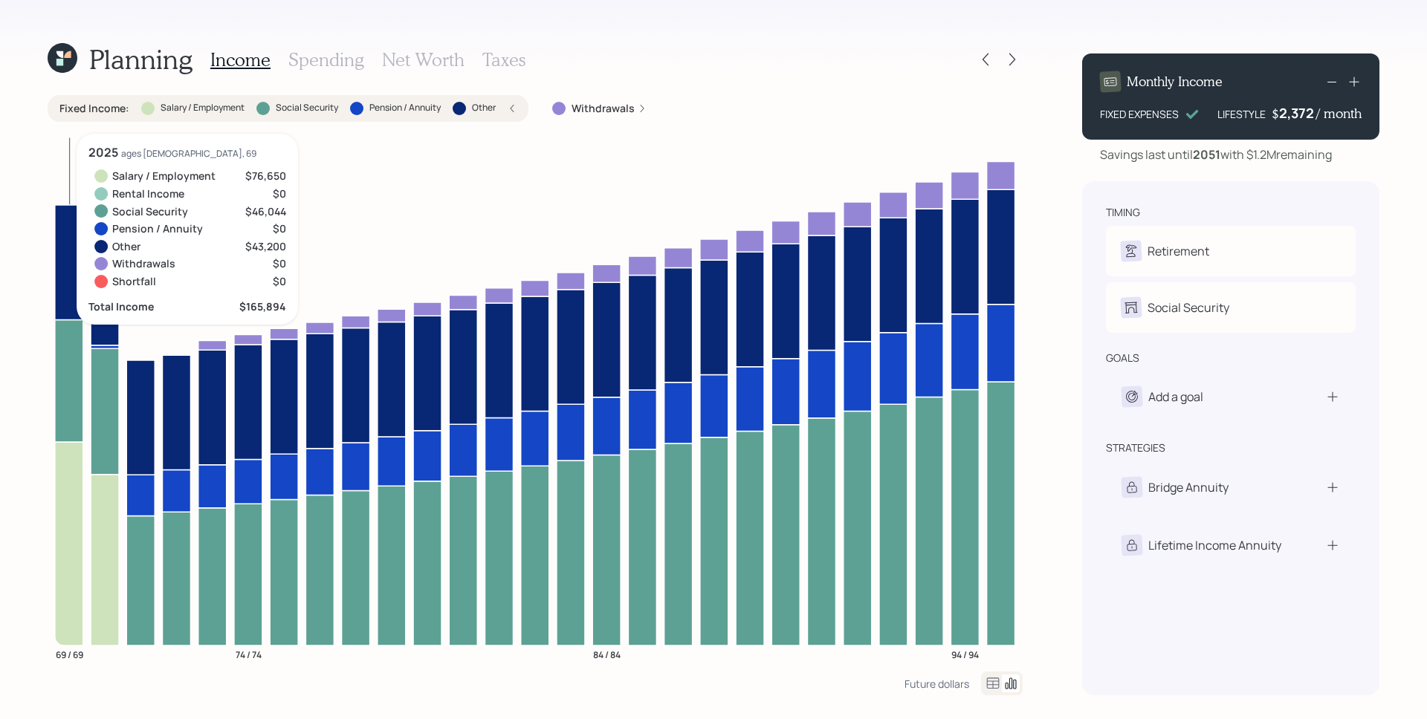
click at [67, 516] on icon at bounding box center [69, 544] width 28 height 204
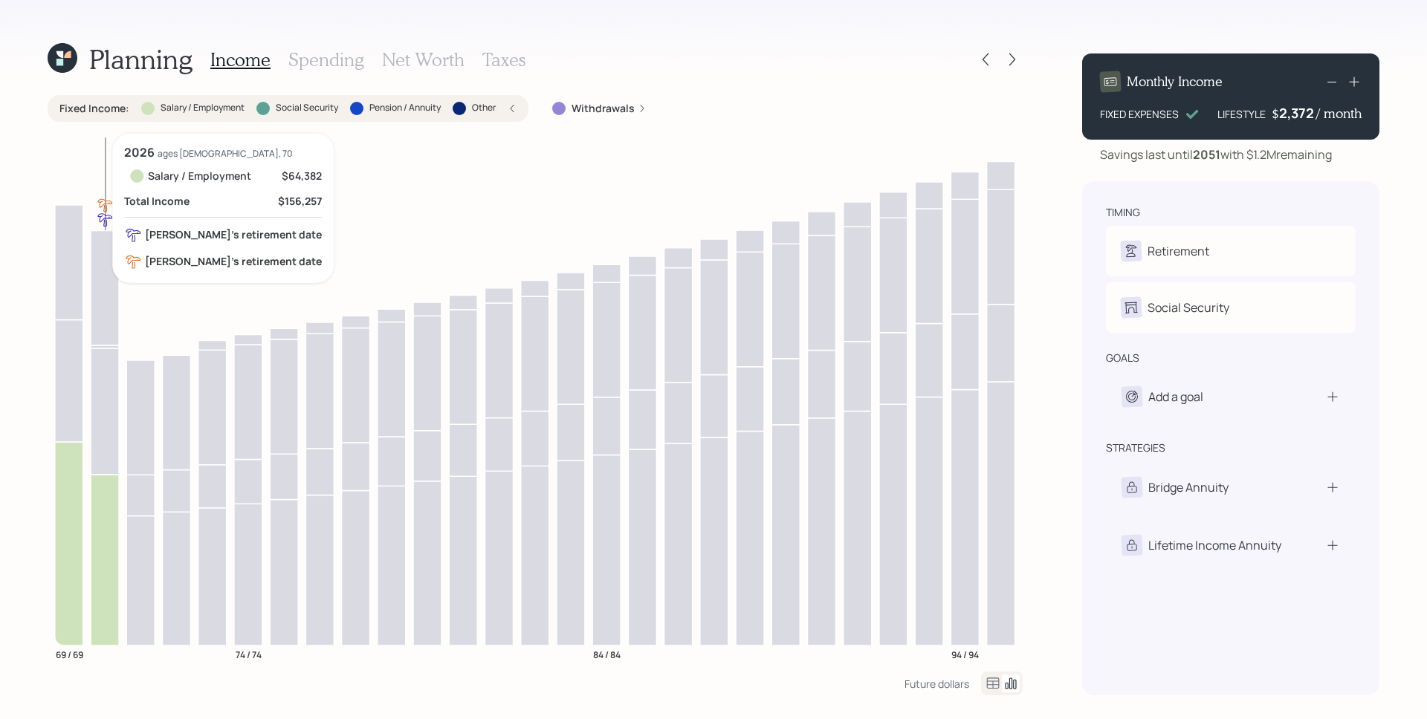
click at [99, 526] on icon at bounding box center [105, 559] width 28 height 171
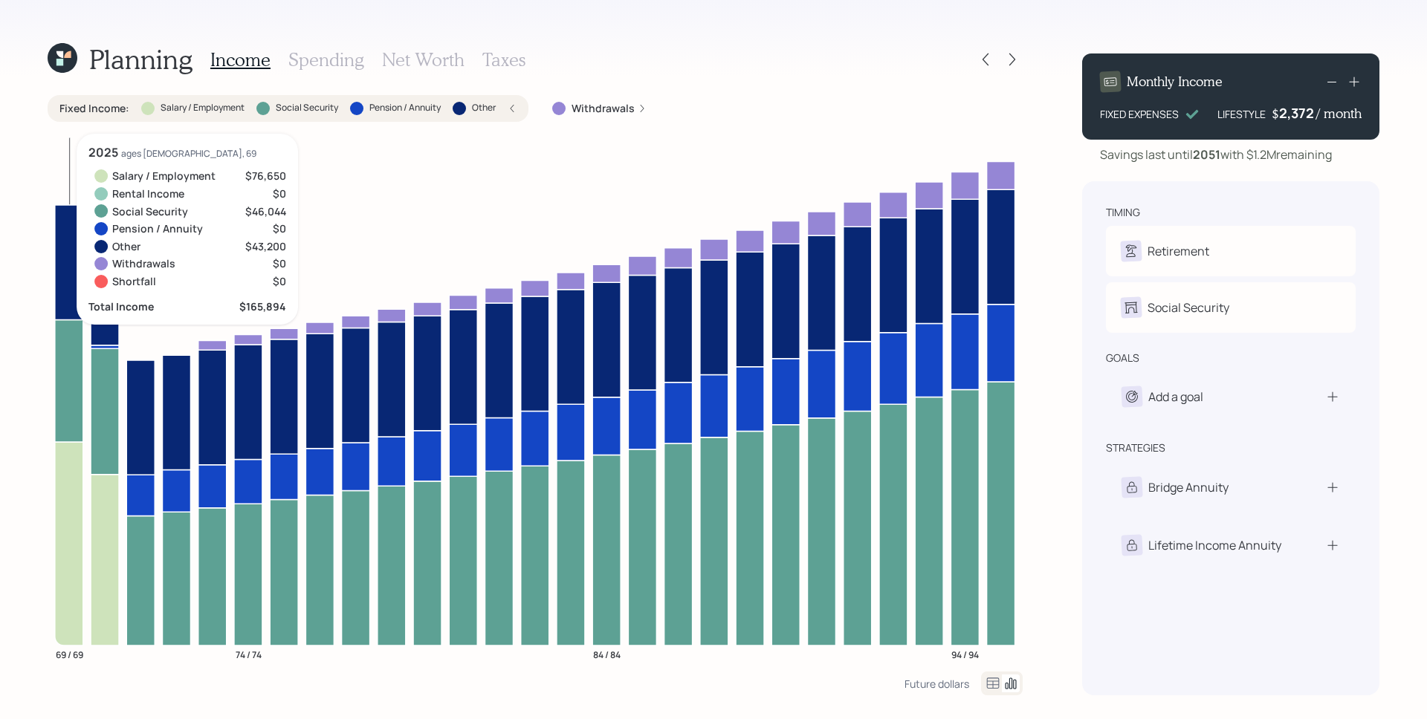
click at [70, 389] on icon at bounding box center [69, 381] width 28 height 123
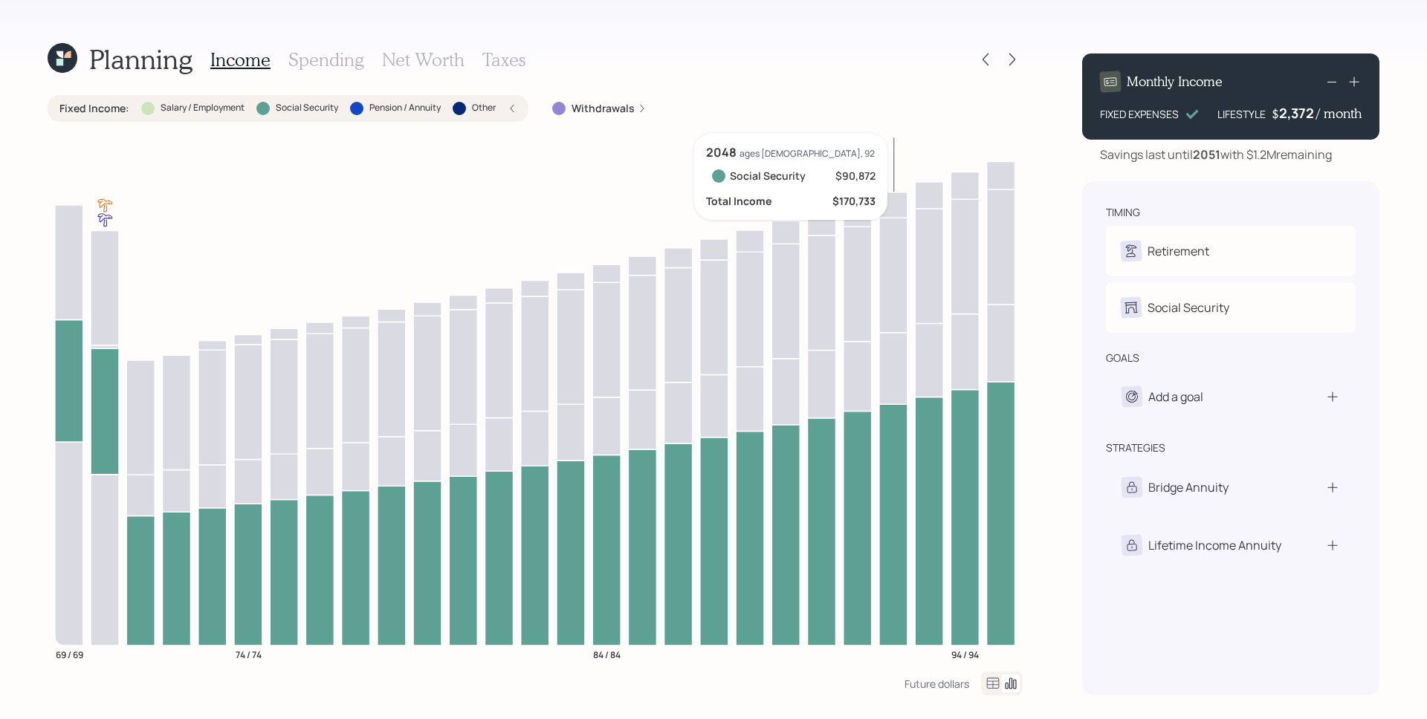
click at [902, 505] on icon at bounding box center [893, 525] width 28 height 242
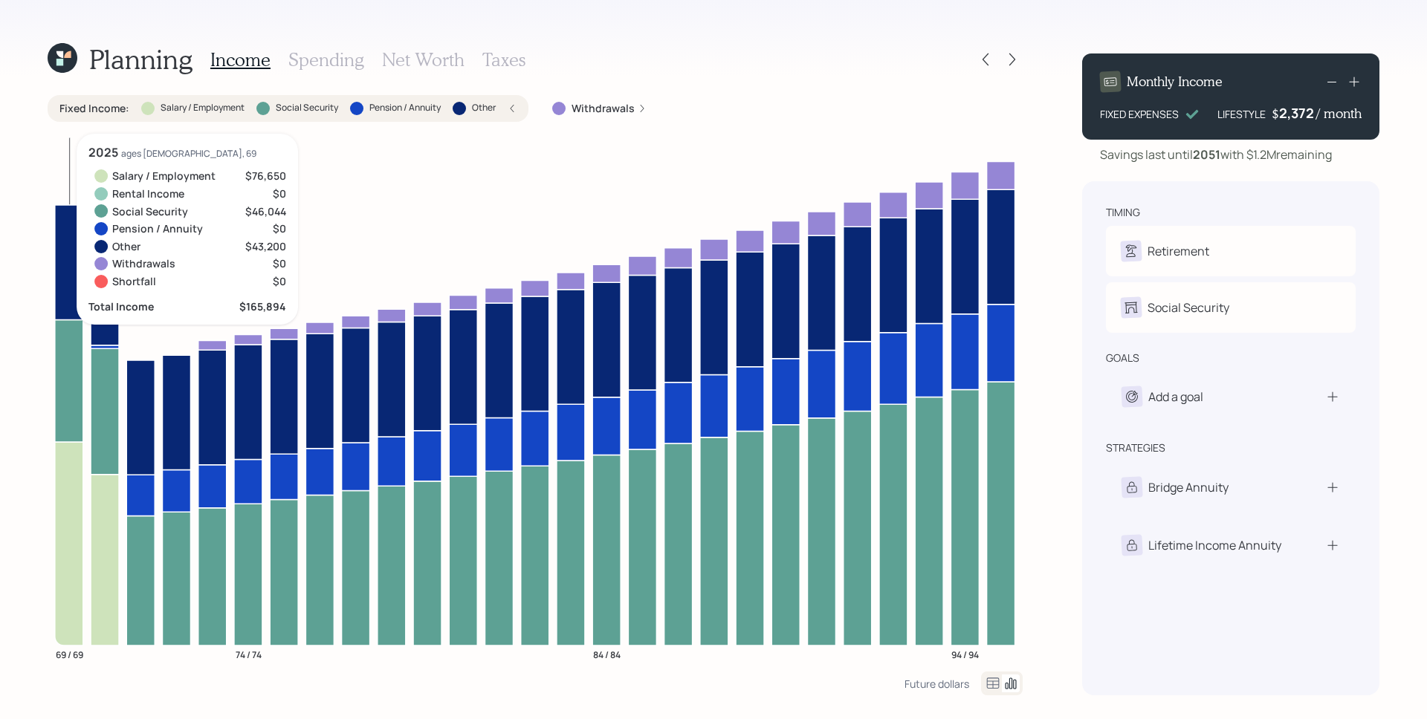
click at [64, 261] on icon at bounding box center [69, 262] width 28 height 114
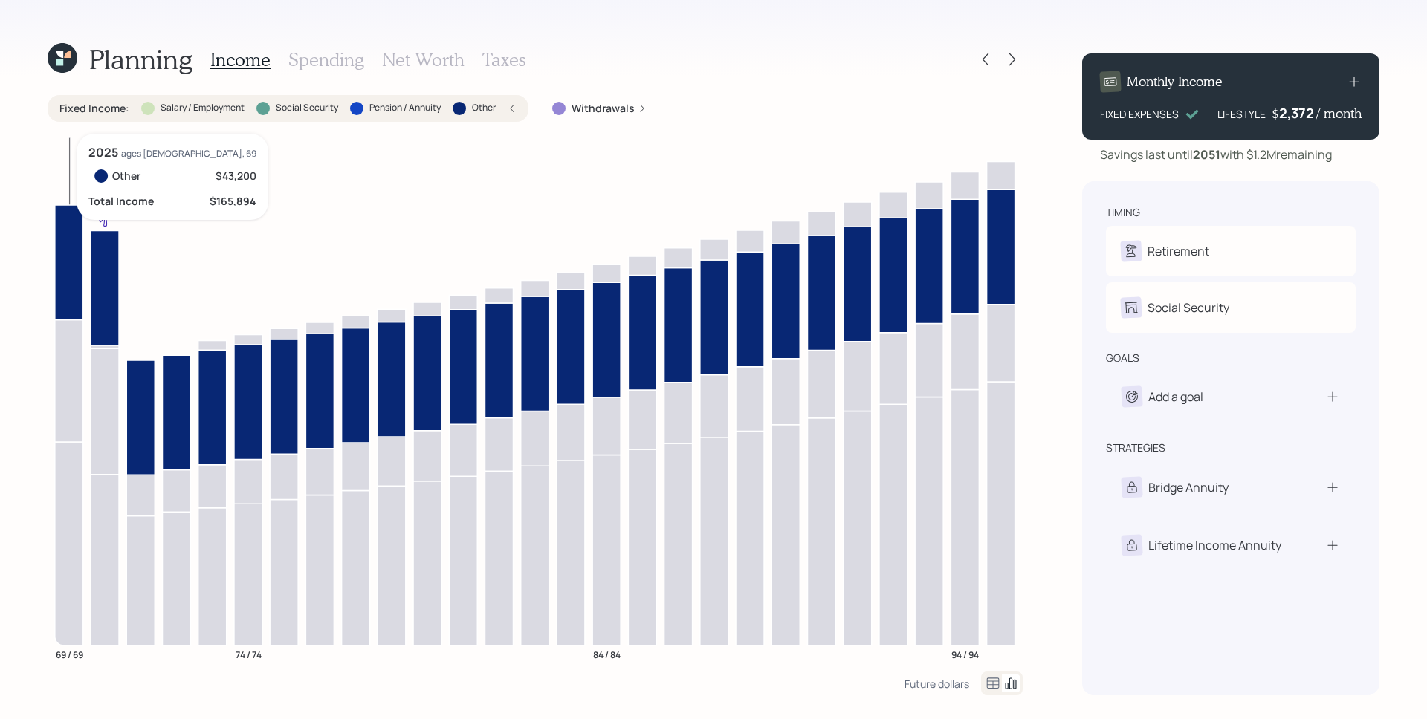
click at [65, 261] on icon at bounding box center [69, 262] width 28 height 114
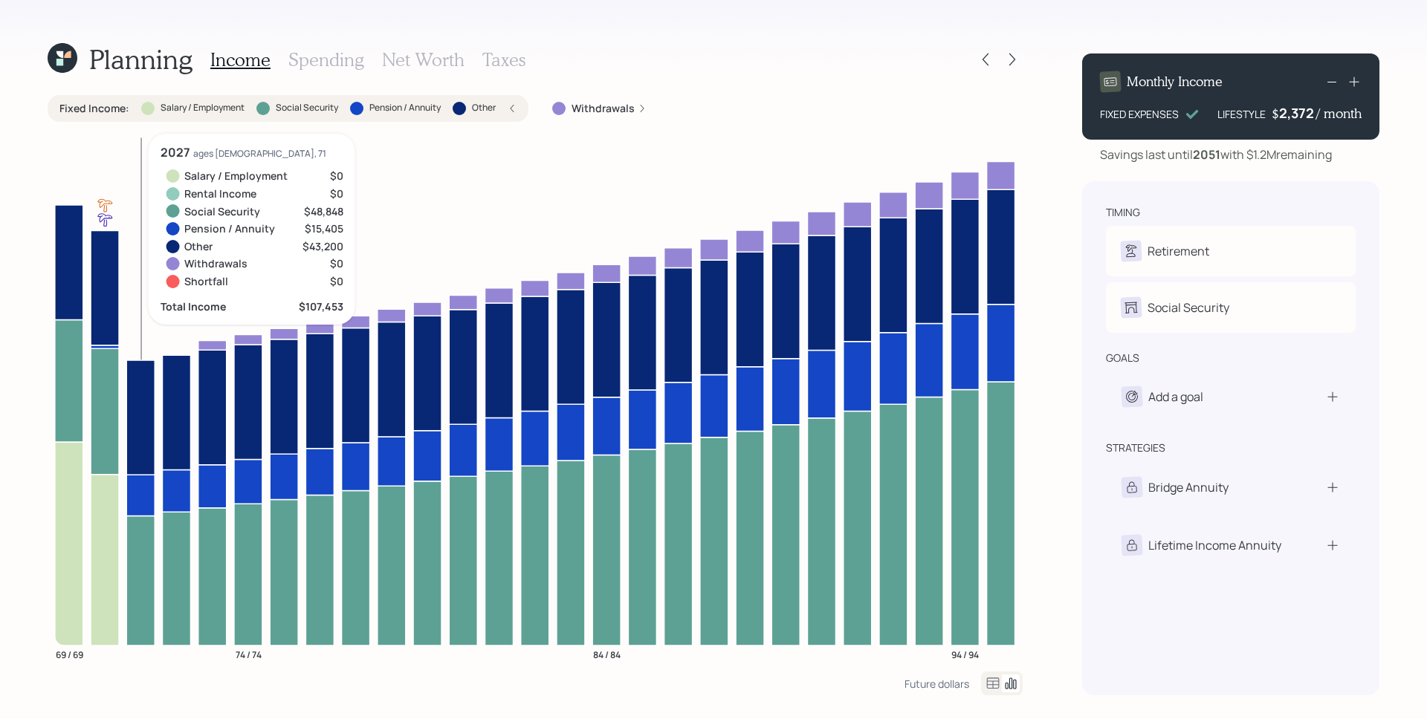
click at [140, 497] on icon at bounding box center [140, 495] width 28 height 41
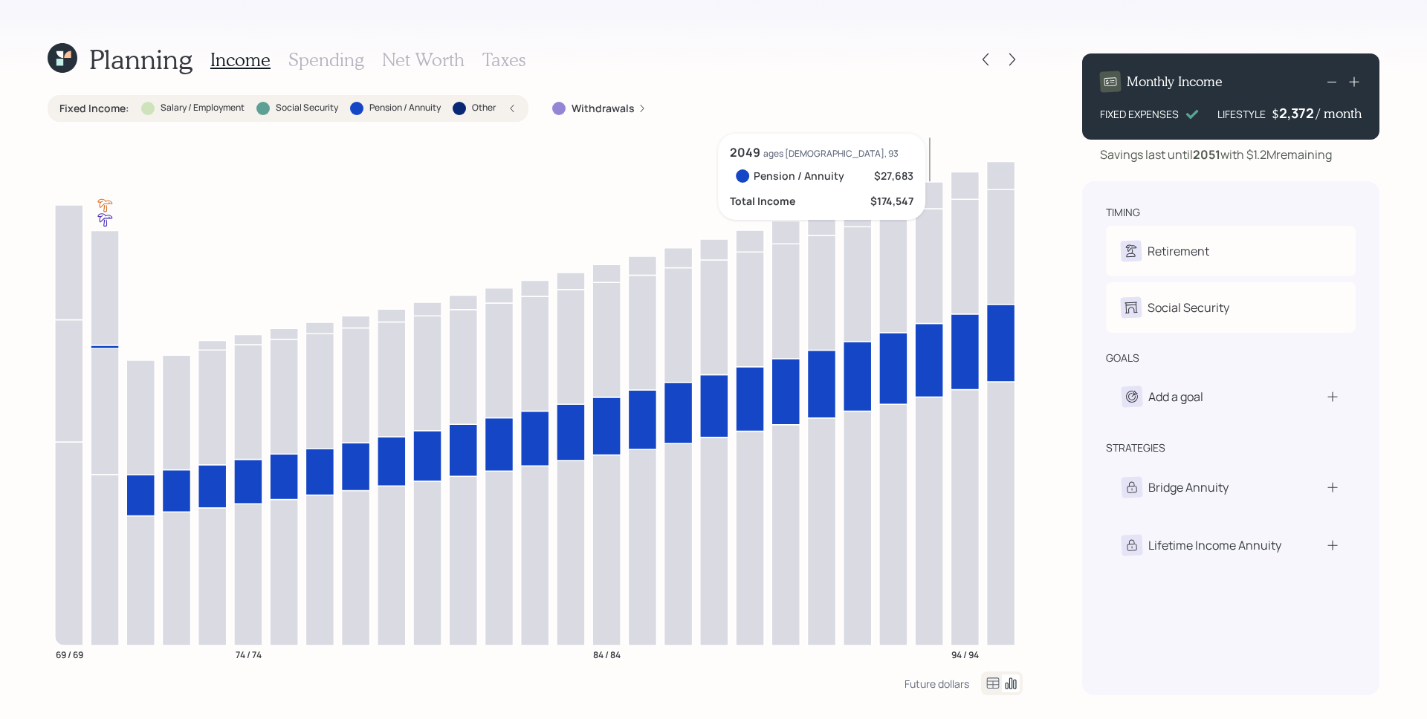
click at [928, 369] on icon at bounding box center [929, 360] width 28 height 74
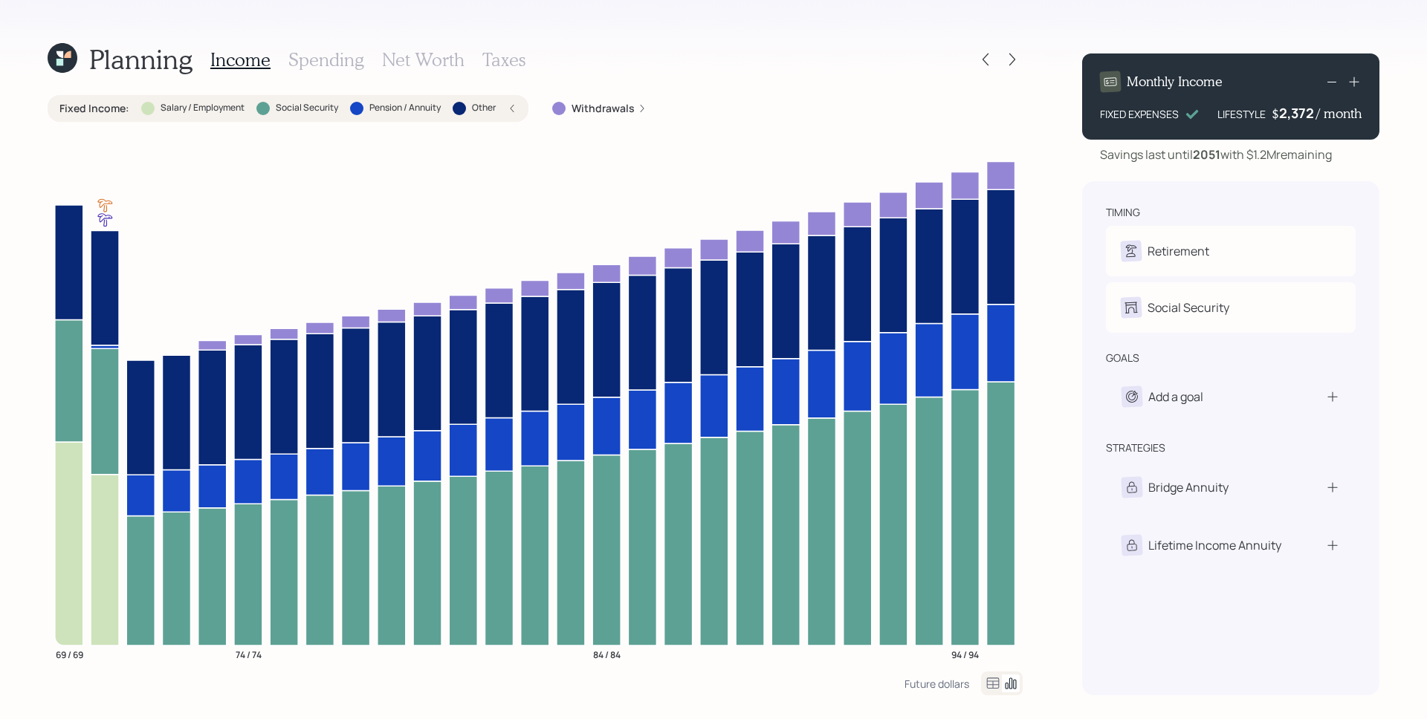
click at [513, 107] on icon at bounding box center [513, 108] width 4 height 7
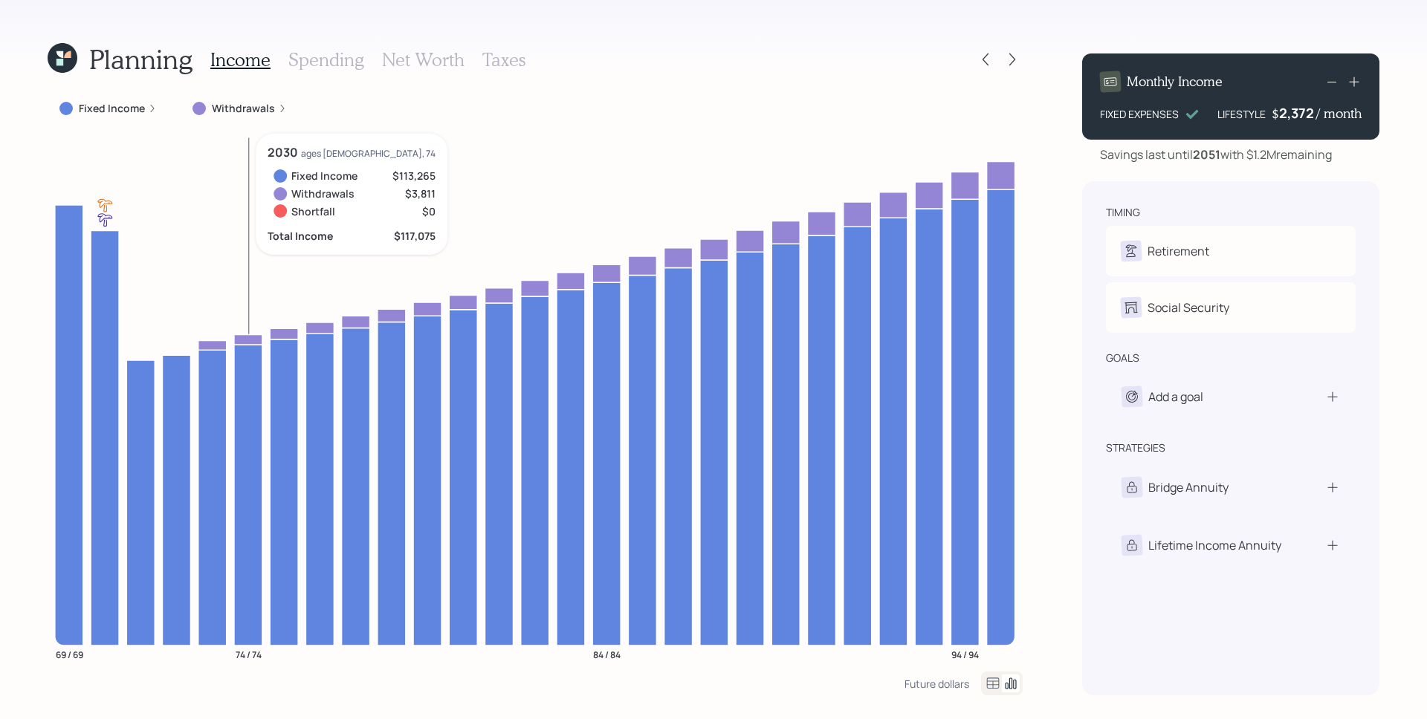
click at [282, 109] on icon at bounding box center [282, 108] width 9 height 9
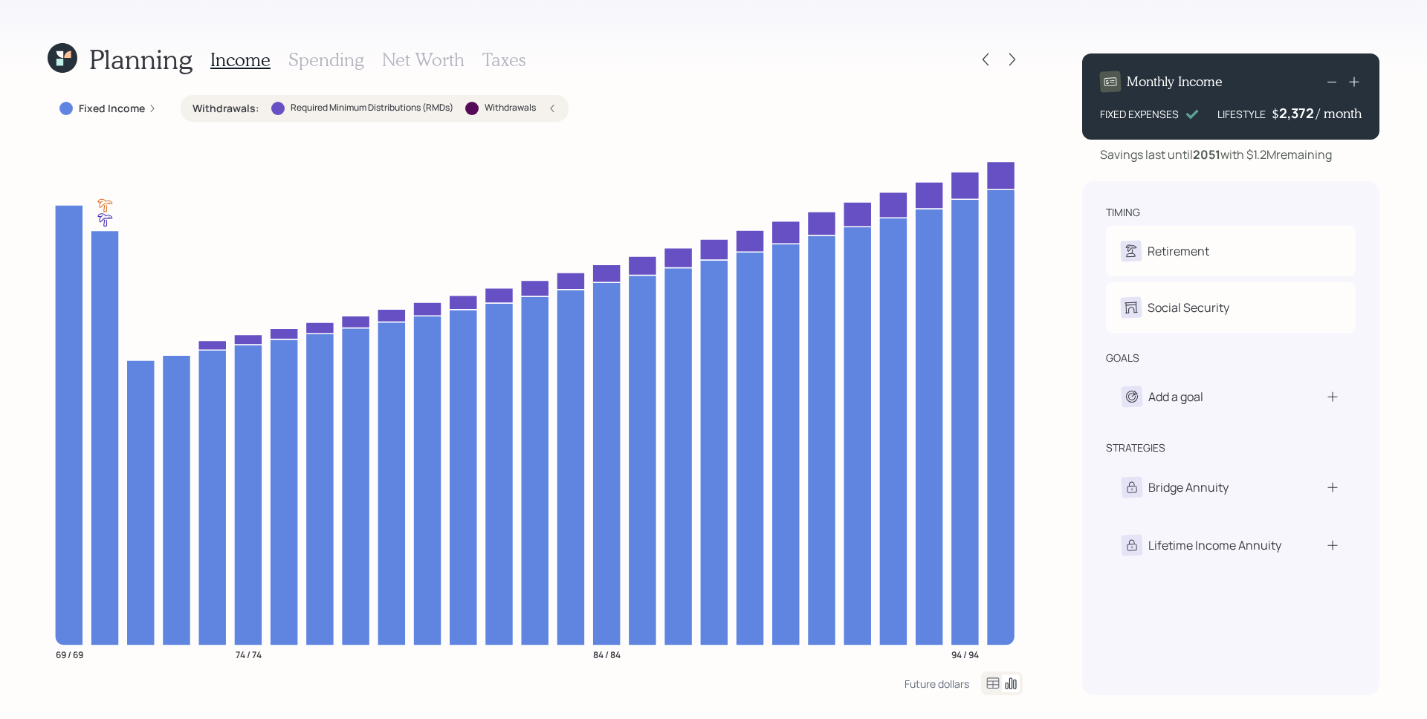
click at [552, 109] on icon at bounding box center [553, 108] width 4 height 7
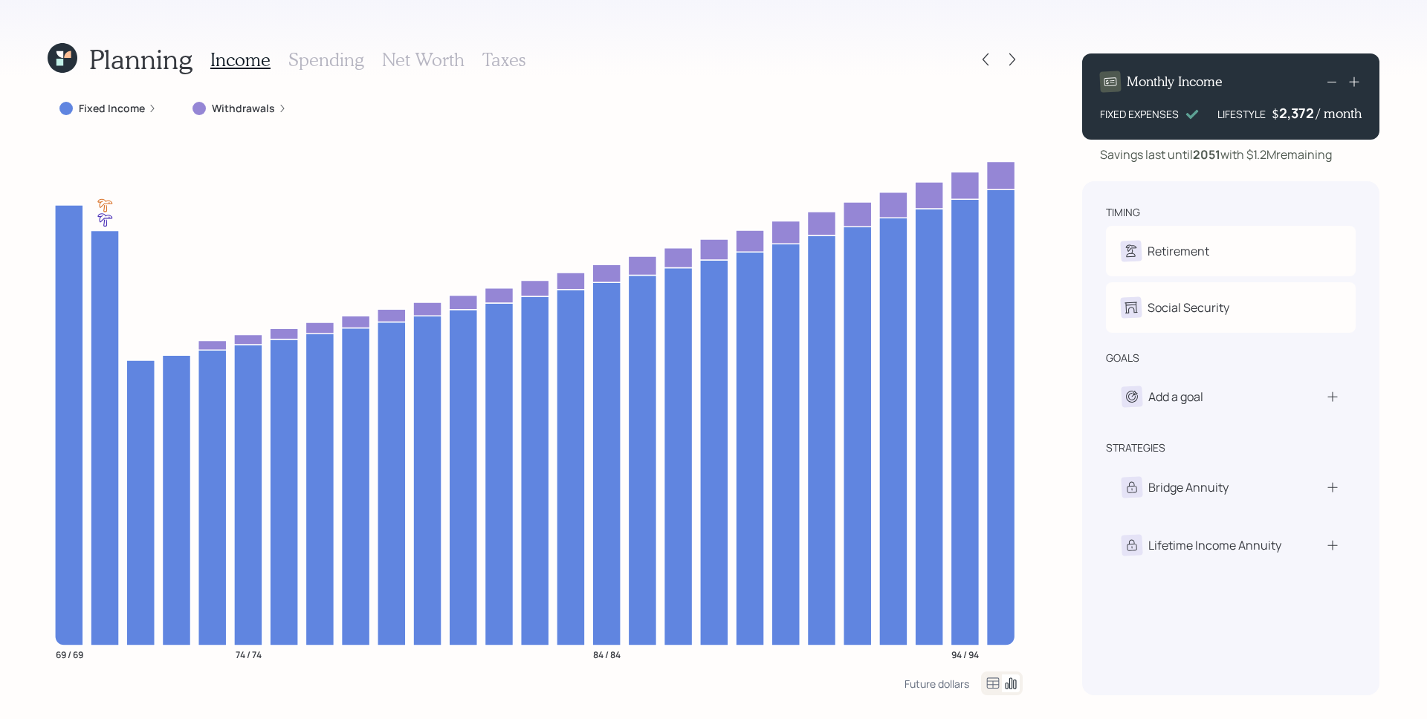
click at [317, 56] on h3 "Spending" at bounding box center [326, 60] width 76 height 22
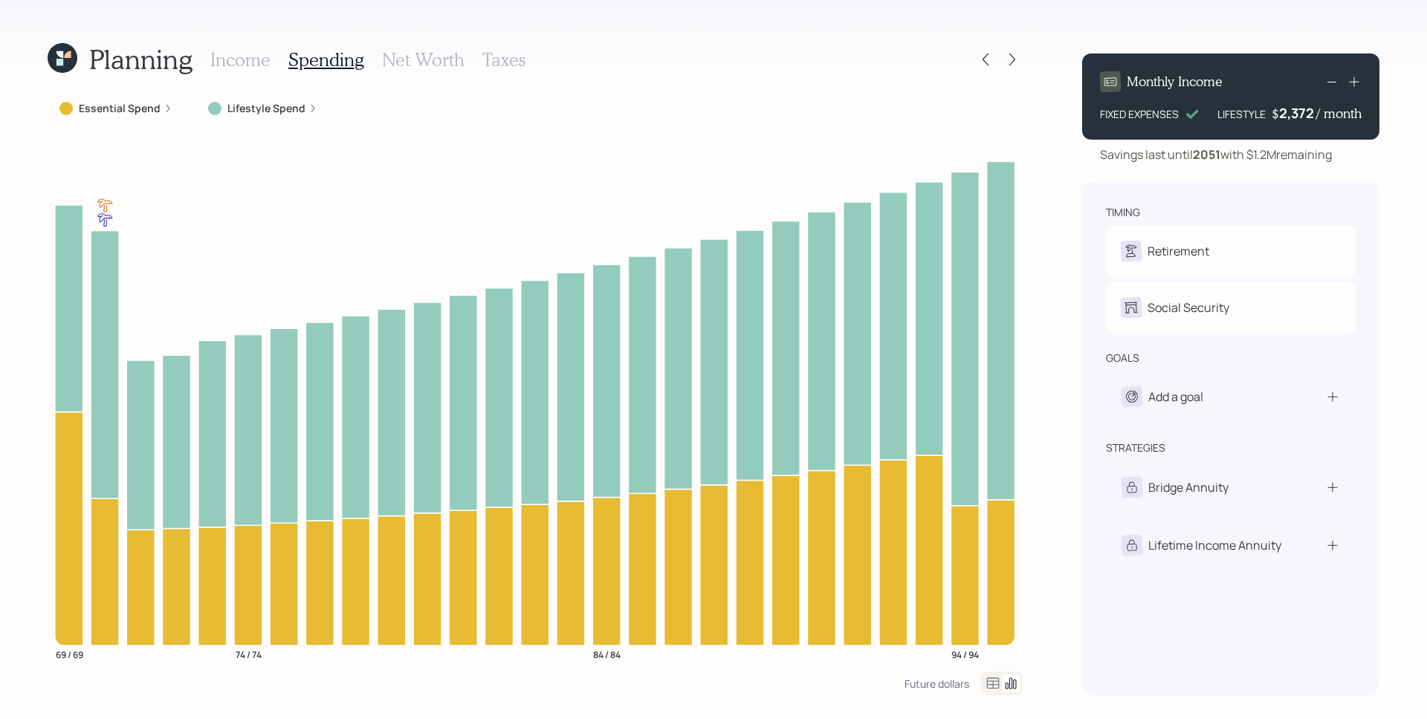
click at [291, 103] on label "Lifestyle Spend" at bounding box center [266, 108] width 78 height 15
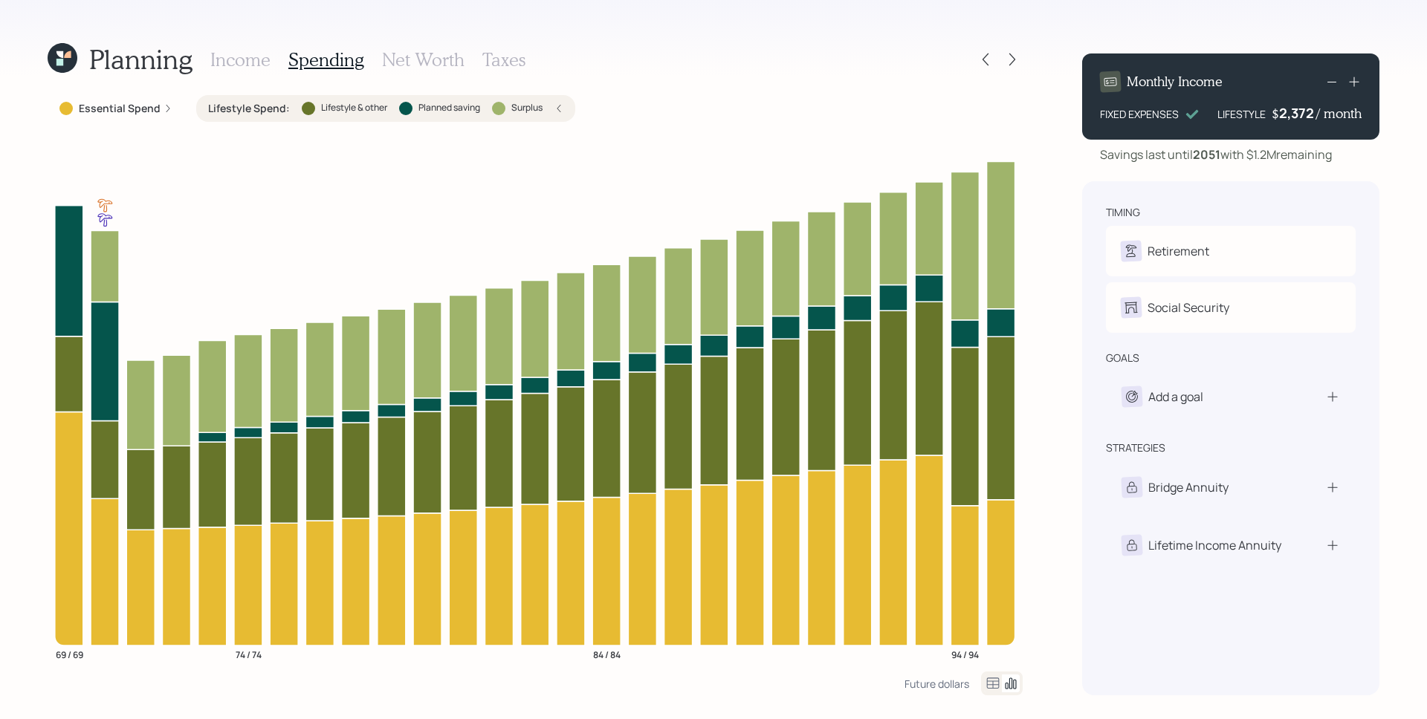
click at [563, 107] on icon at bounding box center [558, 108] width 9 height 9
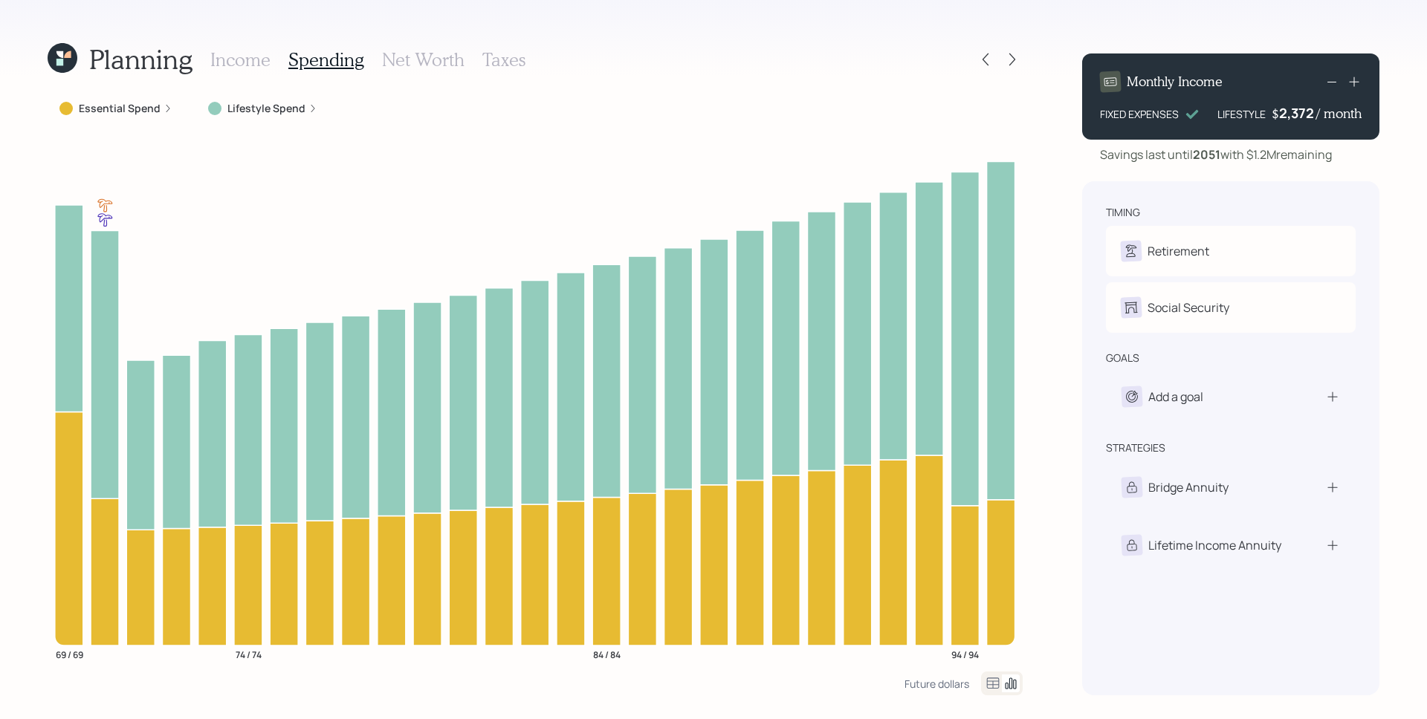
click at [407, 54] on h3 "Net Worth" at bounding box center [423, 60] width 83 height 22
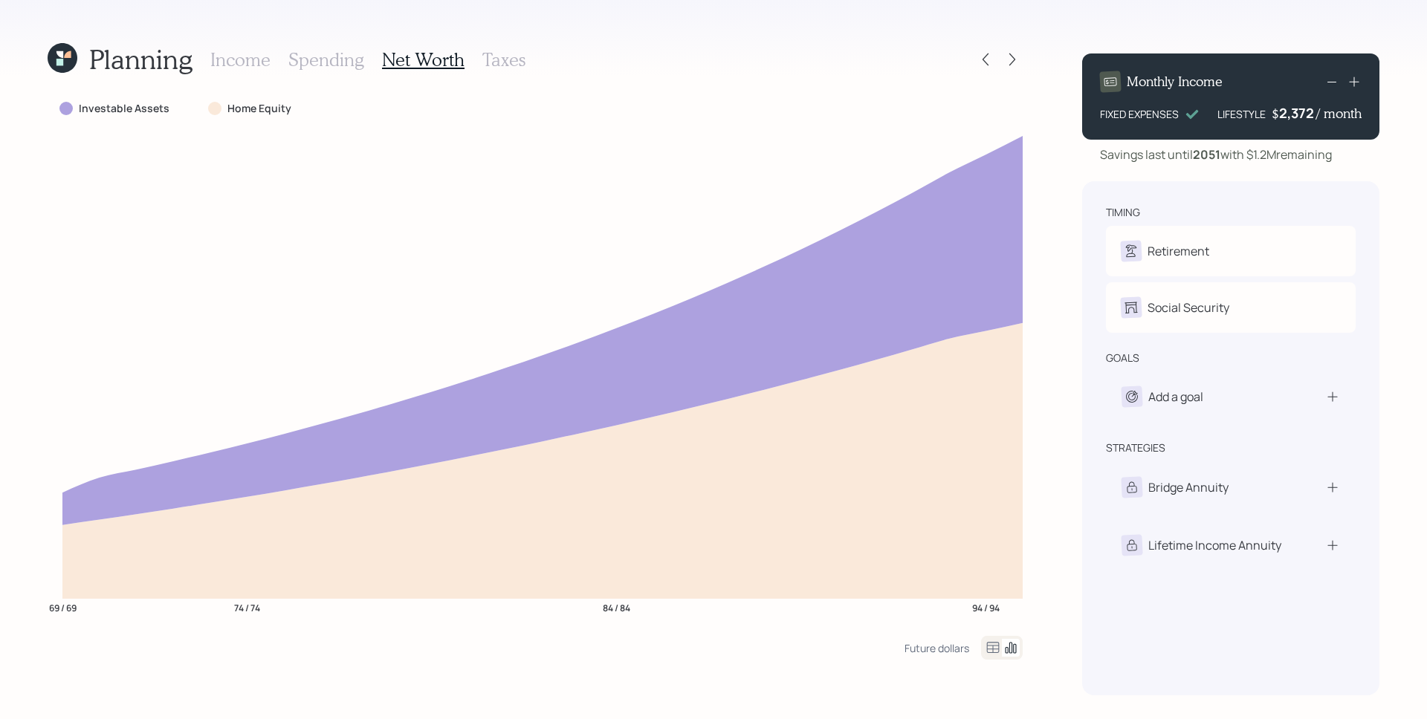
click at [1028, 91] on div "Planning Income Spending Net Worth Taxes Investable Assets Home Equity 69 / 69 …" at bounding box center [713, 359] width 1427 height 719
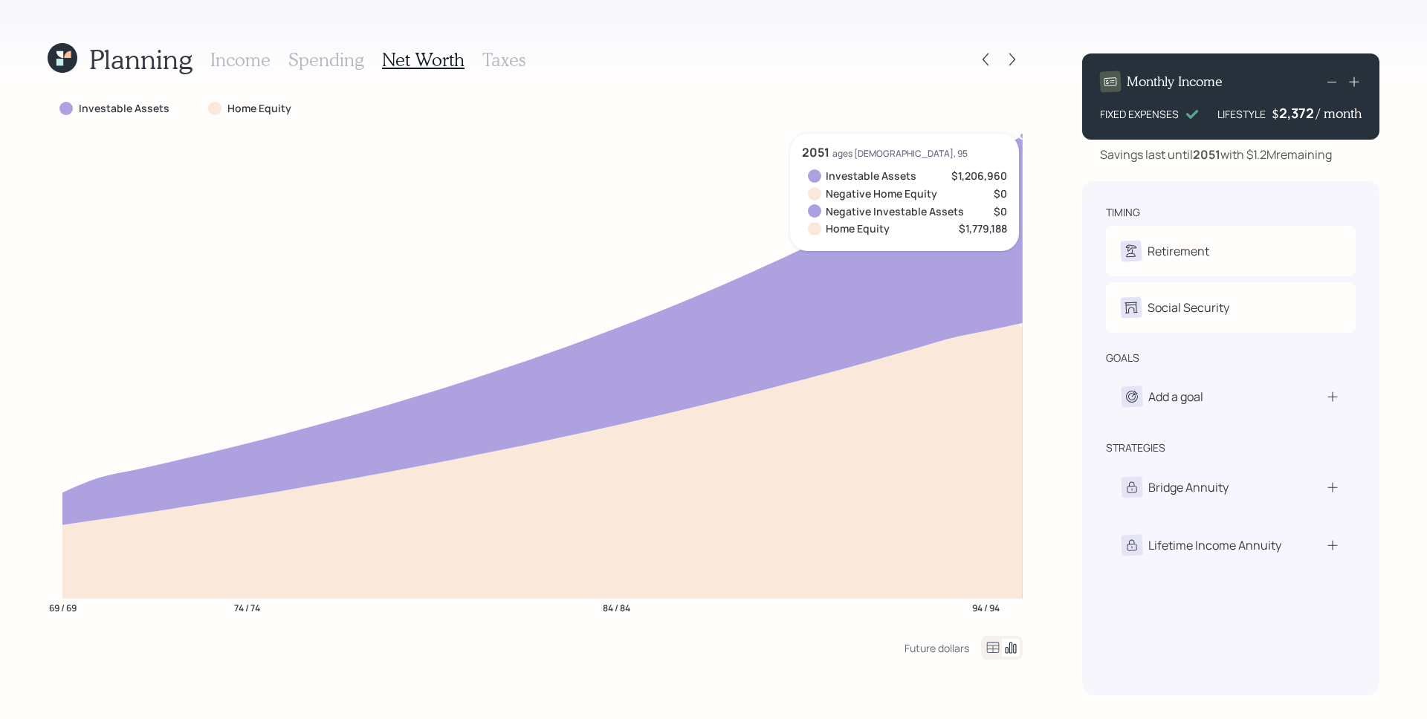
click at [1054, 151] on div "Planning Income Spending Net Worth Taxes Investable Assets Home Equity 69 / 69 …" at bounding box center [713, 359] width 1427 height 719
click at [989, 65] on icon at bounding box center [985, 59] width 15 height 15
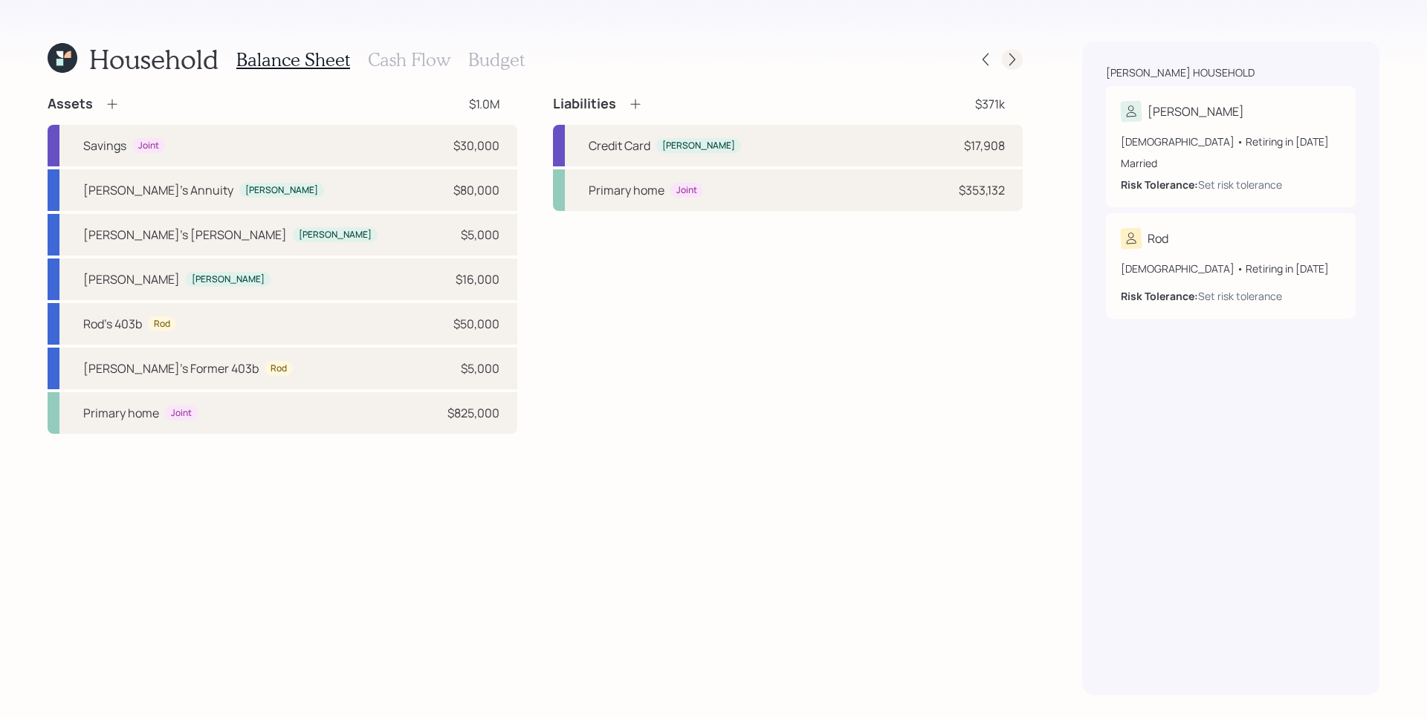
click at [1013, 59] on icon at bounding box center [1012, 59] width 15 height 15
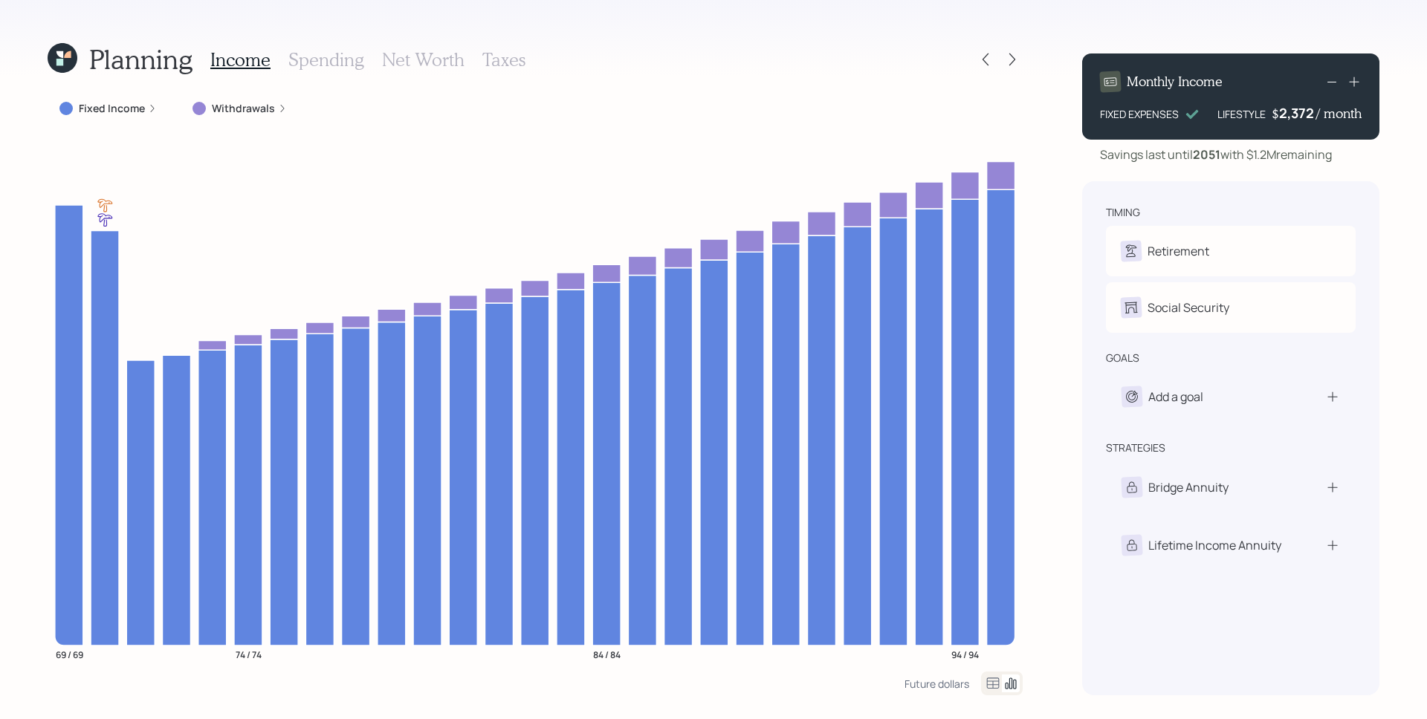
click at [69, 54] on icon at bounding box center [67, 54] width 7 height 7
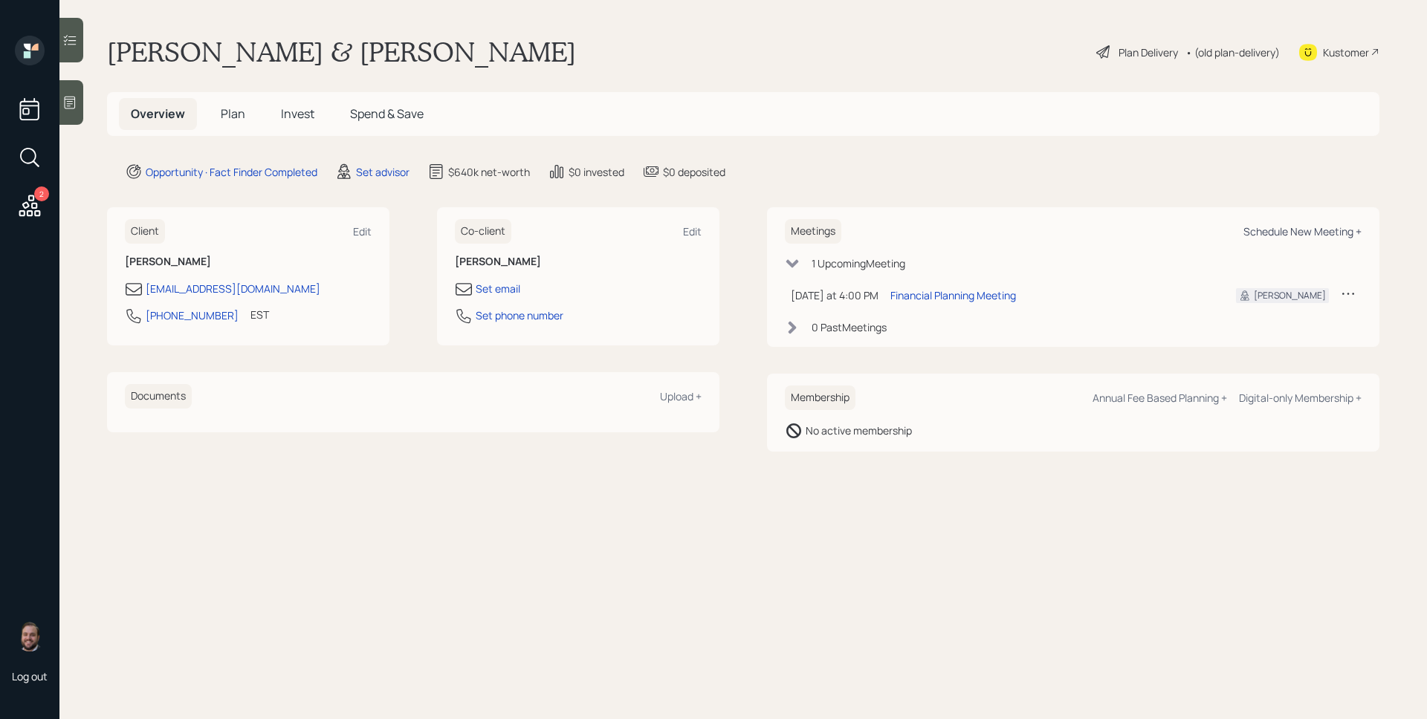
click at [1301, 227] on div "Schedule New Meeting +" at bounding box center [1303, 231] width 118 height 14
select select "round-[PERSON_NAME]"
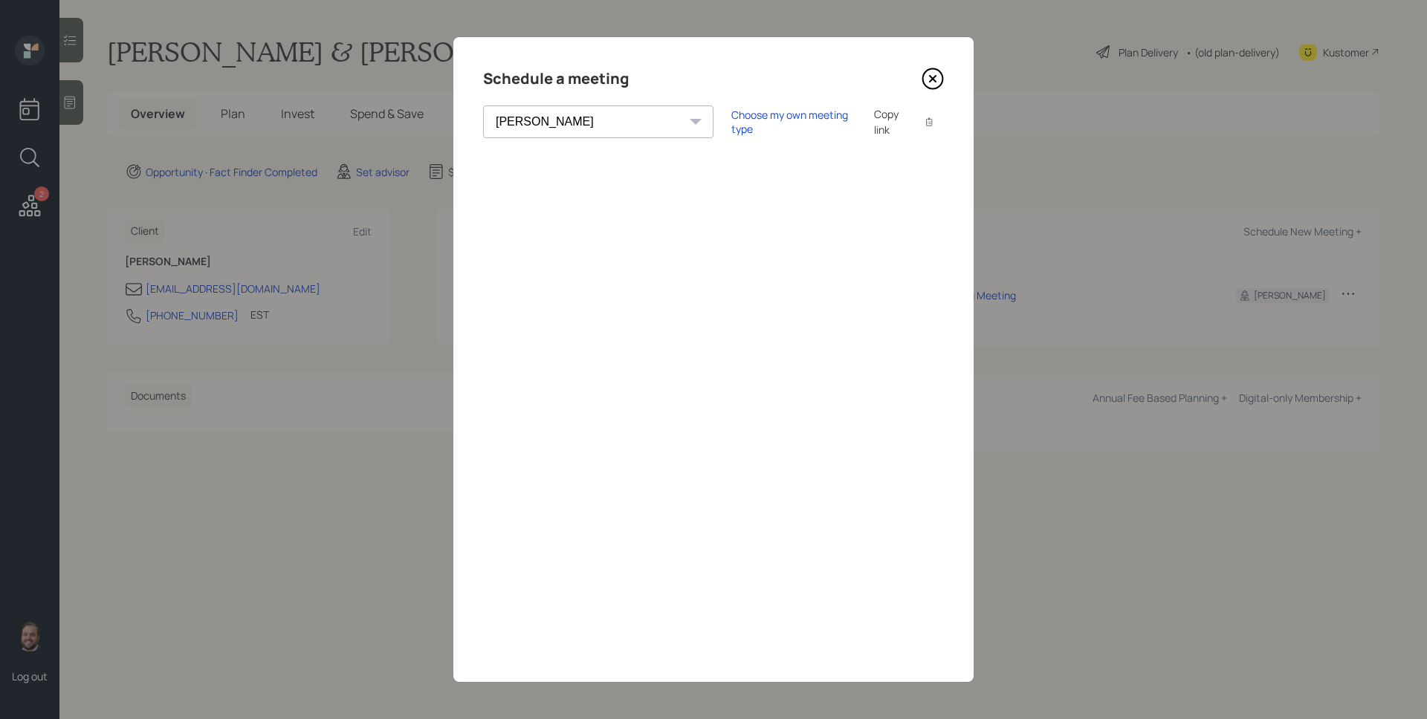
click at [553, 114] on select "[PERSON_NAME] [PERSON_NAME] [PERSON_NAME] [PERSON_NAME] [PERSON_NAME] [PERSON_N…" at bounding box center [598, 122] width 230 height 33
click at [508, 113] on select "[PERSON_NAME] [PERSON_NAME] [PERSON_NAME] [PERSON_NAME] [PERSON_NAME] [PERSON_N…" at bounding box center [598, 122] width 230 height 33
click at [934, 78] on icon at bounding box center [933, 79] width 6 height 6
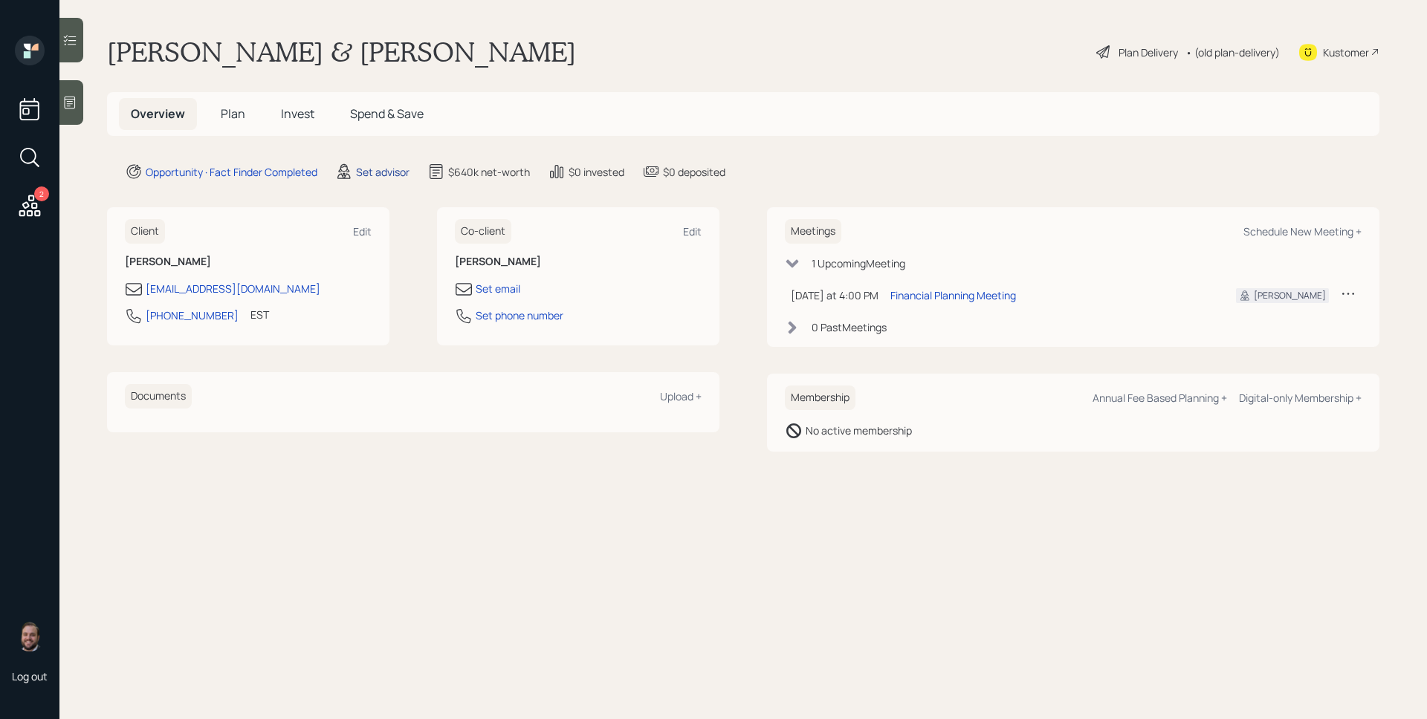
click at [375, 172] on div "Set advisor" at bounding box center [383, 172] width 54 height 16
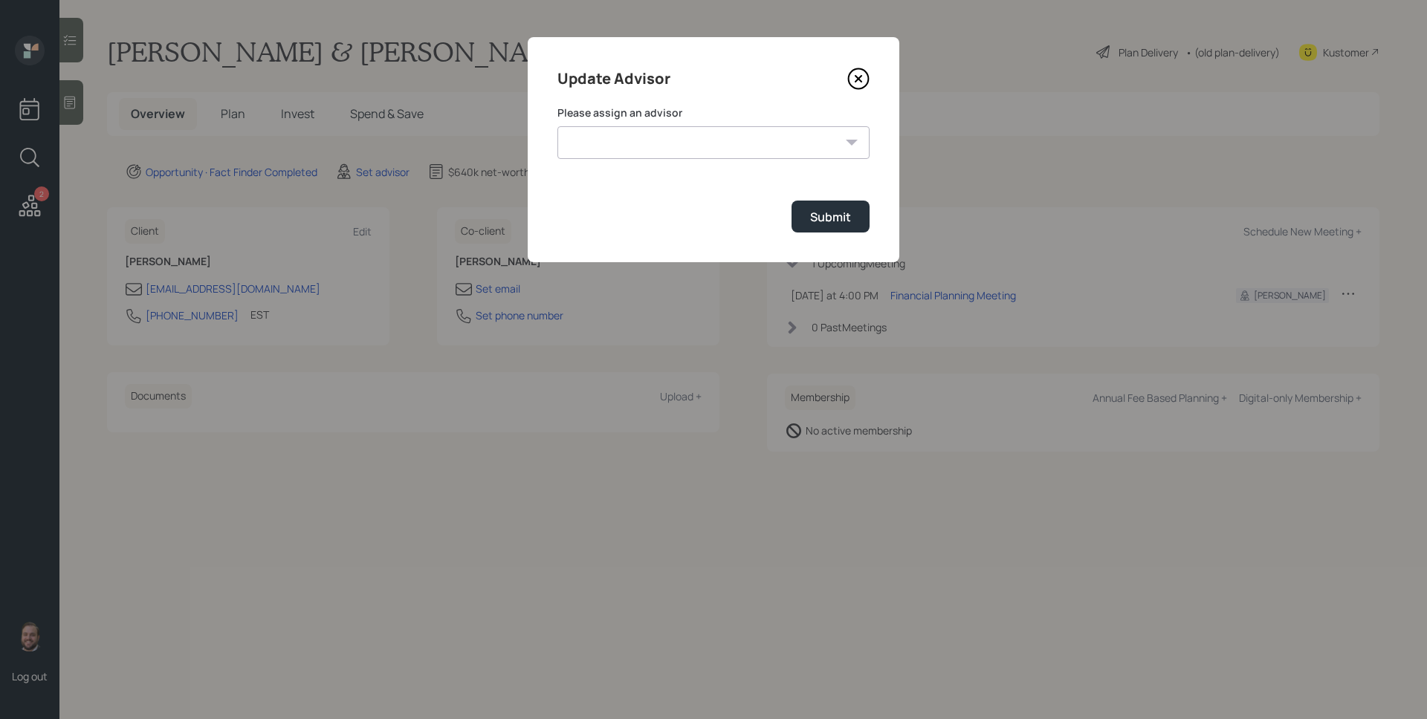
click at [766, 157] on select "[PERSON_NAME] [PERSON_NAME] [PERSON_NAME] [PERSON_NAME] End [PERSON_NAME] [PERS…" at bounding box center [713, 142] width 312 height 33
select select "d946c976-65aa-4529-ac9d-02c4f1114fc0"
click at [557, 126] on select "[PERSON_NAME] [PERSON_NAME] [PERSON_NAME] [PERSON_NAME] End [PERSON_NAME] [PERS…" at bounding box center [713, 142] width 312 height 33
click at [818, 216] on div "Submit" at bounding box center [830, 217] width 41 height 16
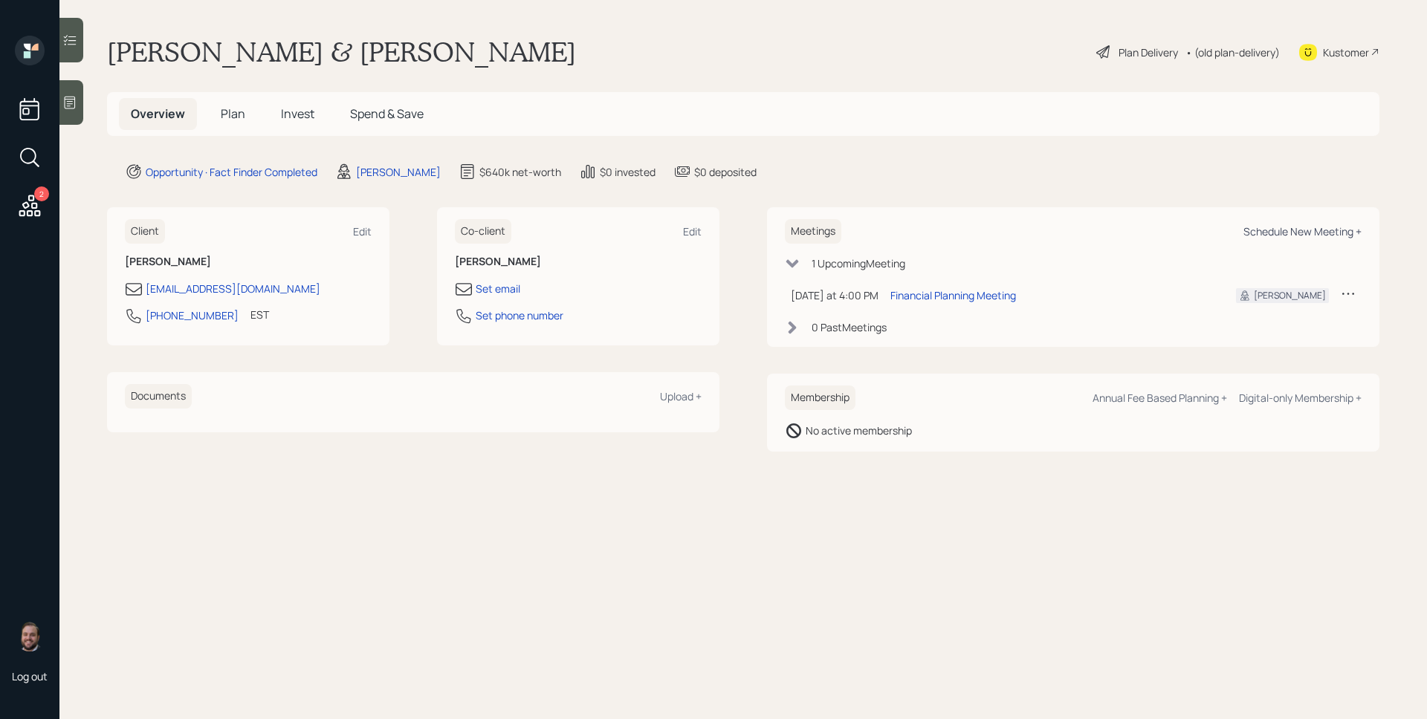
click at [1328, 233] on div "Schedule New Meeting +" at bounding box center [1303, 231] width 118 height 14
select select "d946c976-65aa-4529-ac9d-02c4f1114fc0"
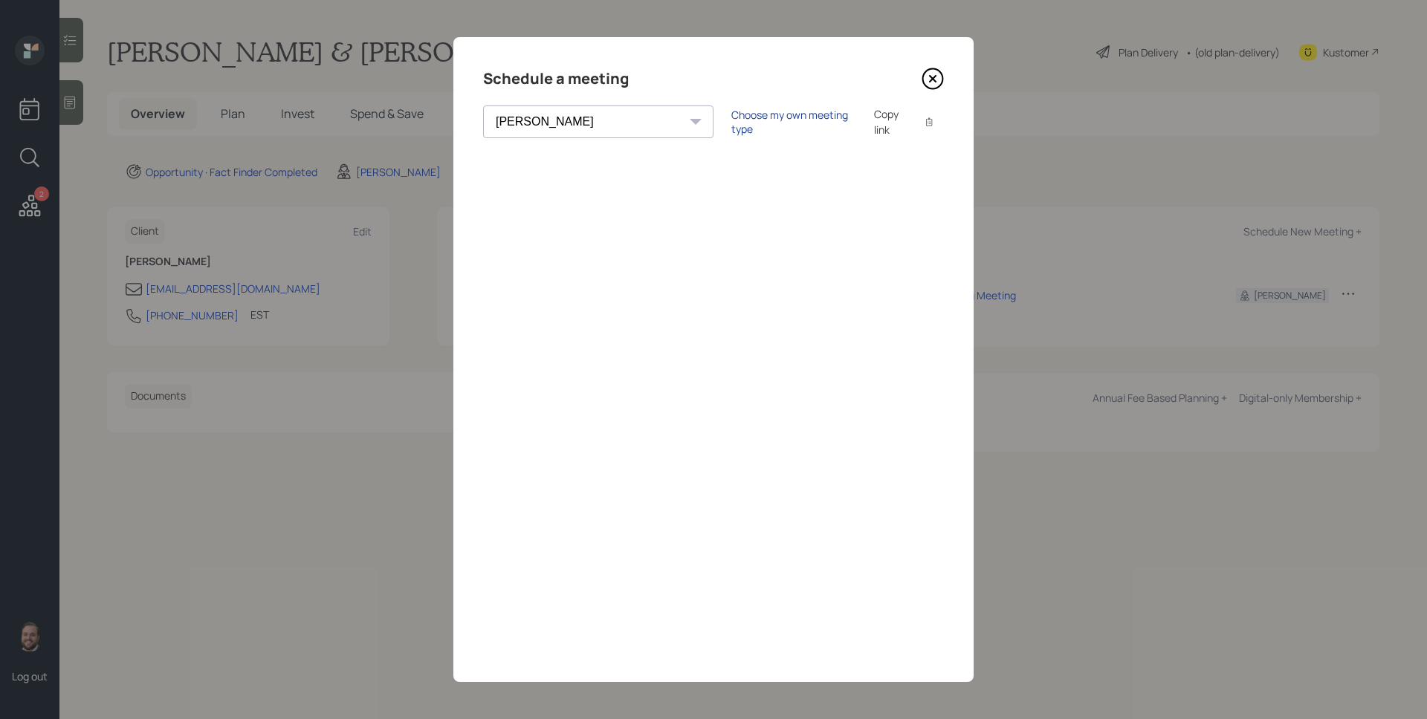
click at [731, 121] on div "Choose my own meeting type" at bounding box center [793, 122] width 125 height 28
click at [934, 81] on icon at bounding box center [933, 79] width 6 height 6
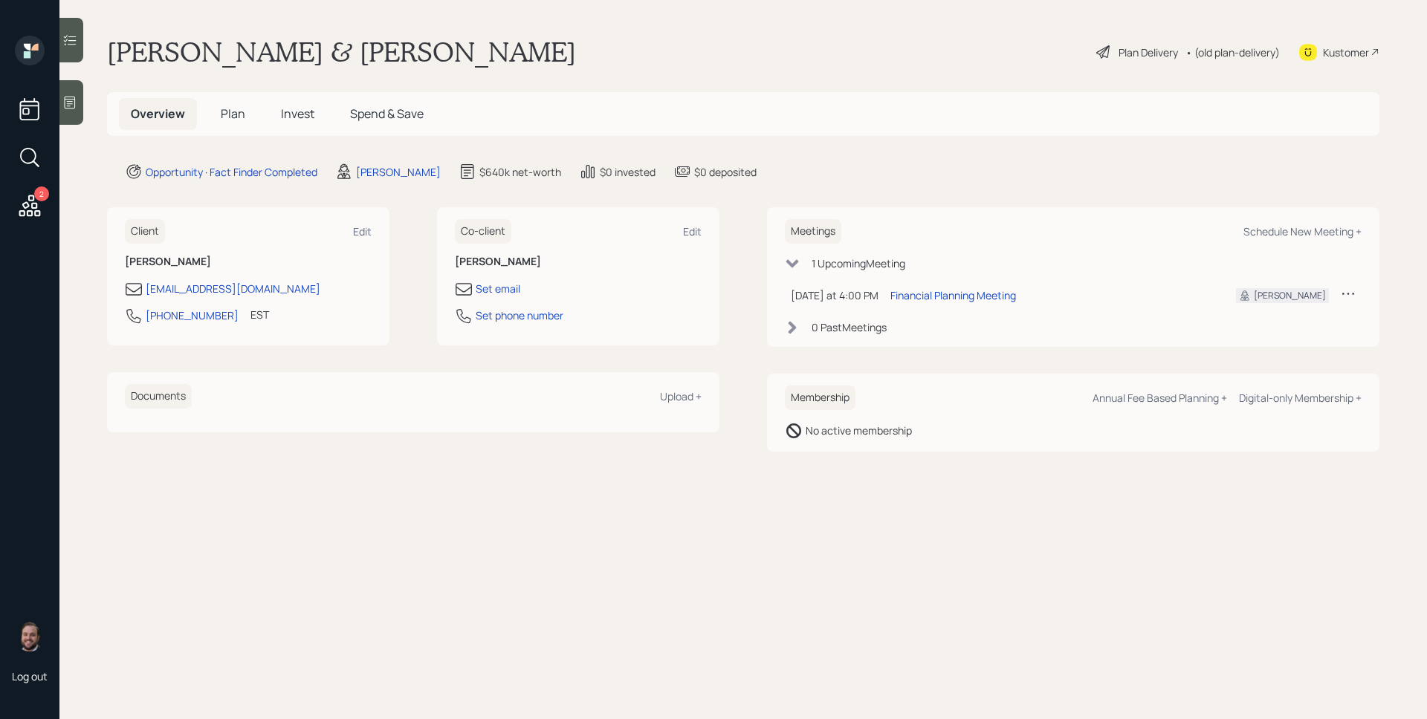
click at [1129, 185] on main "[PERSON_NAME] & [PERSON_NAME] Plan Delivery • (old plan-delivery) Kustomer Over…" at bounding box center [743, 359] width 1368 height 719
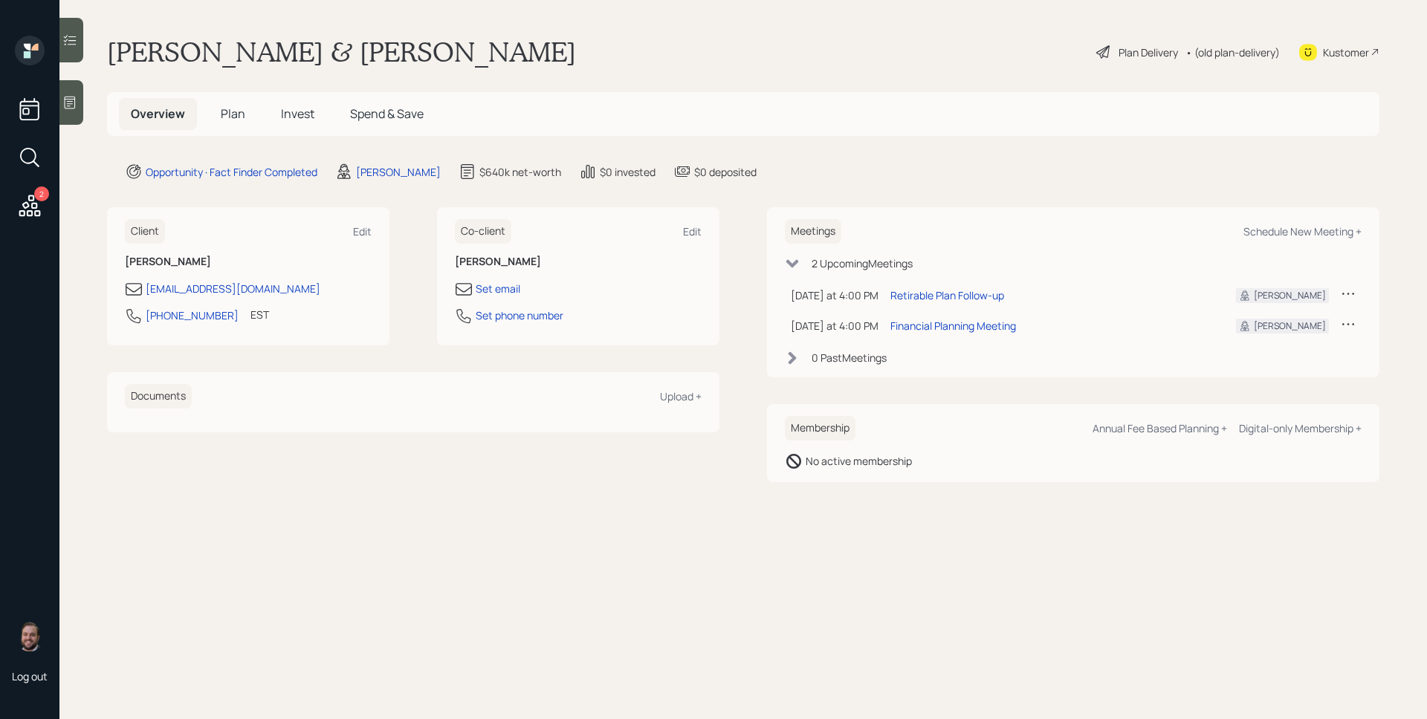
click at [232, 111] on span "Plan" at bounding box center [233, 114] width 25 height 16
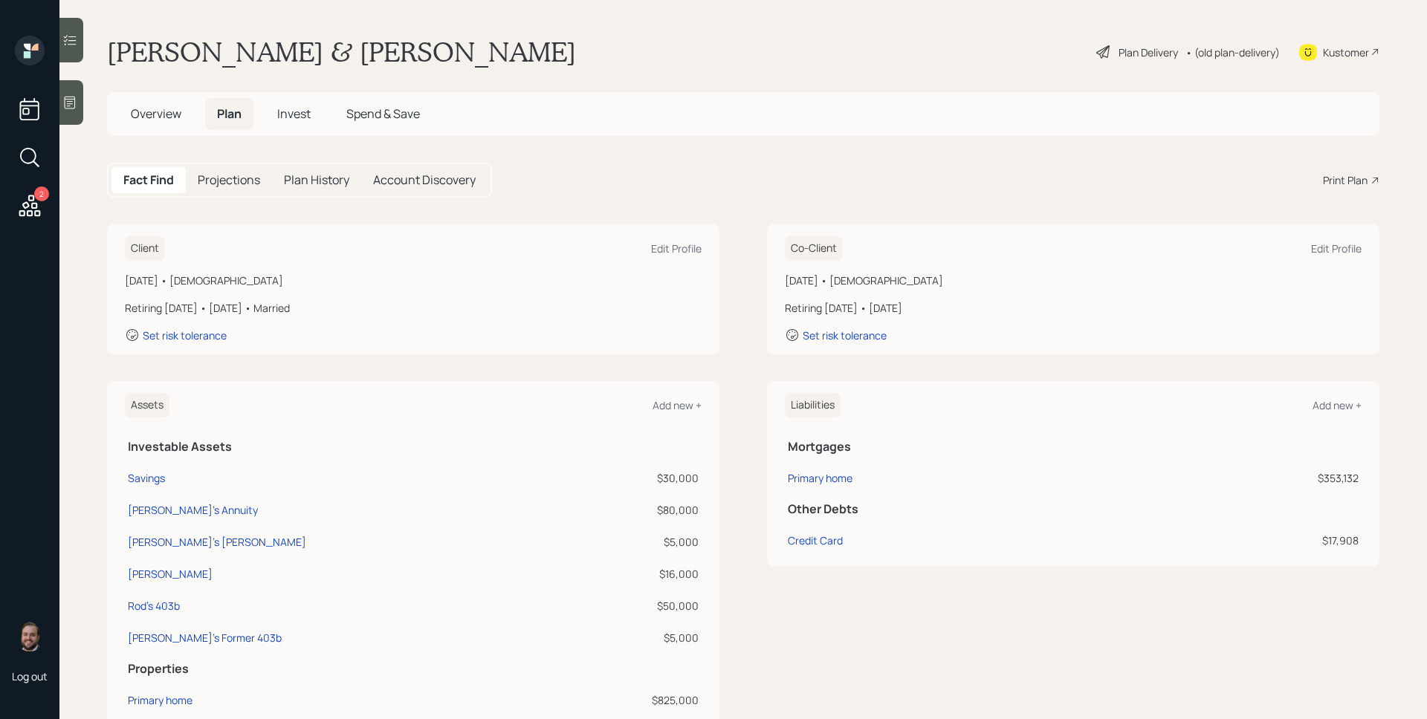
click at [1335, 180] on div "Print Plan" at bounding box center [1345, 180] width 45 height 16
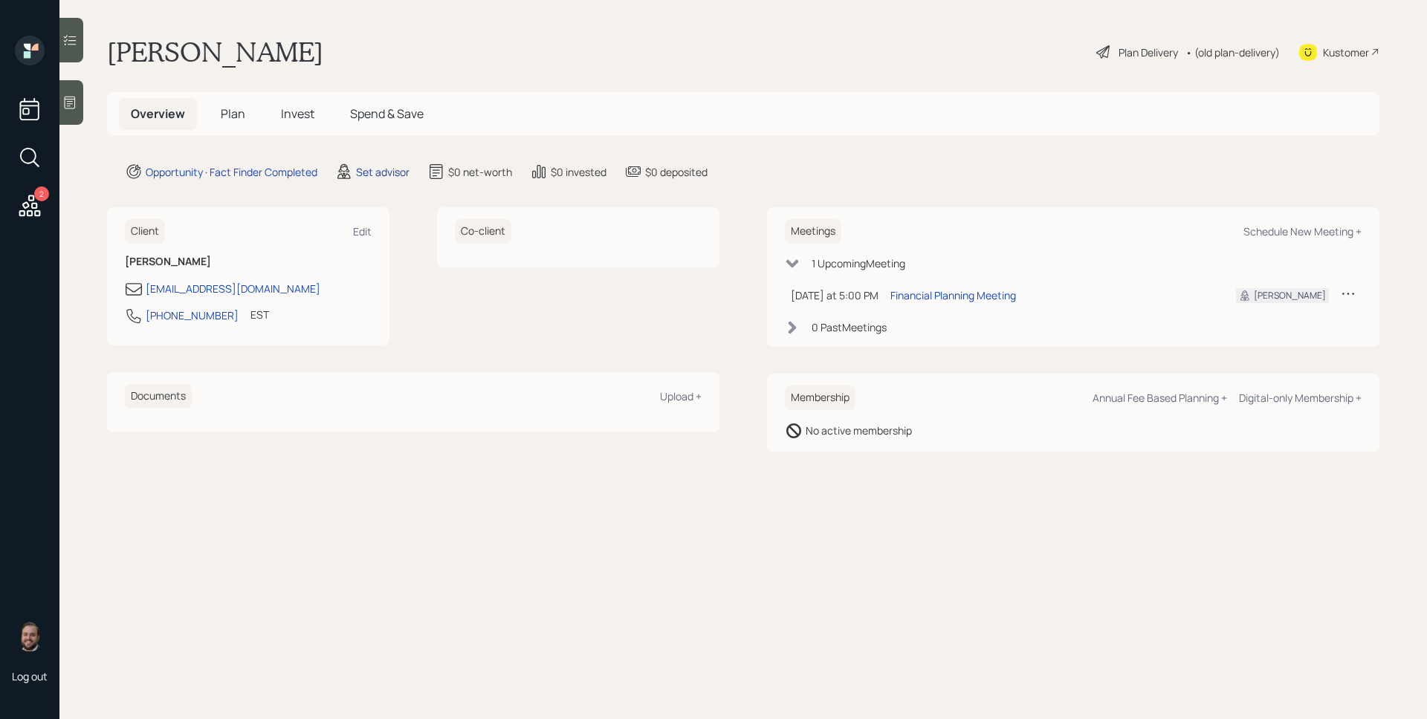
click at [388, 172] on div "Set advisor" at bounding box center [383, 172] width 54 height 16
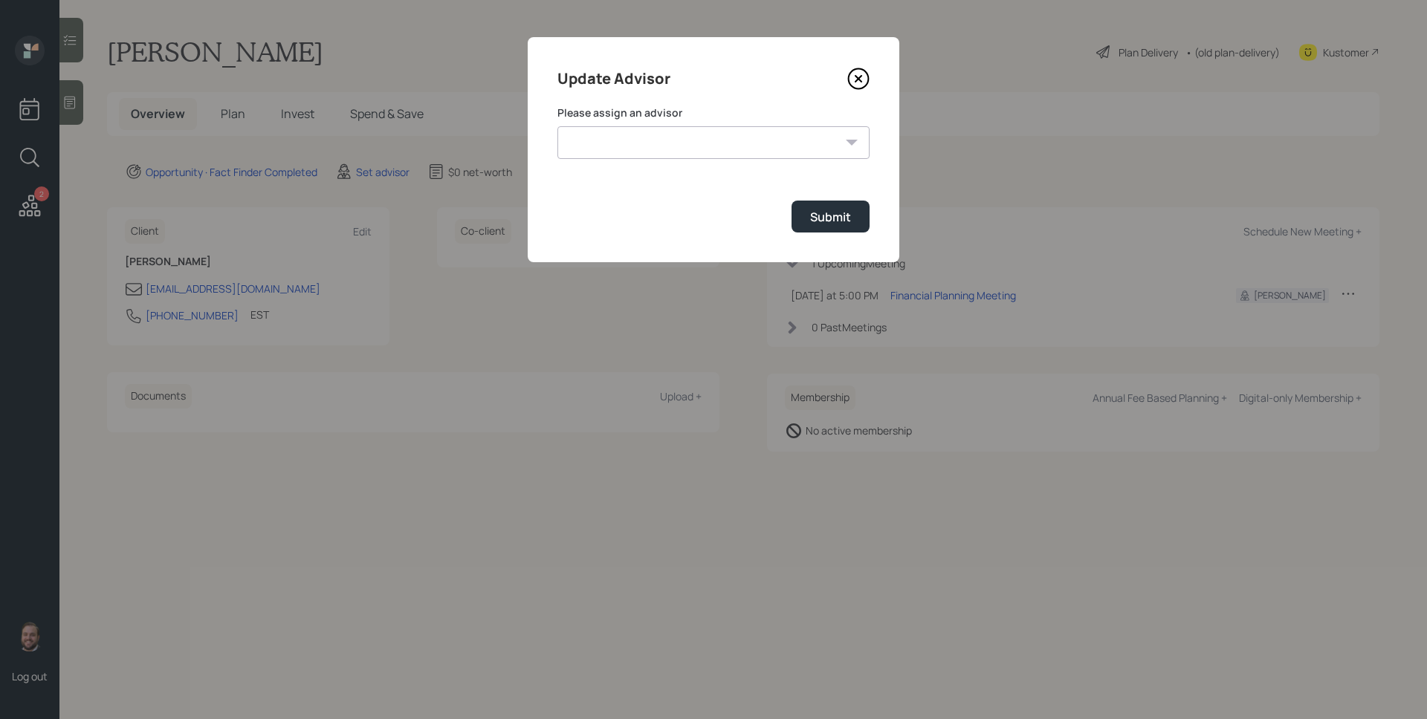
click at [690, 130] on select "[PERSON_NAME] [PERSON_NAME] [PERSON_NAME] [PERSON_NAME] End [PERSON_NAME] [PERS…" at bounding box center [713, 142] width 312 height 33
